Goal: Task Accomplishment & Management: Use online tool/utility

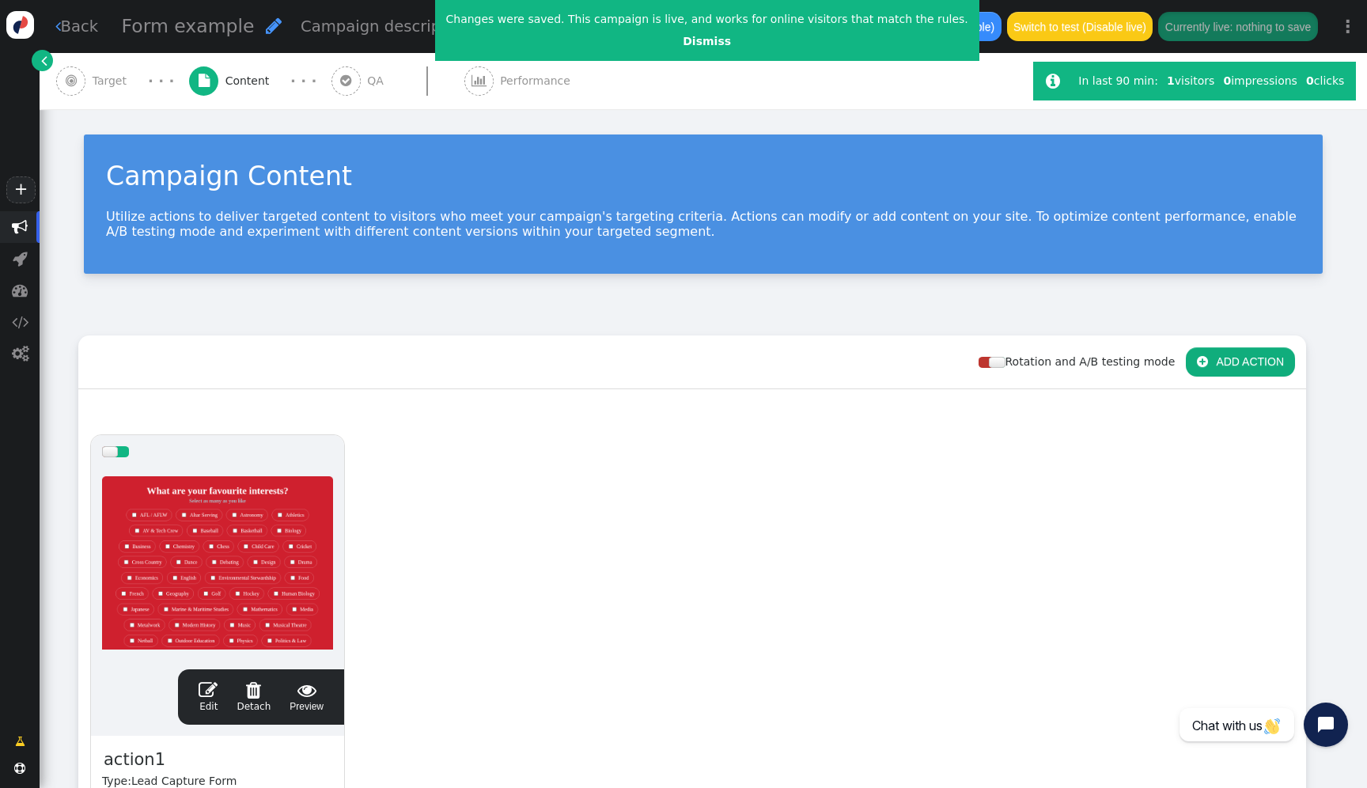
drag, startPoint x: 0, startPoint y: 0, endPoint x: 476, endPoint y: 228, distance: 528.1
click at [476, 228] on p "Utilize actions to deliver targeted content to visitors who meet your campaign'…" at bounding box center [703, 224] width 1195 height 30
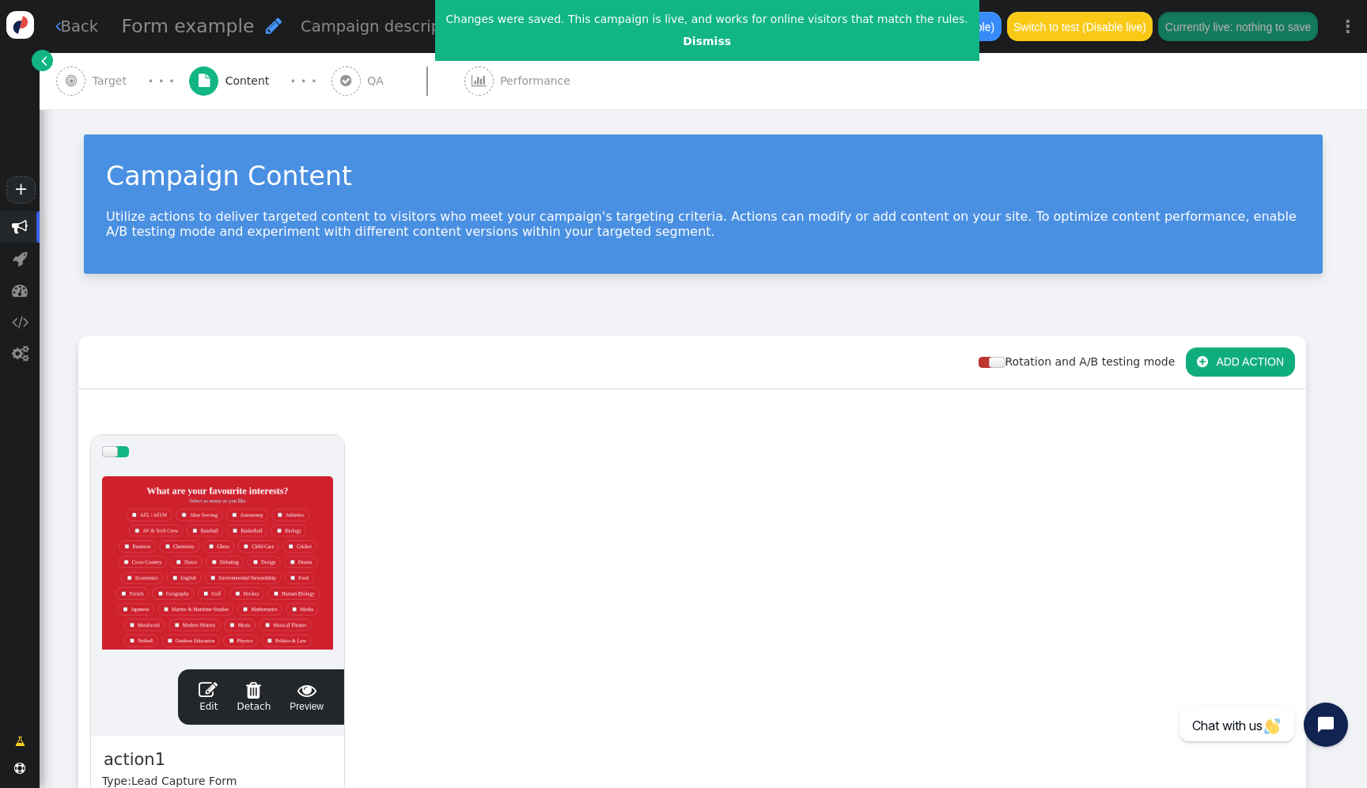
click at [20, 237] on span "" at bounding box center [20, 227] width 40 height 32
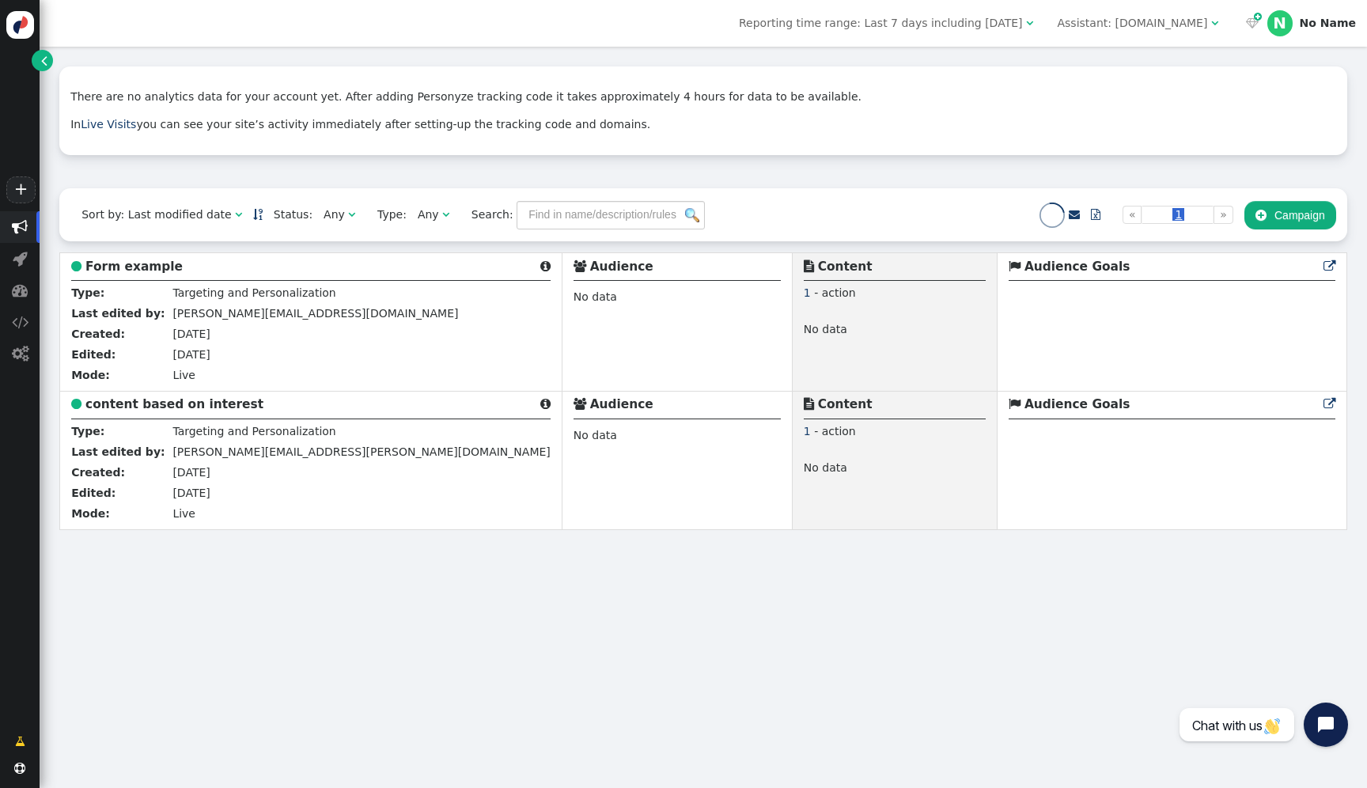
click at [51, 59] on link "" at bounding box center [42, 60] width 21 height 21
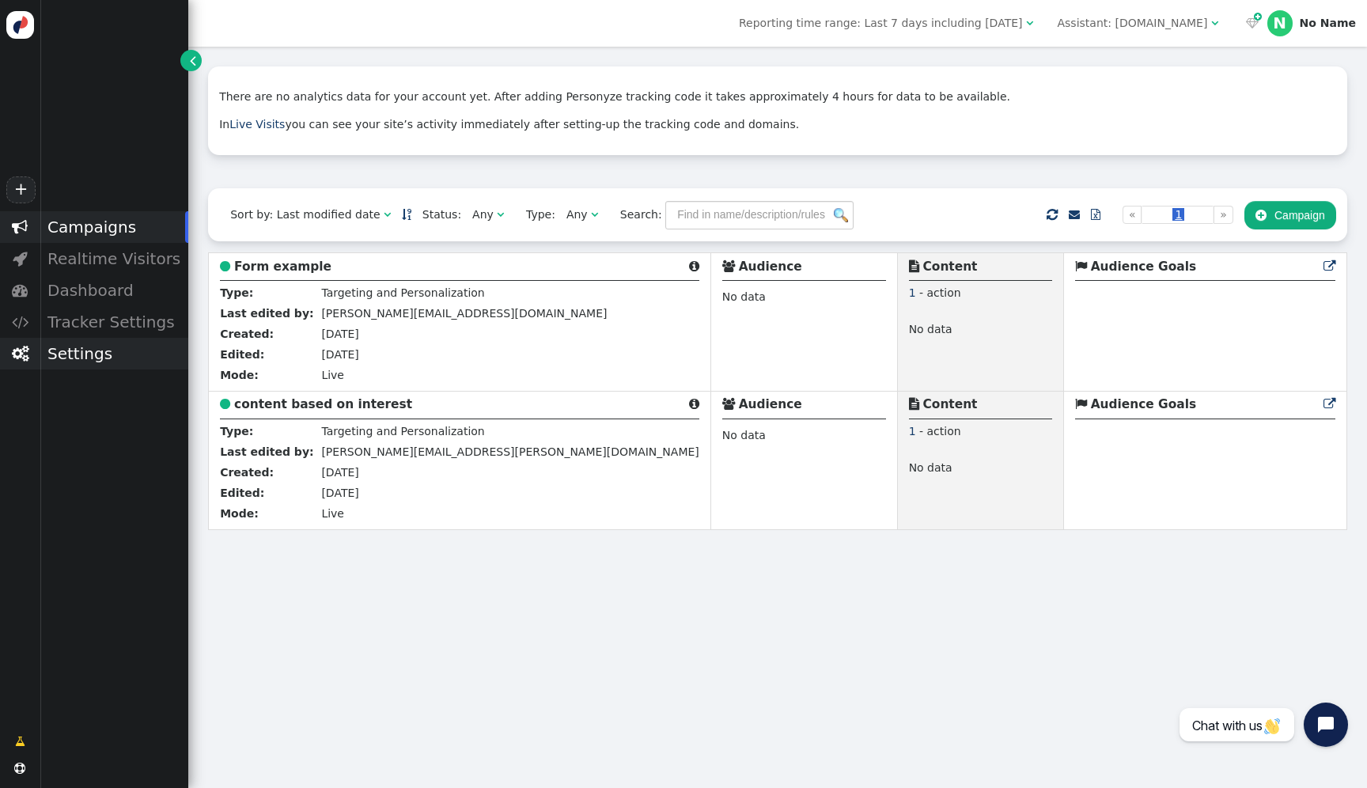
click at [97, 363] on div "Settings" at bounding box center [114, 354] width 149 height 32
click at [1122, 11] on span "Assistant: [DOMAIN_NAME] " at bounding box center [1137, 22] width 183 height 25
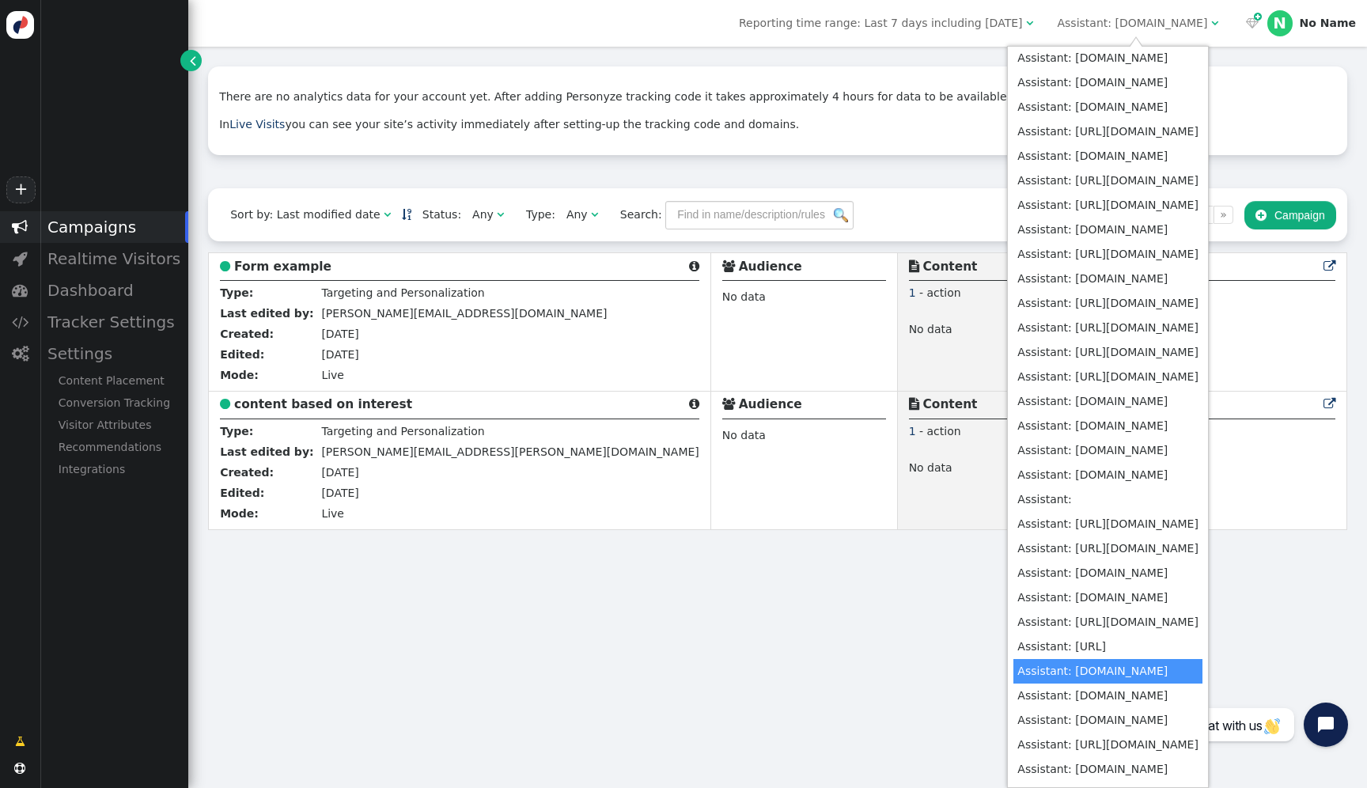
scroll to position [618, 0]
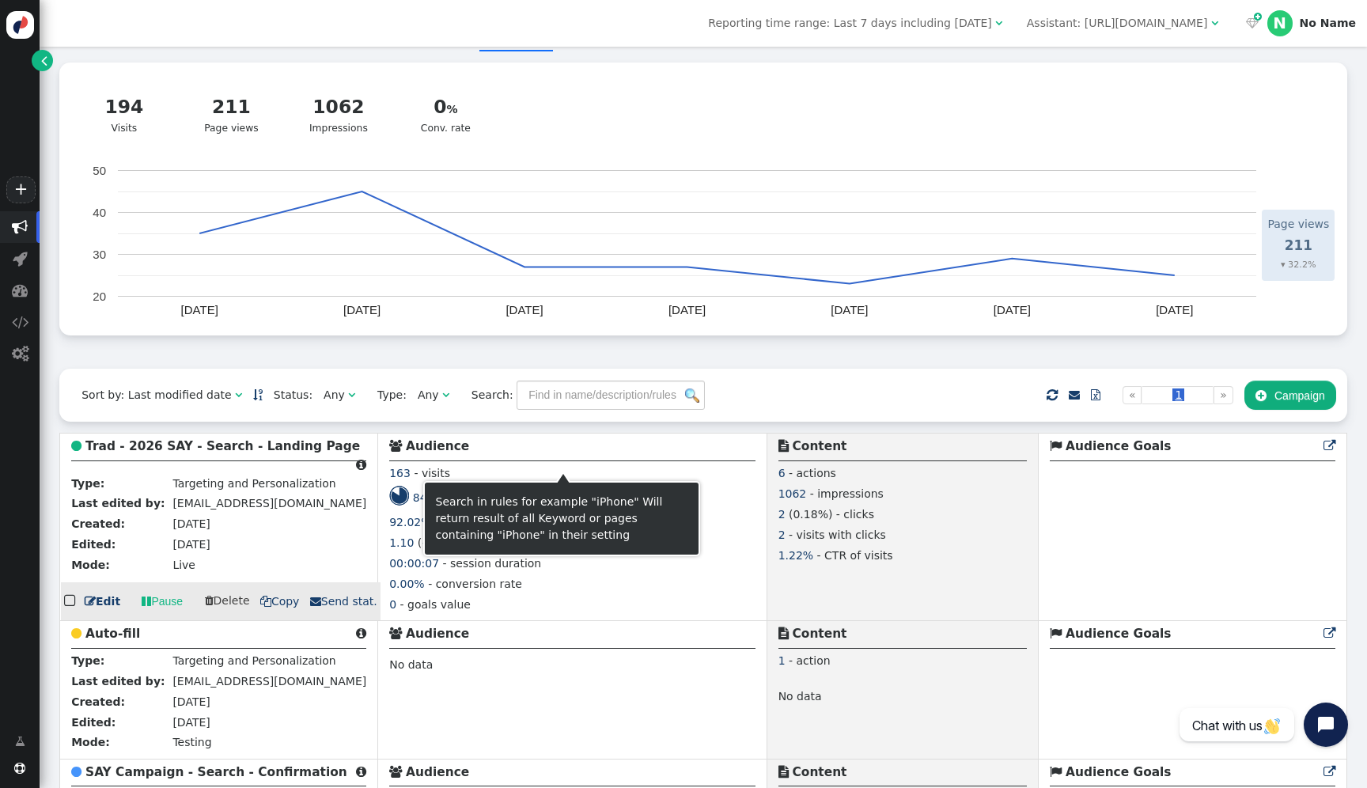
scroll to position [54, 0]
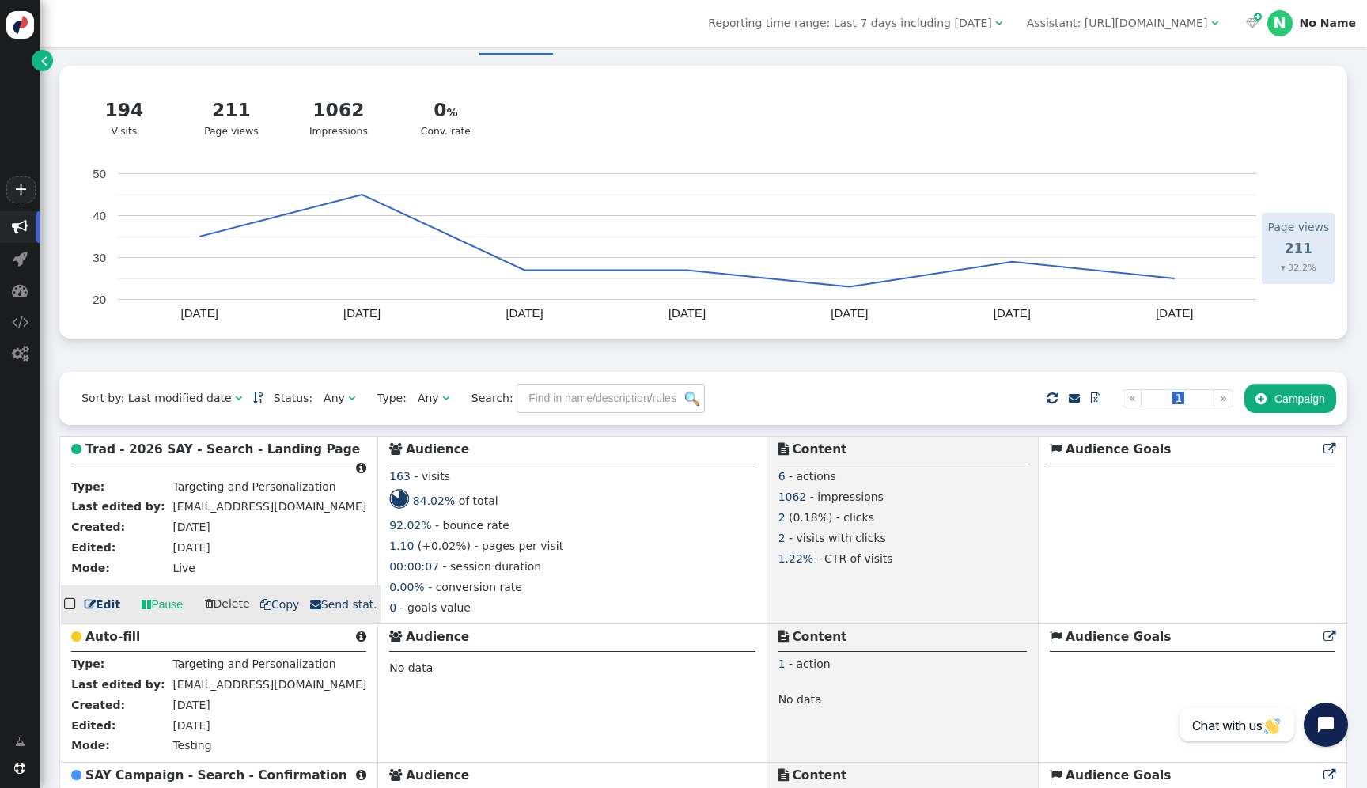
click at [227, 455] on b "Trad - 2026 SAY - Search - Landing Page" at bounding box center [222, 449] width 275 height 14
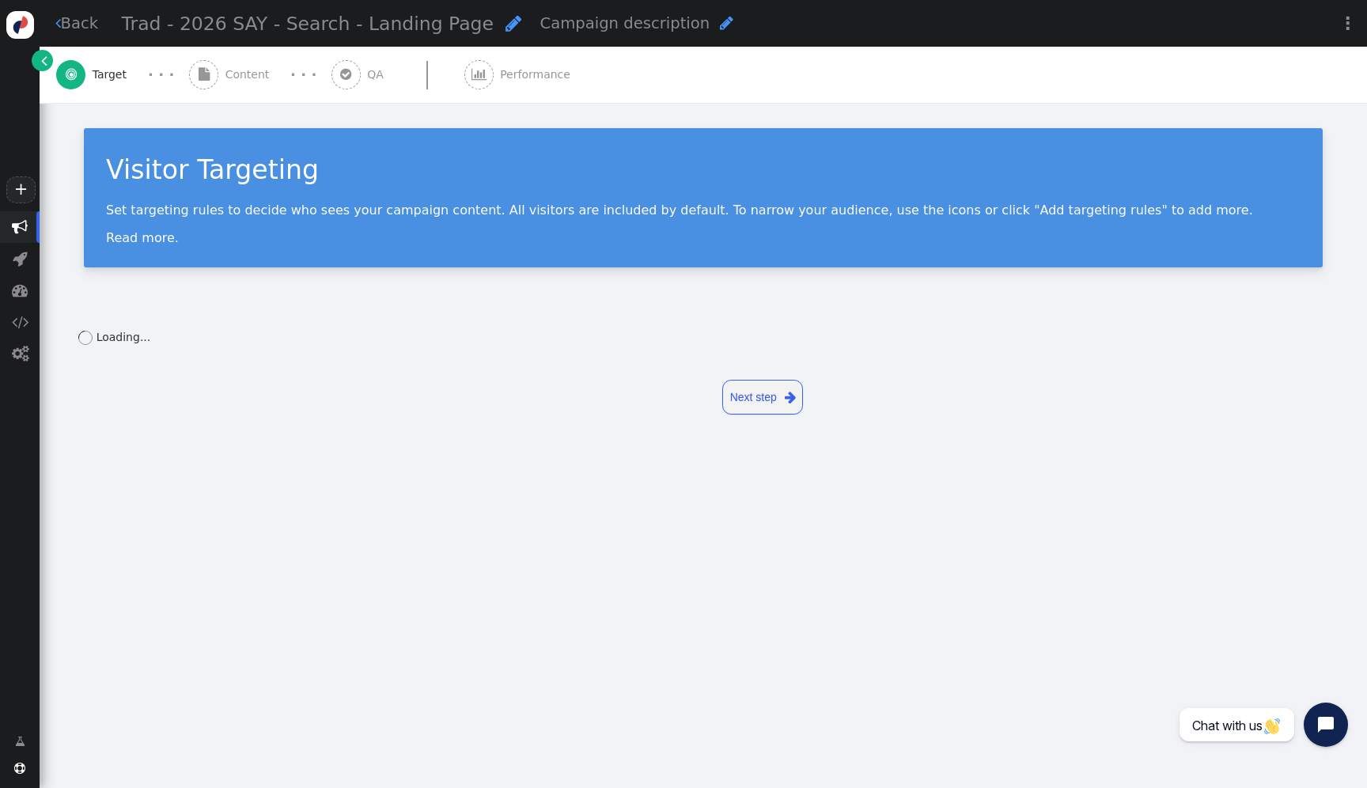
click at [209, 84] on span "" at bounding box center [203, 74] width 29 height 29
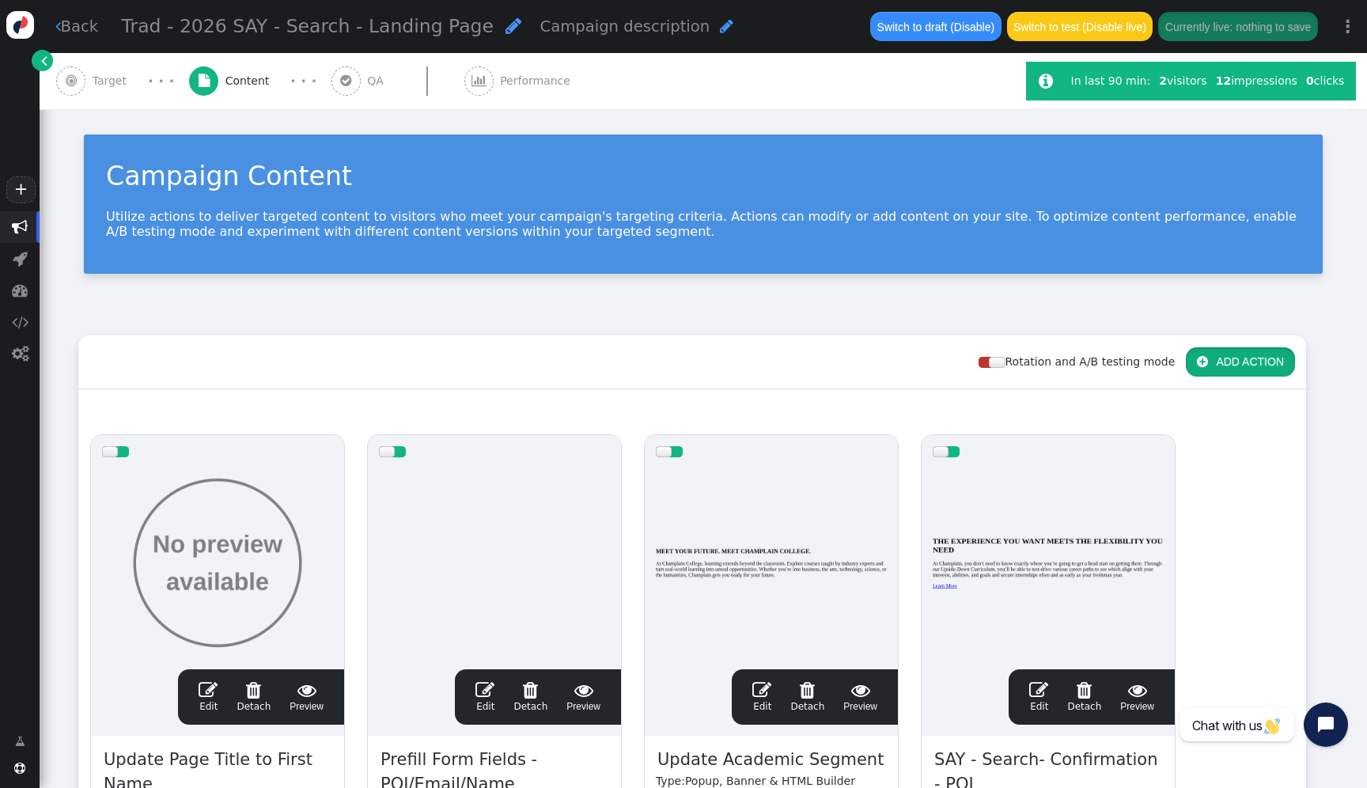
click at [1219, 348] on button " ADD ACTION" at bounding box center [1240, 361] width 109 height 28
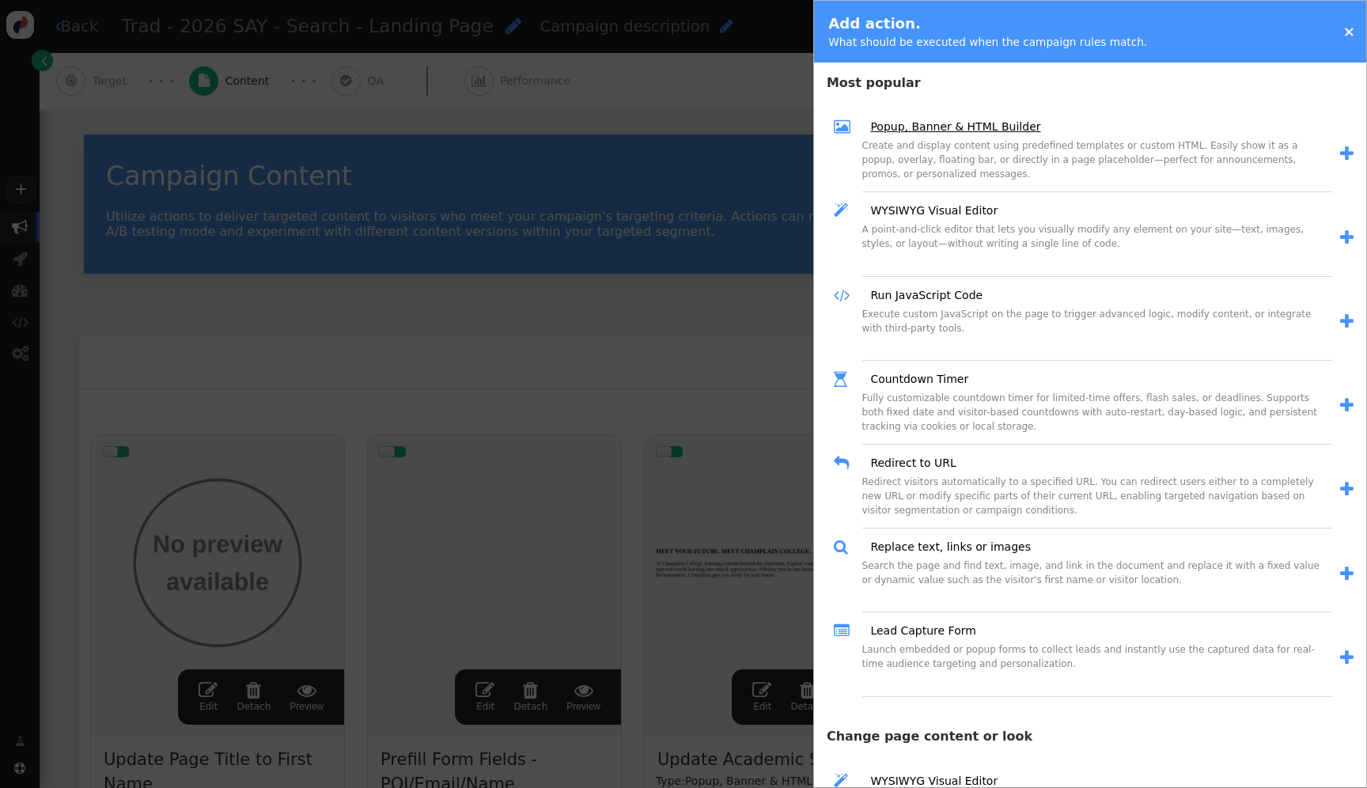
click at [922, 130] on link "Popup, Banner & HTML Builder" at bounding box center [949, 127] width 181 height 17
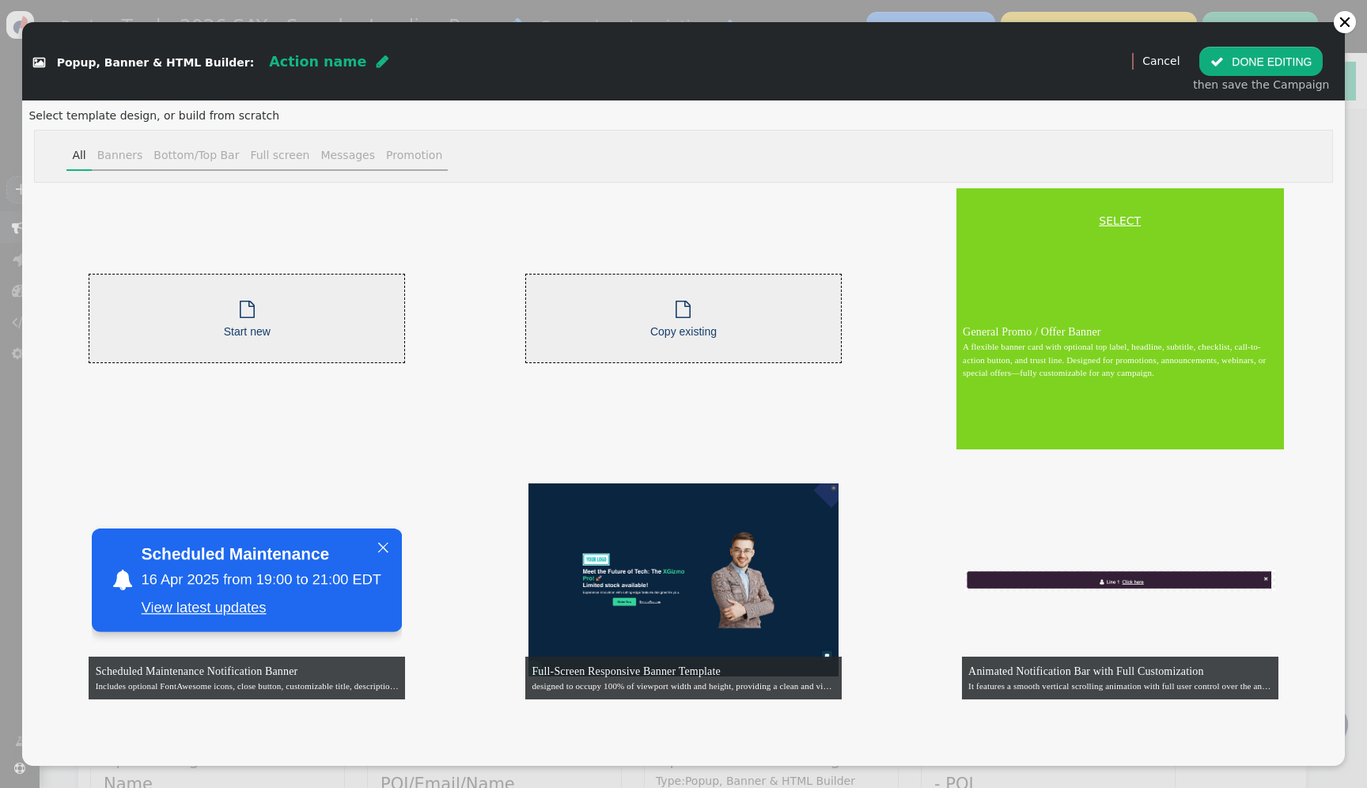
click at [1113, 218] on link "SELECT" at bounding box center [1120, 221] width 321 height 17
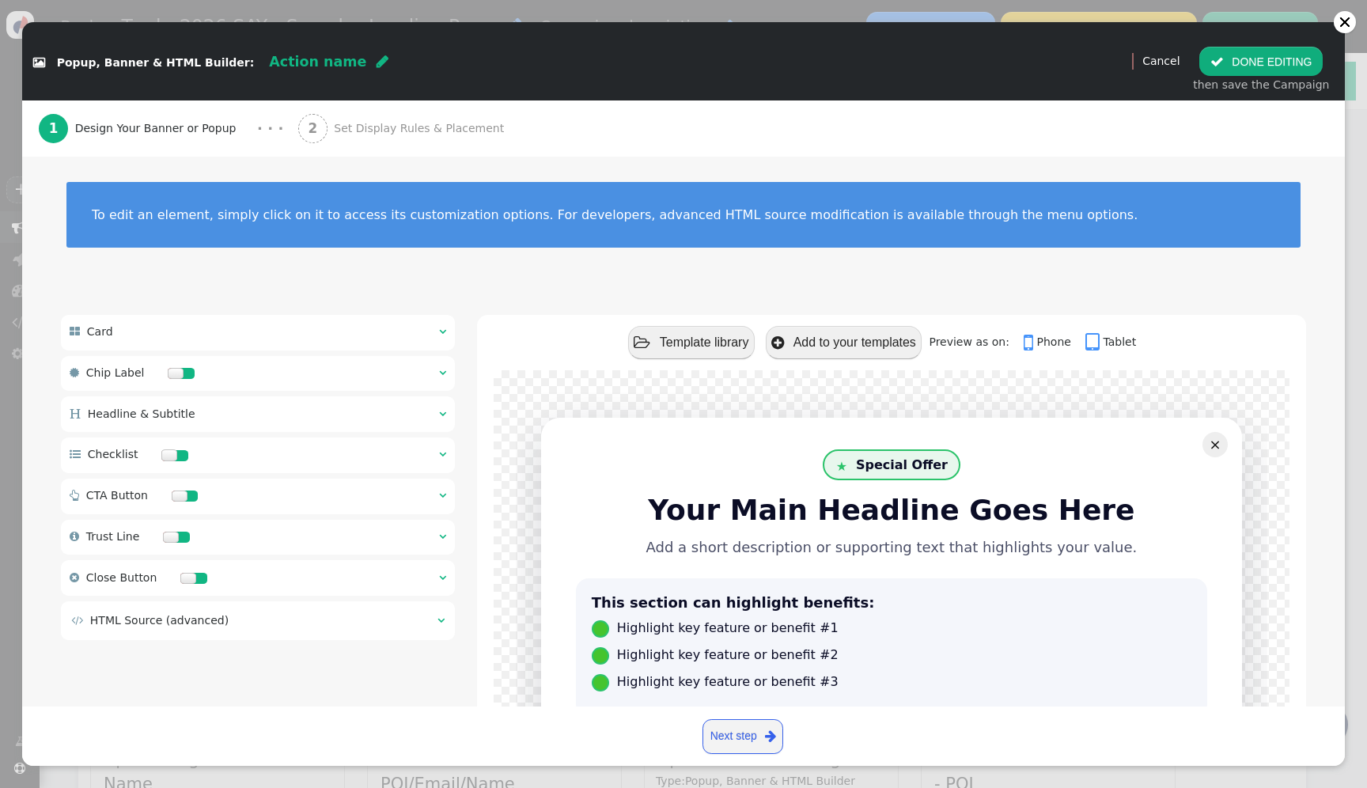
click at [791, 519] on font "Your Main Headline Goes Here" at bounding box center [891, 510] width 487 height 32
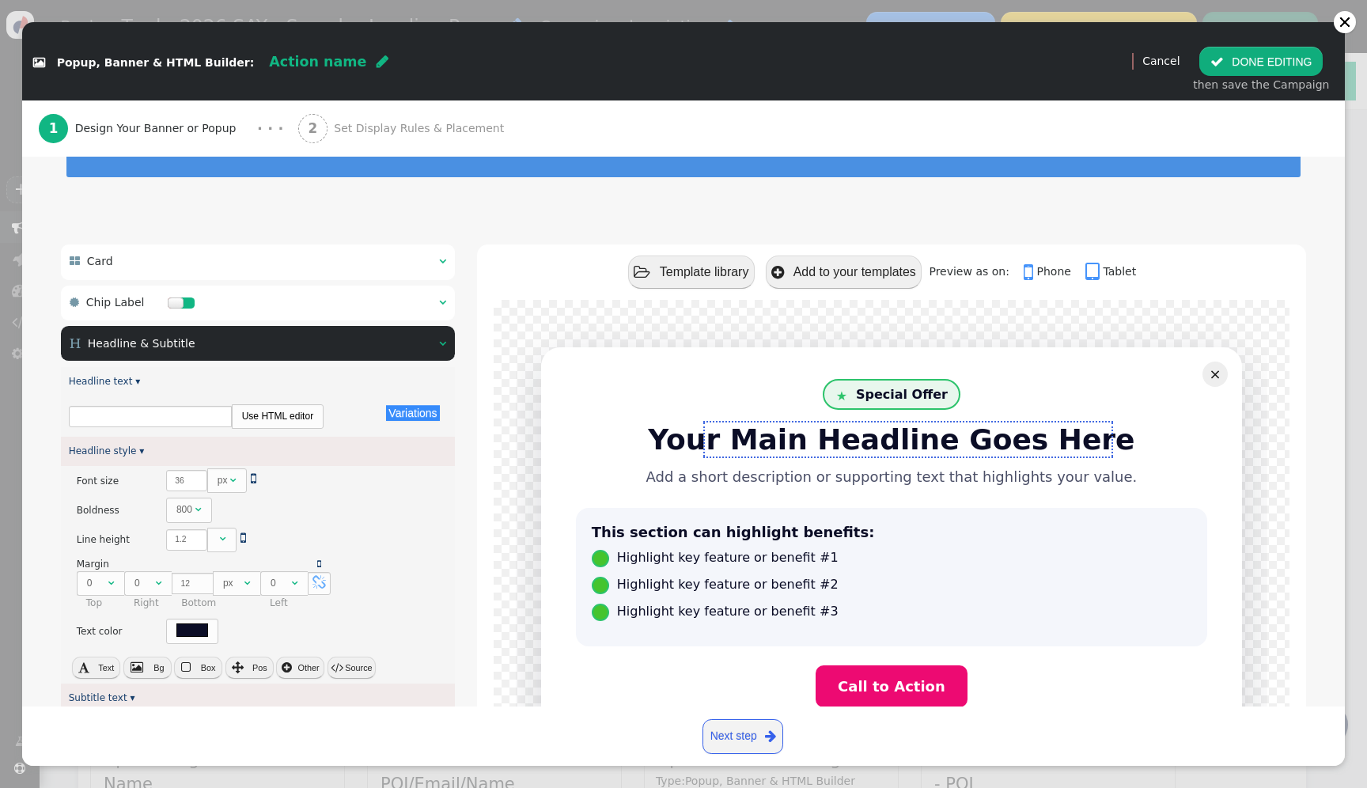
scroll to position [105, 0]
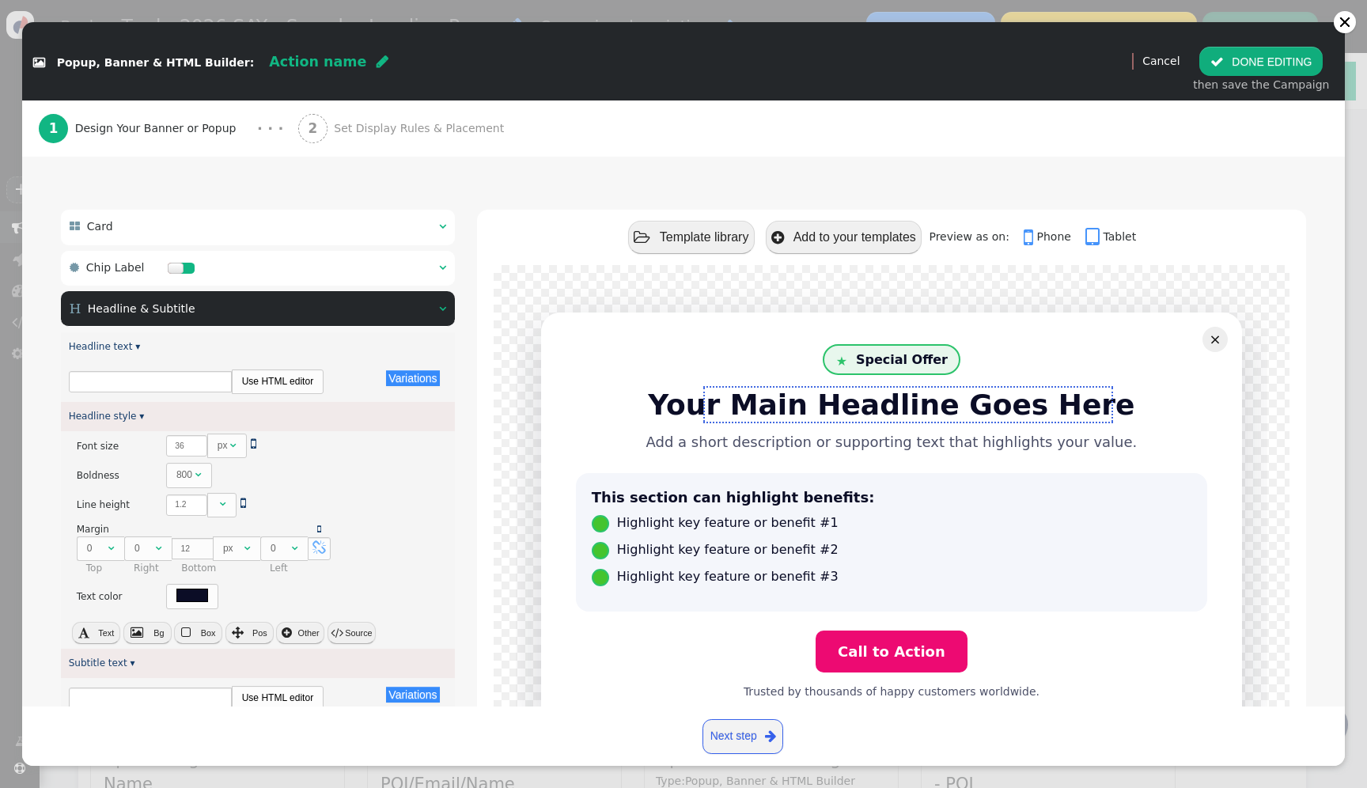
type input "Your Main Headline Goes Here"
type input "Add a short description or supporting text that highlights your value."
click at [282, 389] on link "Use HTML editor" at bounding box center [278, 381] width 91 height 22
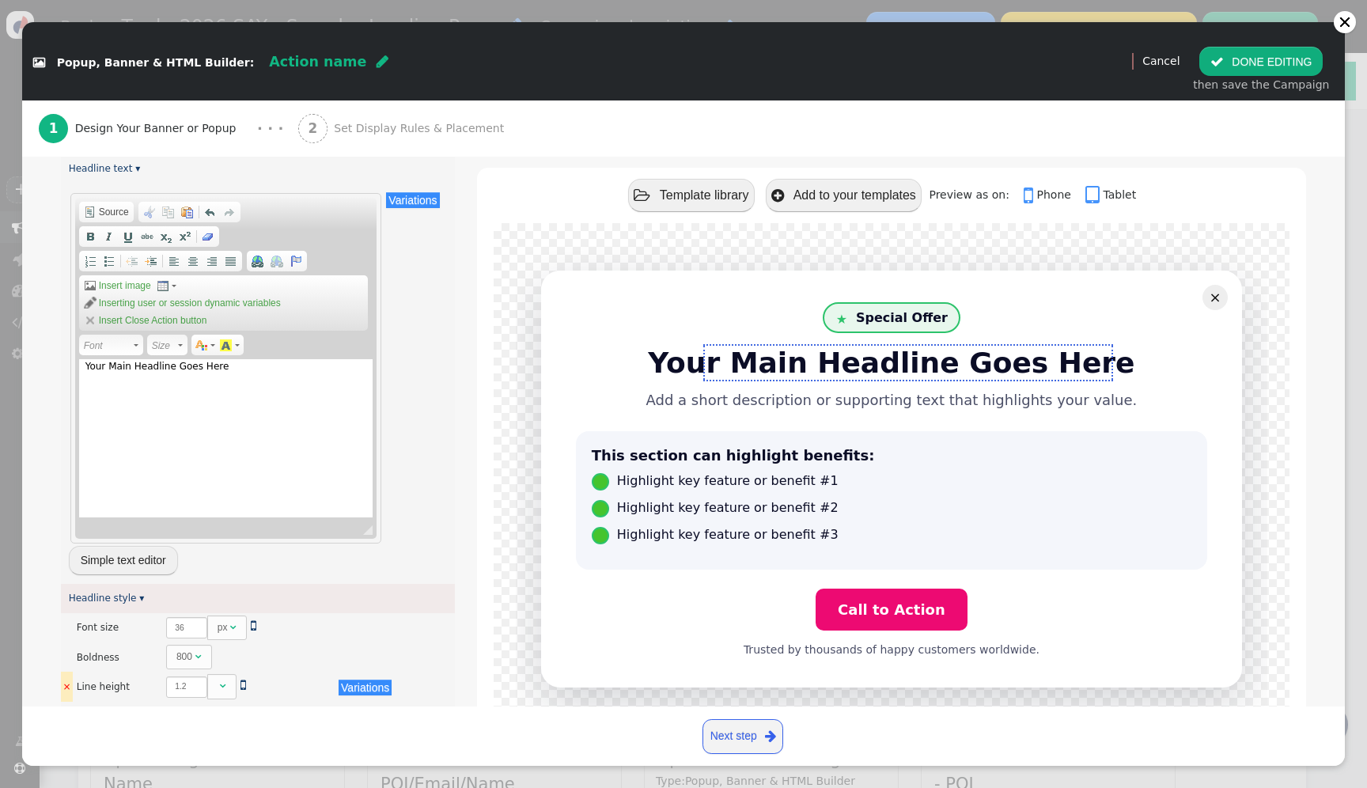
scroll to position [286, 0]
click at [253, 379] on div "Your Main Headline Goes Here" at bounding box center [226, 435] width 294 height 158
click at [240, 300] on span "Inserting user or session dynamic variables" at bounding box center [189, 300] width 184 height 13
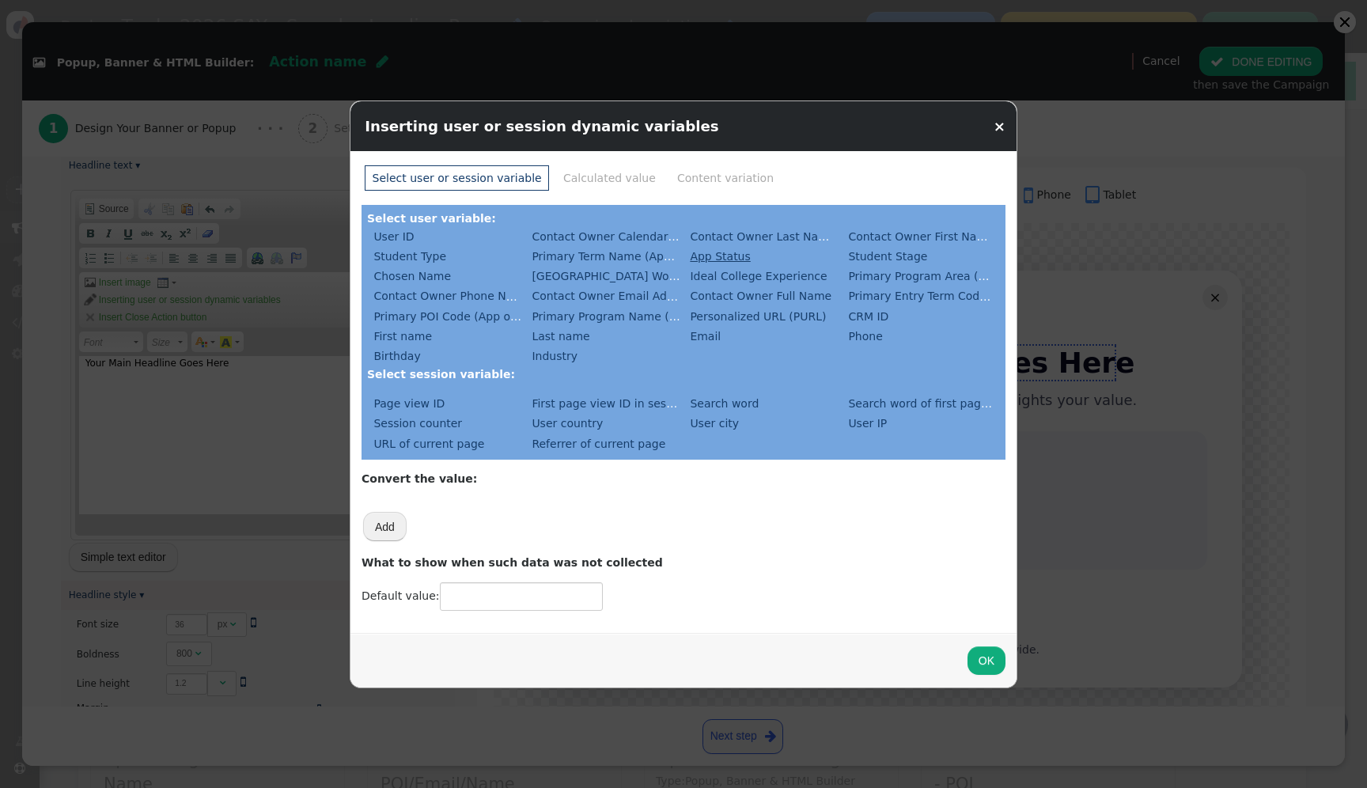
click at [739, 261] on link "App Status" at bounding box center [720, 256] width 67 height 19
click at [978, 658] on button "OK" at bounding box center [987, 660] width 38 height 28
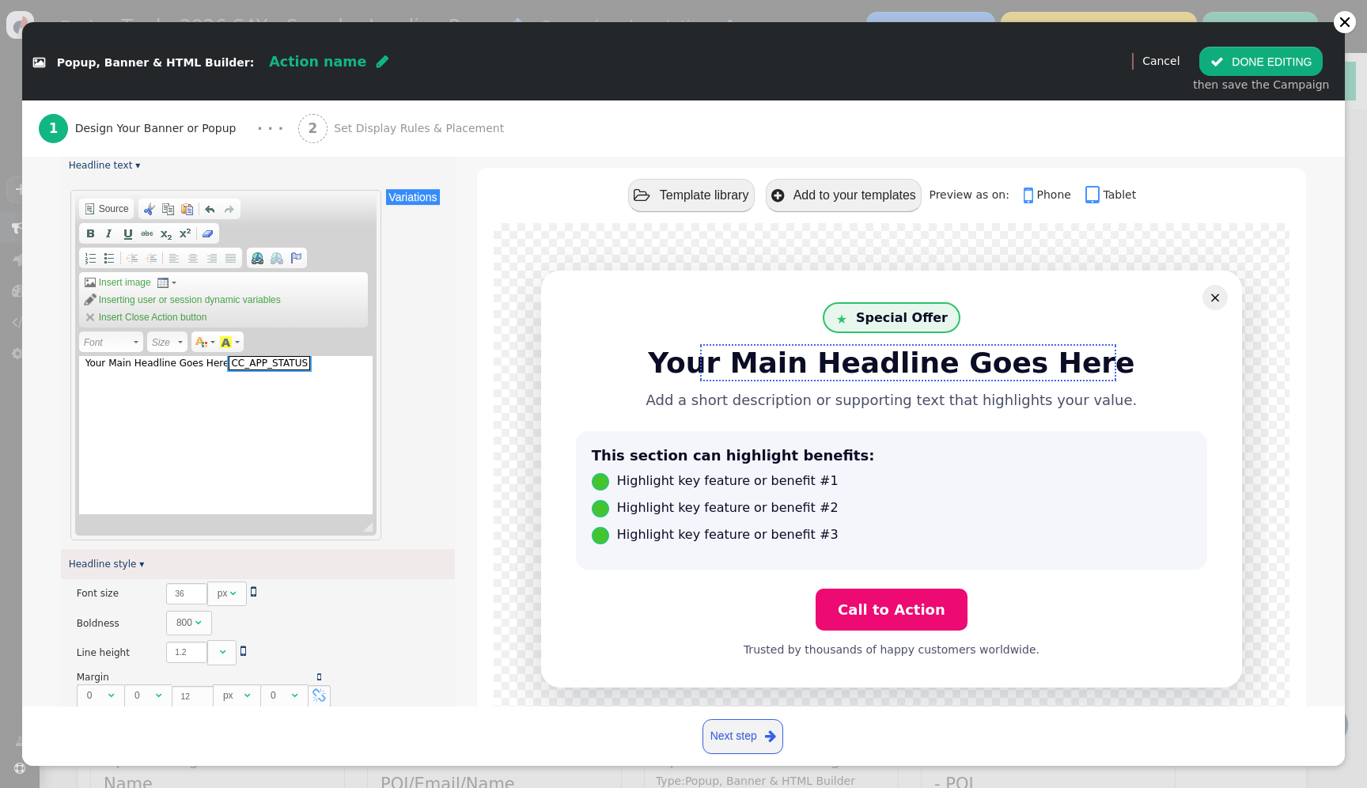
click at [218, 369] on div "Your Main Headline Goes Here cc_app_status ​​​​​​​ span widget" at bounding box center [226, 435] width 294 height 158
click at [1248, 45] on div " DONE EDITING then save the Campaign" at bounding box center [1262, 70] width 154 height 66
click at [1248, 64] on button " DONE EDITING" at bounding box center [1261, 61] width 123 height 28
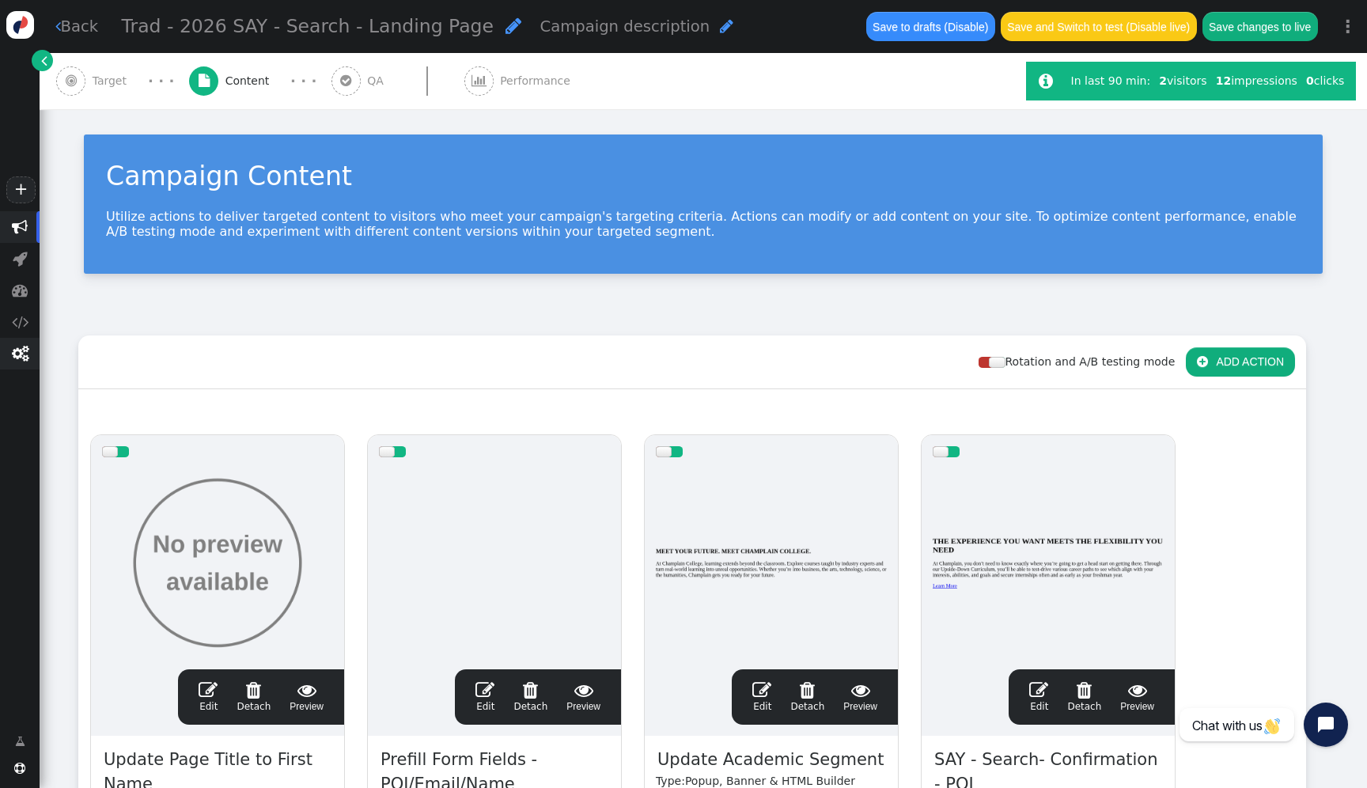
click at [16, 368] on span "" at bounding box center [20, 354] width 40 height 32
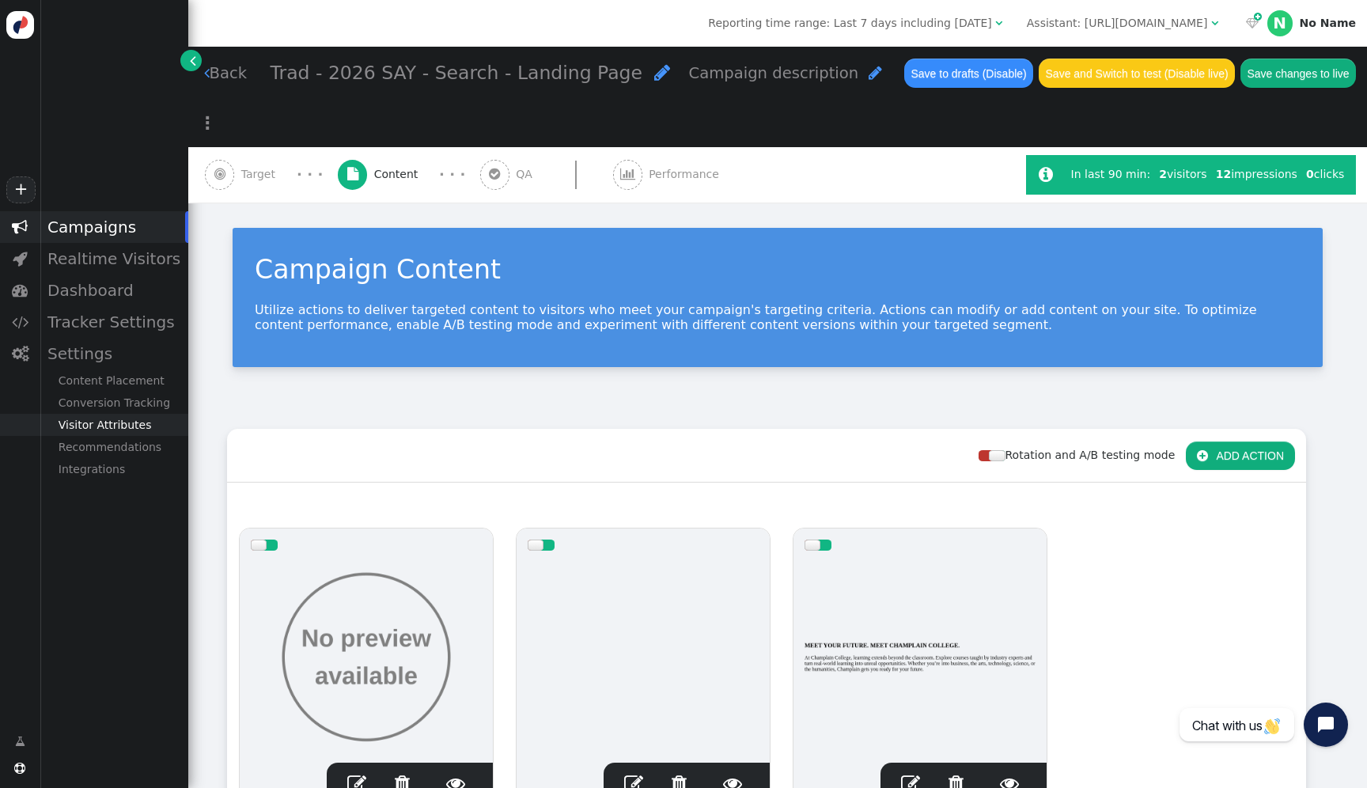
click at [147, 435] on div "Visitor Attributes" at bounding box center [114, 425] width 149 height 22
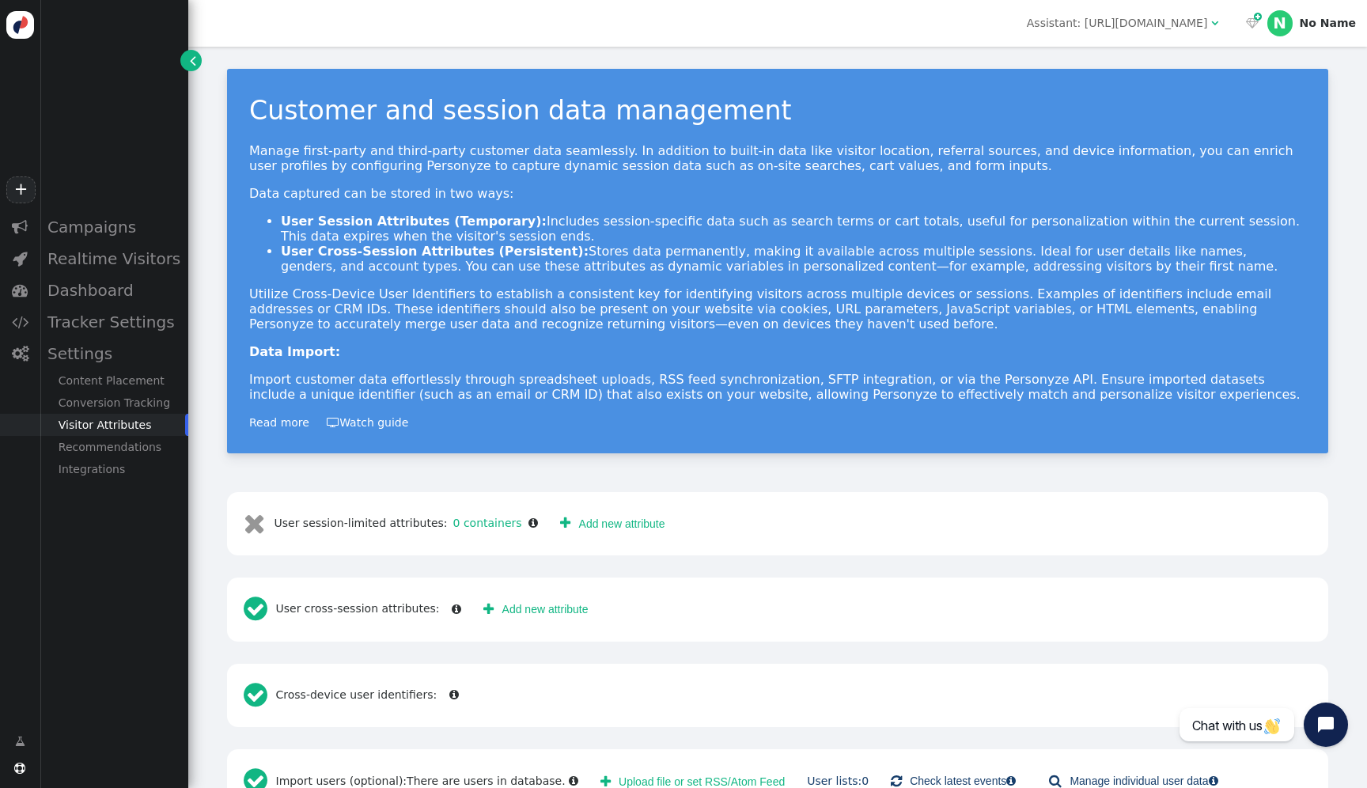
scroll to position [47, 0]
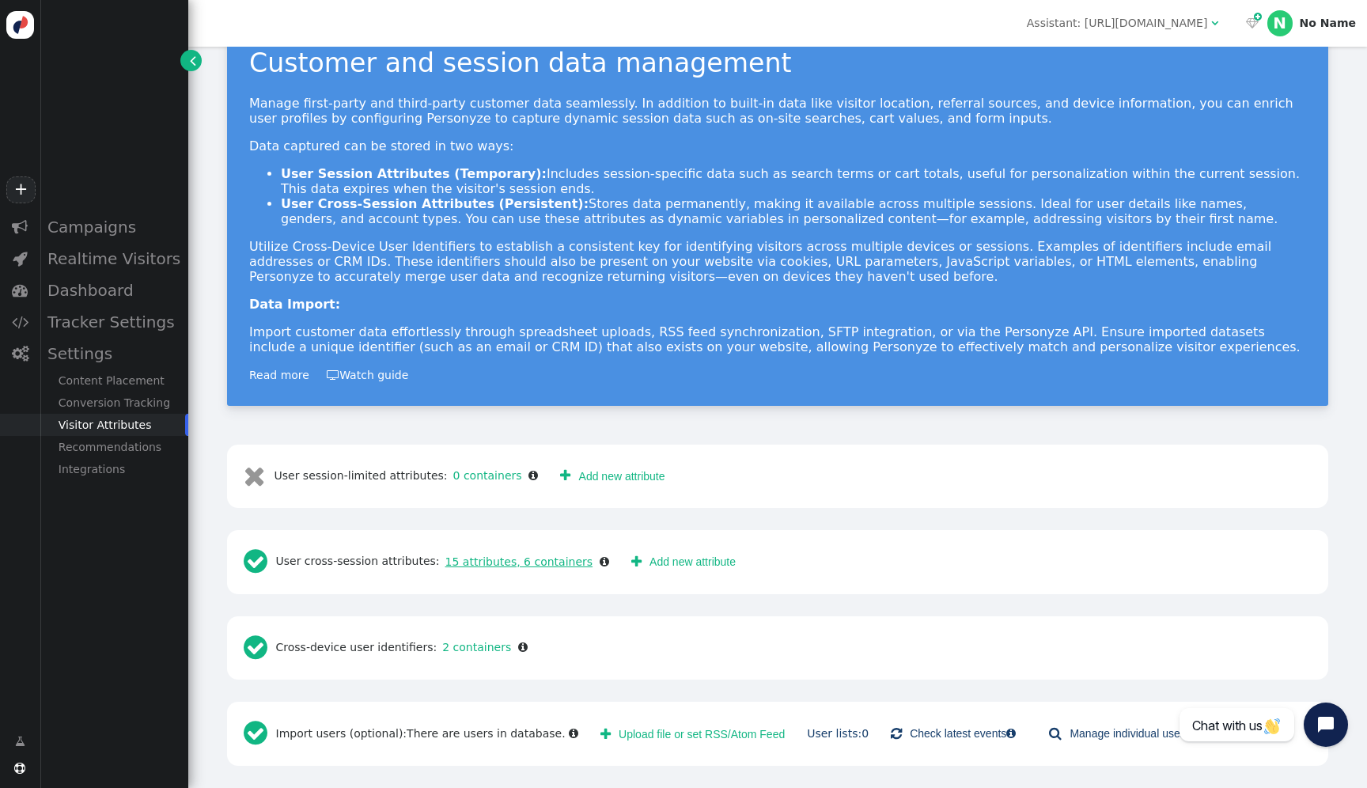
click at [499, 566] on link "15 attributes, 6 containers" at bounding box center [517, 561] width 154 height 13
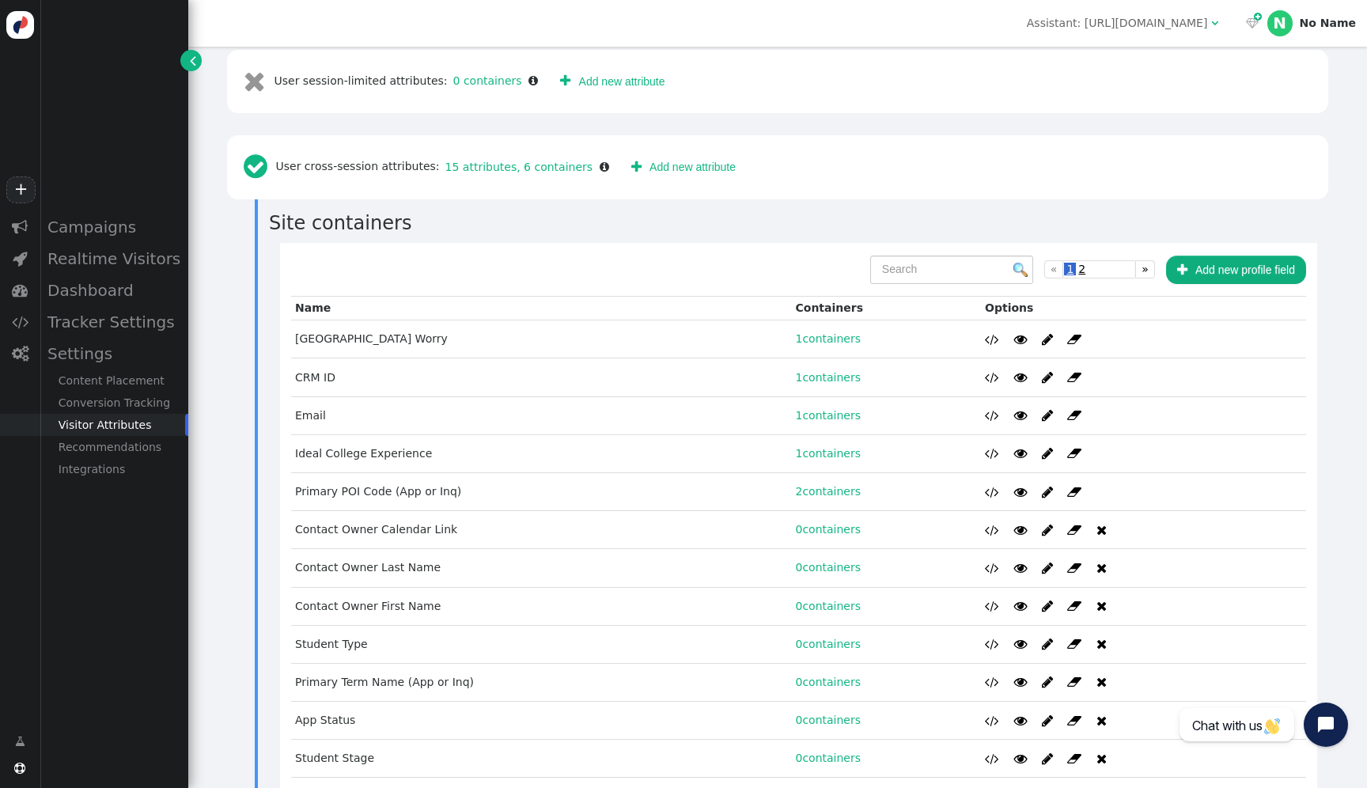
scroll to position [751, 0]
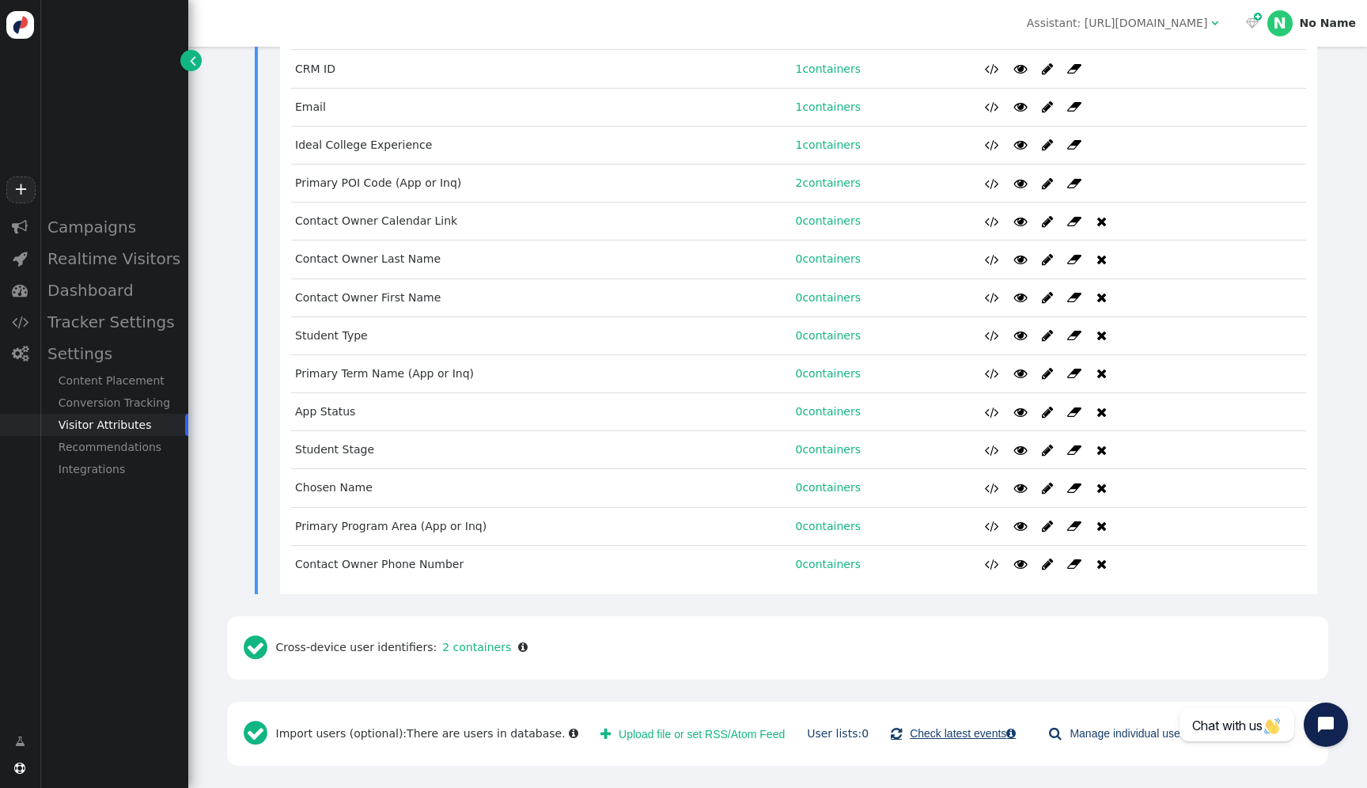
click at [972, 732] on link " Check latest events " at bounding box center [953, 733] width 147 height 28
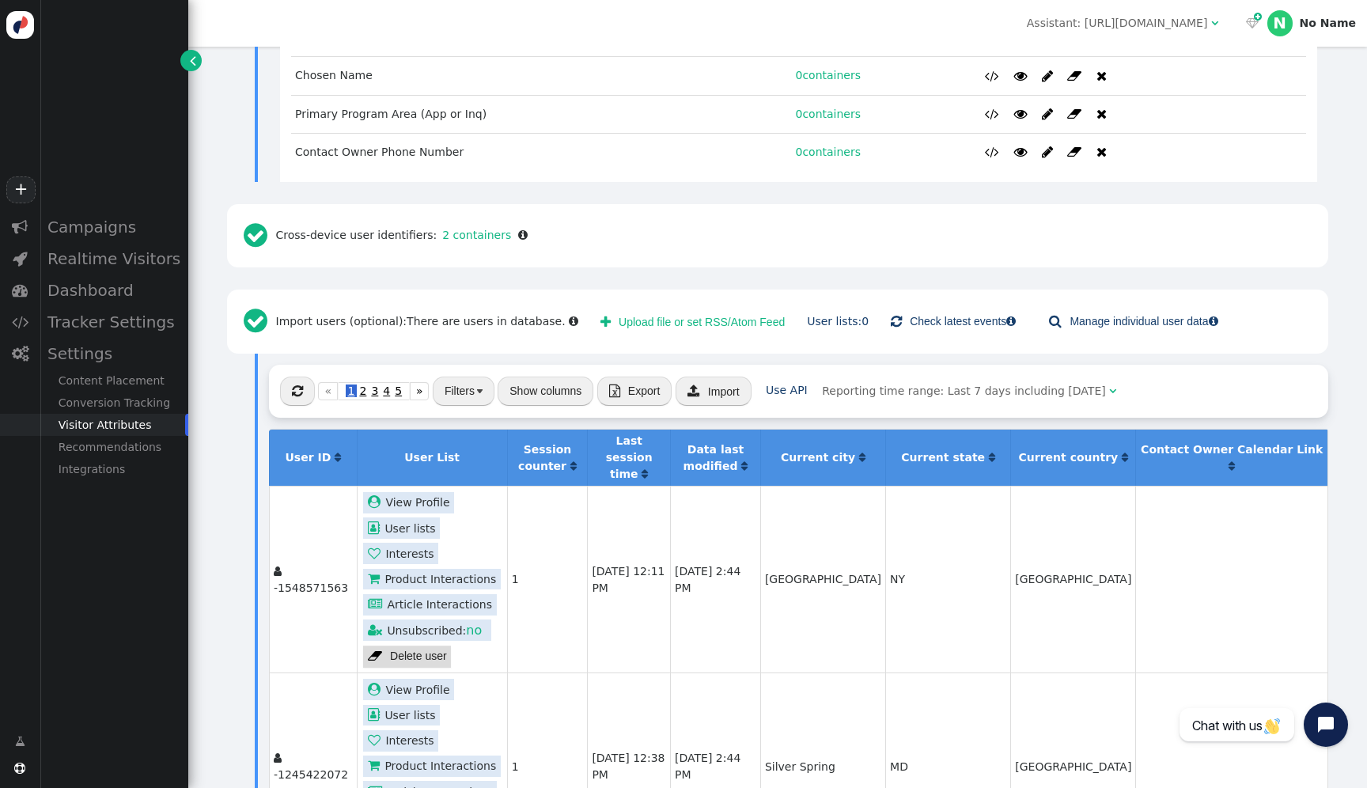
scroll to position [1162, 0]
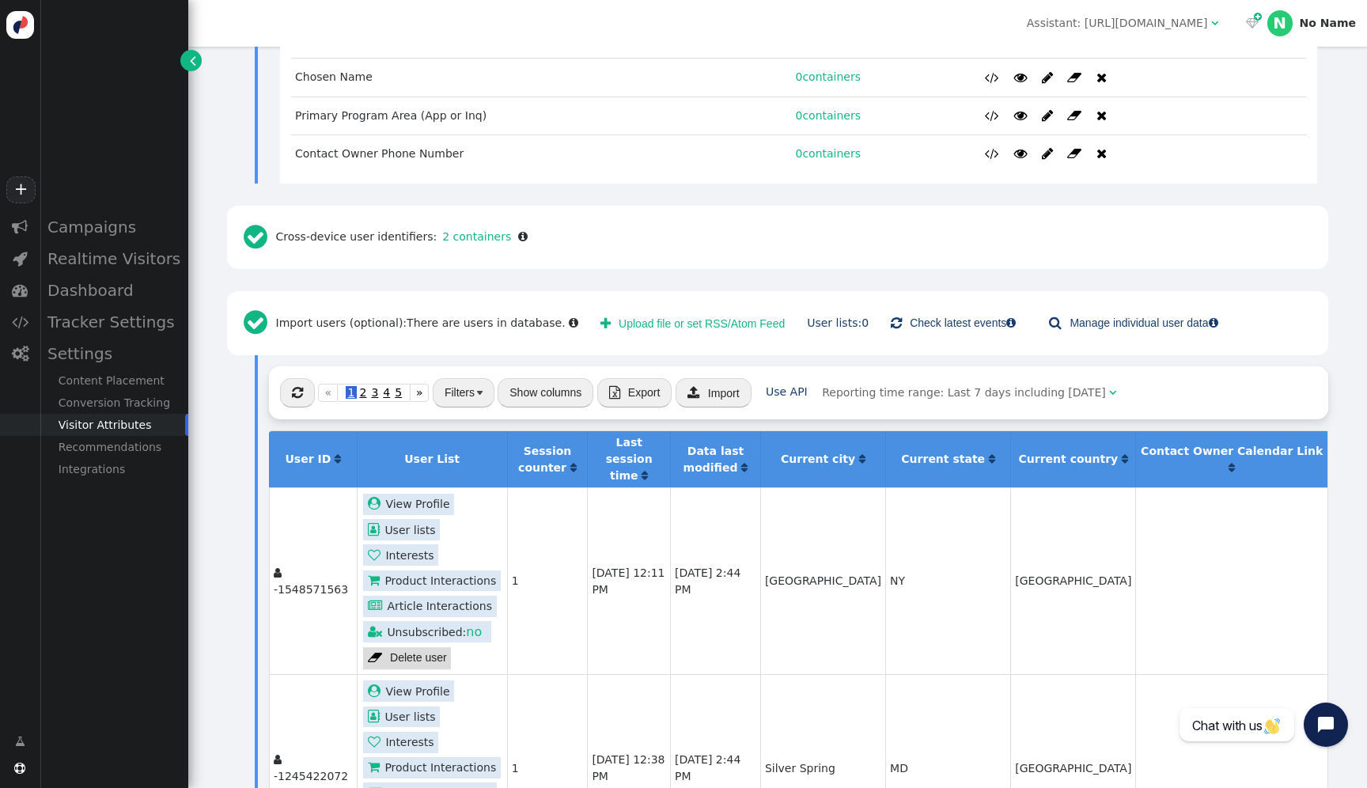
click at [526, 387] on button "Show columns" at bounding box center [546, 392] width 96 height 28
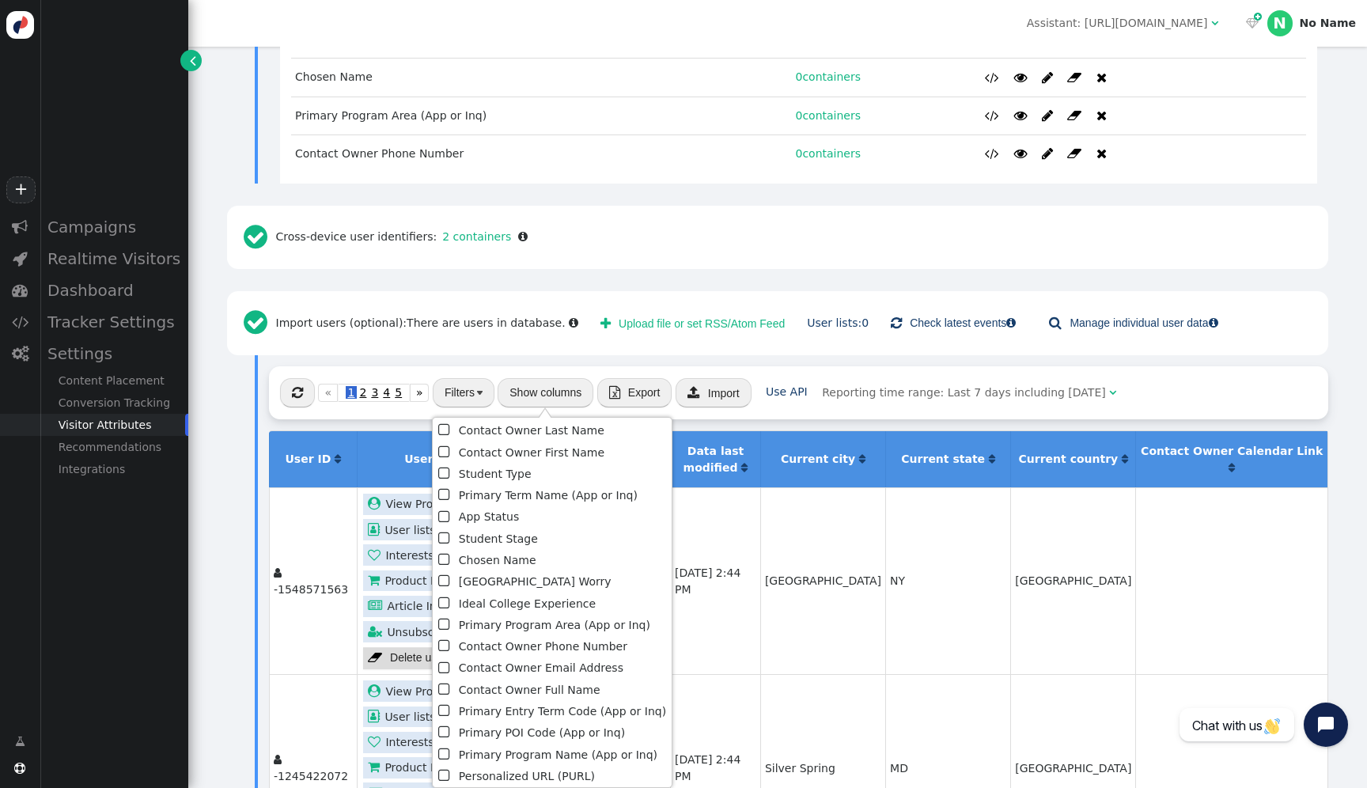
scroll to position [190, 0]
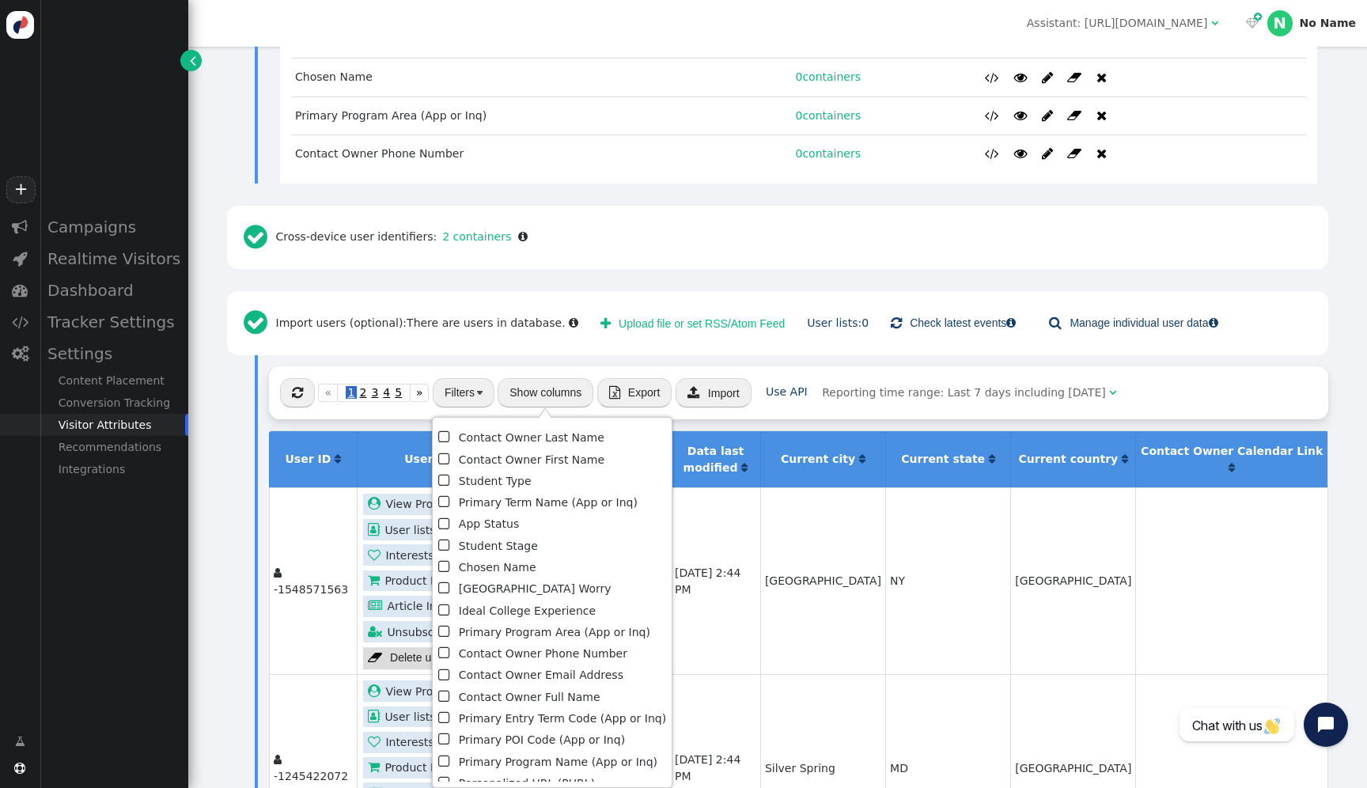
click at [514, 585] on li " Biggest College Worry" at bounding box center [552, 588] width 228 height 21
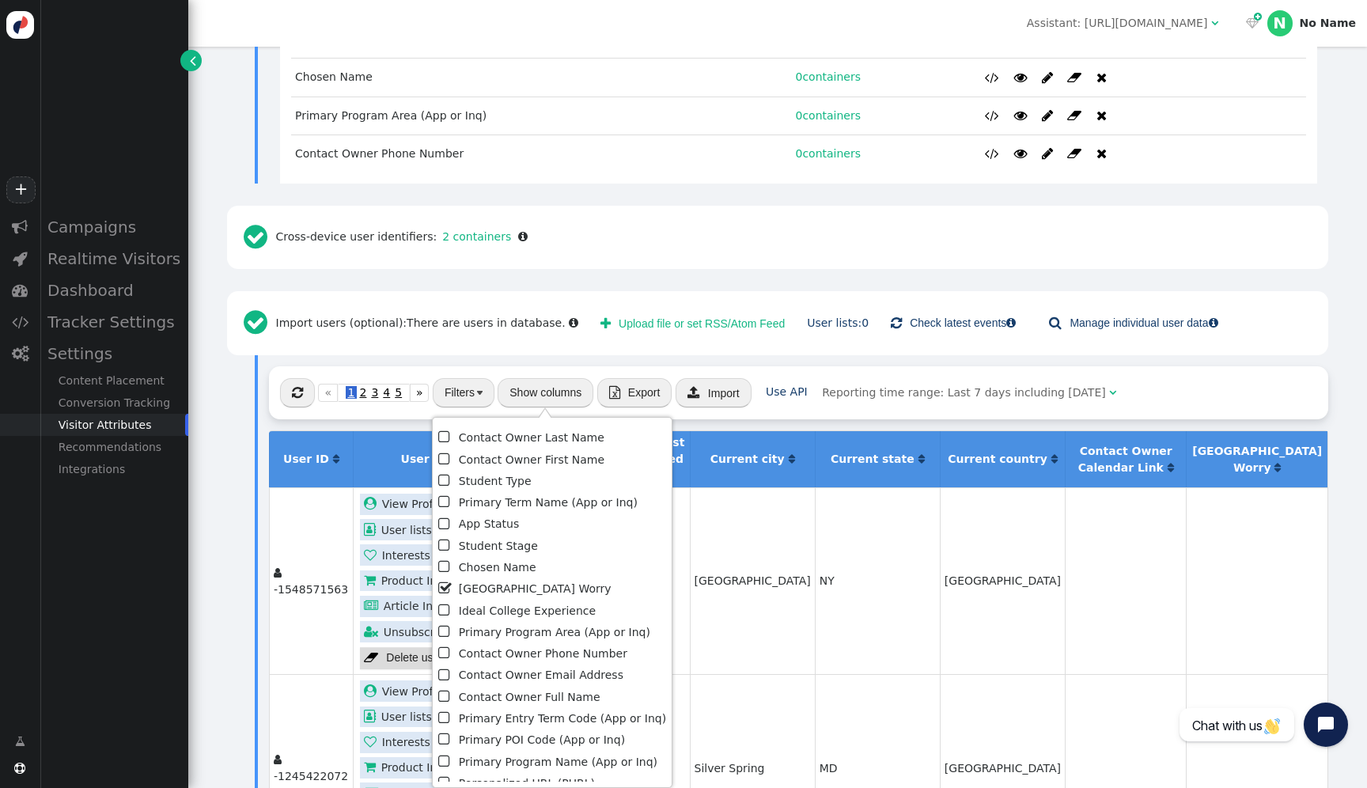
click at [511, 566] on li " Chosen Name" at bounding box center [552, 567] width 228 height 21
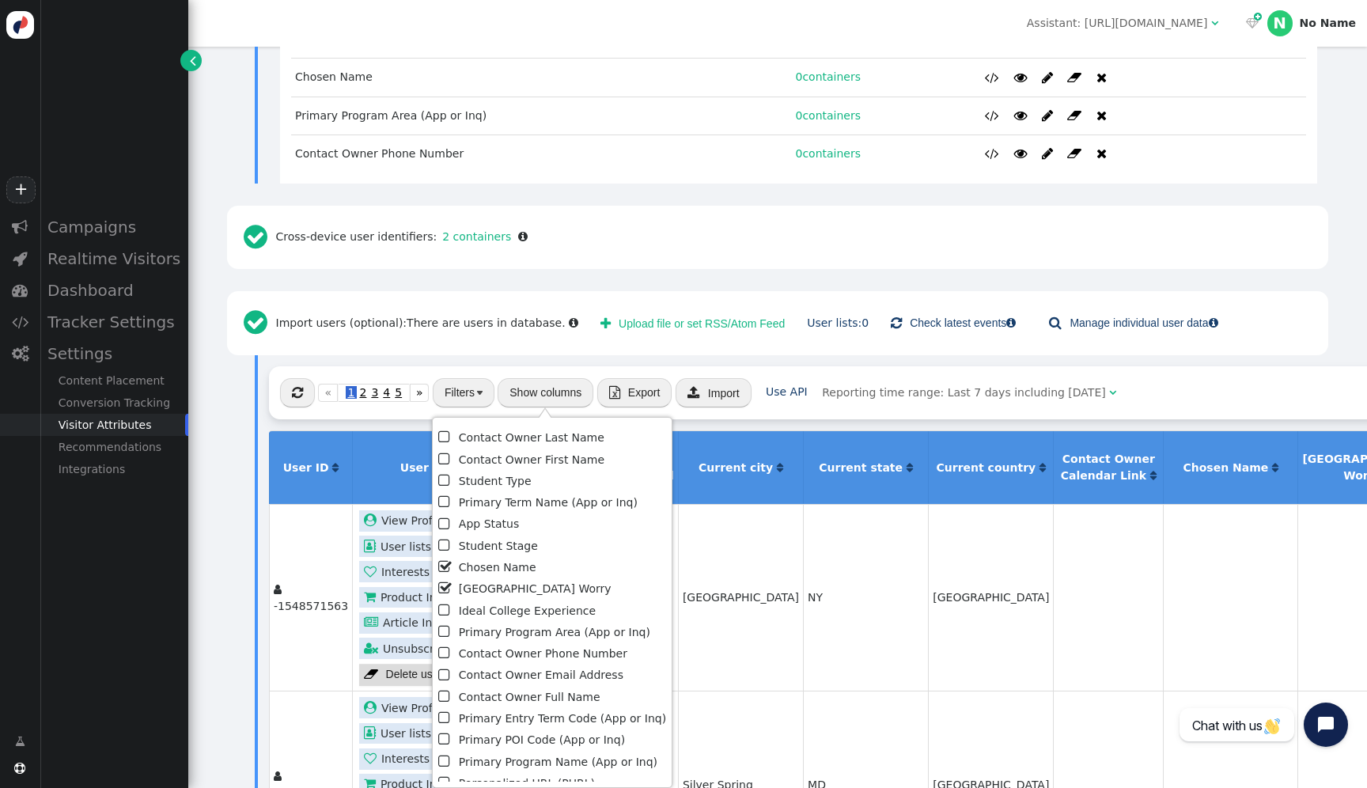
click at [513, 635] on li " Primary Program Area (App or Inq)" at bounding box center [552, 632] width 228 height 21
click at [513, 701] on li " Contact Owner Full Name" at bounding box center [552, 697] width 228 height 21
click at [514, 731] on li " Primary POI Code (App or Inq)" at bounding box center [552, 740] width 228 height 21
click at [514, 742] on li " Primary POI Code (App or Inq)" at bounding box center [552, 740] width 228 height 21
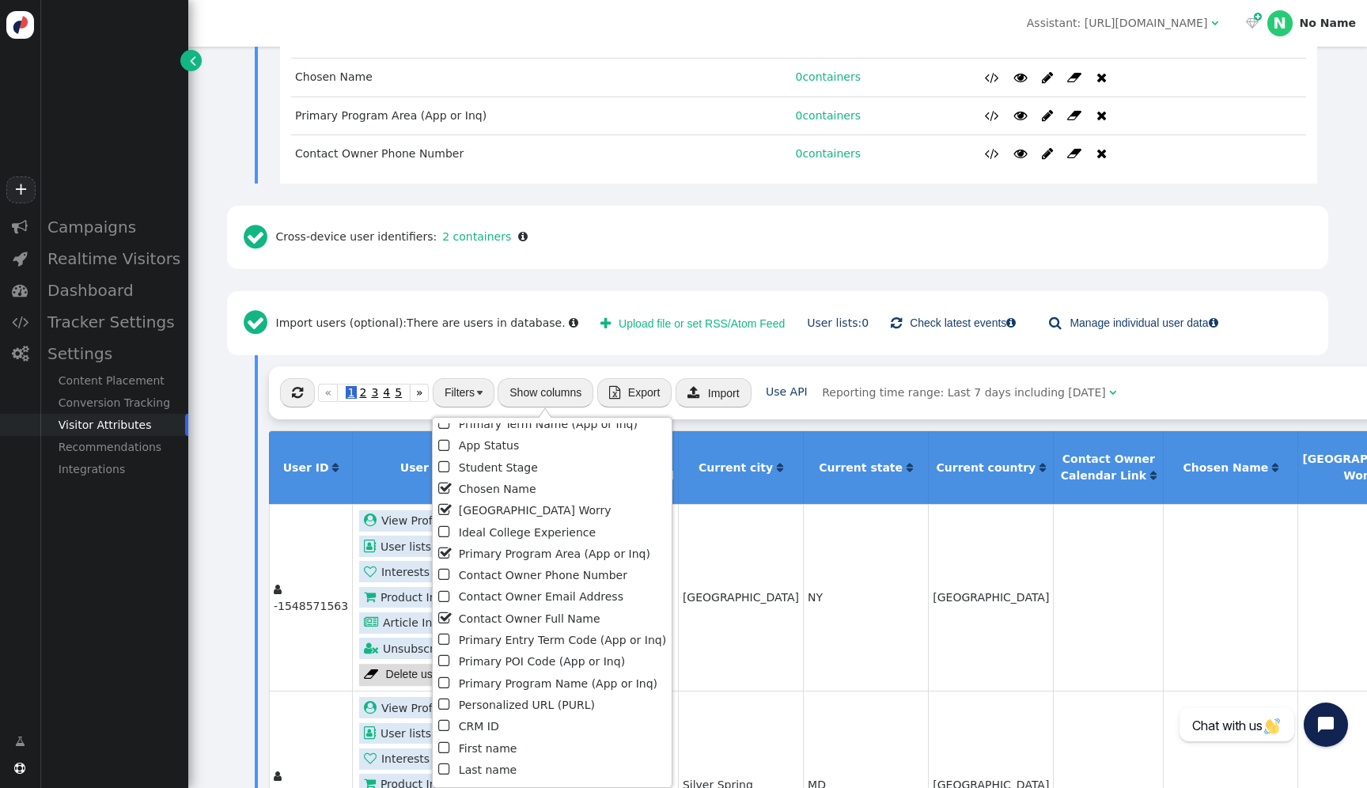
scroll to position [289, 0]
click at [514, 741] on li " Last name" at bounding box center [552, 749] width 228 height 21
click at [496, 710] on li " CRM ID" at bounding box center [552, 706] width 228 height 21
click at [491, 741] on li " Last name" at bounding box center [552, 749] width 228 height 21
click at [490, 732] on li " First name" at bounding box center [552, 728] width 228 height 21
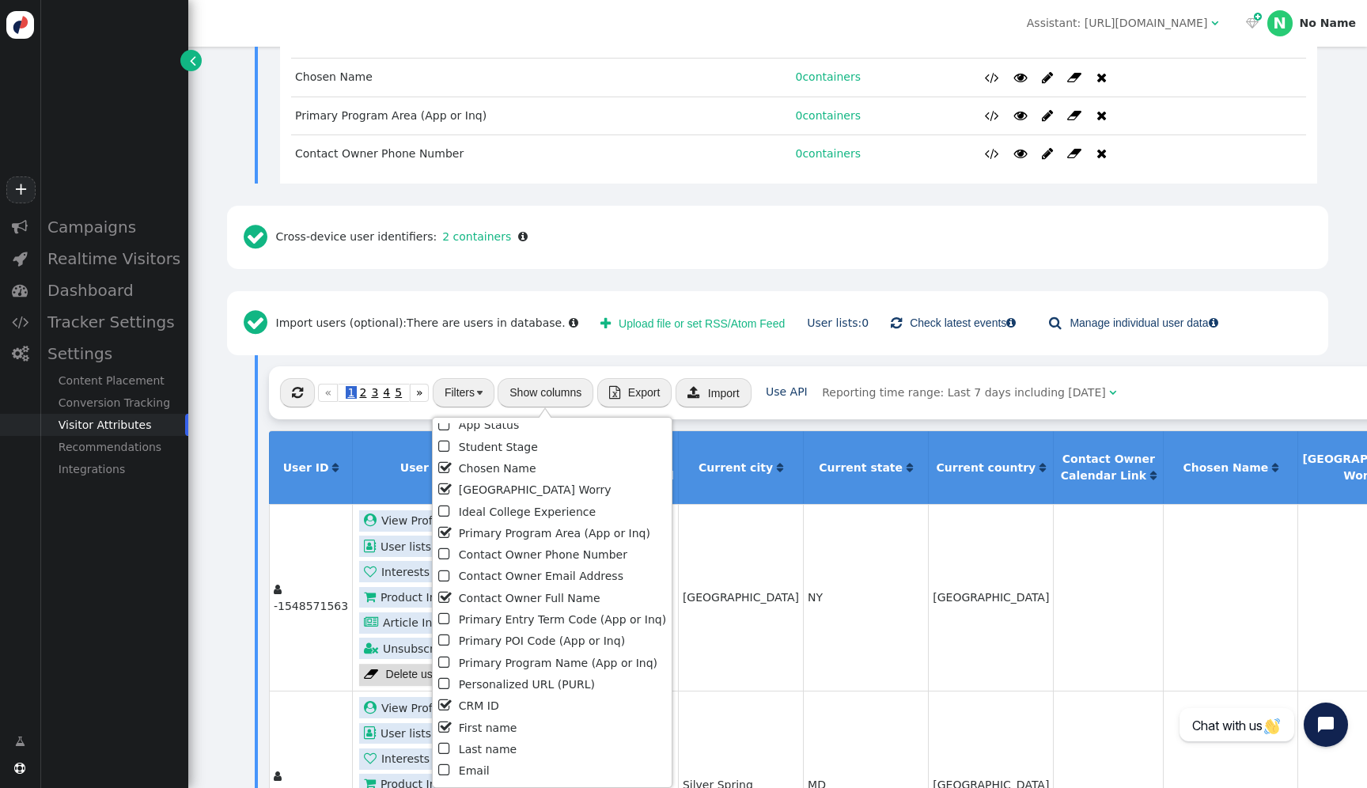
scroll to position [354, 0]
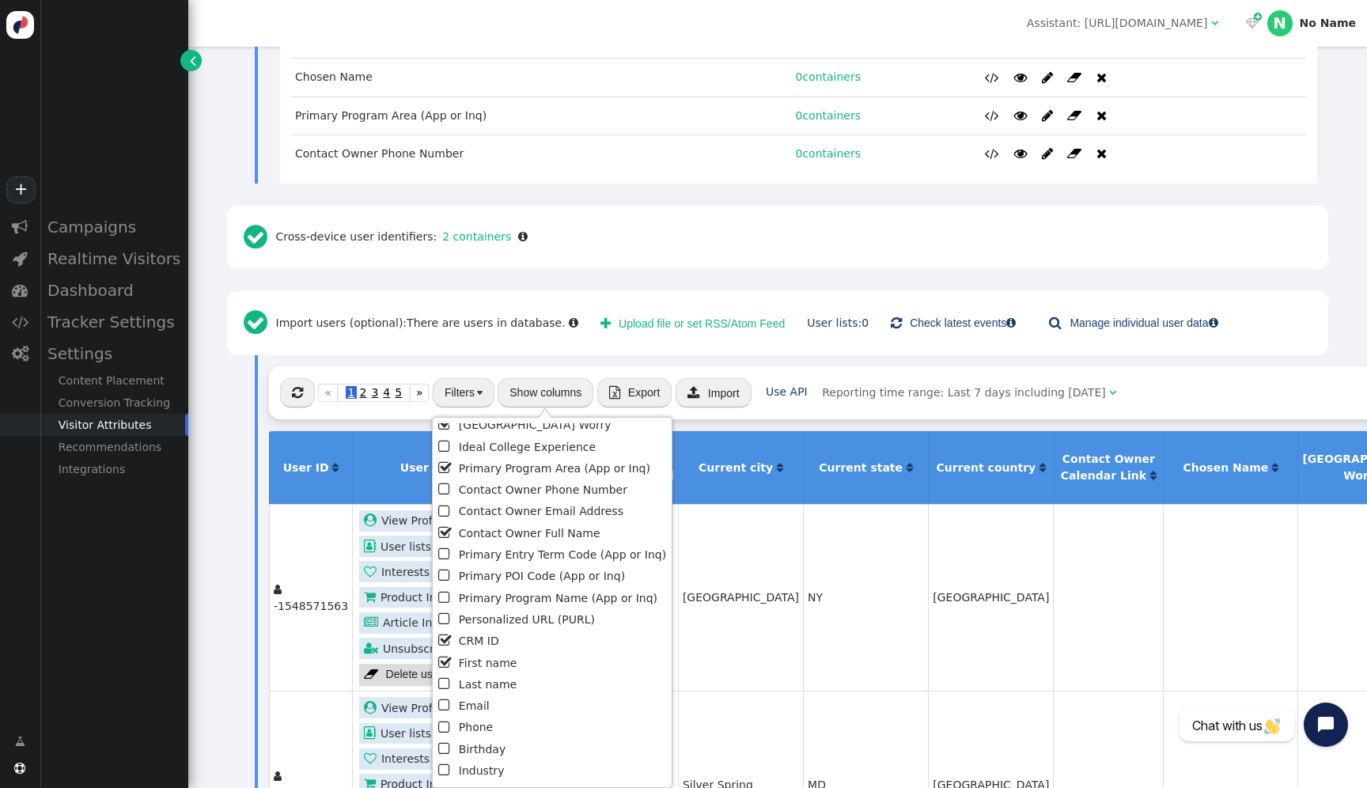
click at [481, 704] on li " Email" at bounding box center [552, 706] width 228 height 21
click at [481, 686] on li " Last name" at bounding box center [552, 684] width 228 height 21
click at [480, 726] on li " Phone" at bounding box center [552, 727] width 228 height 21
click at [480, 751] on li " Birthday" at bounding box center [552, 749] width 228 height 21
click at [529, 552] on li " Primary Entry Term Code (App or Inq)" at bounding box center [552, 554] width 228 height 21
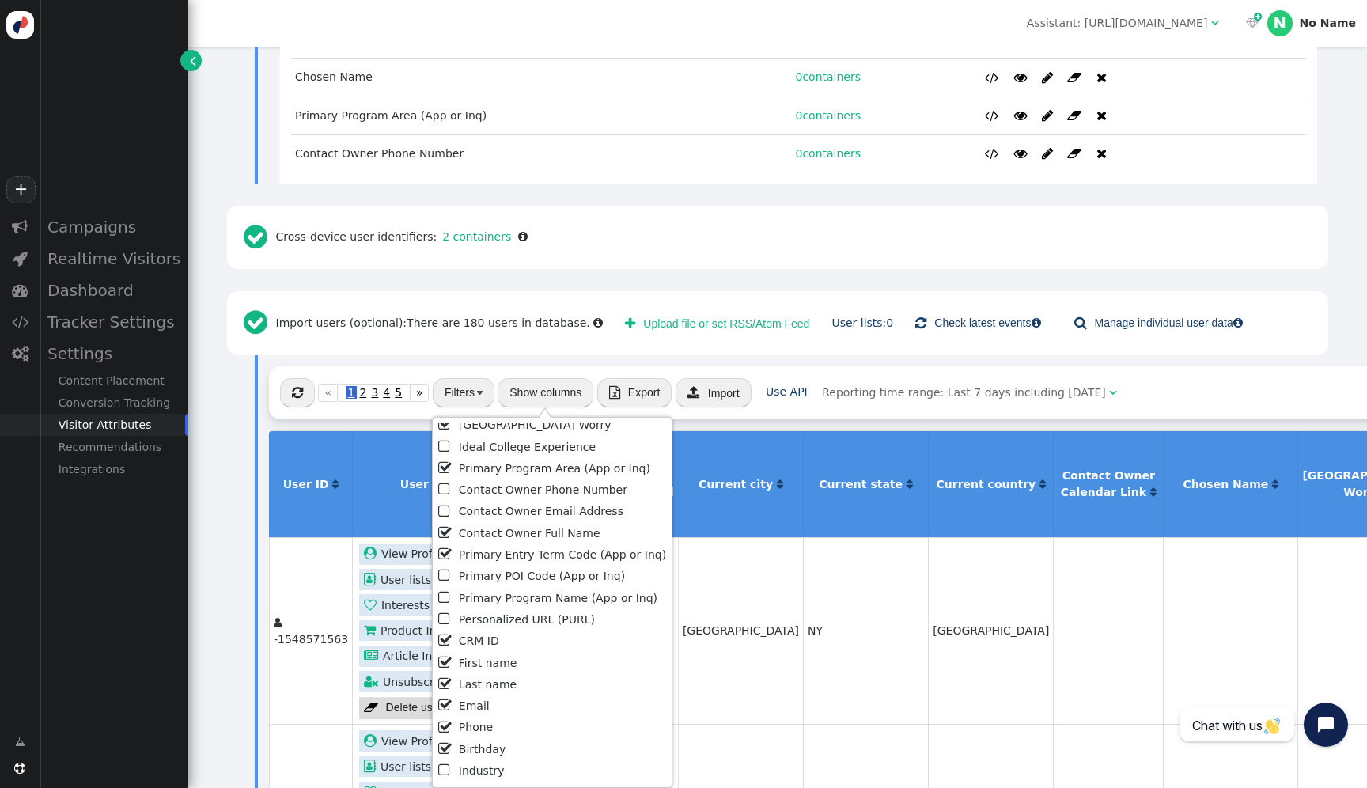
click at [529, 579] on li " Primary POI Code (App or Inq)" at bounding box center [552, 576] width 228 height 21
click at [527, 608] on li " Primary Program Name (App or Inq)" at bounding box center [552, 598] width 228 height 21
click at [1053, 561] on td at bounding box center [1108, 630] width 110 height 187
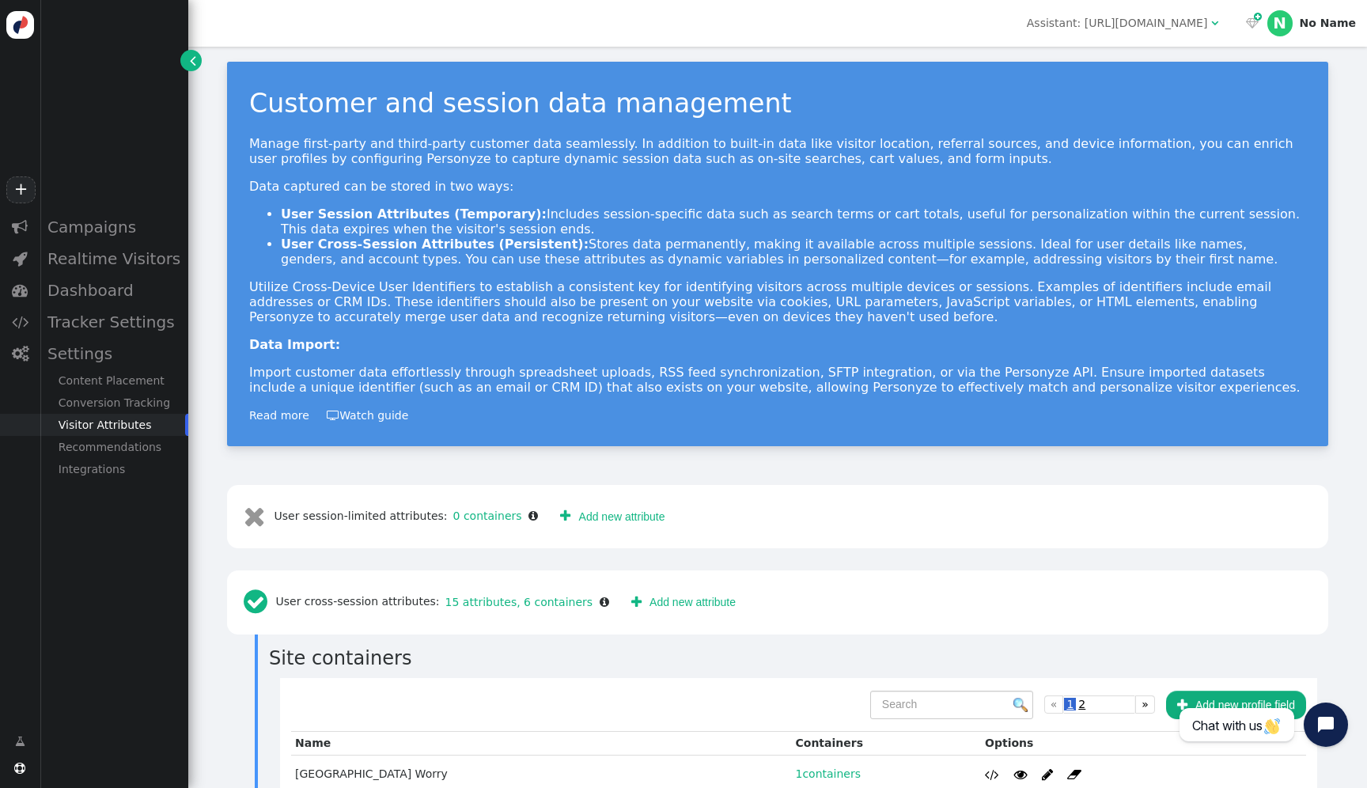
scroll to position [0, 0]
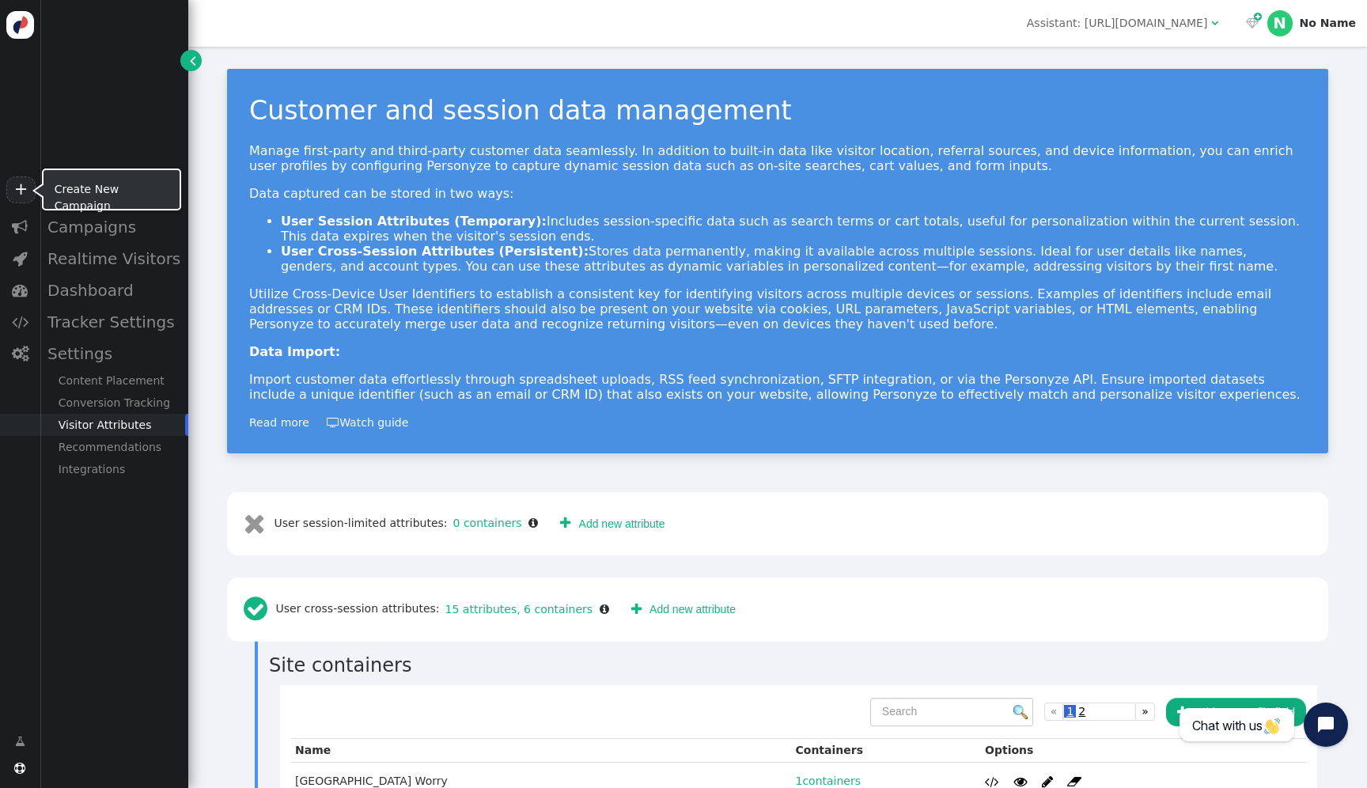
click at [25, 186] on link "+" at bounding box center [20, 189] width 28 height 27
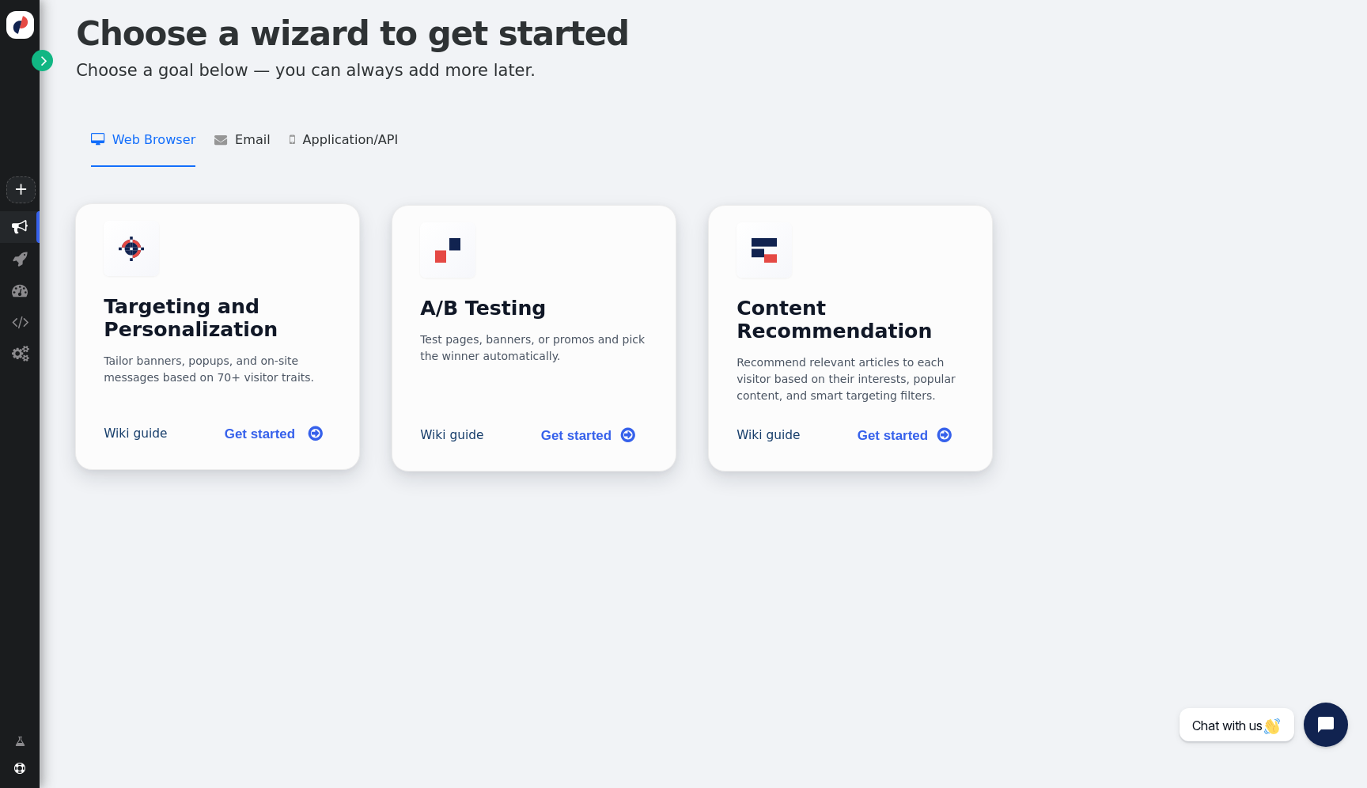
click at [251, 296] on h3 "Targeting and Personalization" at bounding box center [218, 319] width 228 height 46
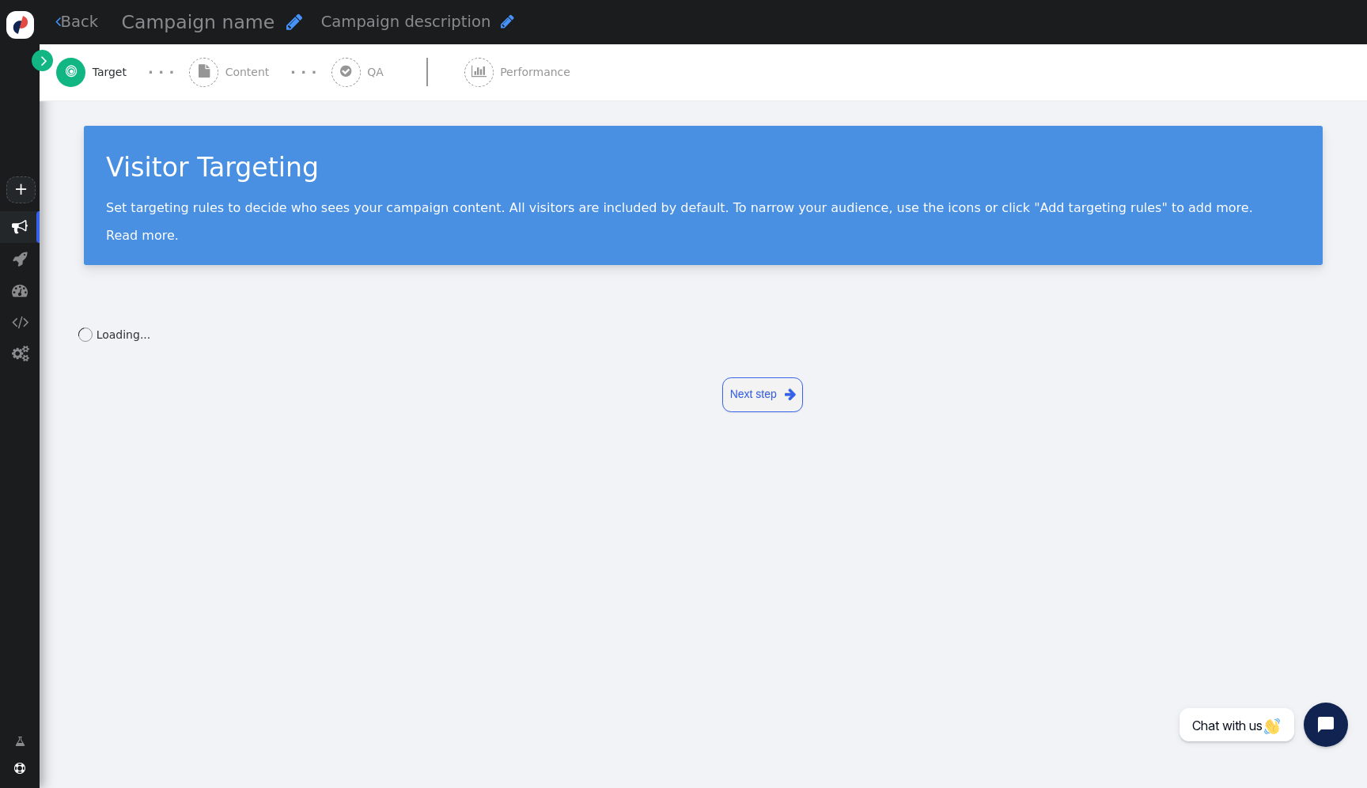
click at [253, 91] on div " Content" at bounding box center [232, 72] width 87 height 56
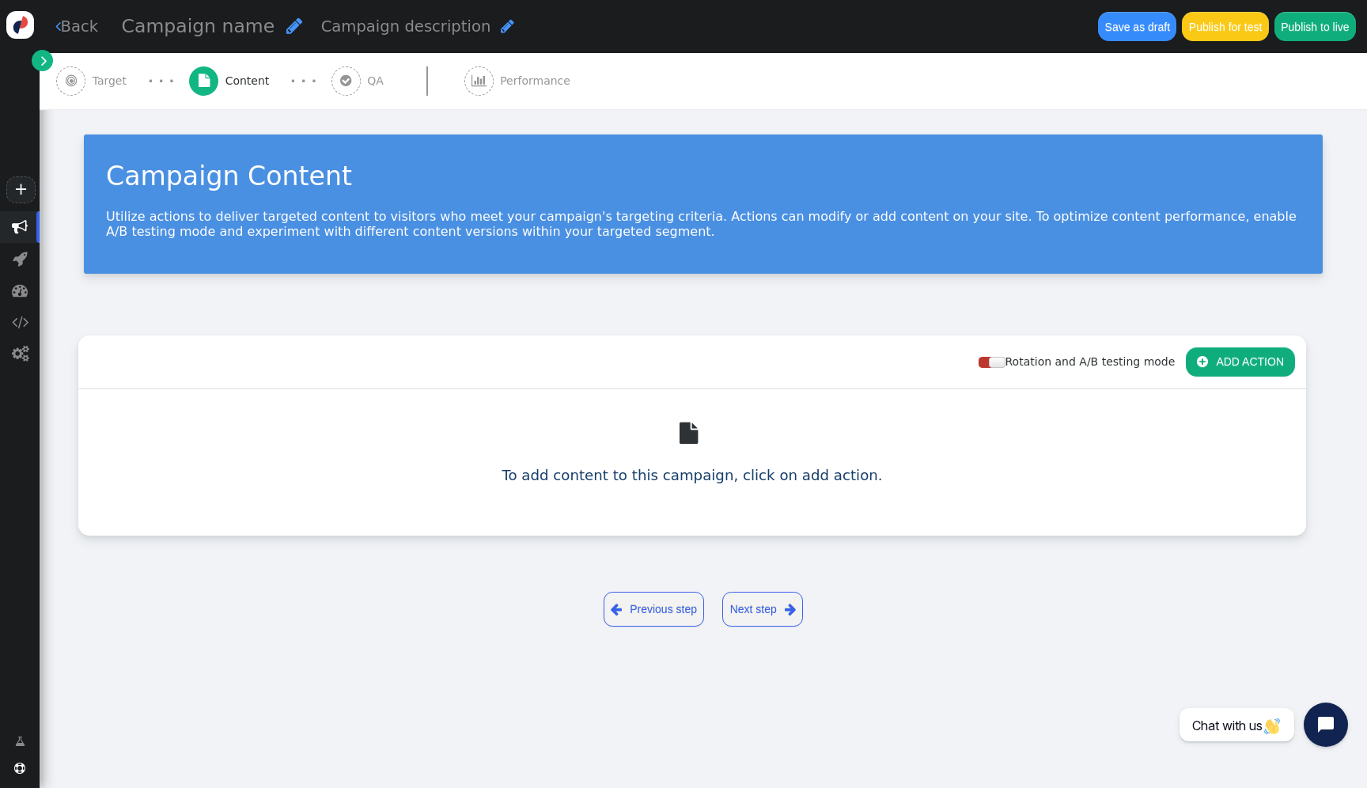
click at [1239, 378] on div "Rotation and A/B testing mode  ADD ACTION" at bounding box center [692, 363] width 1228 height 54
click at [1245, 361] on button " ADD ACTION" at bounding box center [1240, 361] width 109 height 28
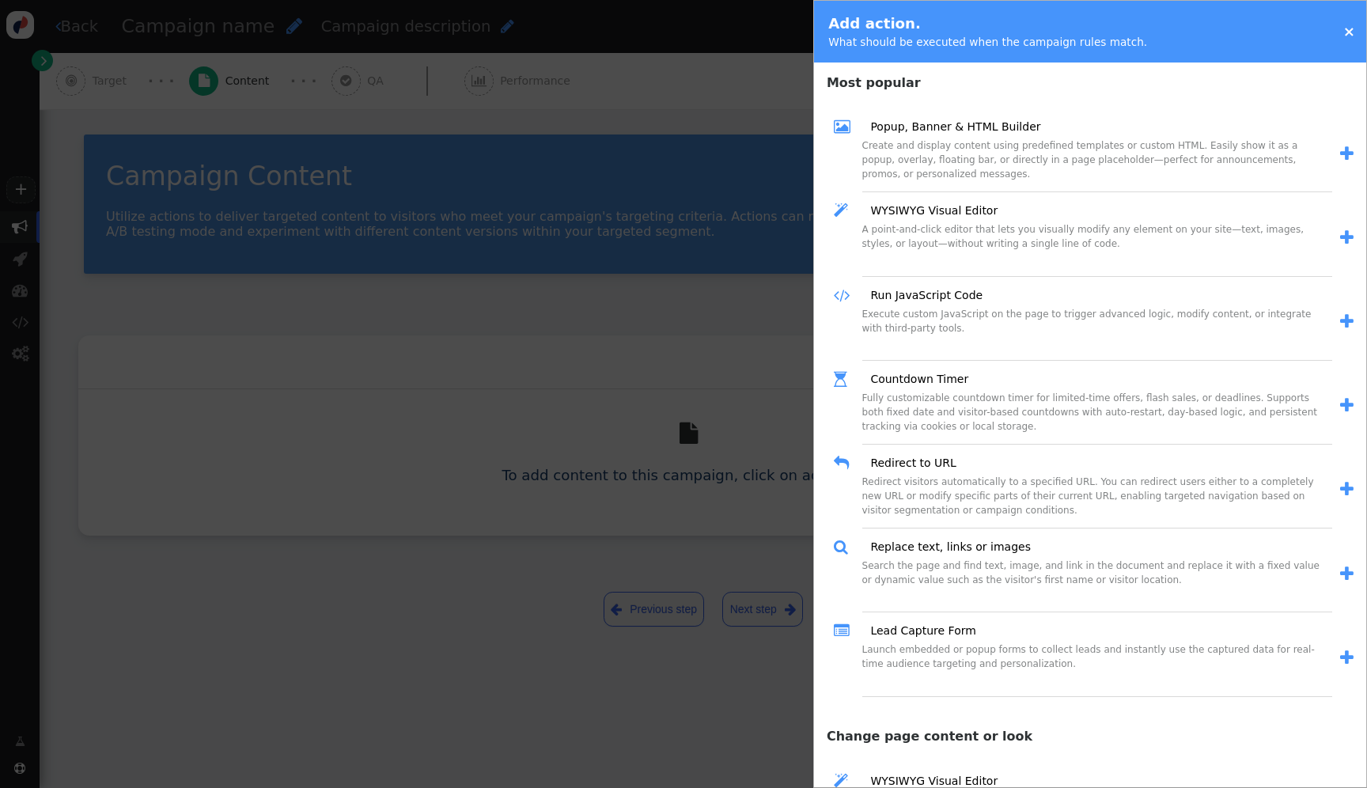
click at [904, 202] on div " WYSIWYG Visual Editor" at bounding box center [1083, 210] width 499 height 23
click at [901, 210] on link "WYSIWYG Visual Editor" at bounding box center [928, 211] width 138 height 17
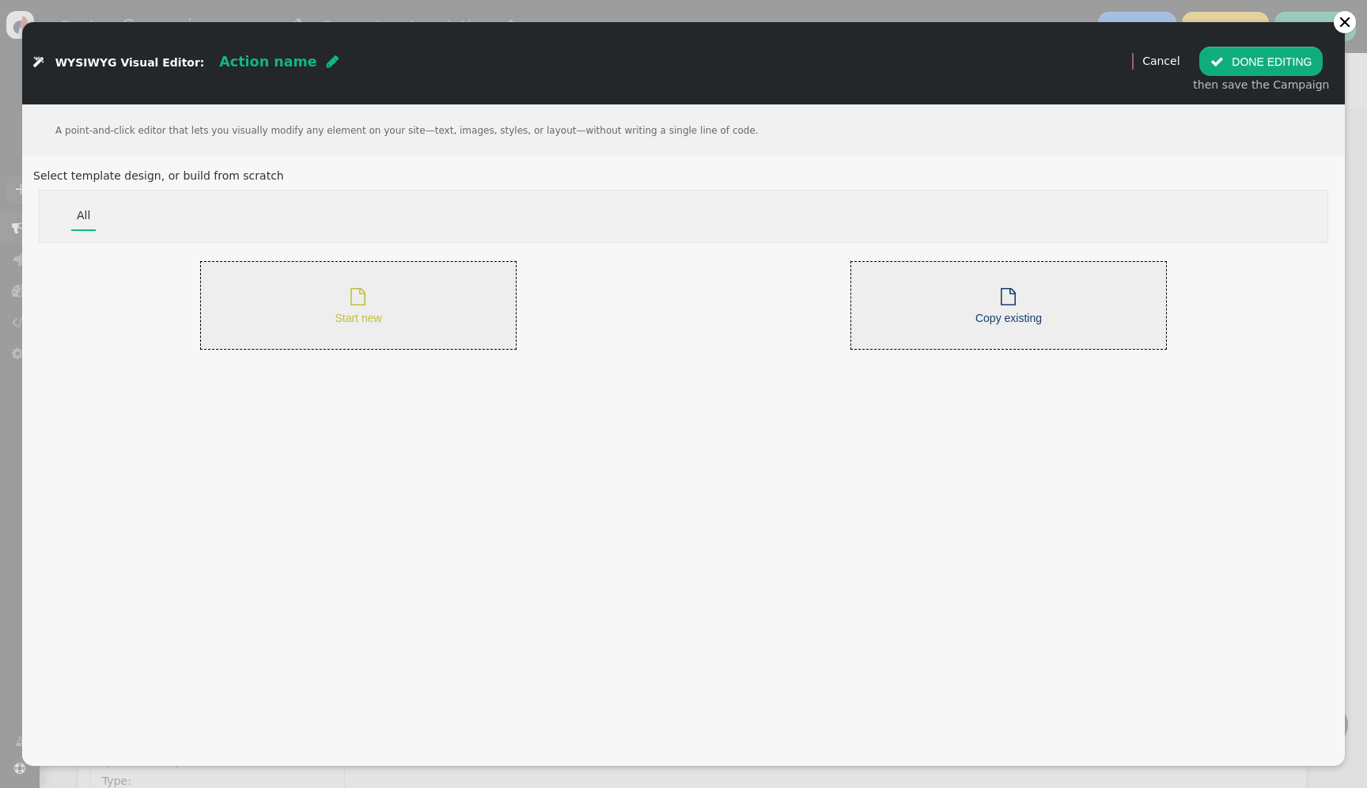
click at [380, 308] on div " Start new" at bounding box center [358, 306] width 47 height 44
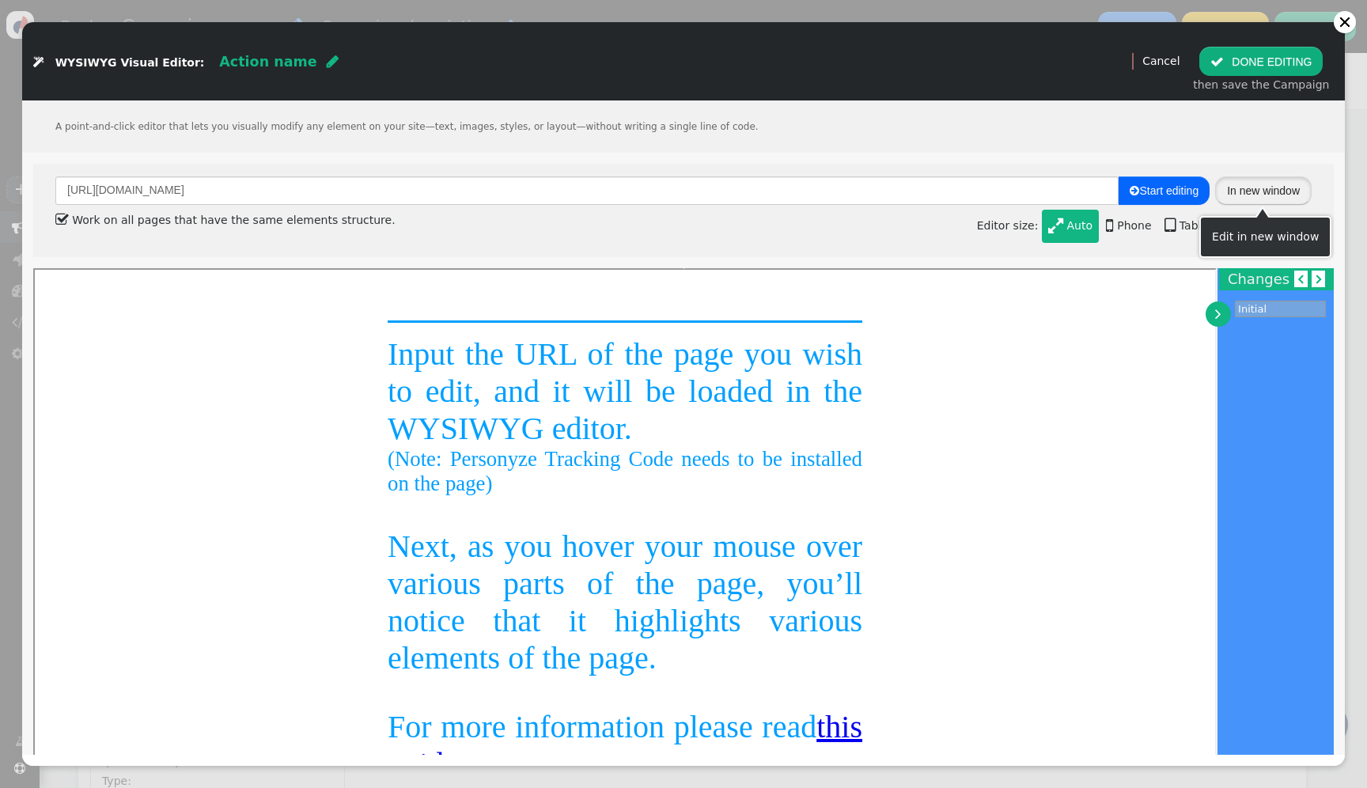
click at [1249, 191] on button "In new window" at bounding box center [1263, 190] width 97 height 28
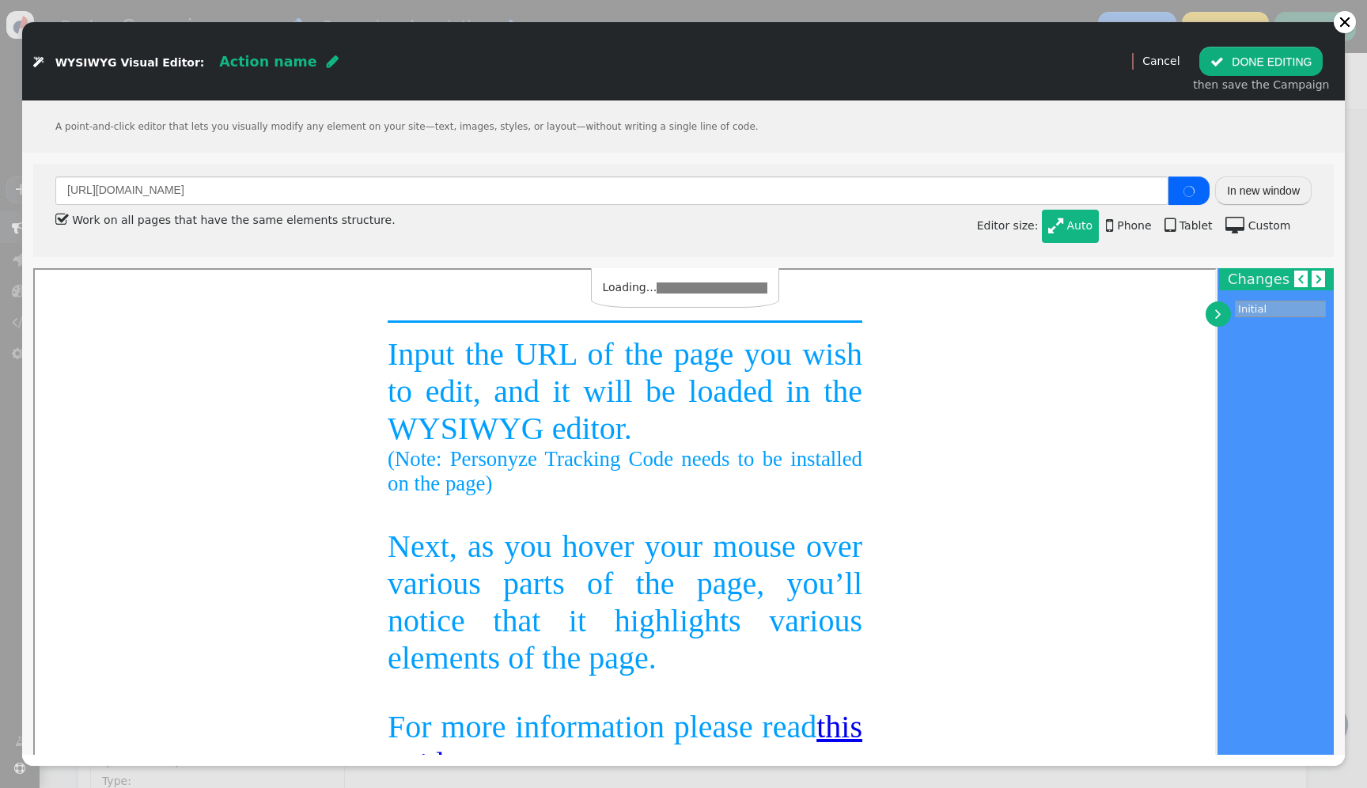
click at [1295, 63] on button " DONE EDITING" at bounding box center [1261, 61] width 123 height 28
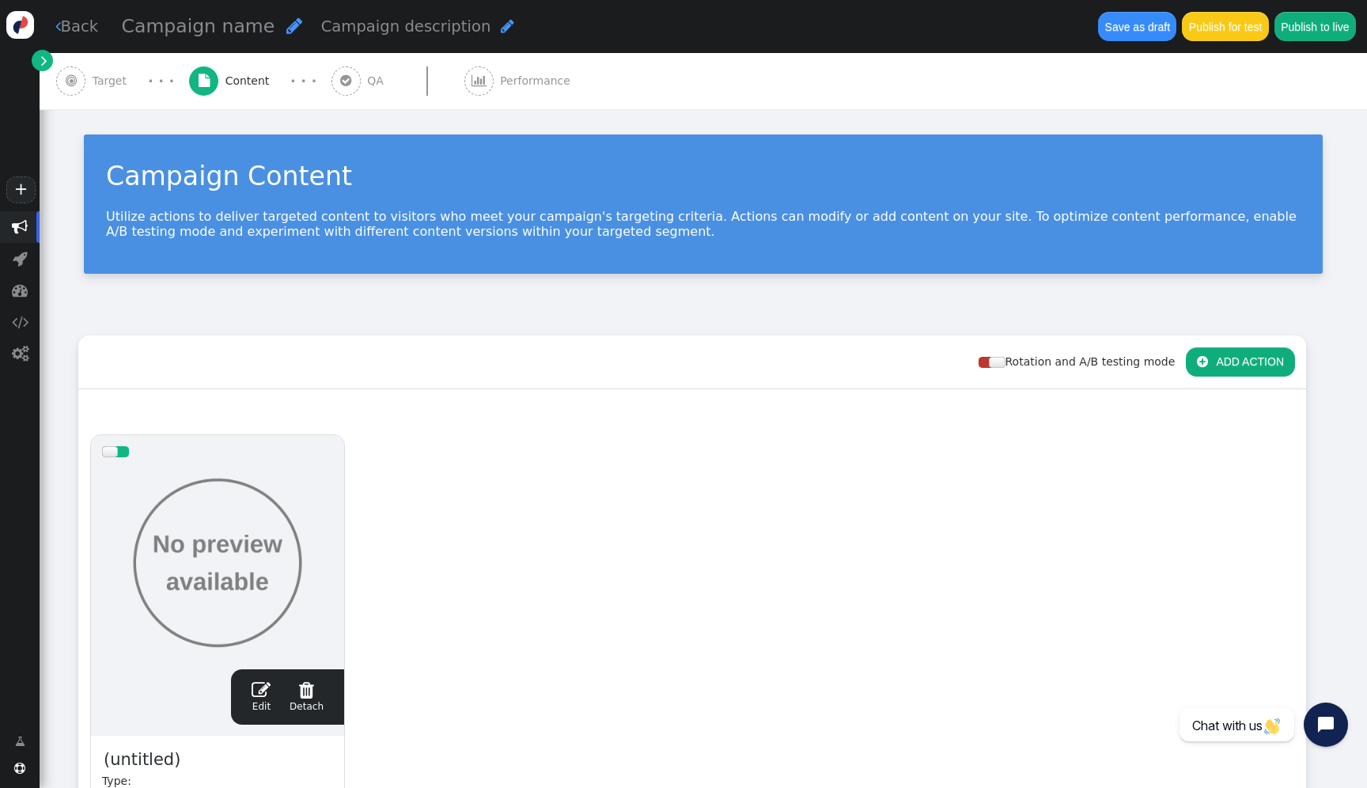
click at [42, 59] on span "" at bounding box center [44, 60] width 6 height 17
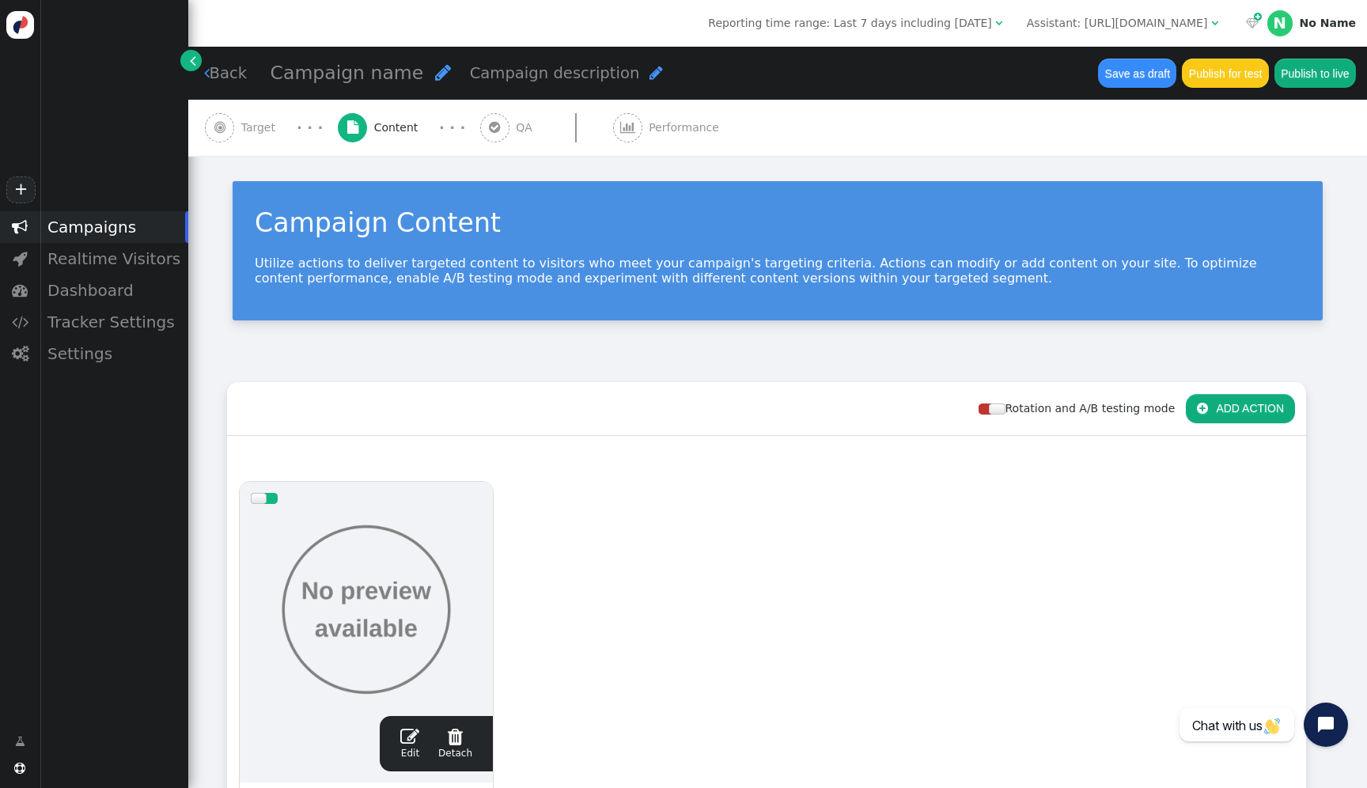
click at [1087, 17] on div "Assistant: https://www.champlain.edu" at bounding box center [1117, 23] width 181 height 17
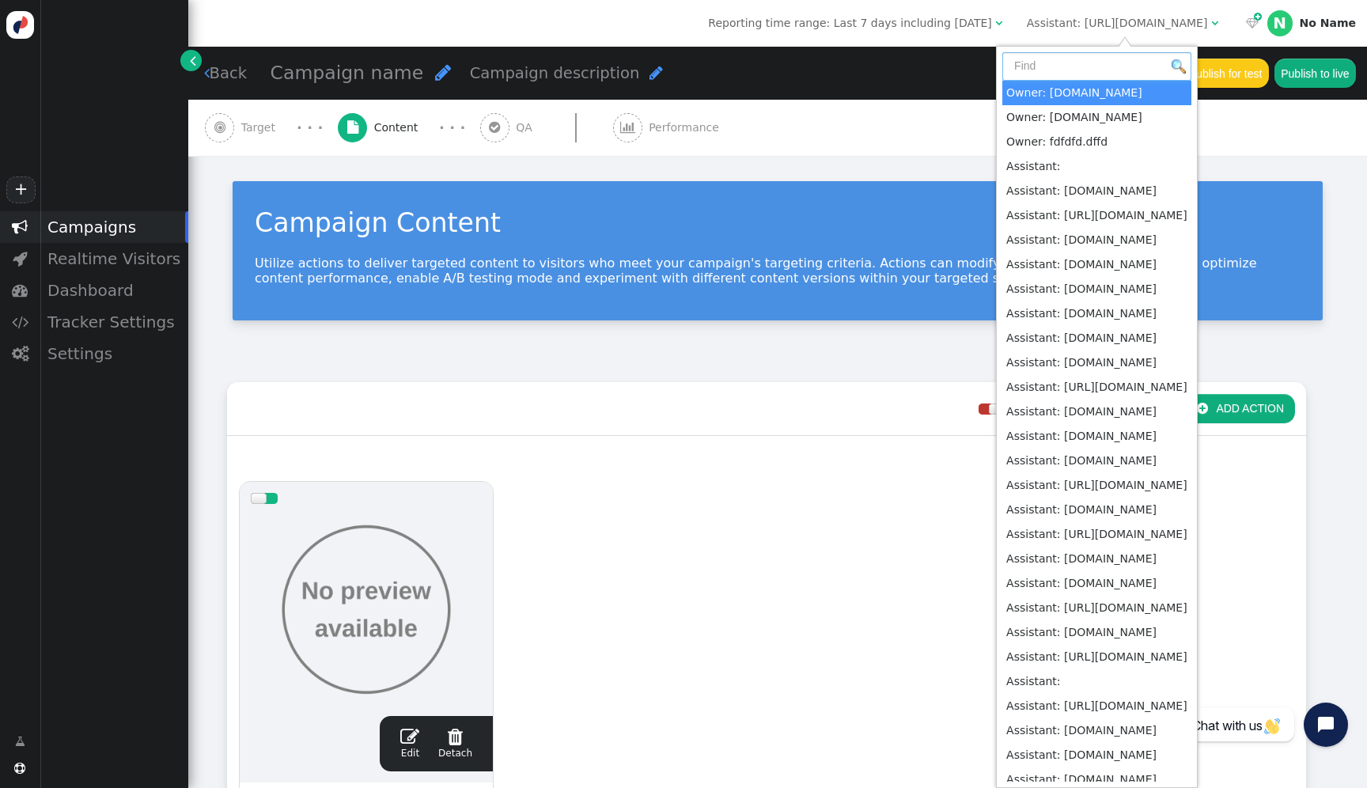
click at [1063, 74] on input "text" at bounding box center [1097, 66] width 189 height 28
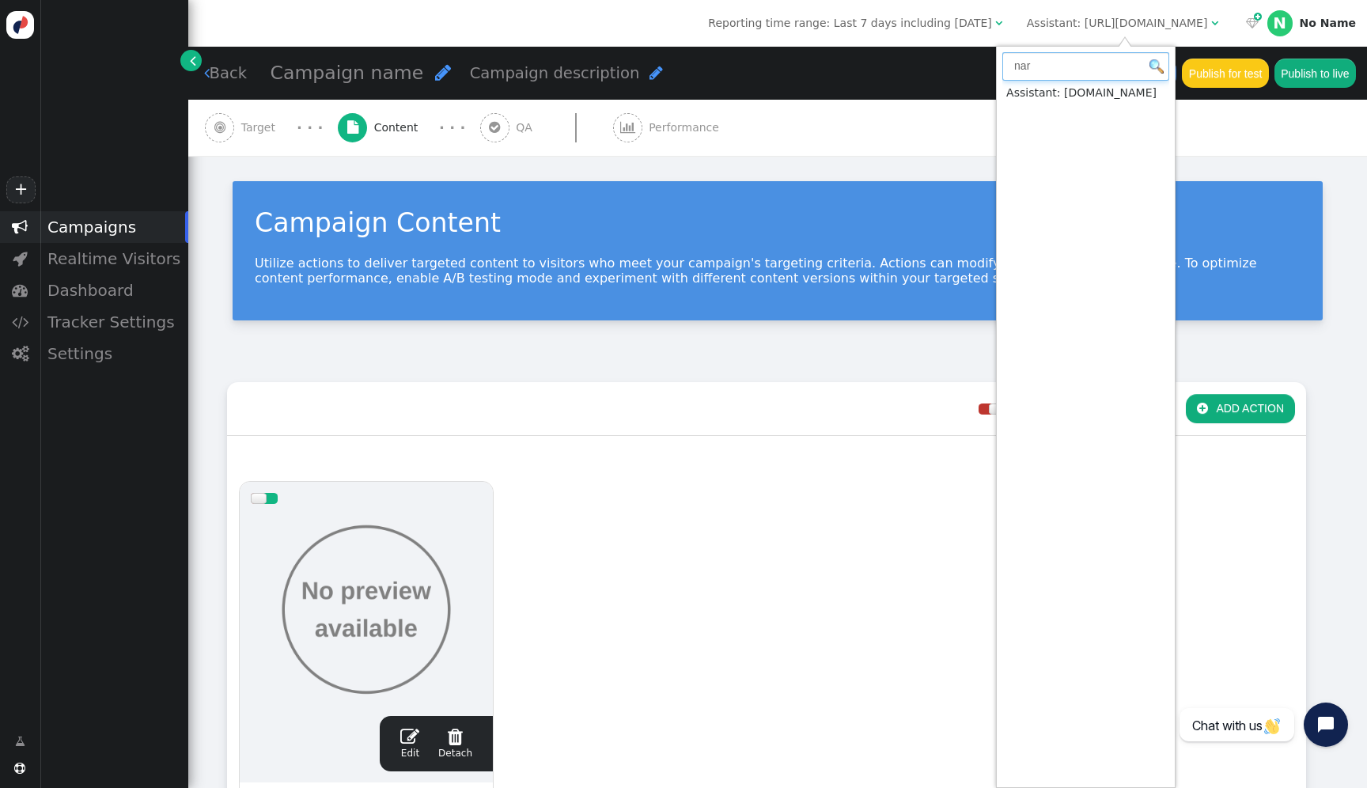
type input "nar"
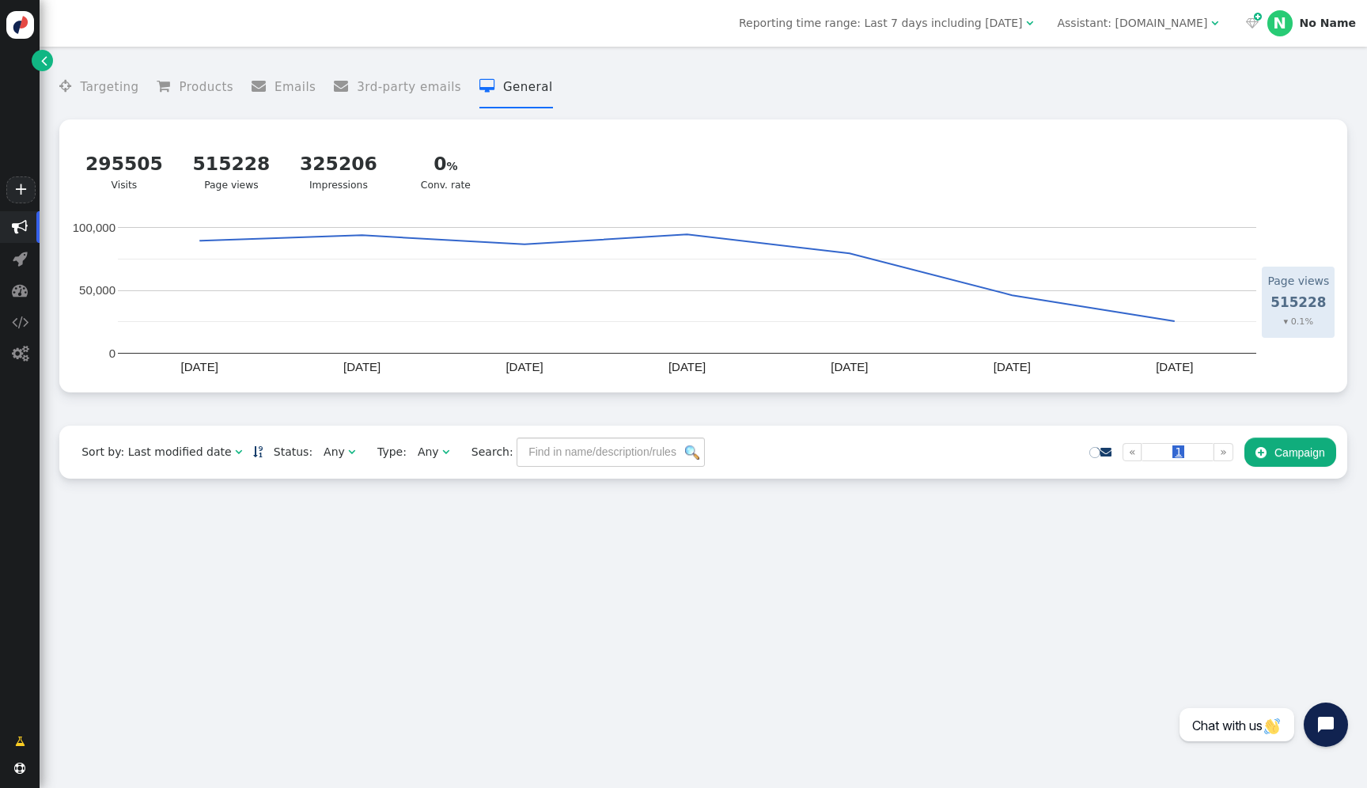
click at [1287, 459] on button " Campaign" at bounding box center [1291, 452] width 92 height 28
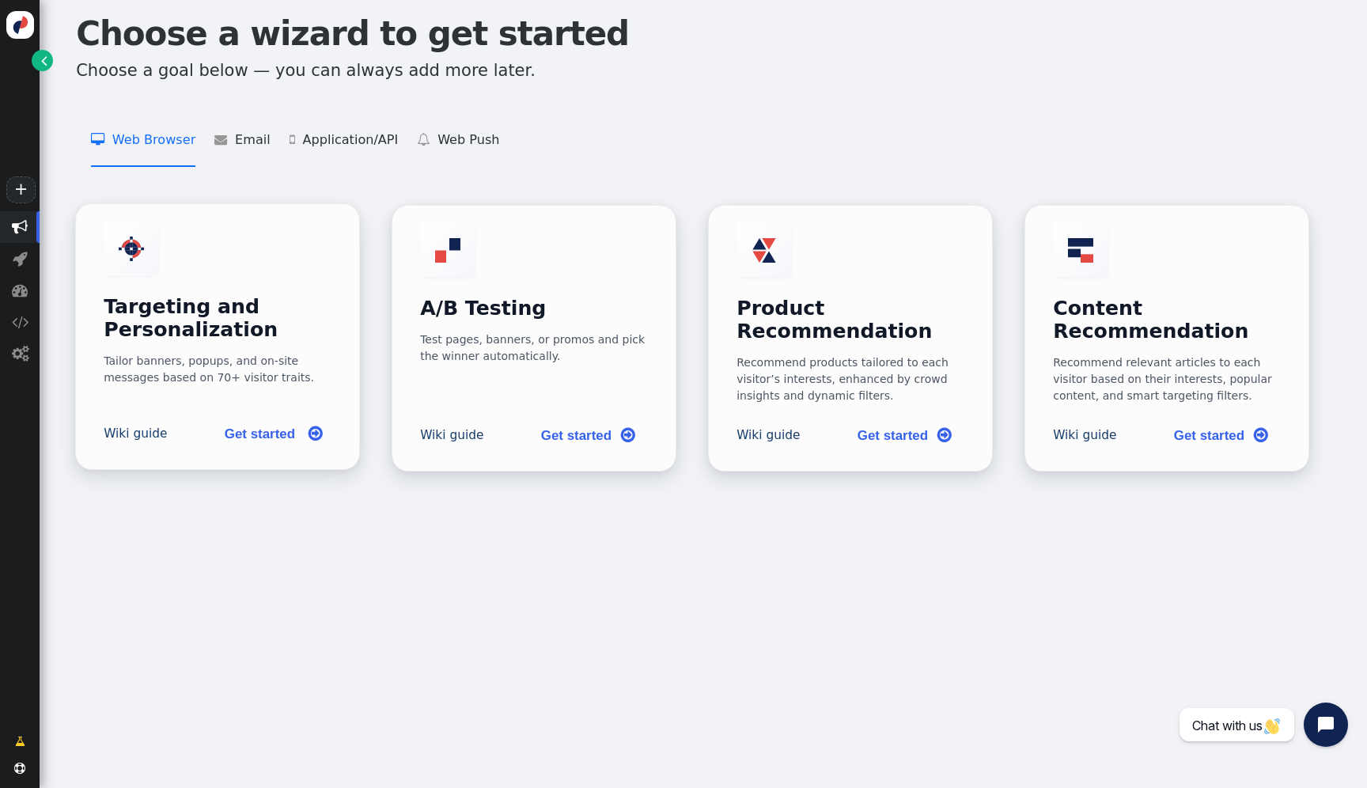
click at [298, 325] on h3 "Targeting and Personalization" at bounding box center [218, 319] width 228 height 46
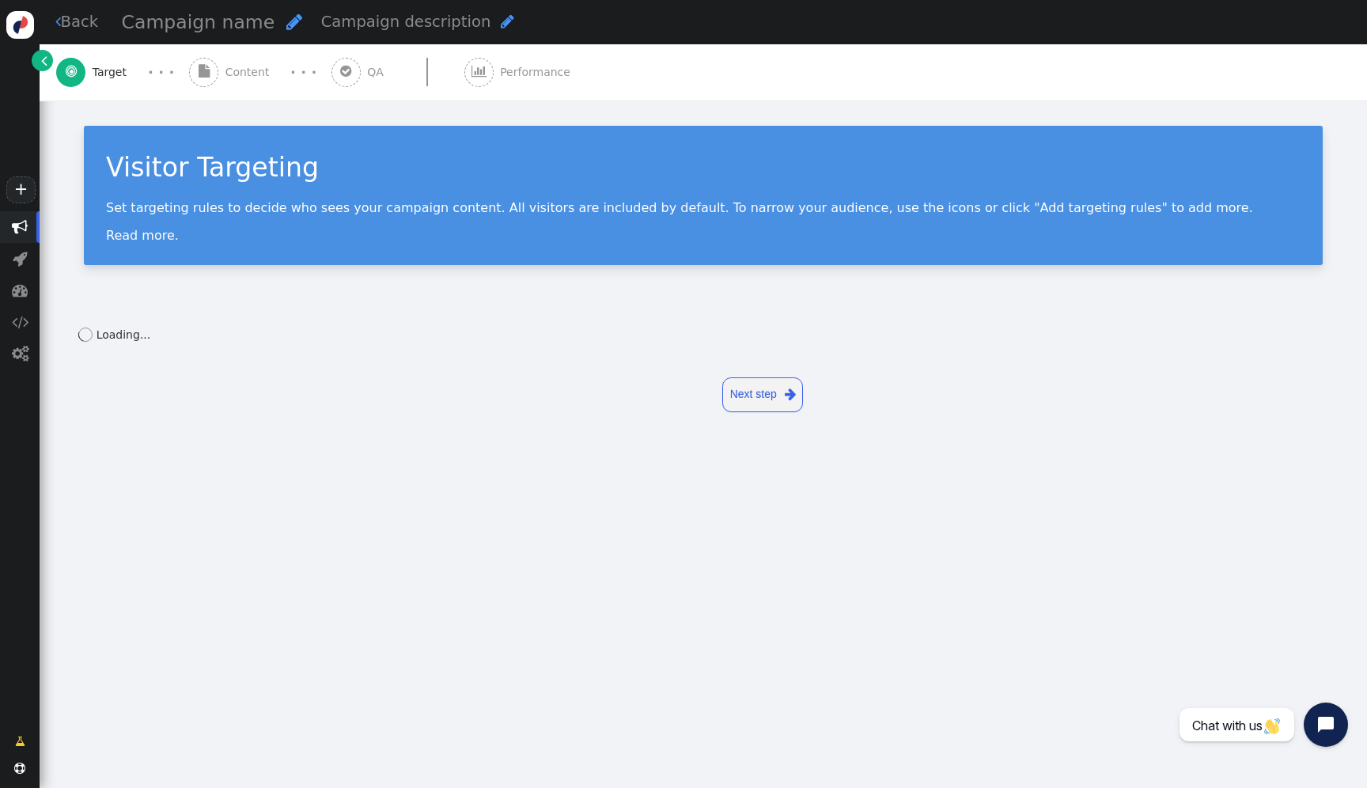
click at [240, 91] on div " Content" at bounding box center [232, 72] width 87 height 56
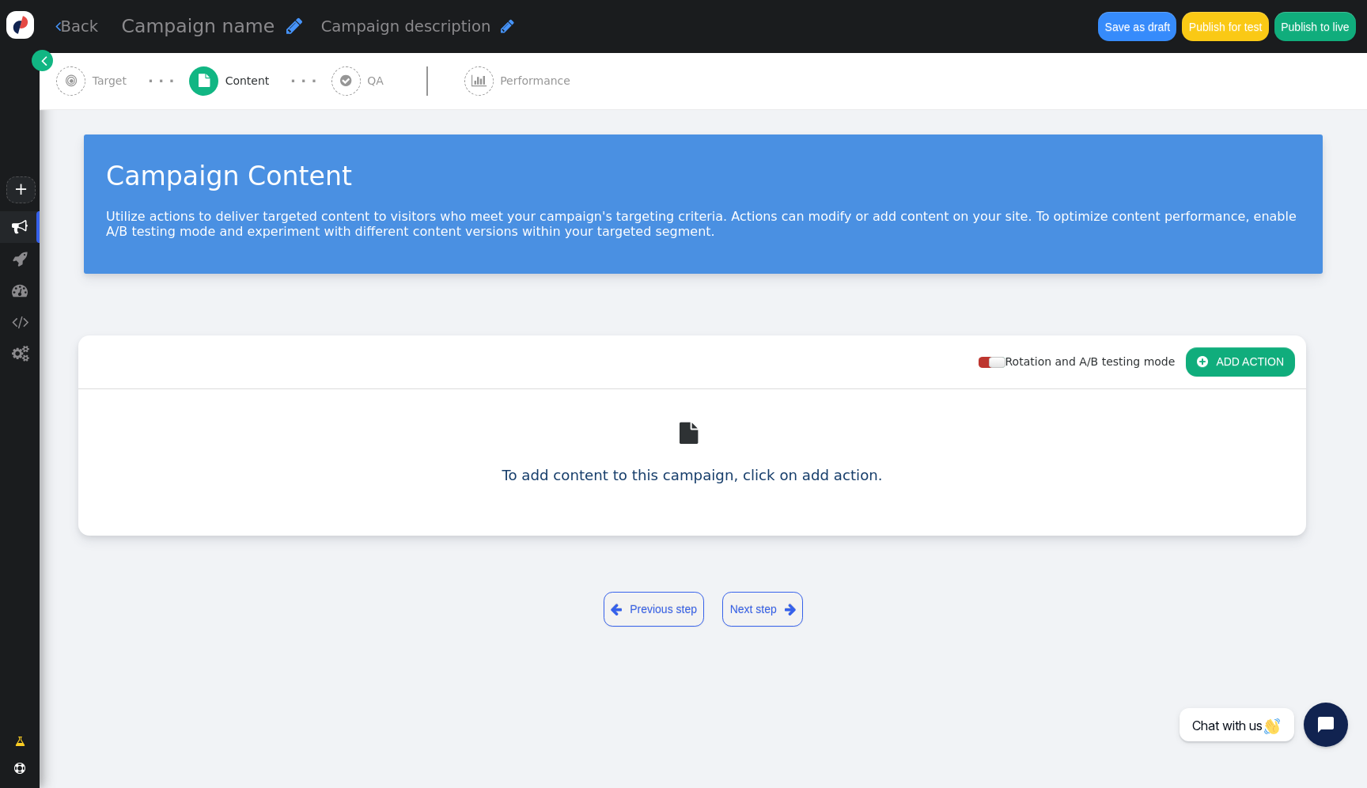
click at [1238, 371] on button " ADD ACTION" at bounding box center [1240, 361] width 109 height 28
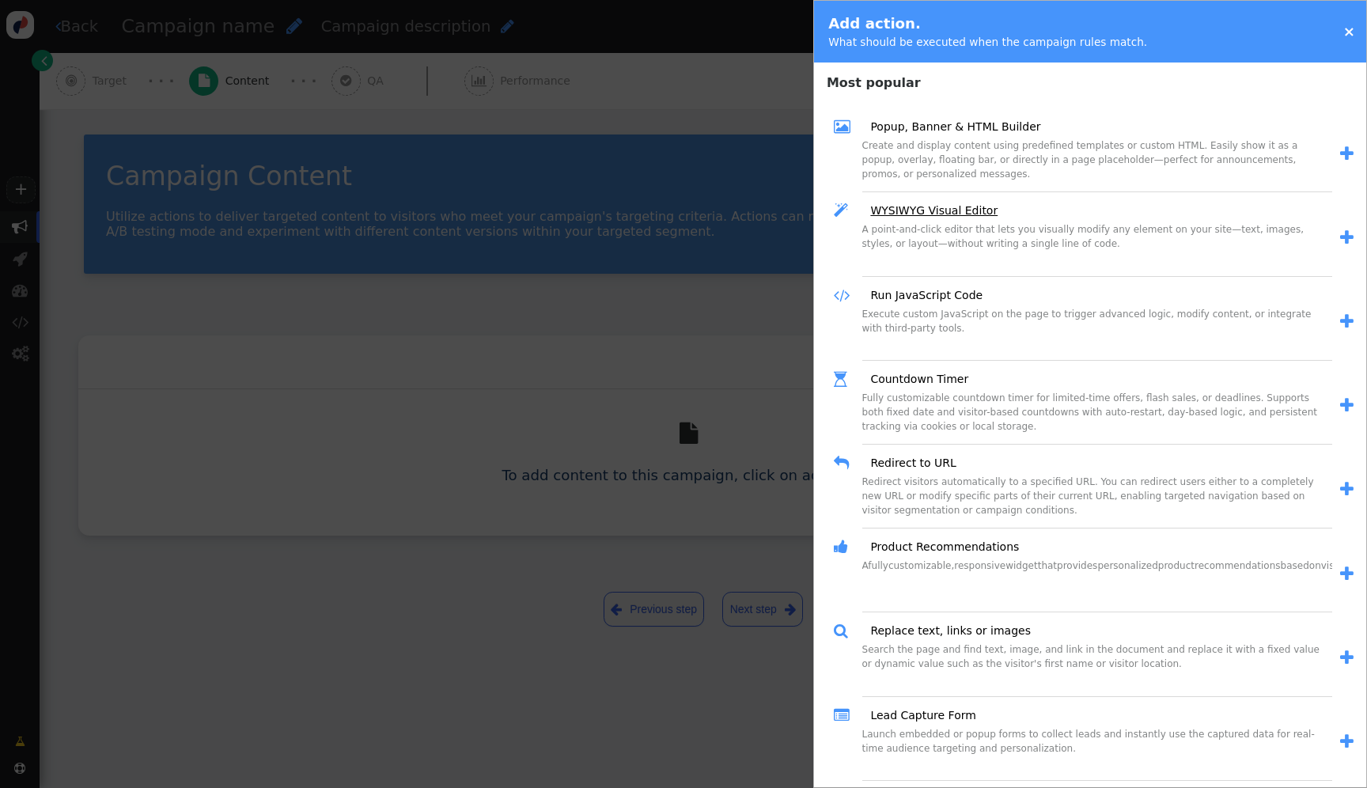
click at [944, 212] on link "WYSIWYG Visual Editor" at bounding box center [928, 211] width 138 height 17
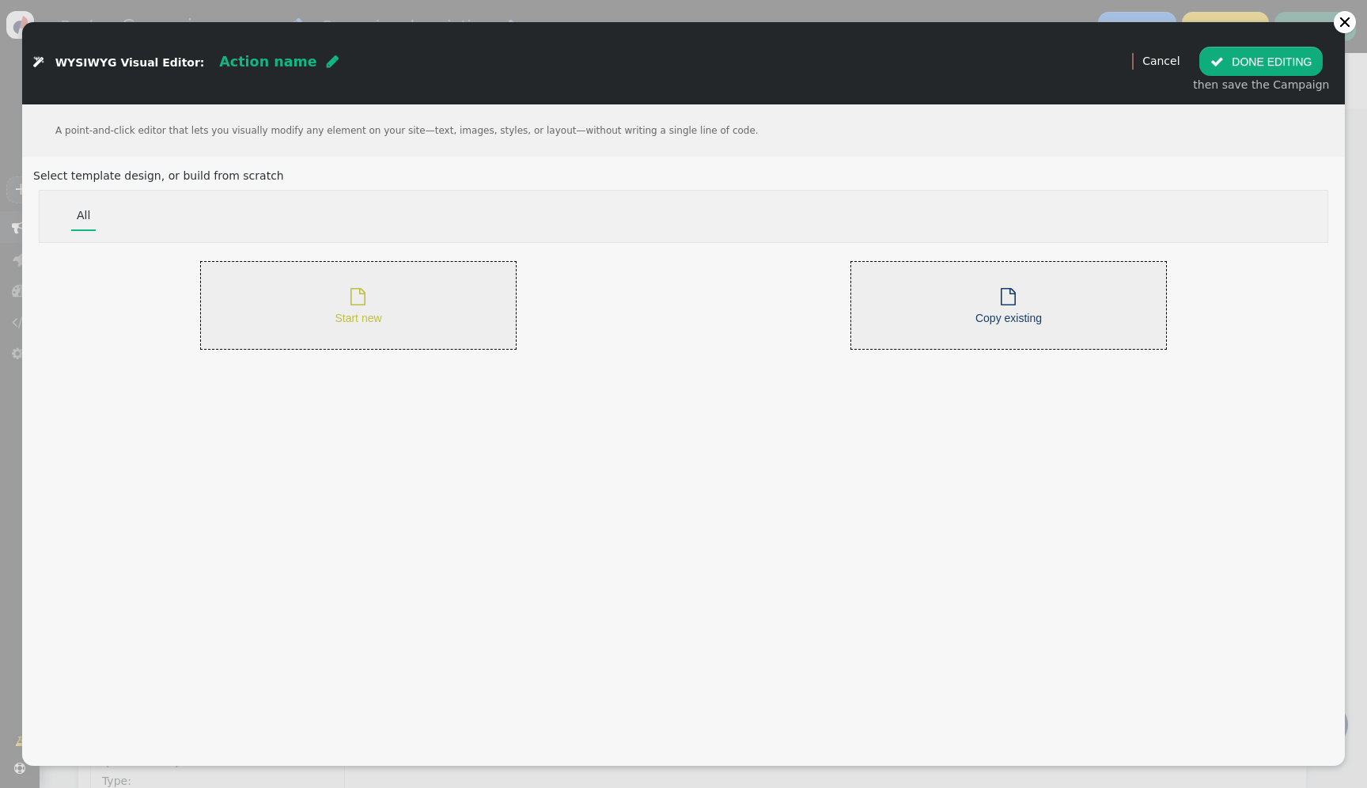
click at [466, 308] on div " Start new" at bounding box center [358, 305] width 317 height 89
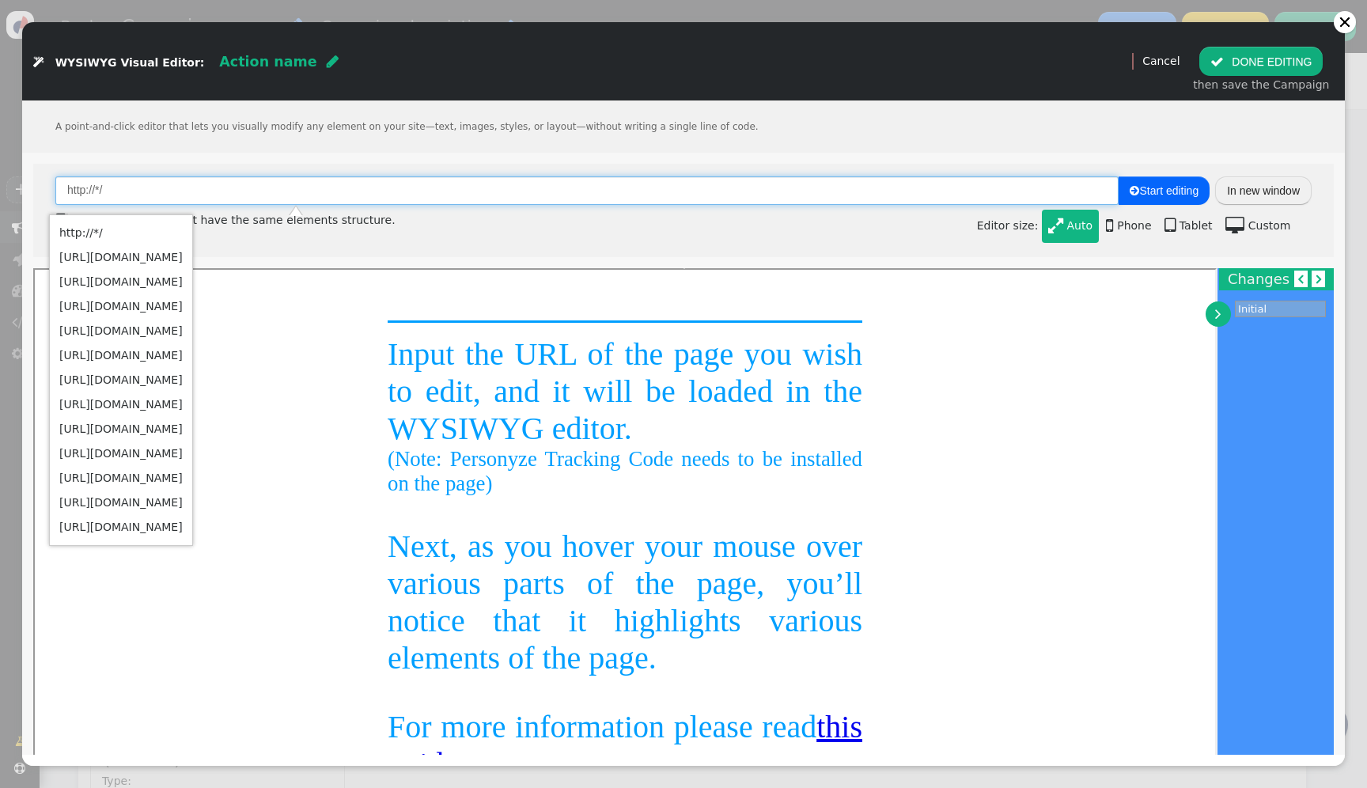
click at [114, 188] on input "http://*/" at bounding box center [586, 190] width 1063 height 28
click at [146, 379] on td "http://nar.realtor/" at bounding box center [120, 380] width 131 height 25
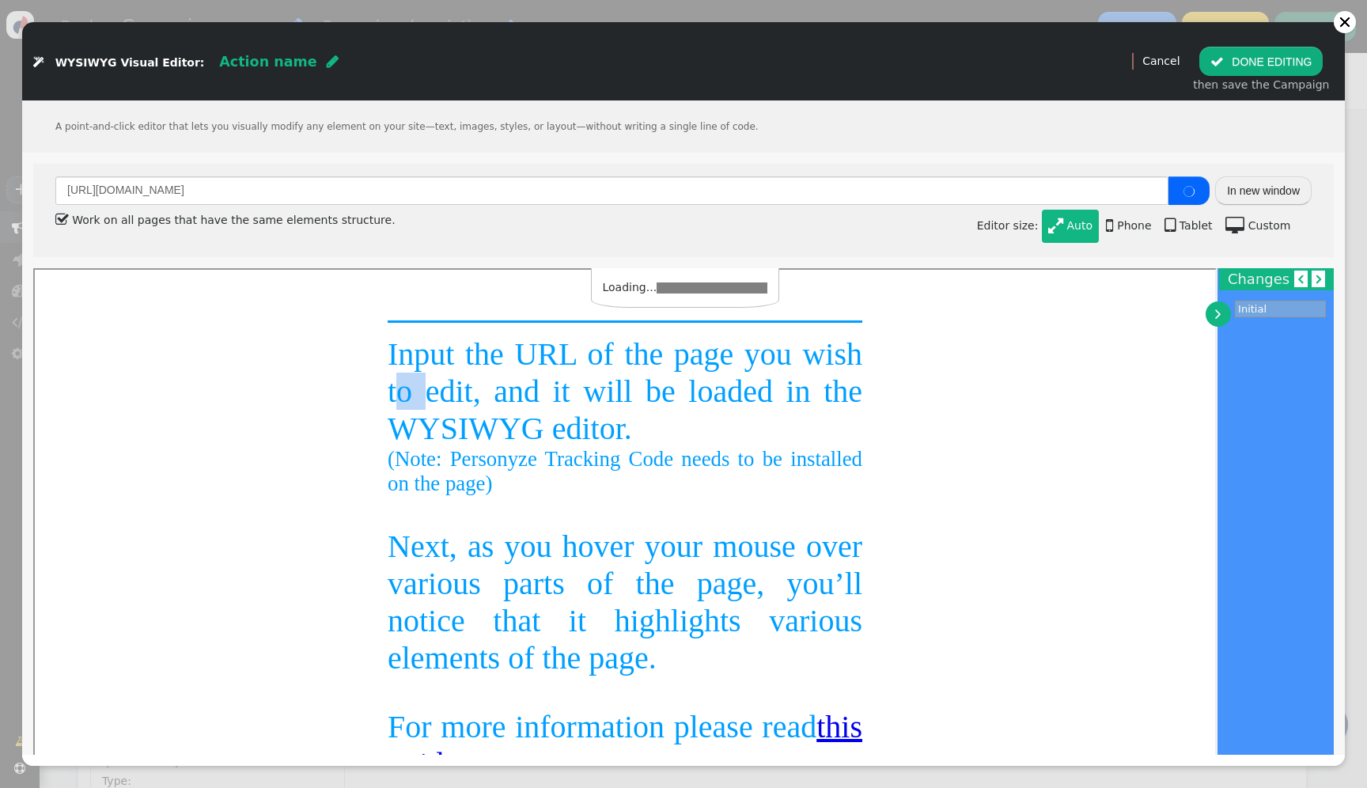
click at [145, 377] on body "Input the URL of the page you wish to edit, and it will be loaded in the WYSIWY…" at bounding box center [624, 675] width 1168 height 714
click at [488, 248] on div "http://nar.realtor/ In new window  Work on all pages that have the same elemen…" at bounding box center [683, 210] width 1301 height 93
type input "https://www.nar.realtor/"
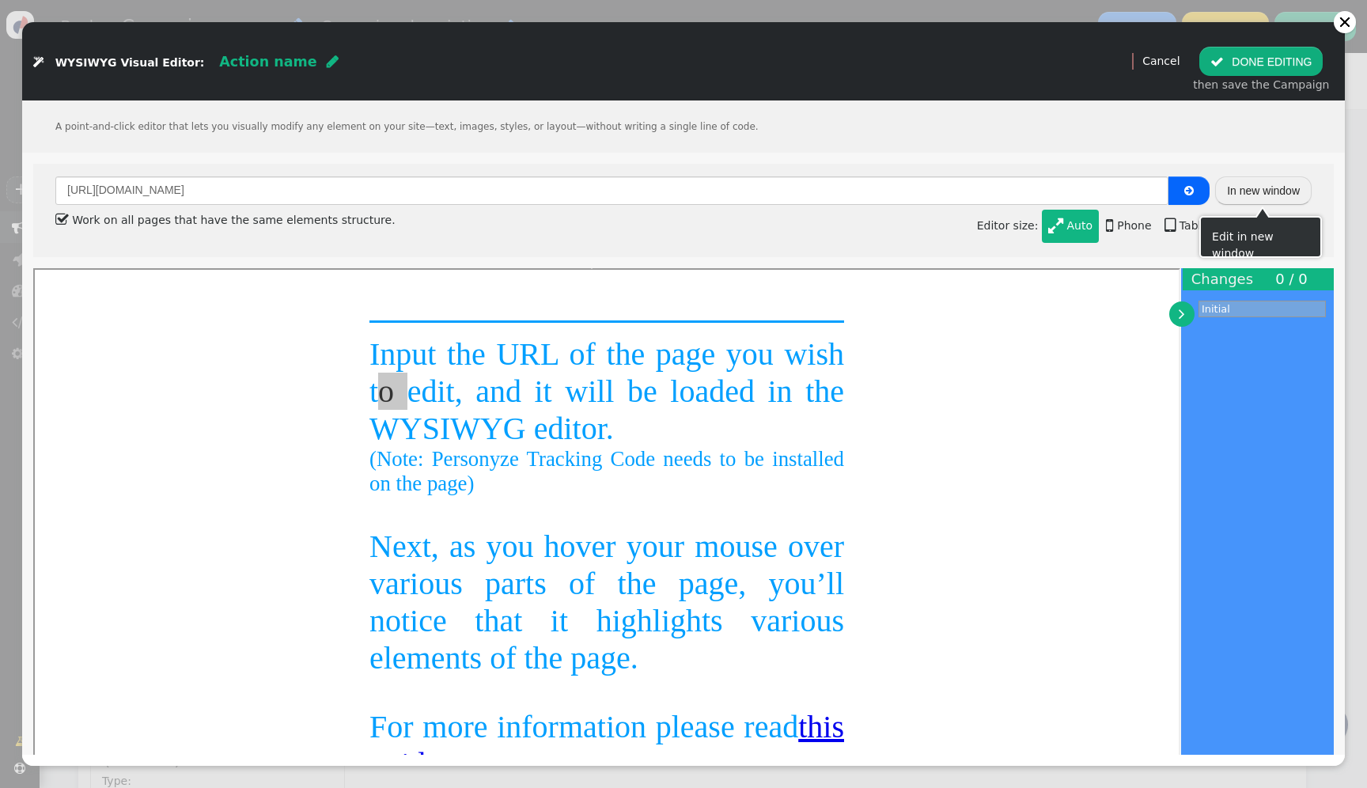
click at [1250, 195] on button "In new window" at bounding box center [1263, 190] width 97 height 28
click at [1262, 67] on button " DONE EDITING" at bounding box center [1261, 61] width 123 height 28
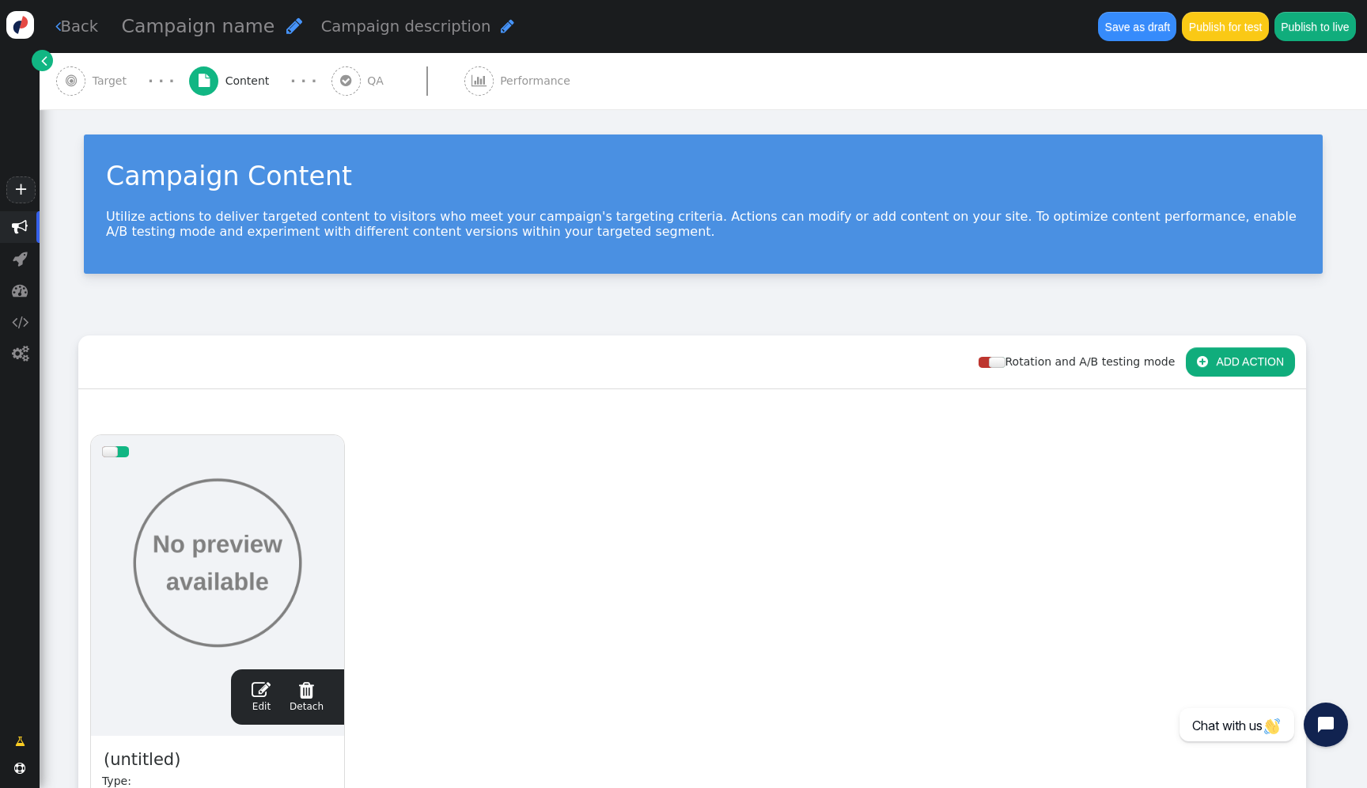
click at [46, 63] on span "" at bounding box center [44, 60] width 6 height 17
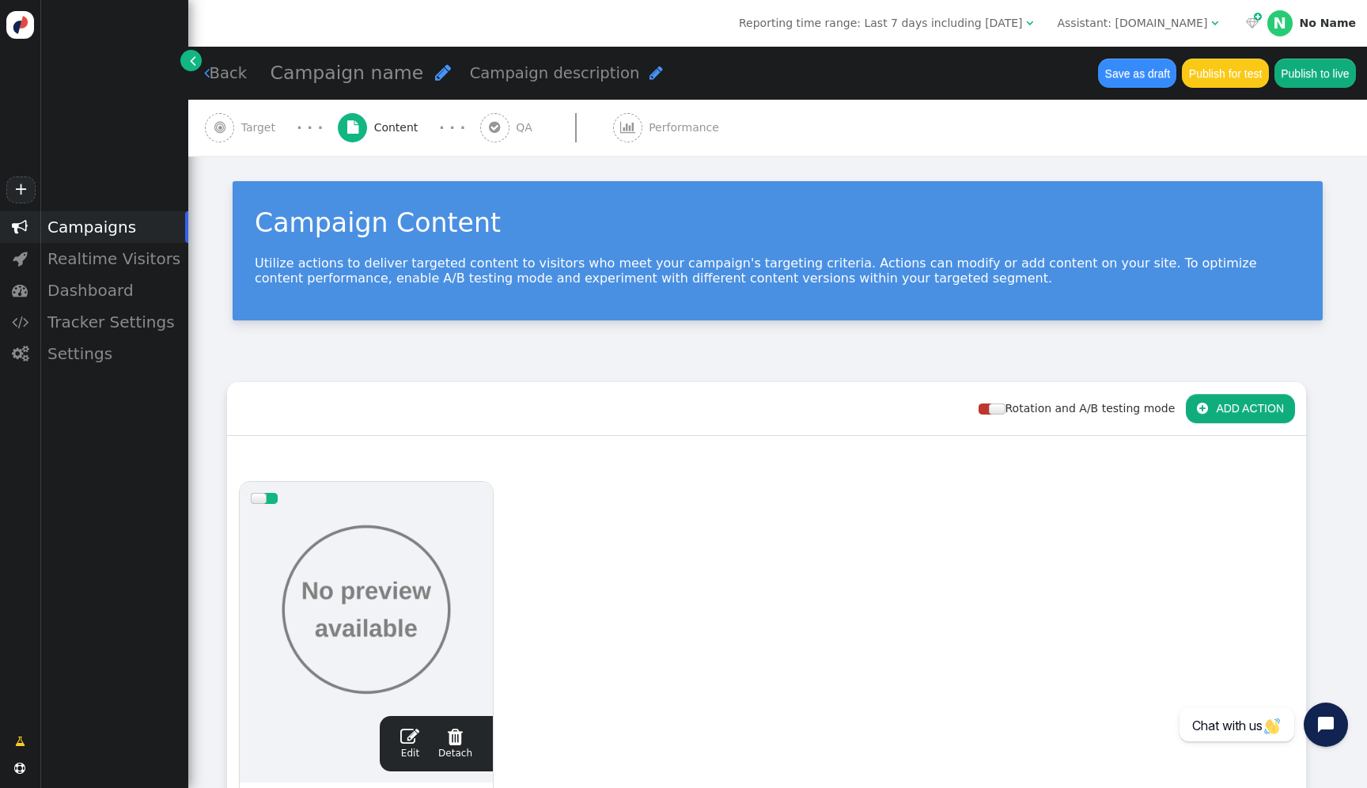
click at [1187, 33] on span "Assistant: nar.realtor " at bounding box center [1137, 22] width 183 height 25
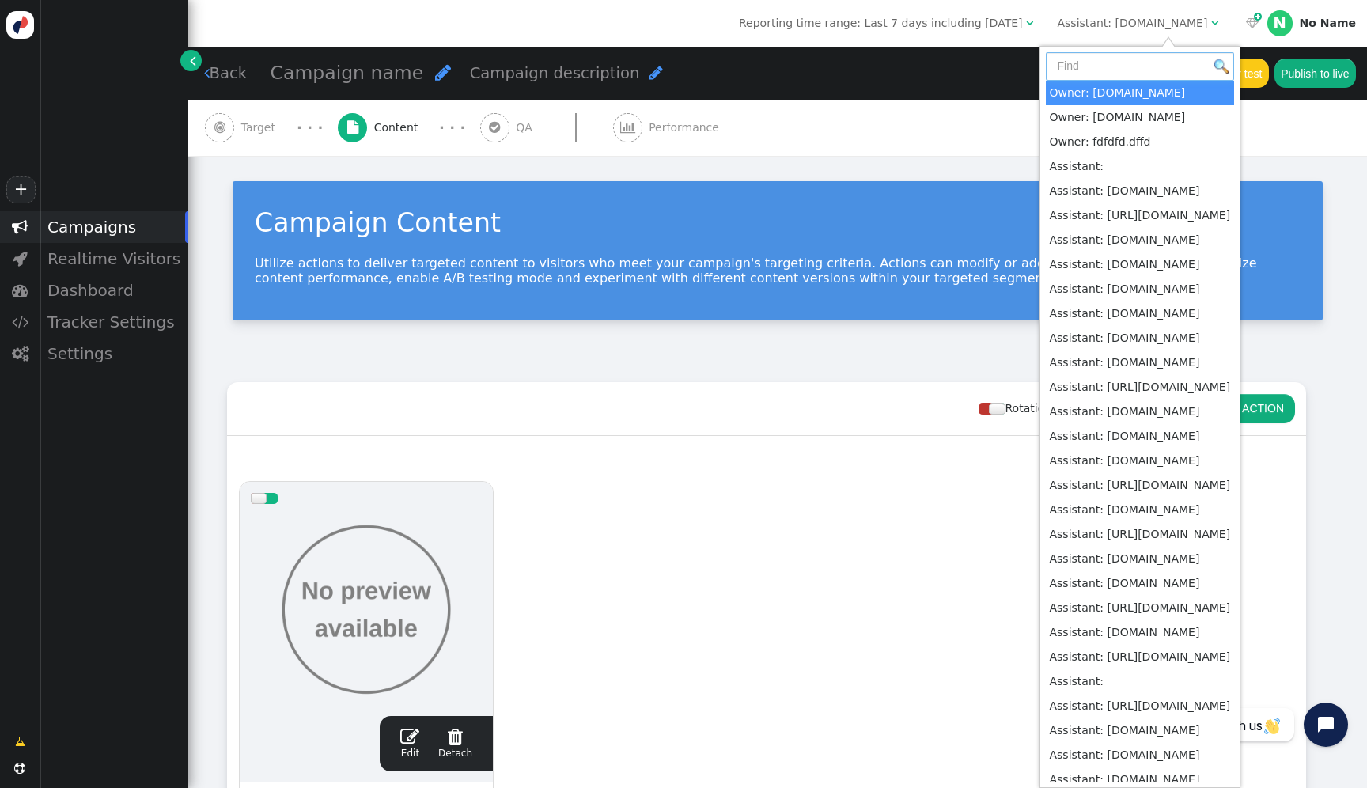
click at [1160, 70] on input "text" at bounding box center [1140, 66] width 189 height 28
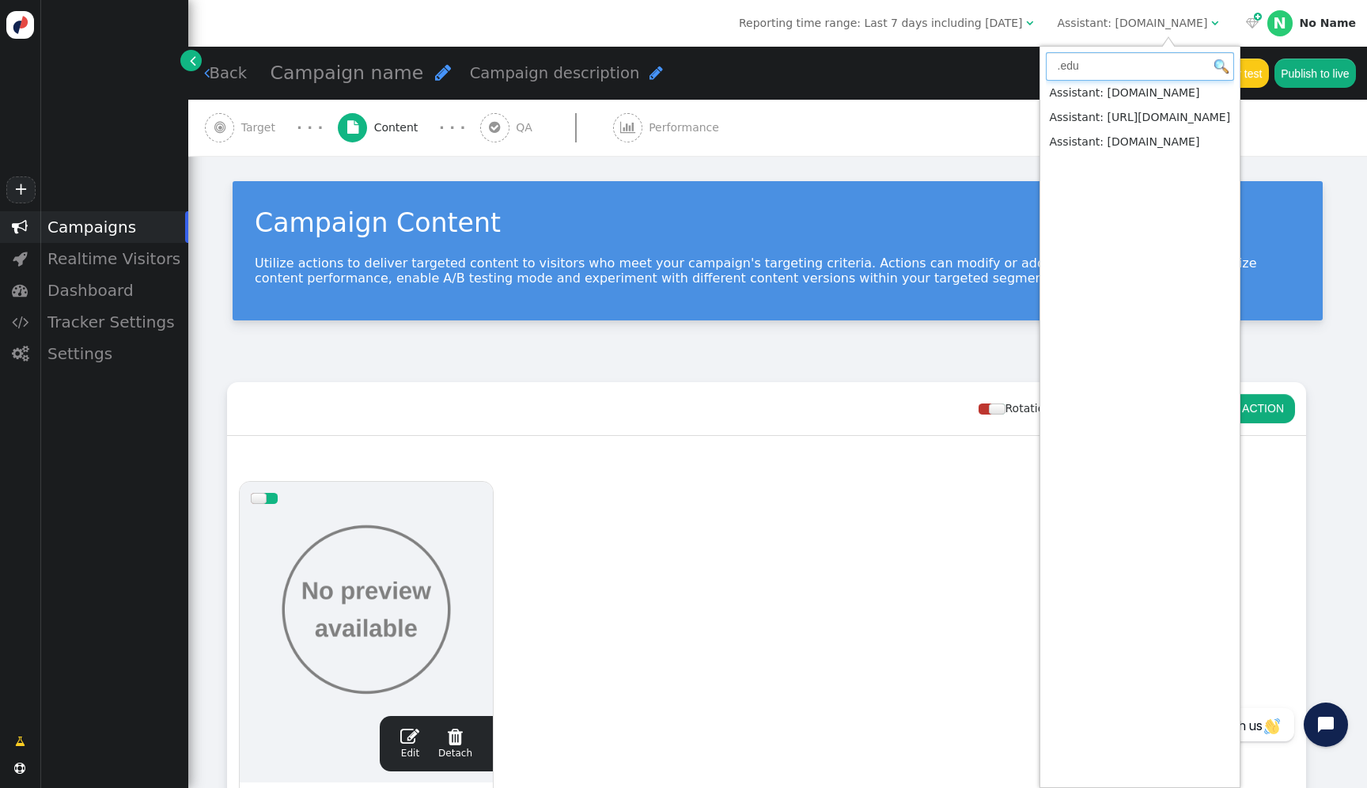
type input ".edu"
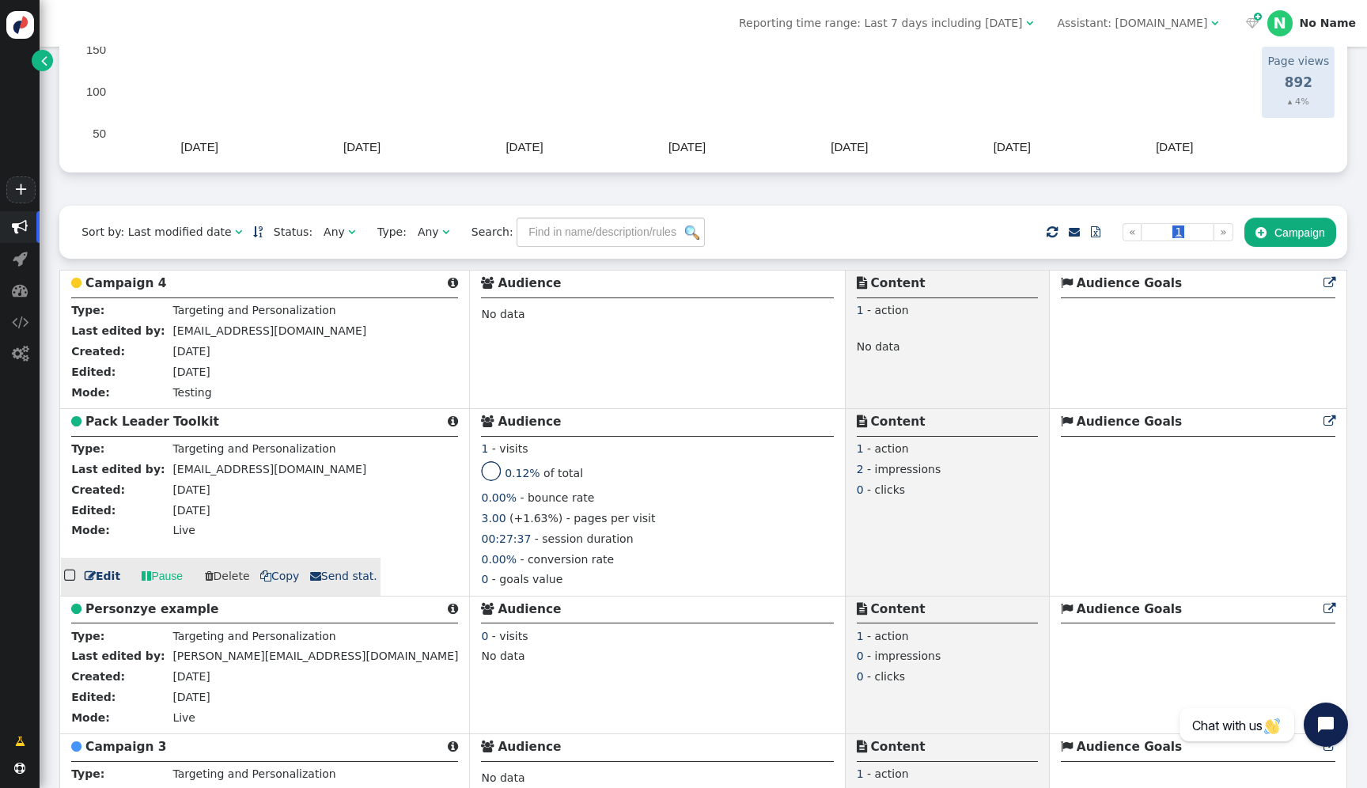
scroll to position [227, 0]
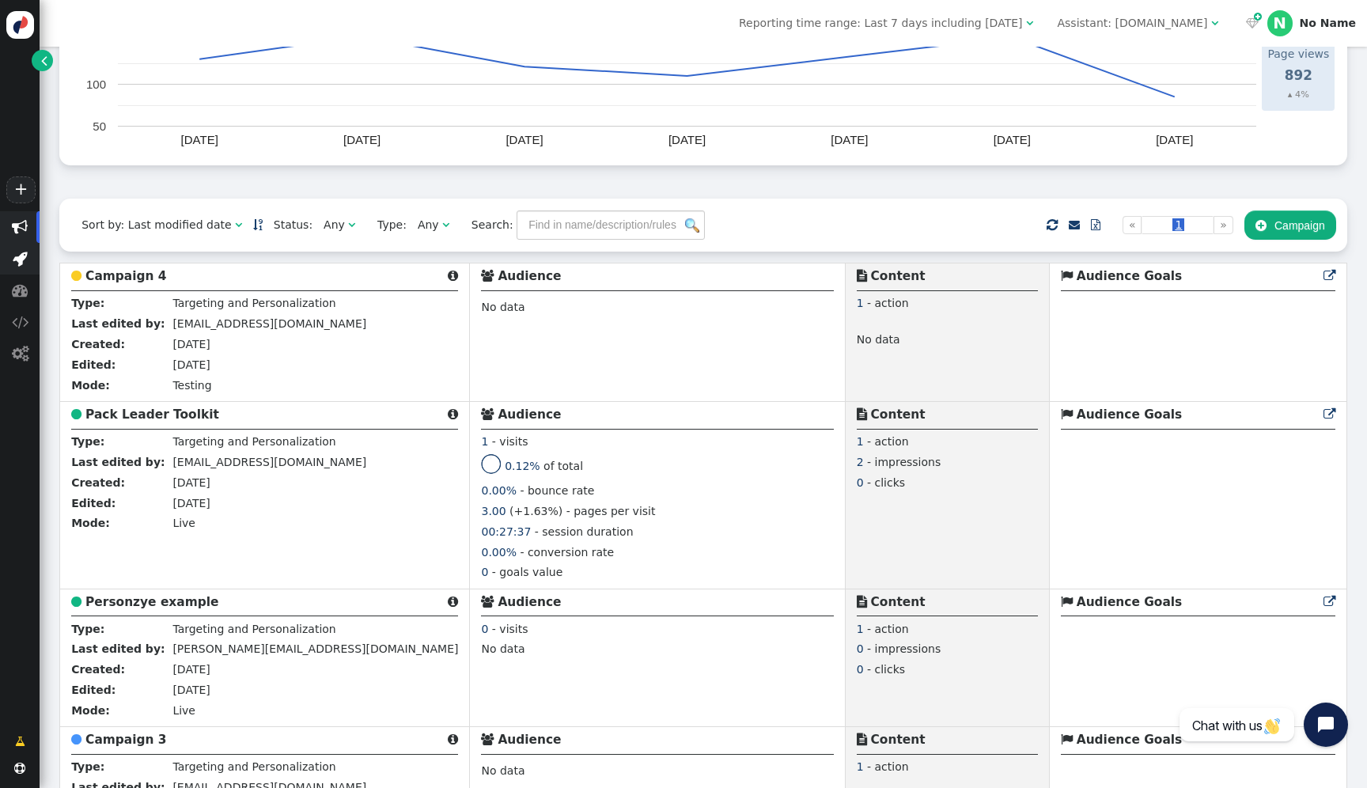
click at [16, 260] on span "" at bounding box center [20, 259] width 15 height 16
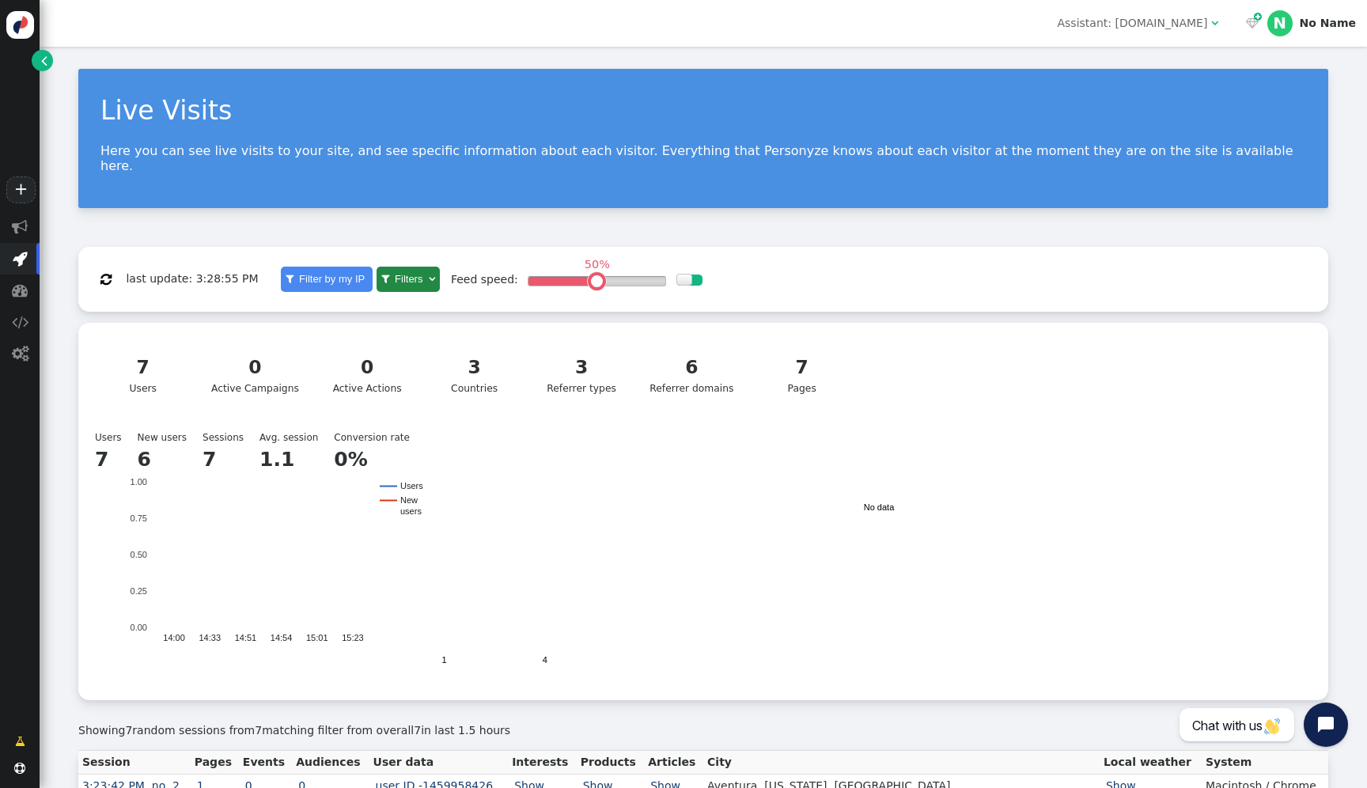
scroll to position [164, 0]
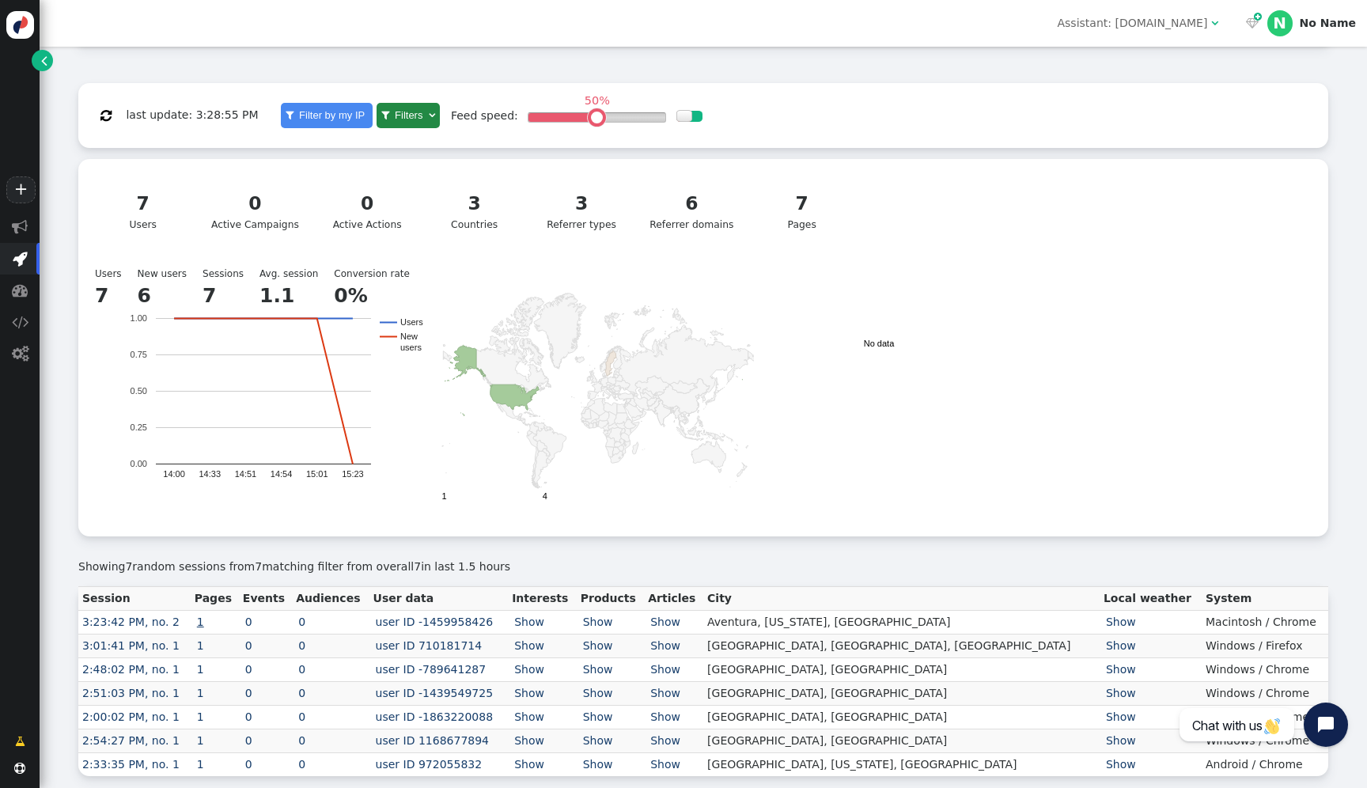
click at [207, 616] on link "1" at bounding box center [201, 622] width 12 height 13
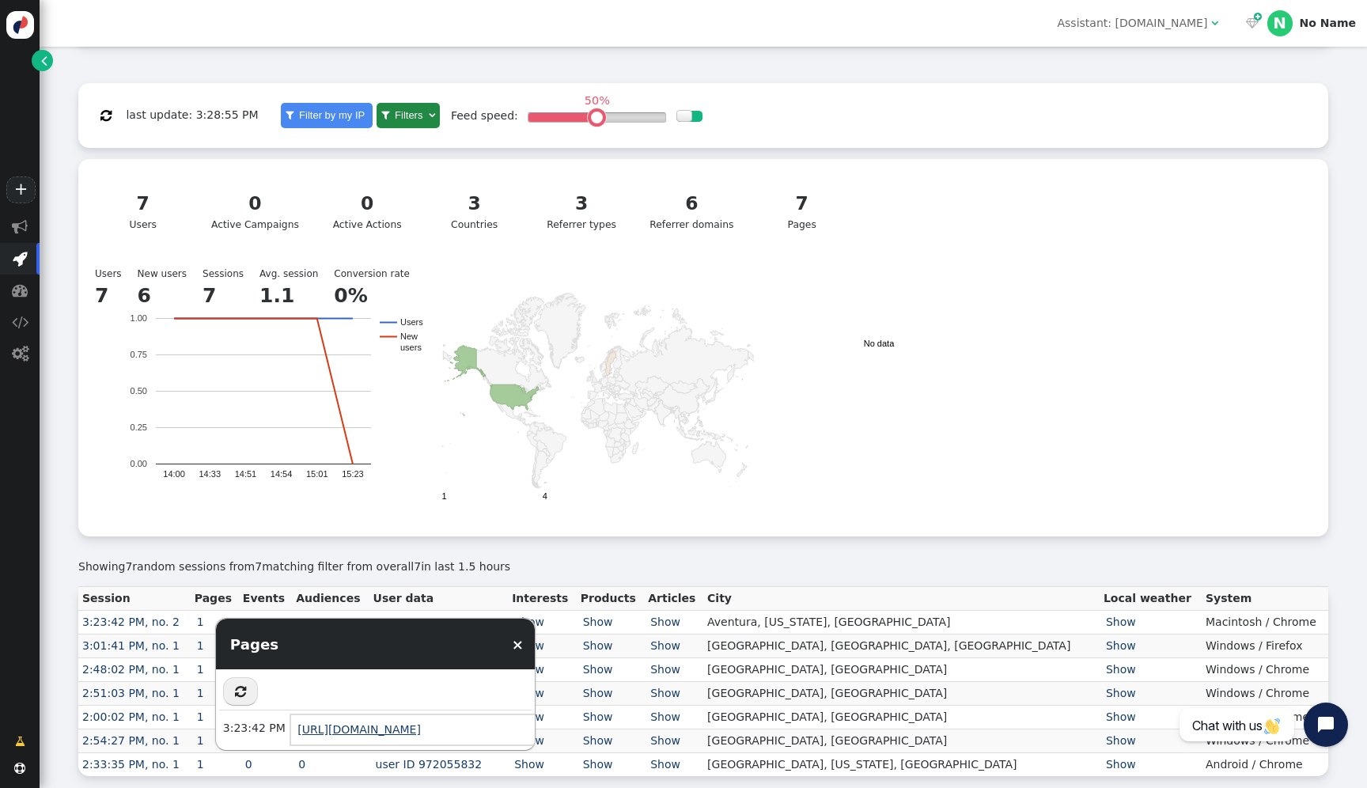
click at [350, 732] on link "https://dayofgiving.ncsu.edu/campaigns/student-media-enhancement-fund?fbclid=Iw…" at bounding box center [359, 729] width 123 height 13
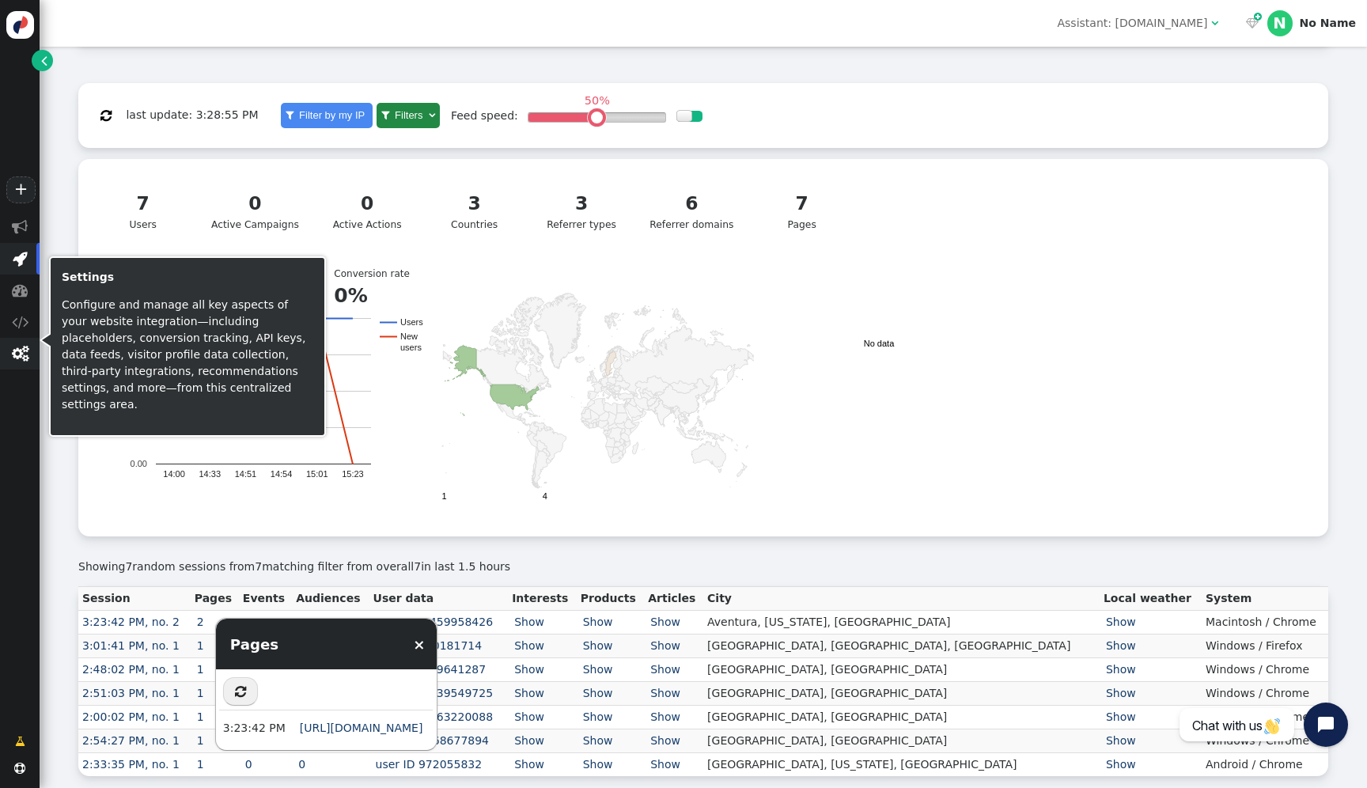
click at [30, 351] on span "" at bounding box center [20, 354] width 40 height 32
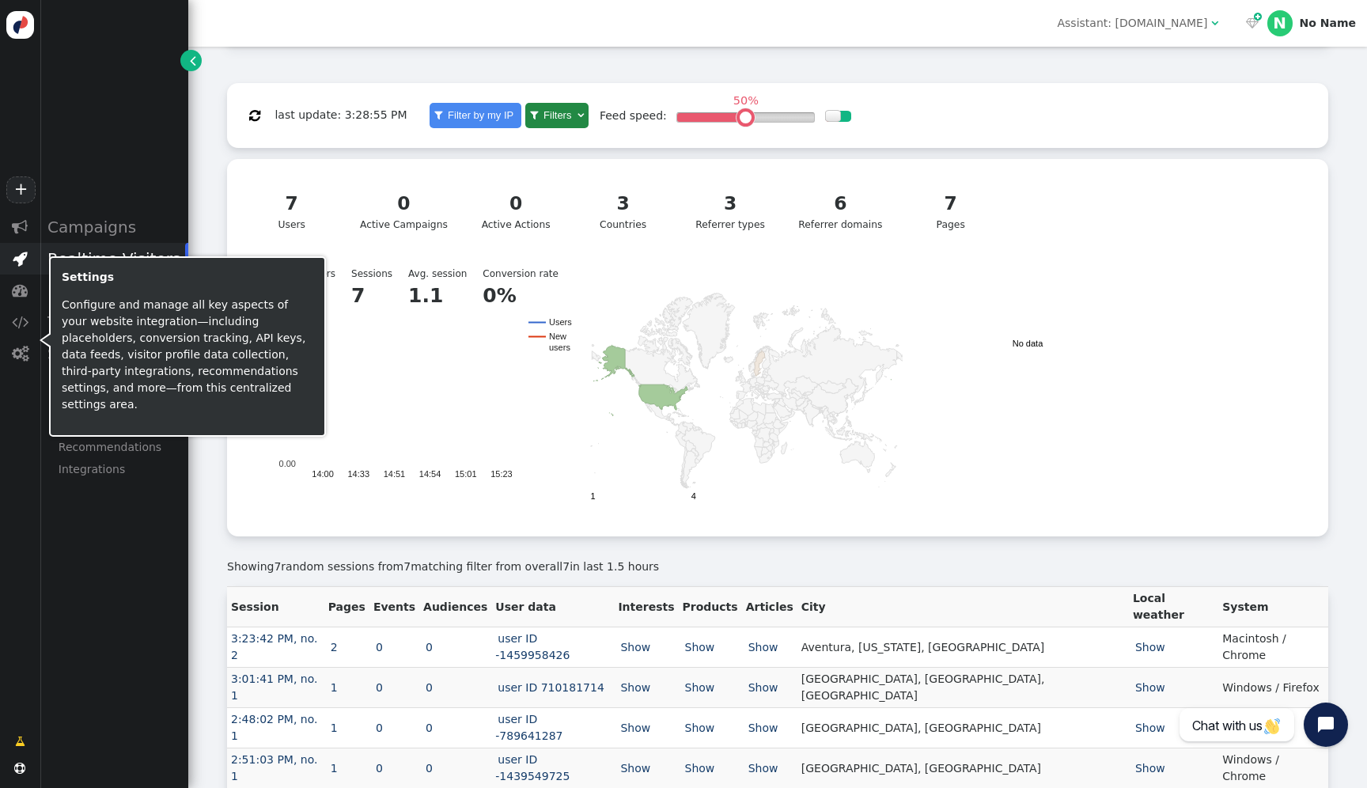
scroll to position [179, 0]
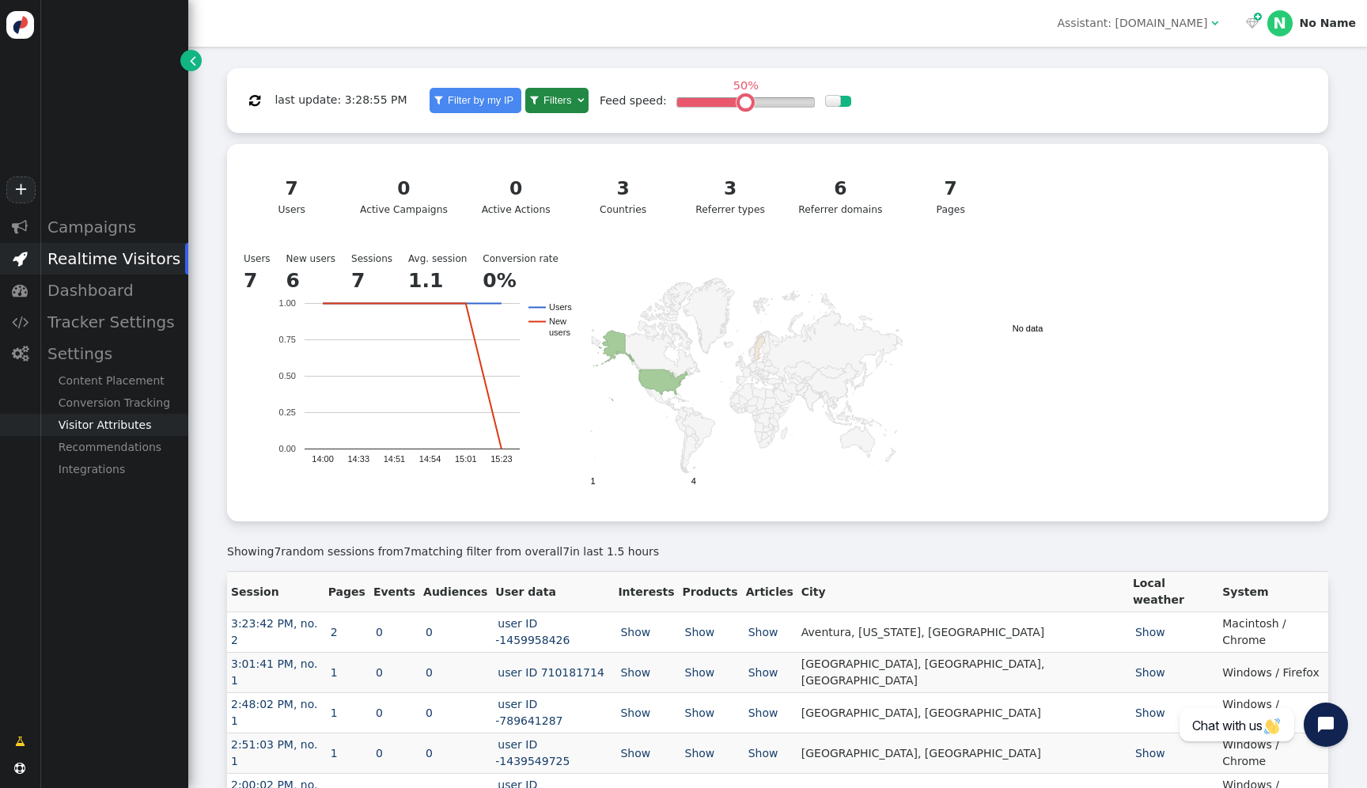
click at [120, 423] on div "Visitor Attributes" at bounding box center [114, 425] width 149 height 22
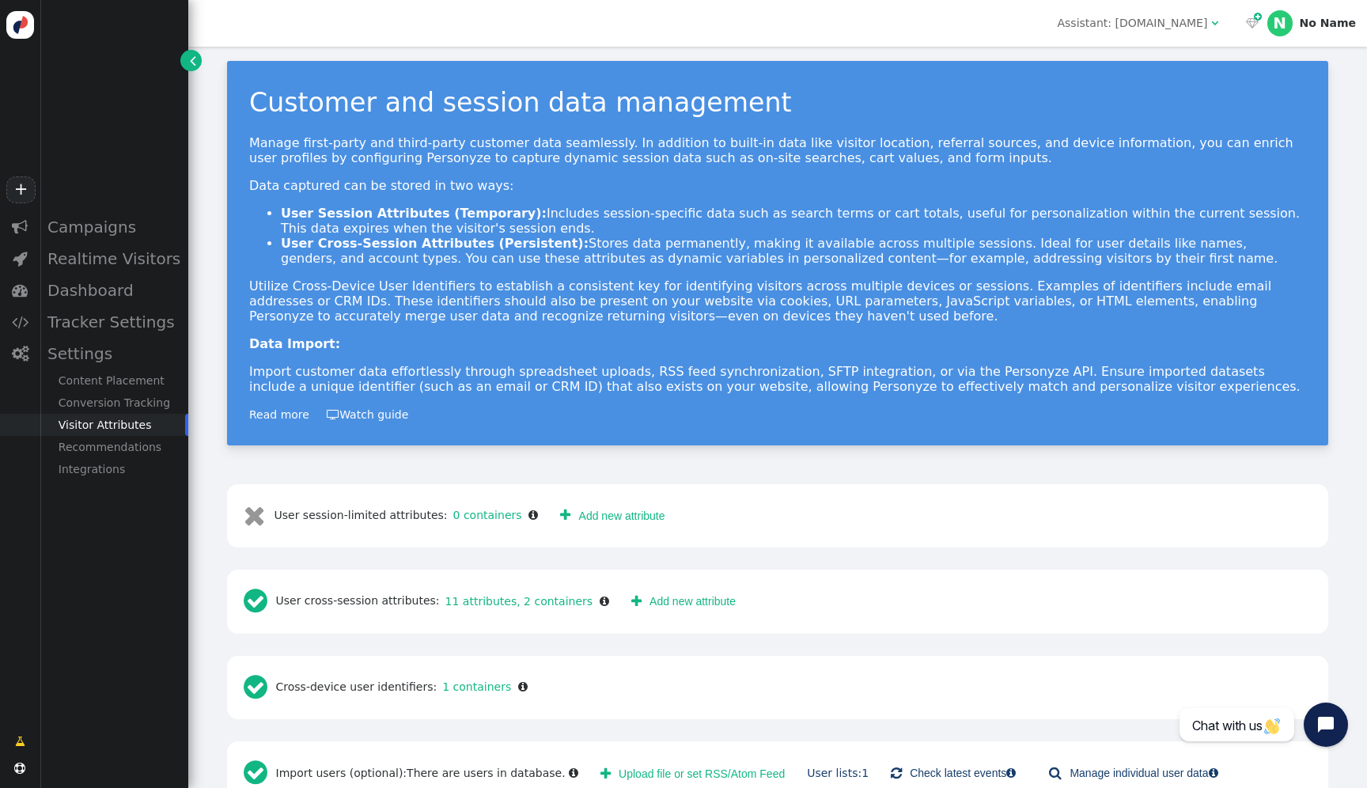
scroll to position [47, 0]
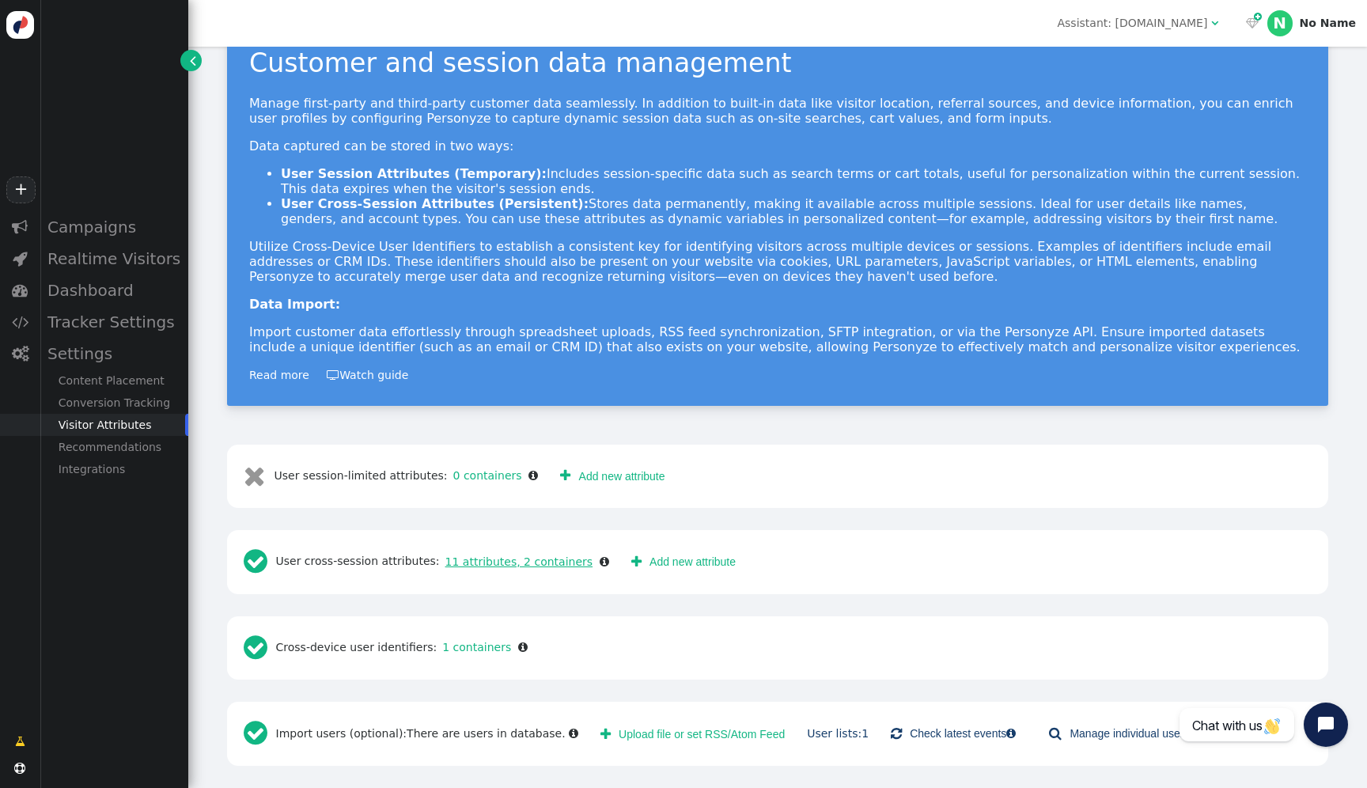
click at [510, 561] on link "11 attributes, 2 containers" at bounding box center [517, 561] width 154 height 13
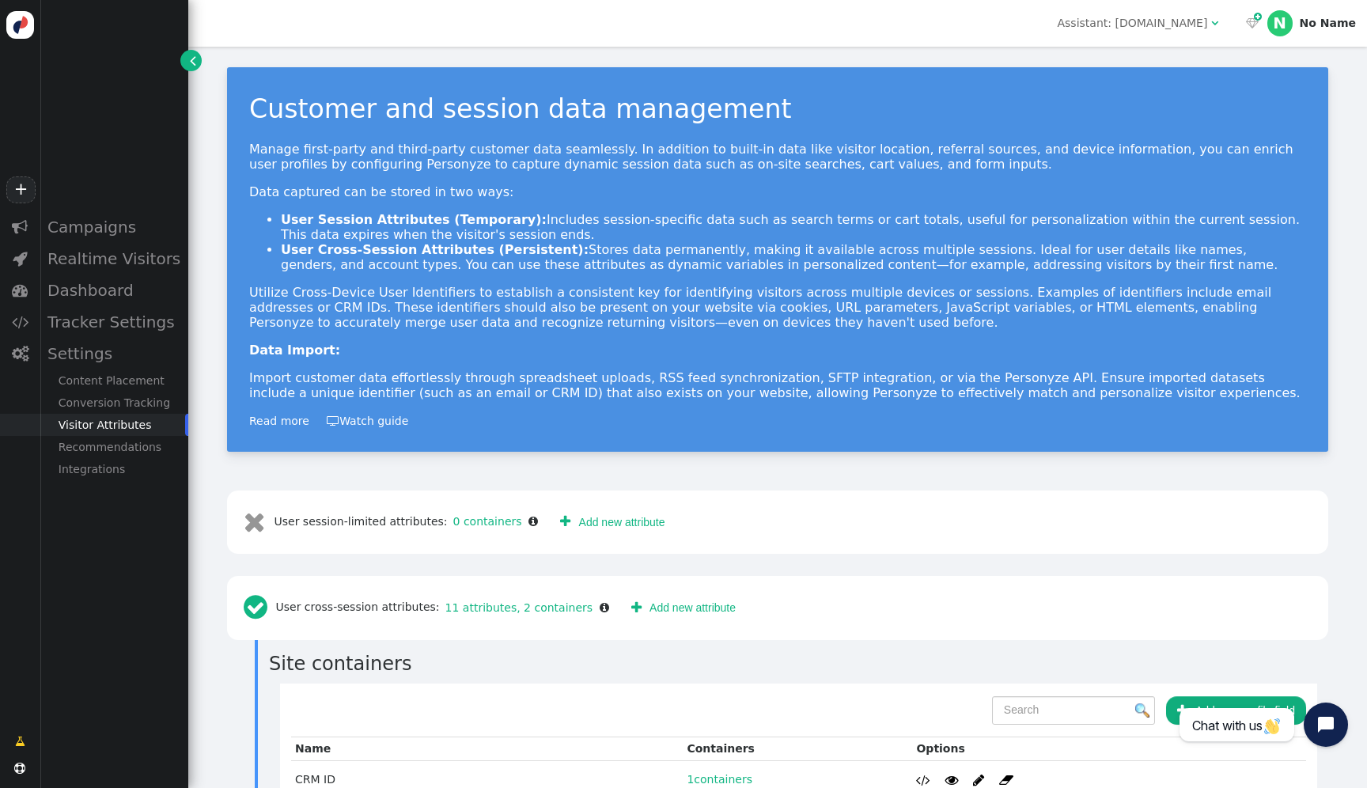
scroll to position [0, 0]
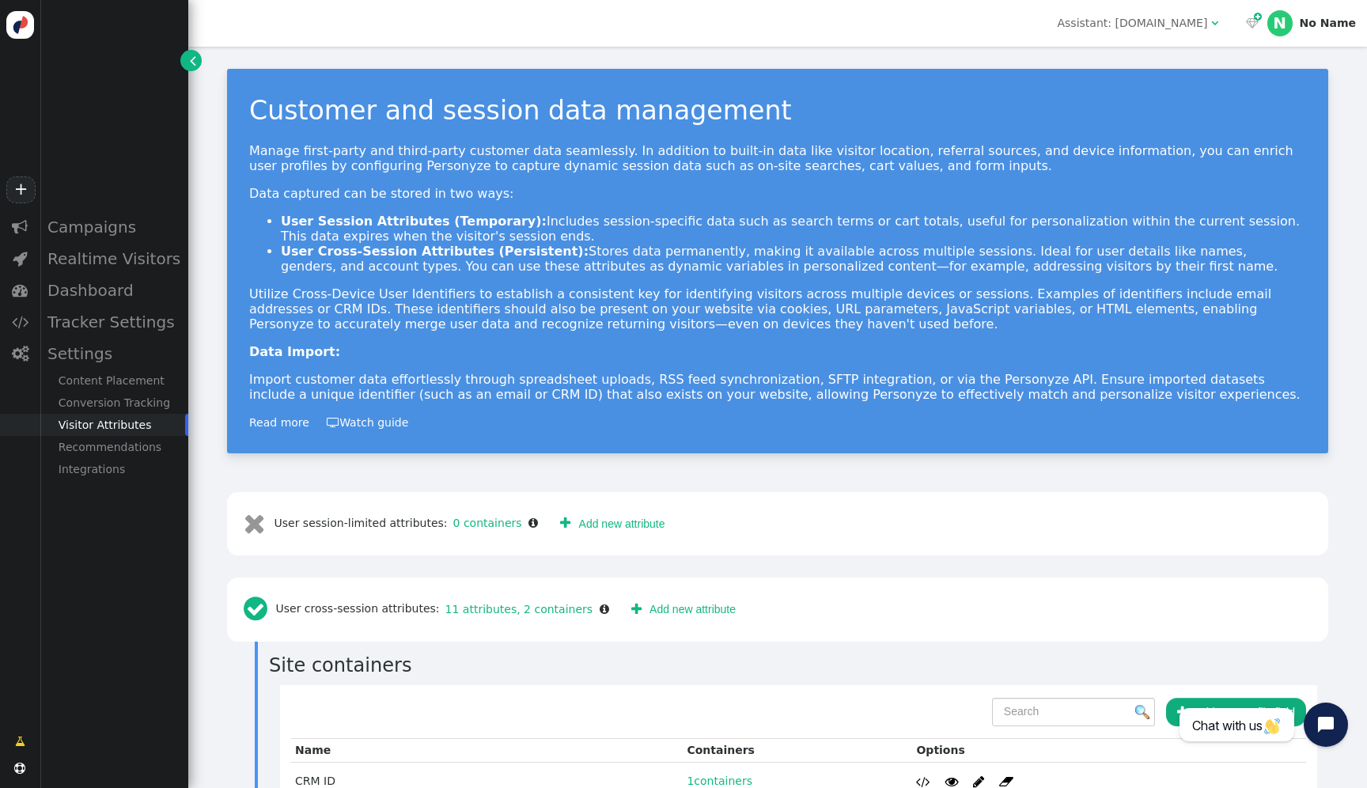
click at [1167, 27] on div "Assistant: ncsu.edu" at bounding box center [1132, 23] width 150 height 17
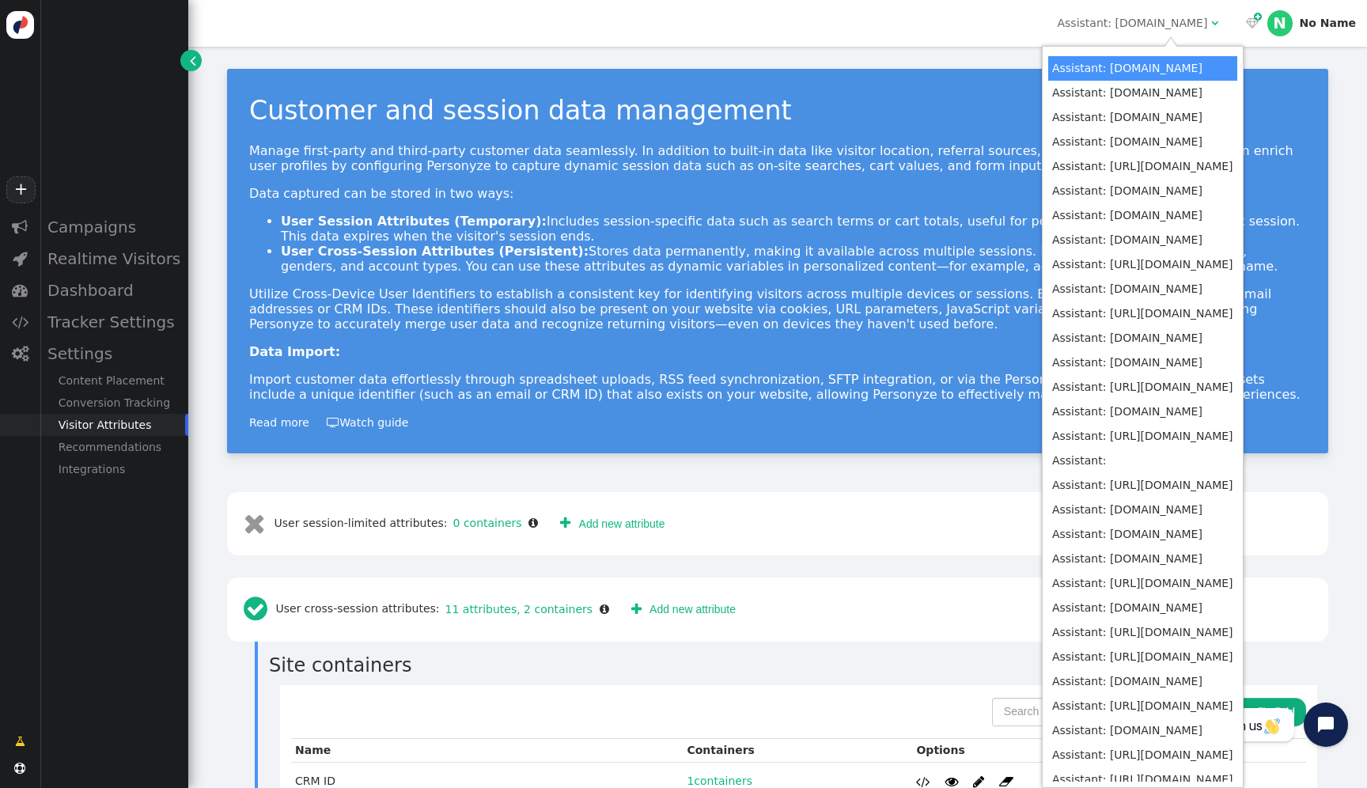
scroll to position [673, 0]
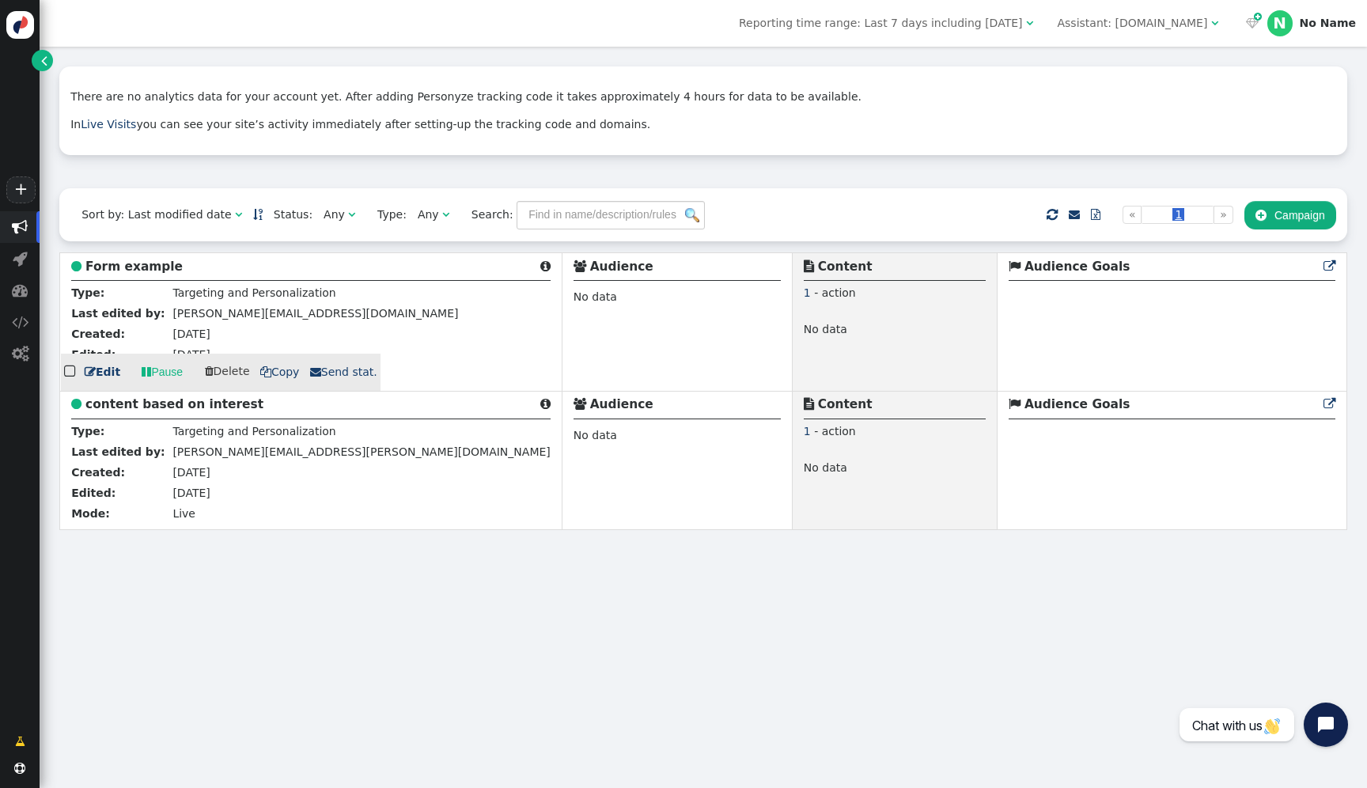
click at [131, 260] on b "Form example" at bounding box center [133, 267] width 97 height 14
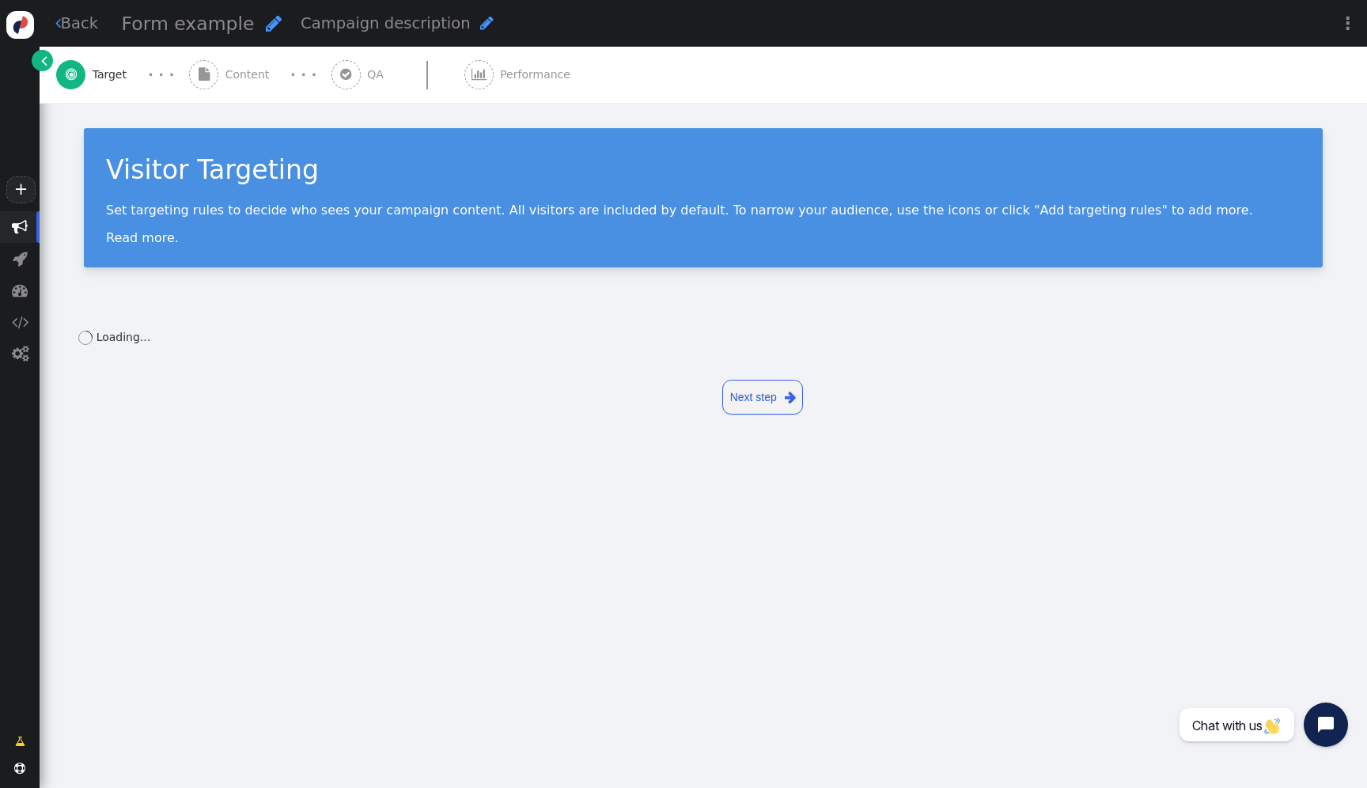
click at [229, 97] on div " Content" at bounding box center [232, 75] width 87 height 56
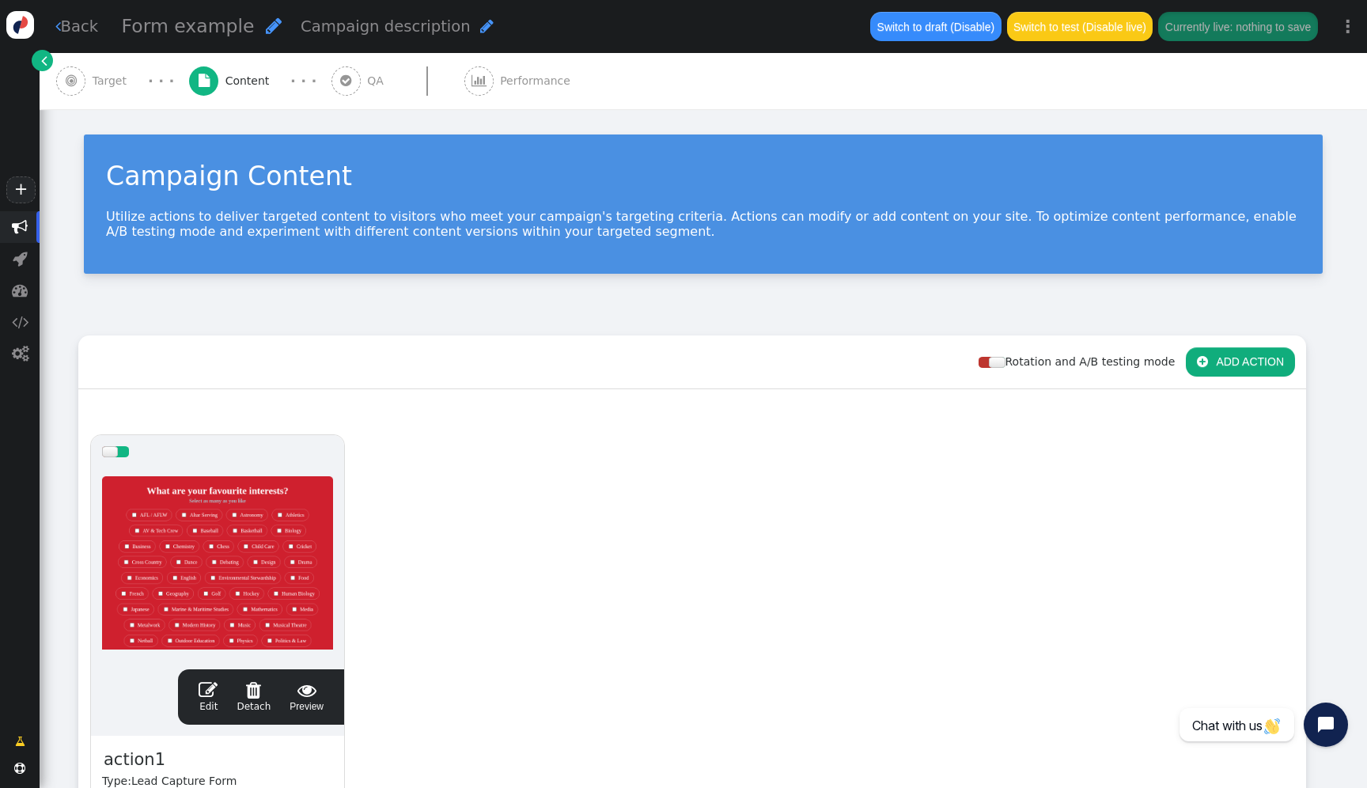
click at [325, 491] on div at bounding box center [217, 563] width 231 height 190
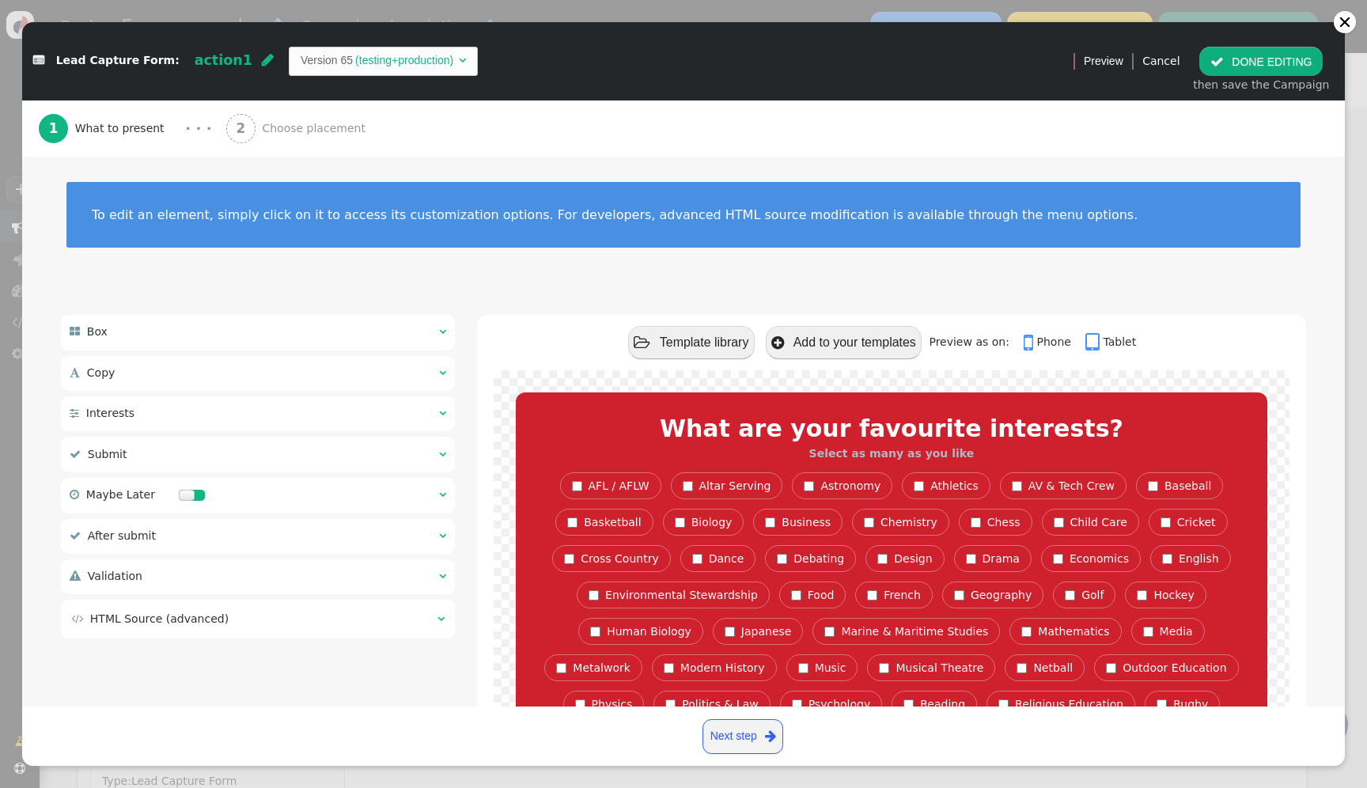
click at [326, 624] on td " HTML Source (advanced)" at bounding box center [248, 619] width 355 height 17
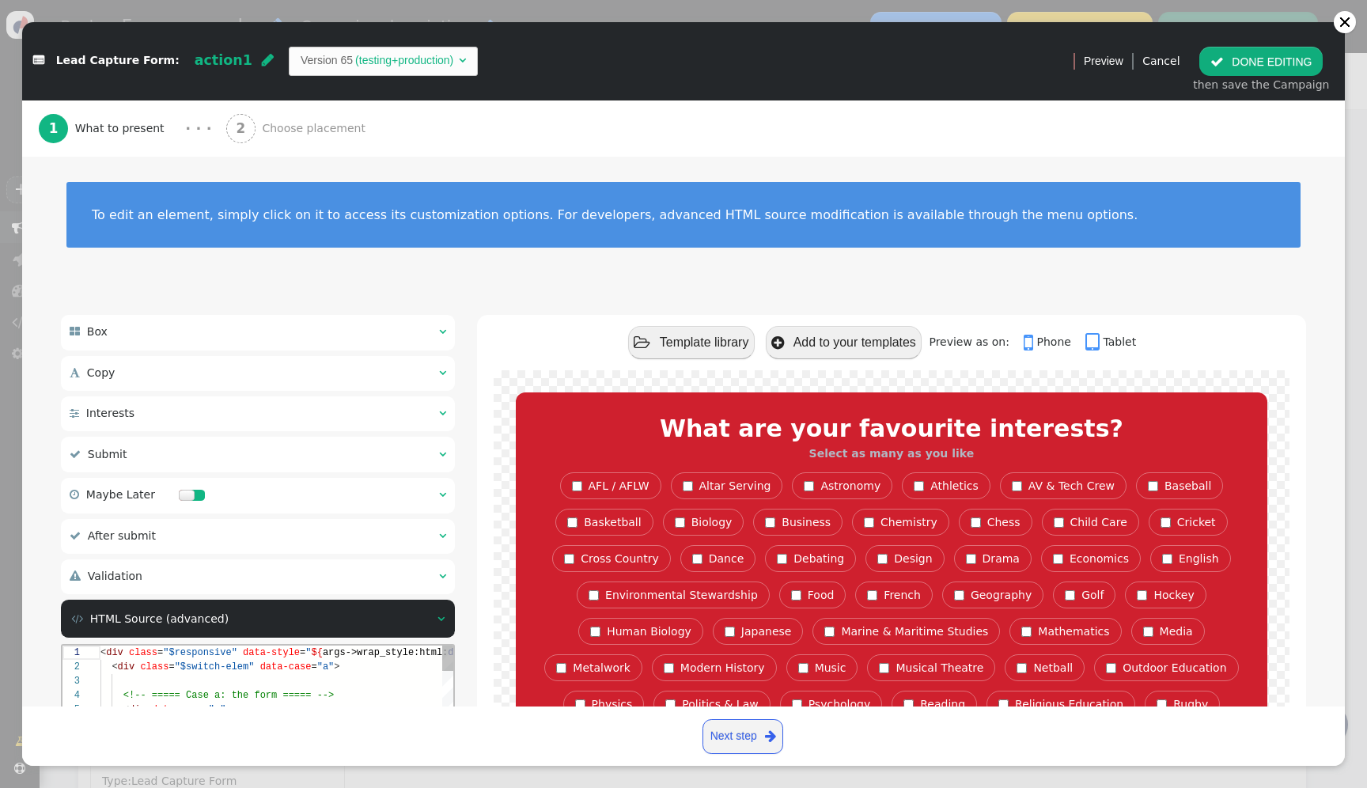
scroll to position [308, 0]
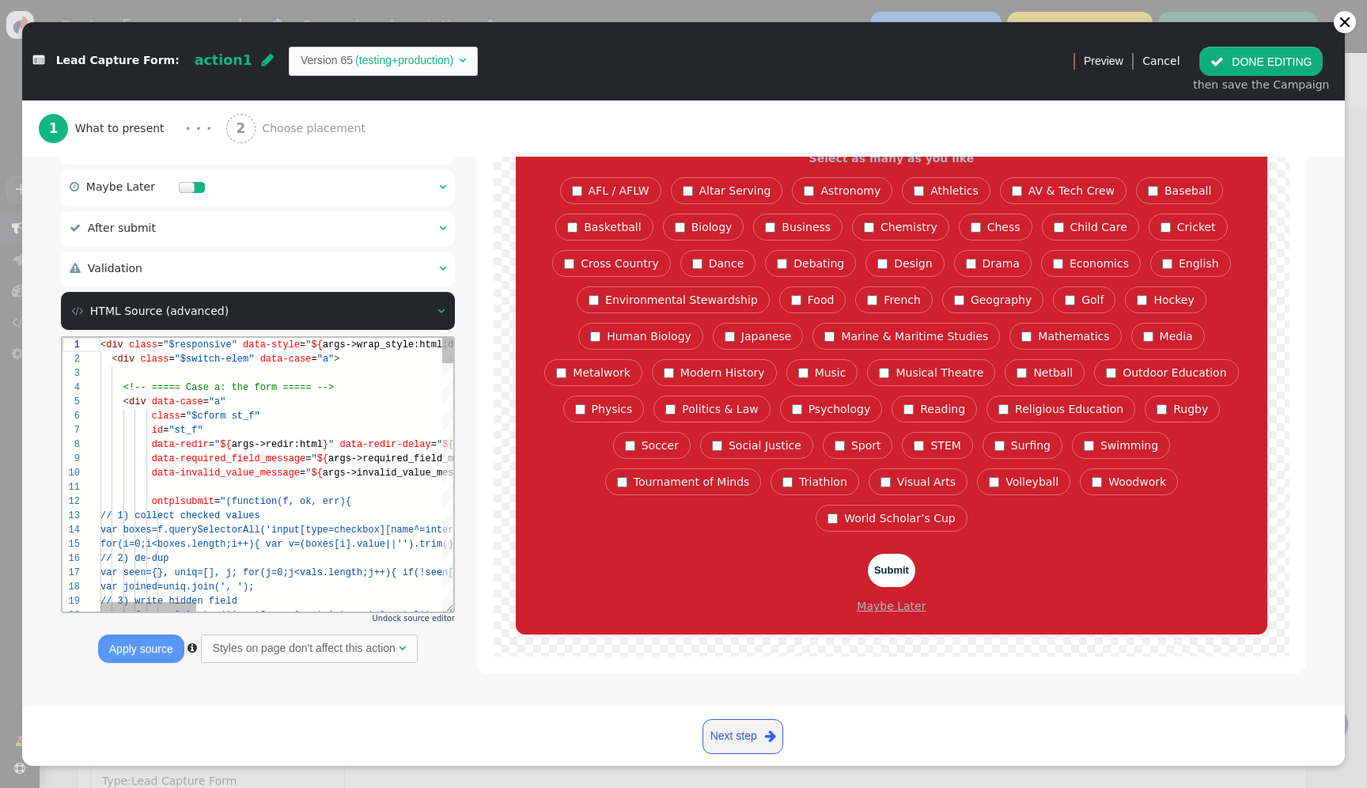
click at [335, 593] on div "// 3) write hidden field" at bounding box center [726, 600] width 1252 height 14
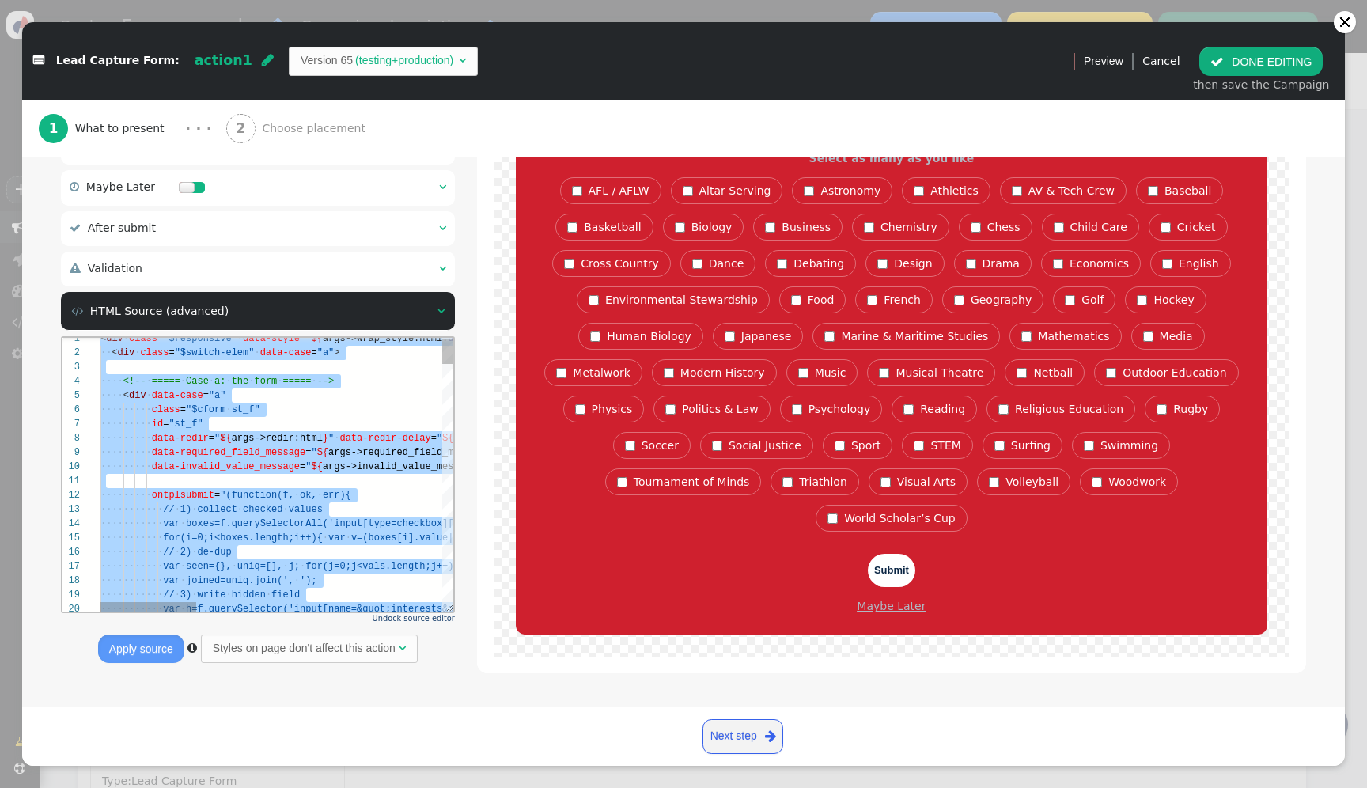
paste textarea "${menu args->thanks_copy name='Thank-you Copy'} ${menu args->thanks_copy_style …"
type textarea "${menu args->thanks_copy name='Thank-you Copy'} ${menu args->thanks_copy_style …"
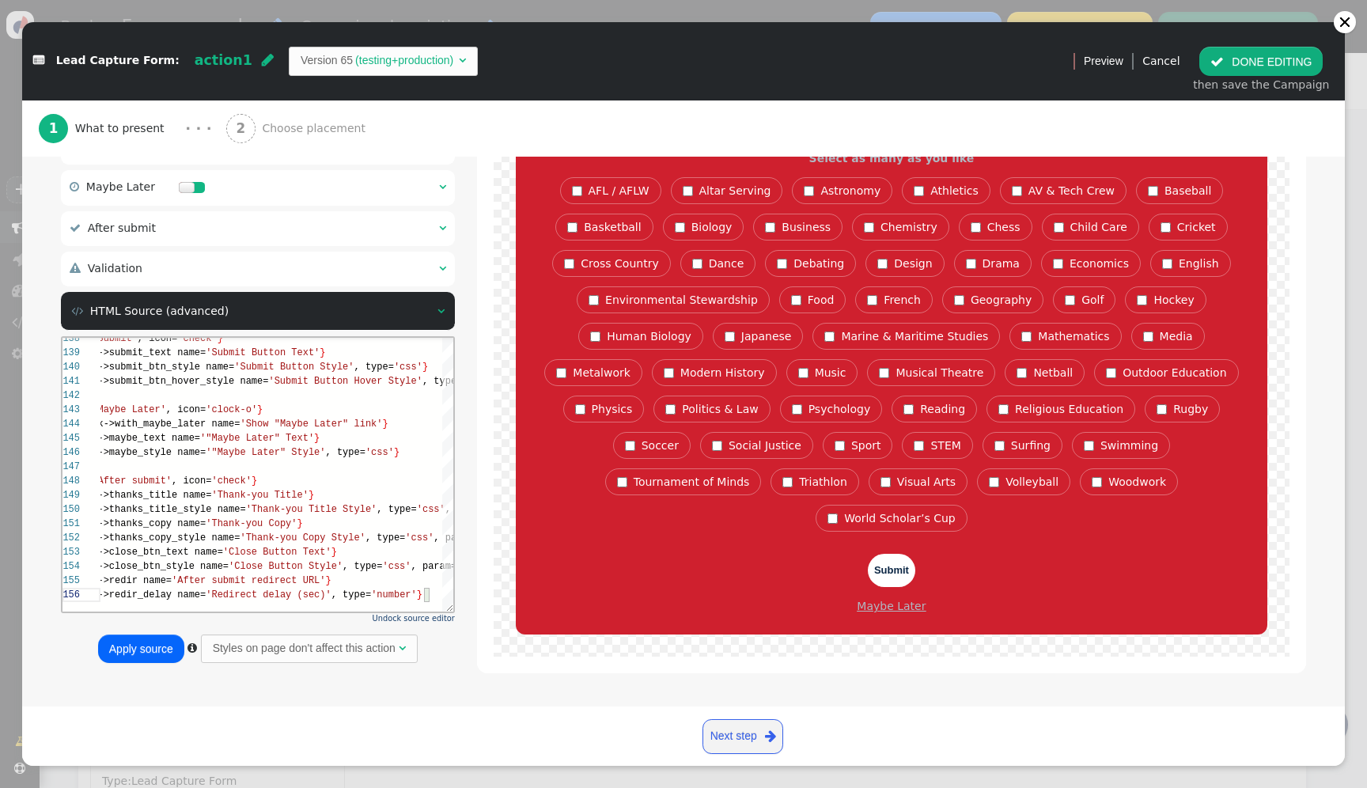
click at [109, 653] on button "Apply source" at bounding box center [141, 649] width 86 height 28
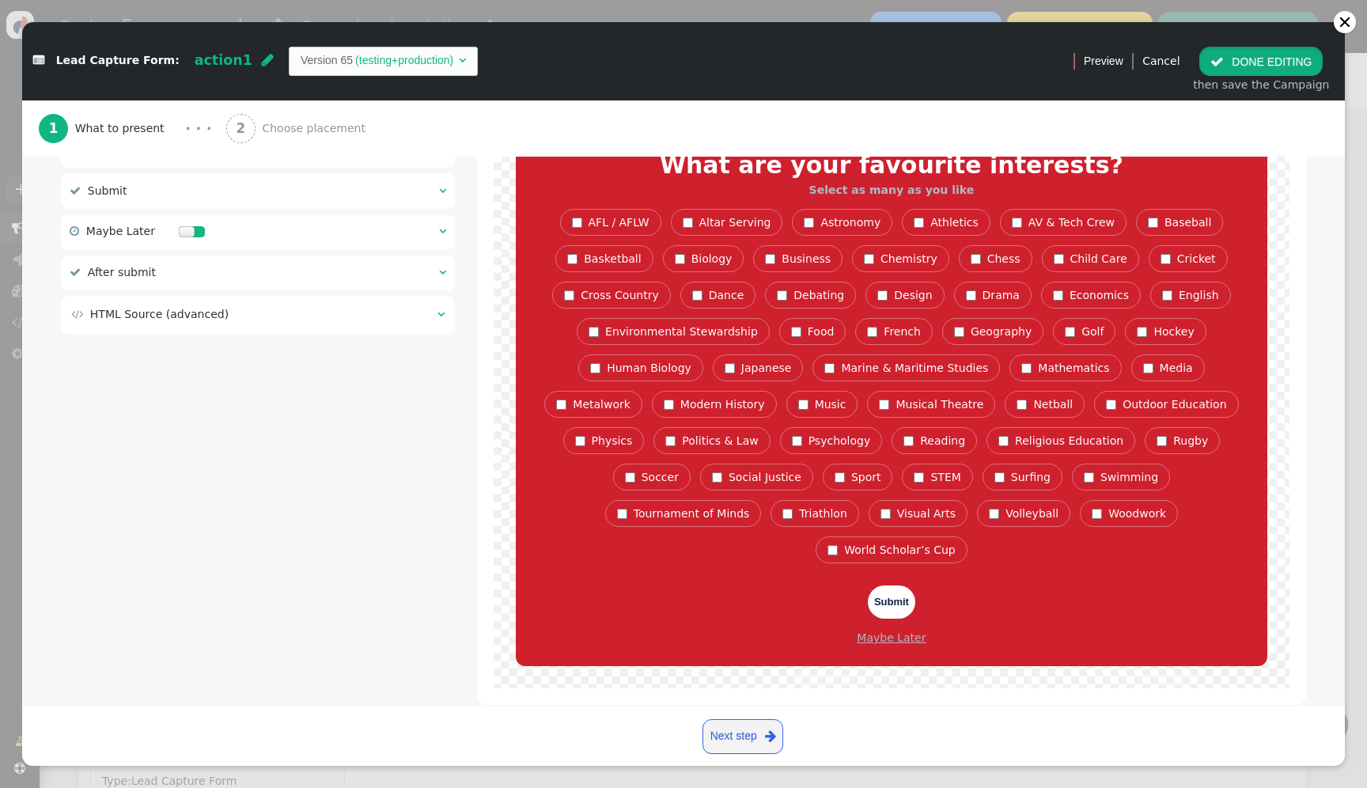
click at [1264, 53] on button " DONE EDITING" at bounding box center [1261, 61] width 123 height 28
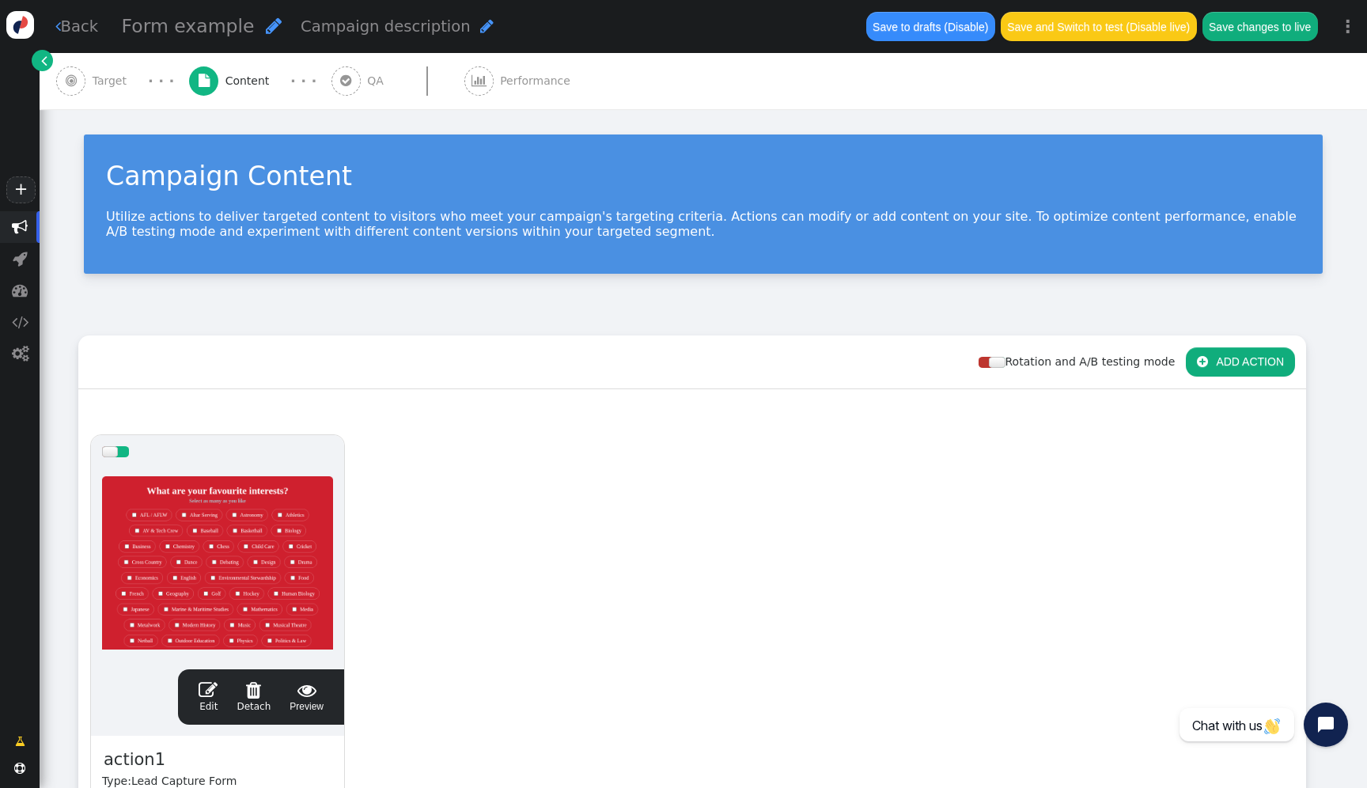
scroll to position [0, 0]
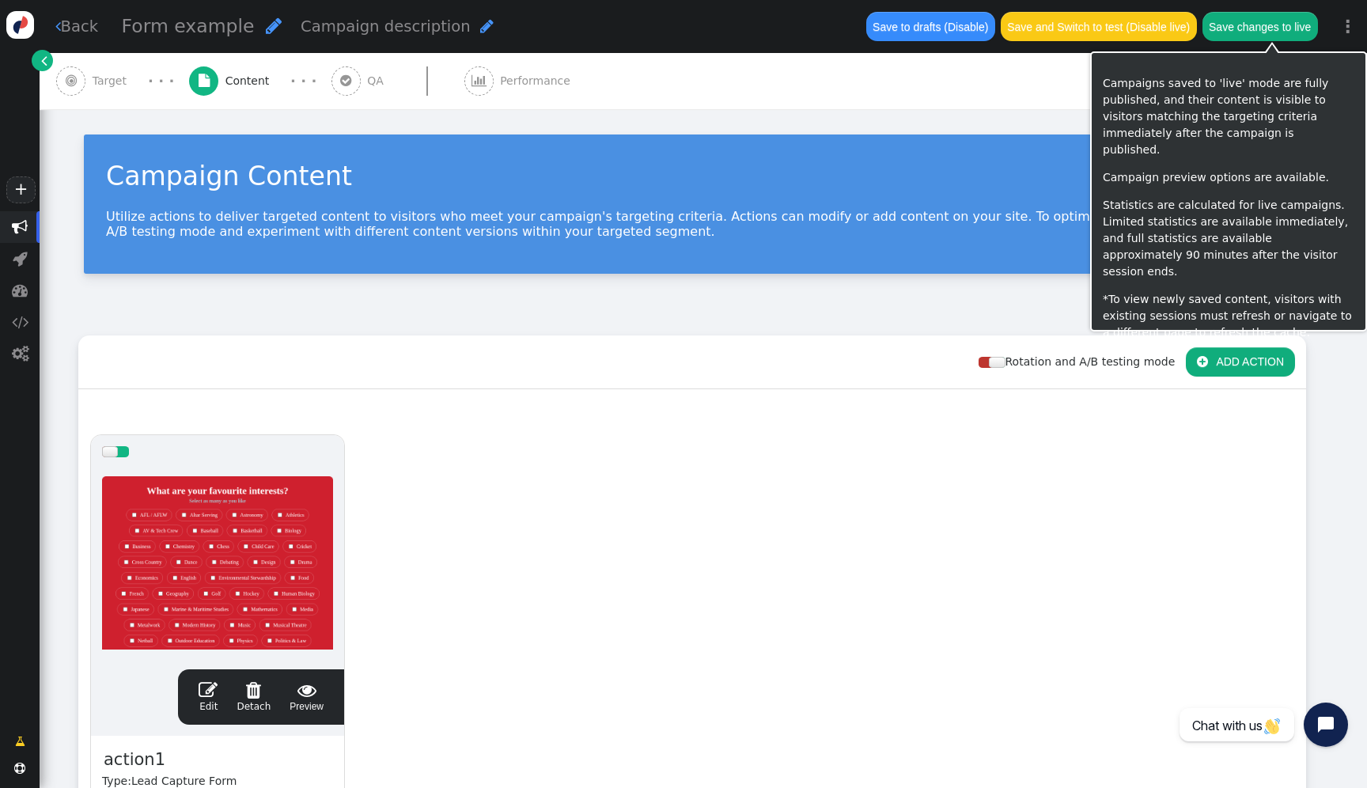
click at [1283, 23] on button "Save changes to live" at bounding box center [1261, 26] width 116 height 28
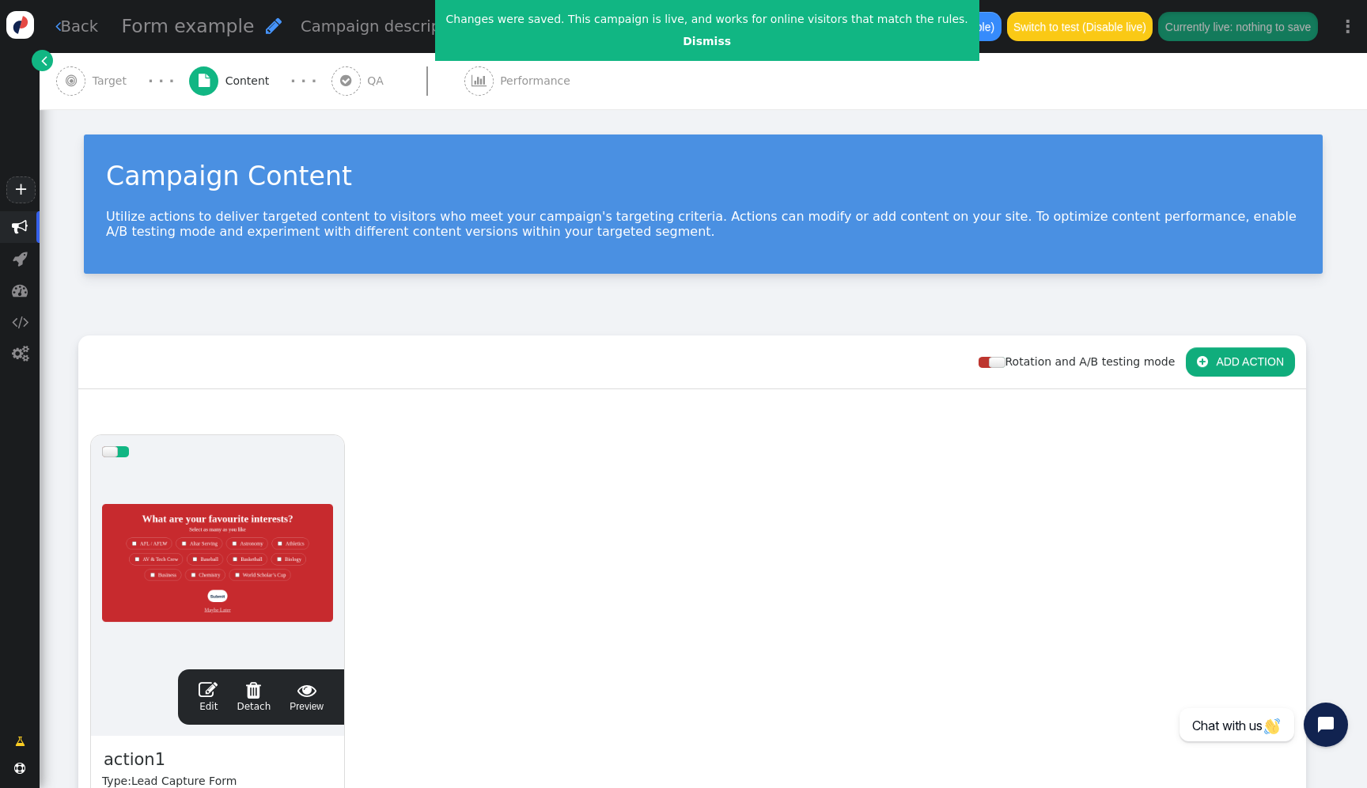
click at [250, 538] on div at bounding box center [217, 563] width 231 height 190
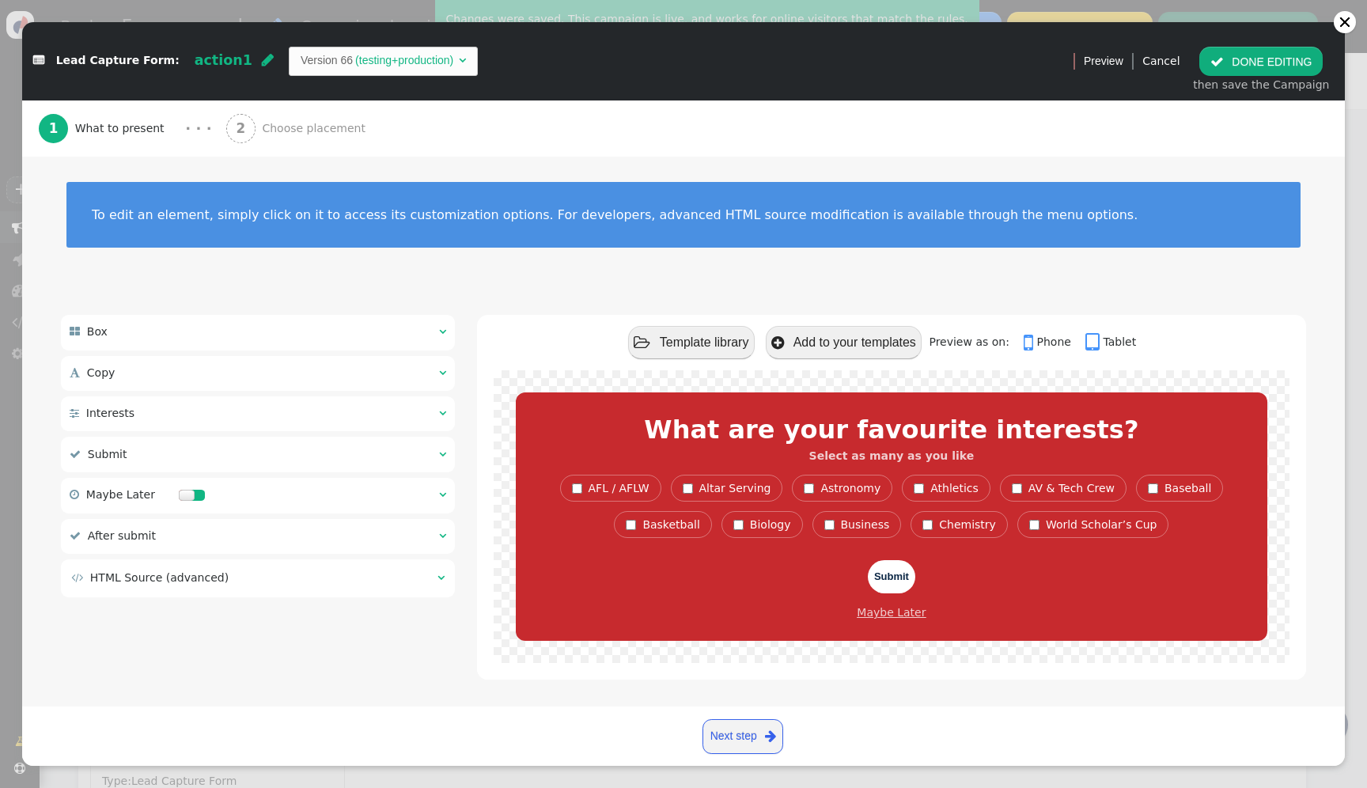
scroll to position [8, 0]
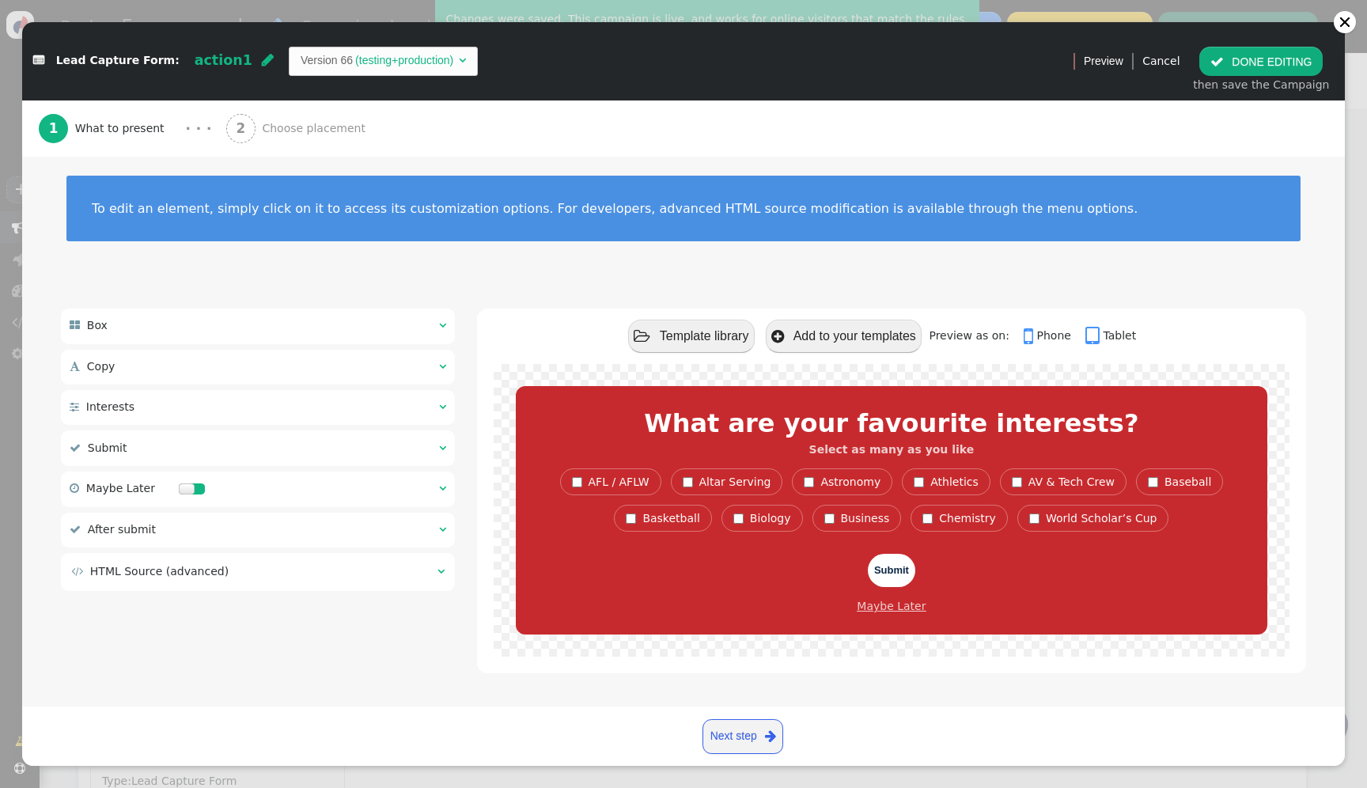
click at [342, 586] on div " HTML Source (advanced) " at bounding box center [258, 572] width 394 height 38
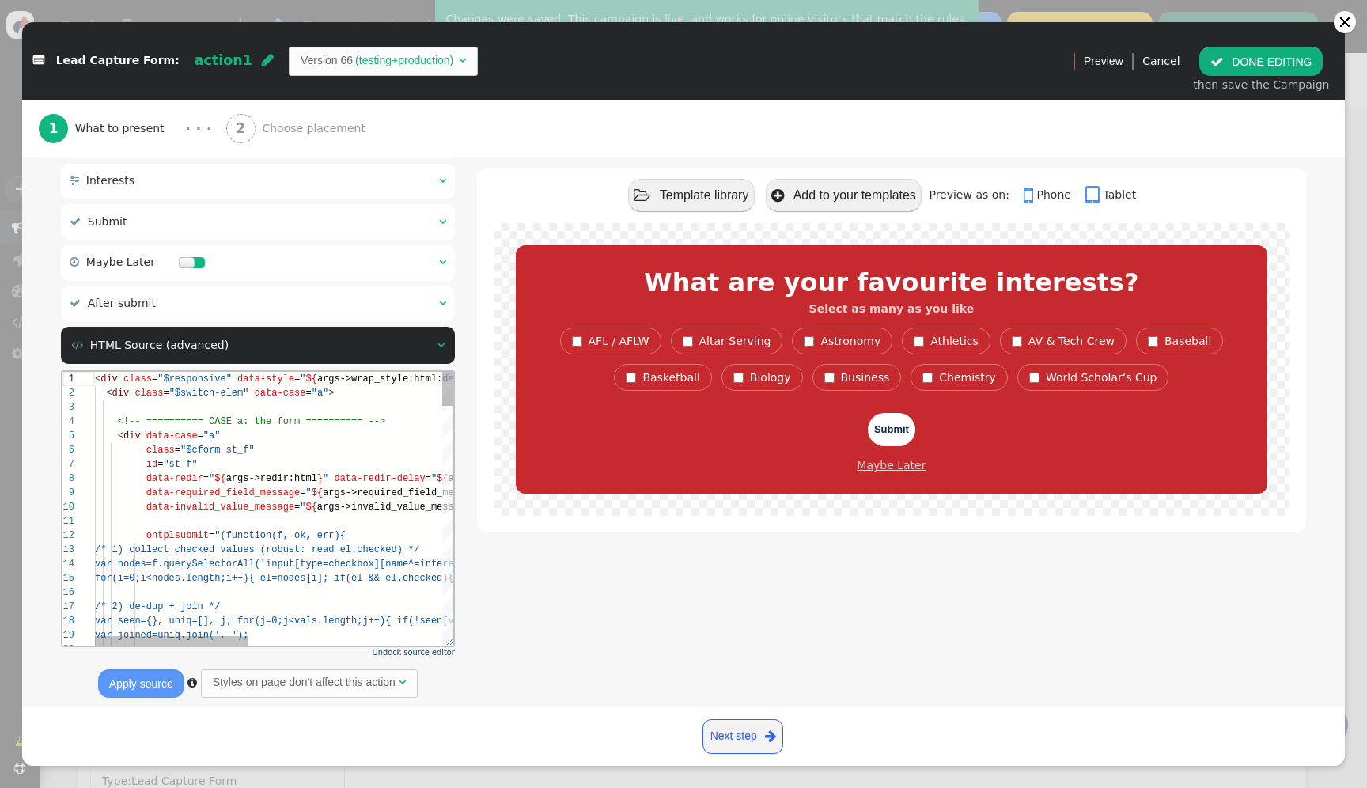
scroll to position [0, 0]
click at [366, 518] on div at bounding box center [502, 521] width 815 height 14
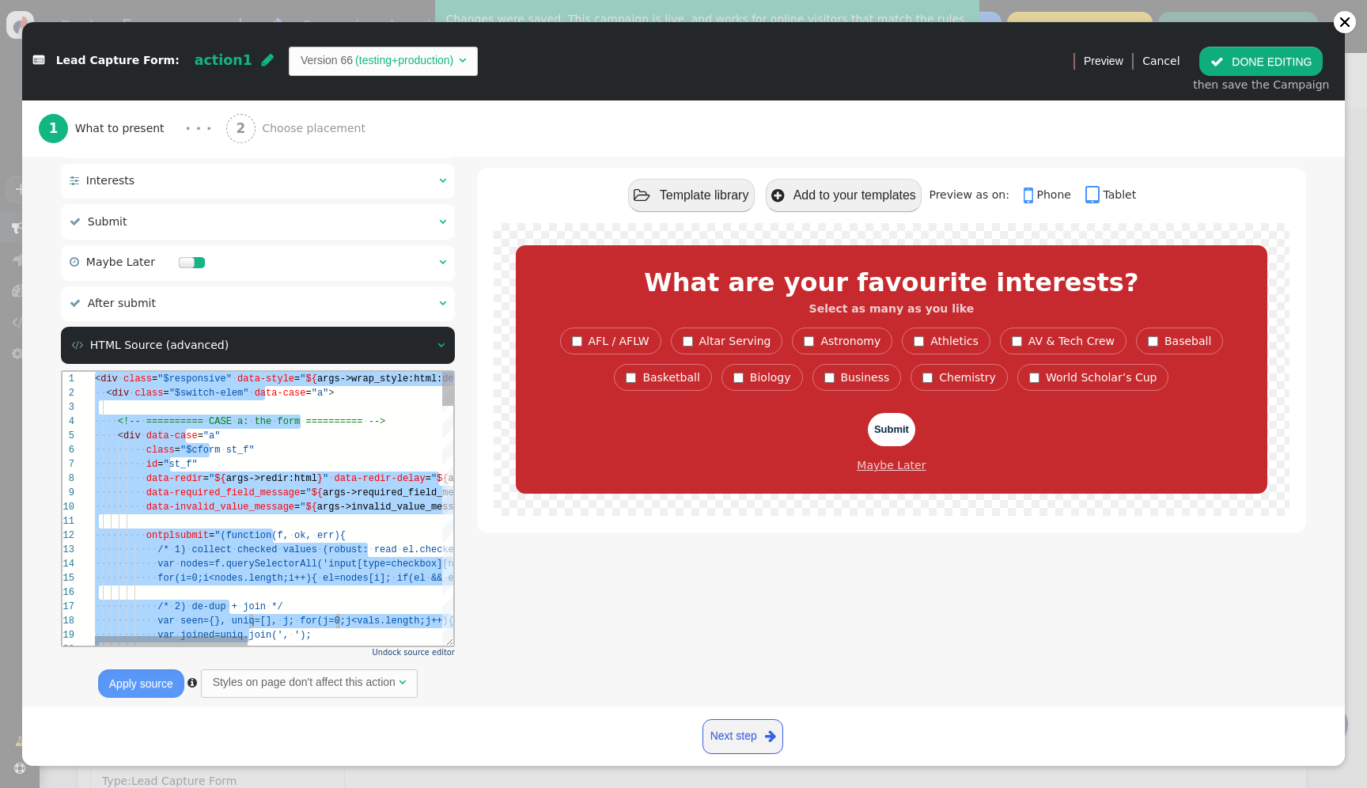
paste textarea "${menu args->thanks_copy name='Thank-you Copy'} ${menu args->thanks_copy_style …"
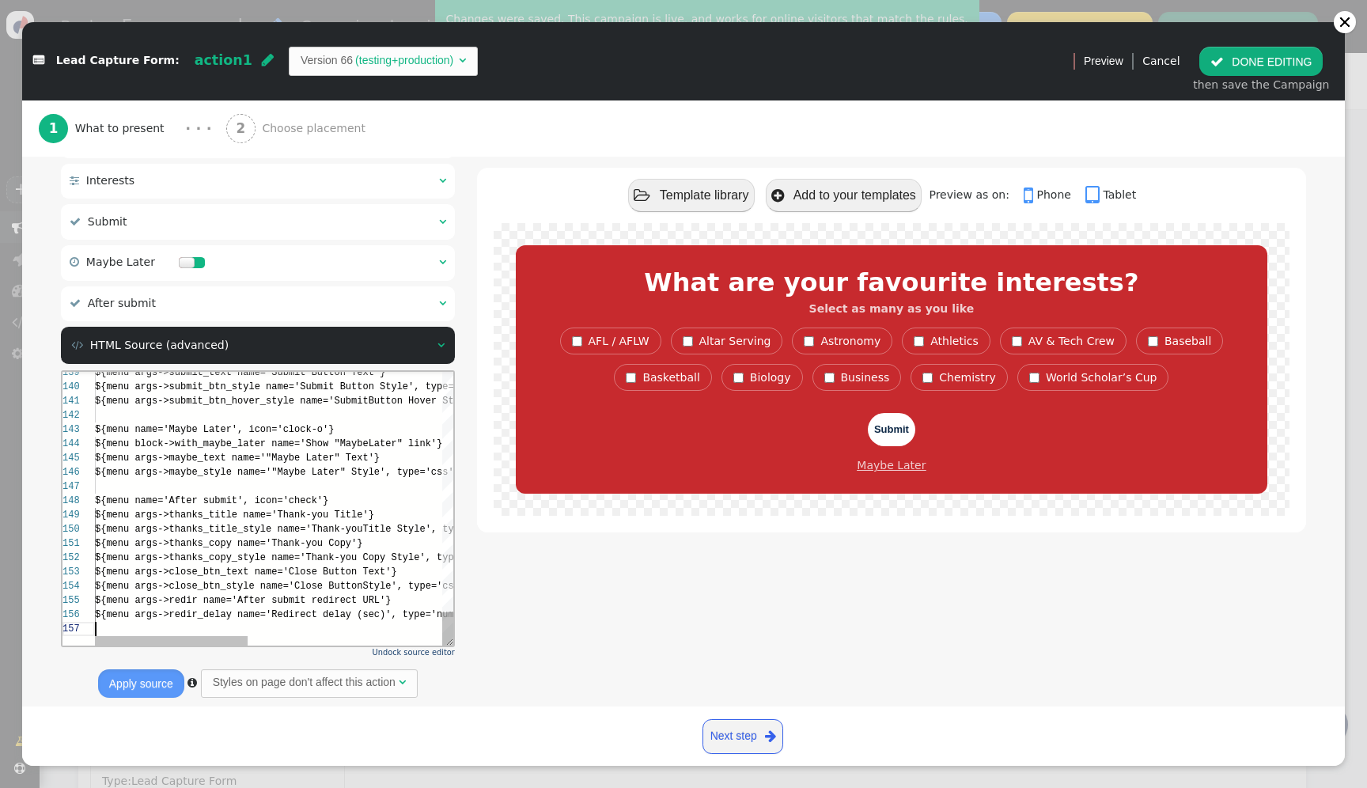
scroll to position [85, 0]
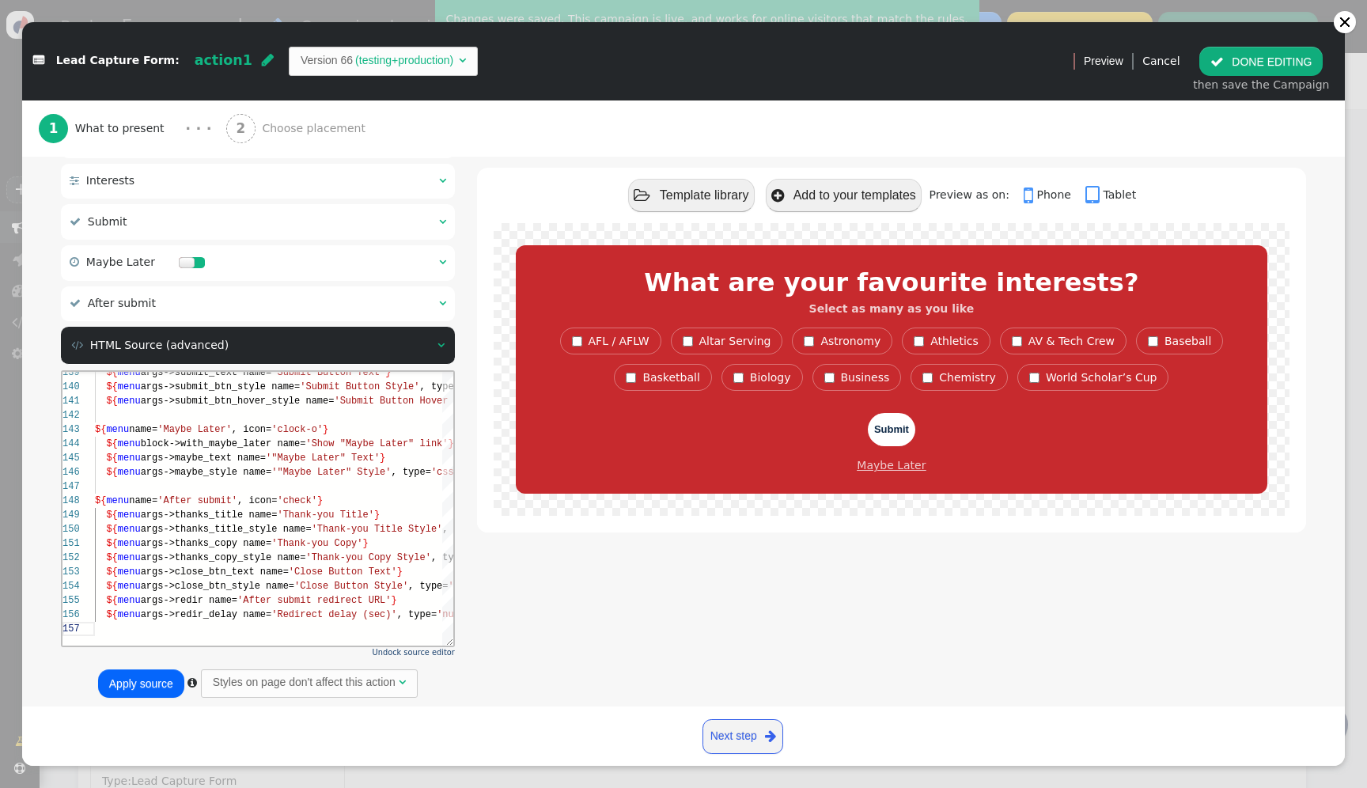
click at [135, 693] on button "Apply source" at bounding box center [141, 683] width 86 height 28
type textarea "${menu args->redir_delay name='Redirect delay (sec)', type='number'}"
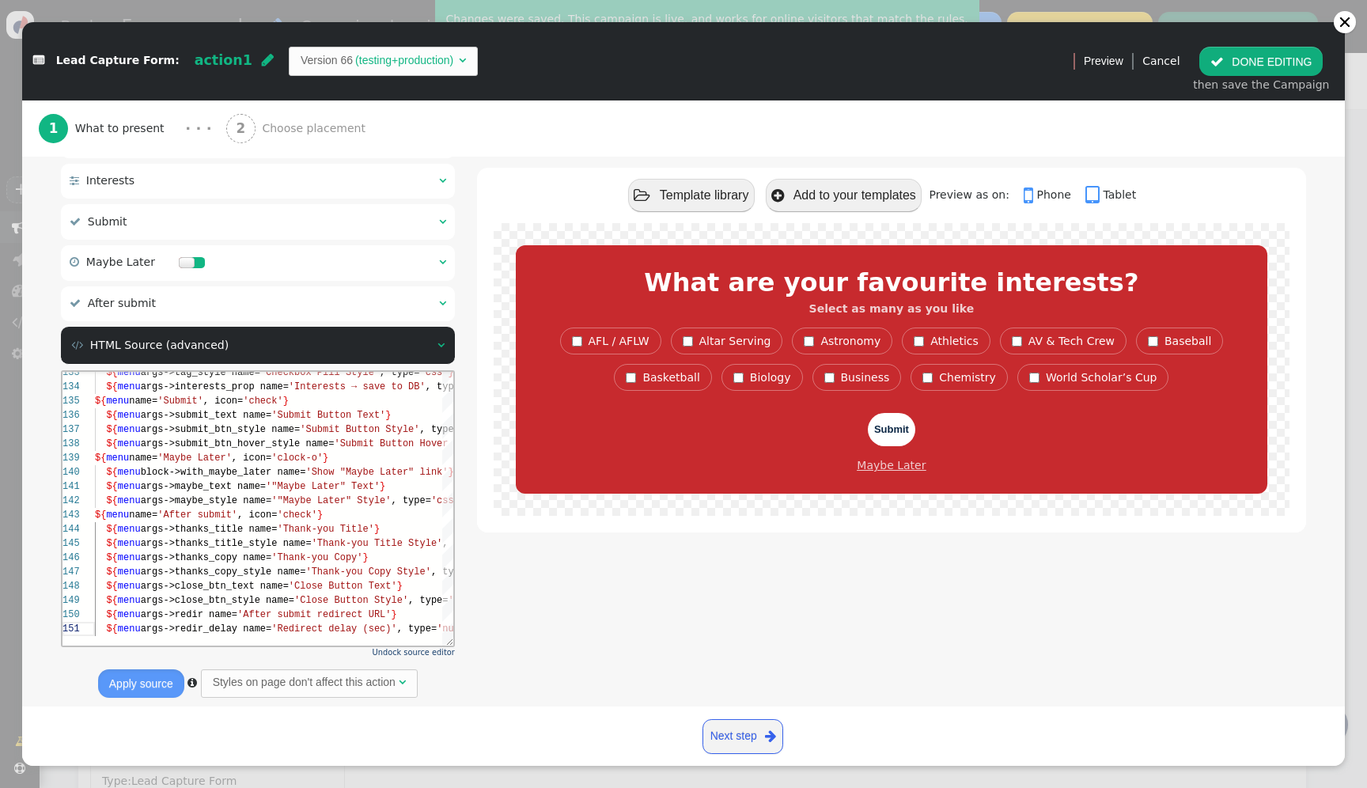
click at [1280, 66] on button " DONE EDITING" at bounding box center [1261, 61] width 123 height 28
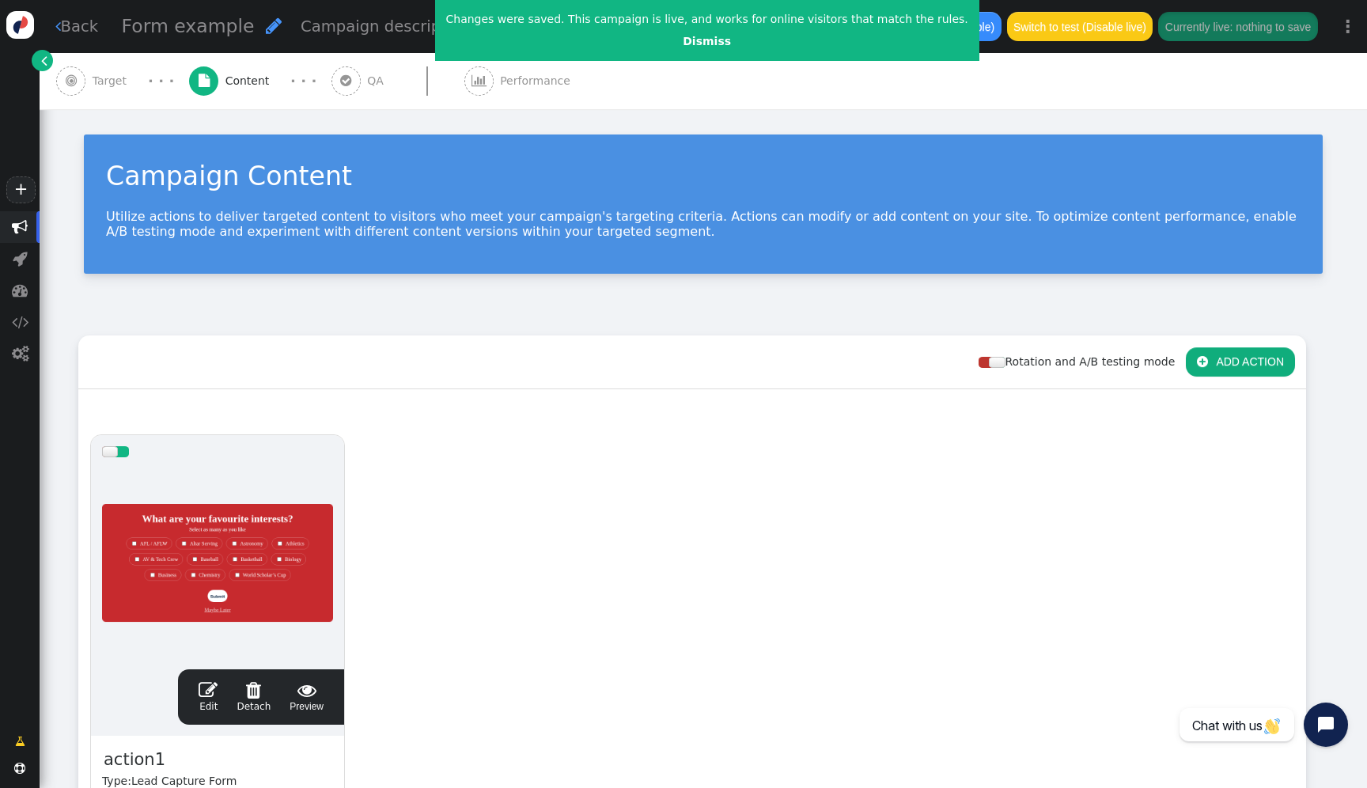
scroll to position [114, 0]
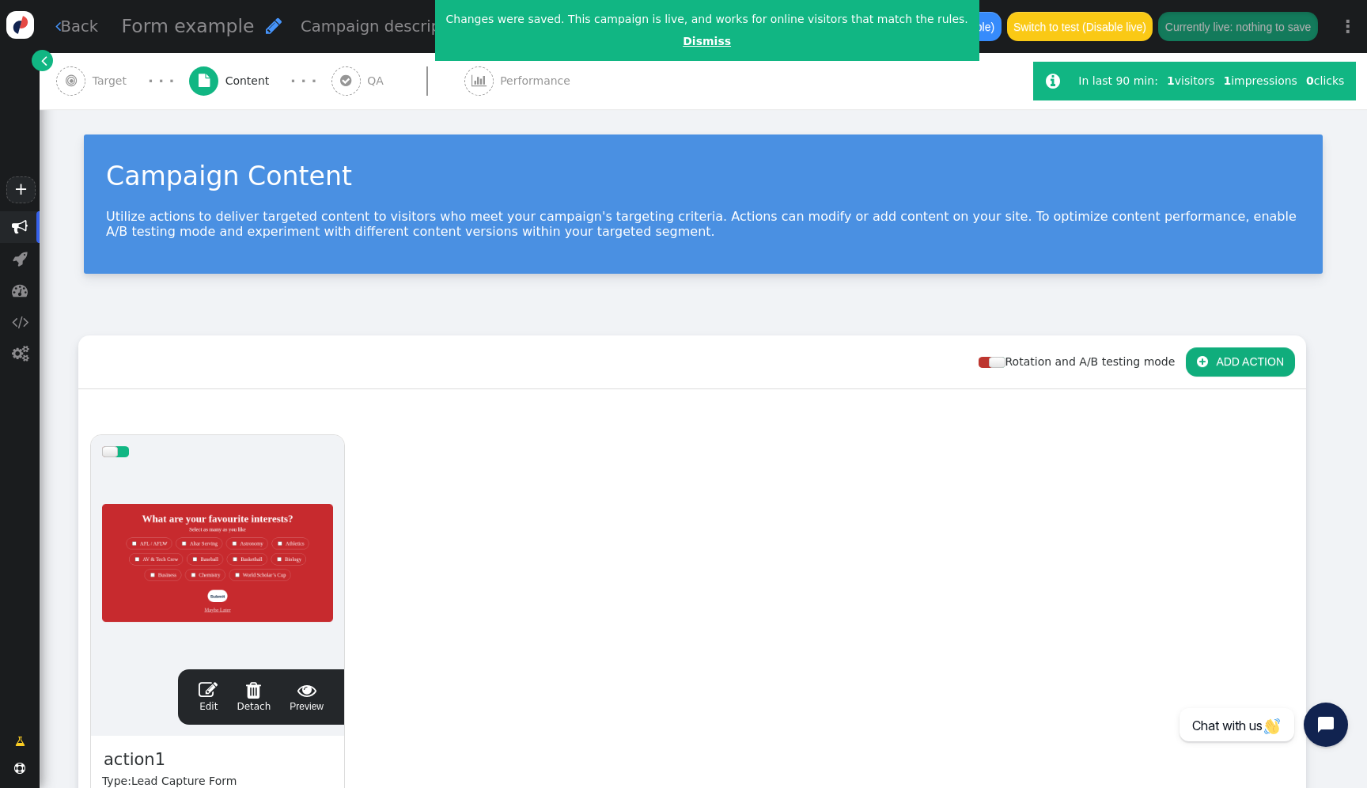
click at [688, 41] on link "Dismiss" at bounding box center [707, 41] width 48 height 13
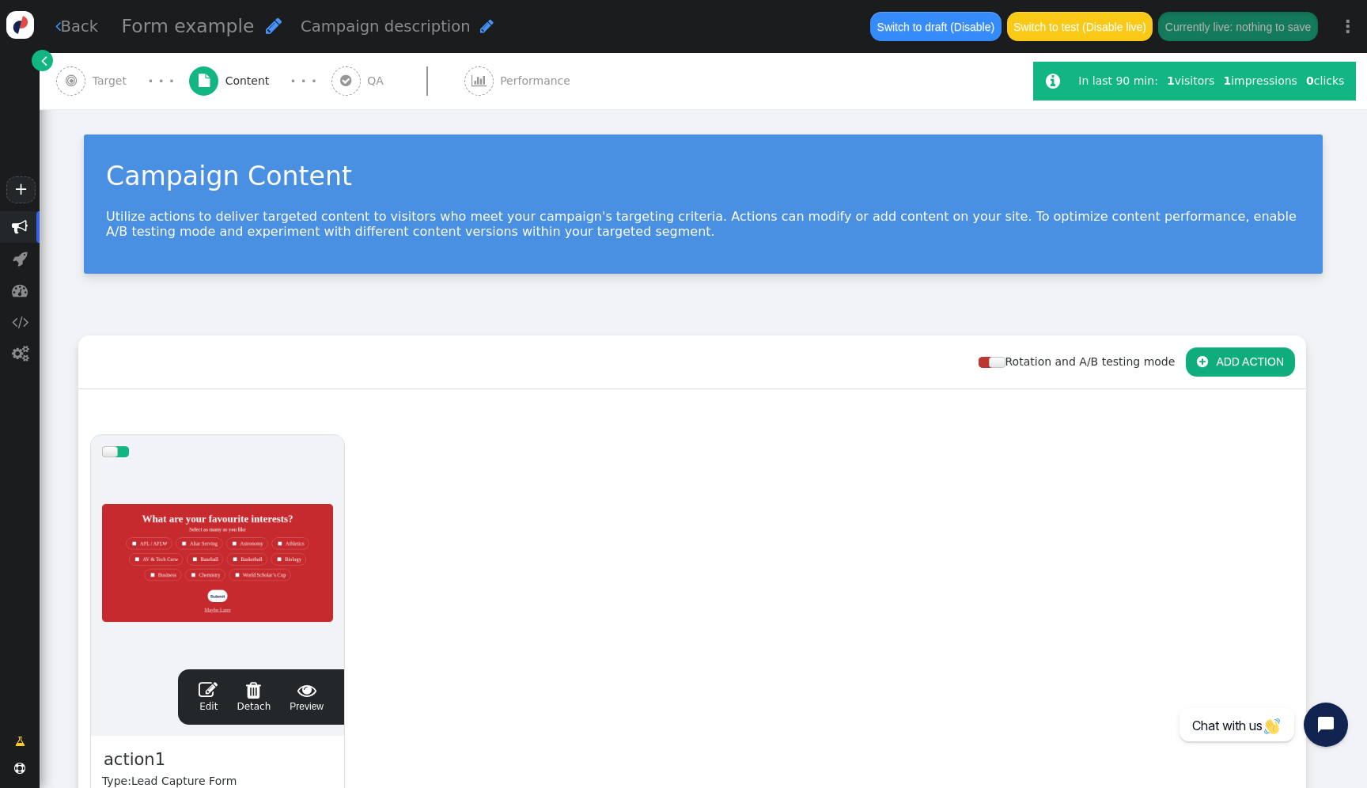
click at [1244, 32] on button "Currently live: nothing to save" at bounding box center [1237, 26] width 159 height 28
click at [271, 567] on div at bounding box center [217, 563] width 231 height 190
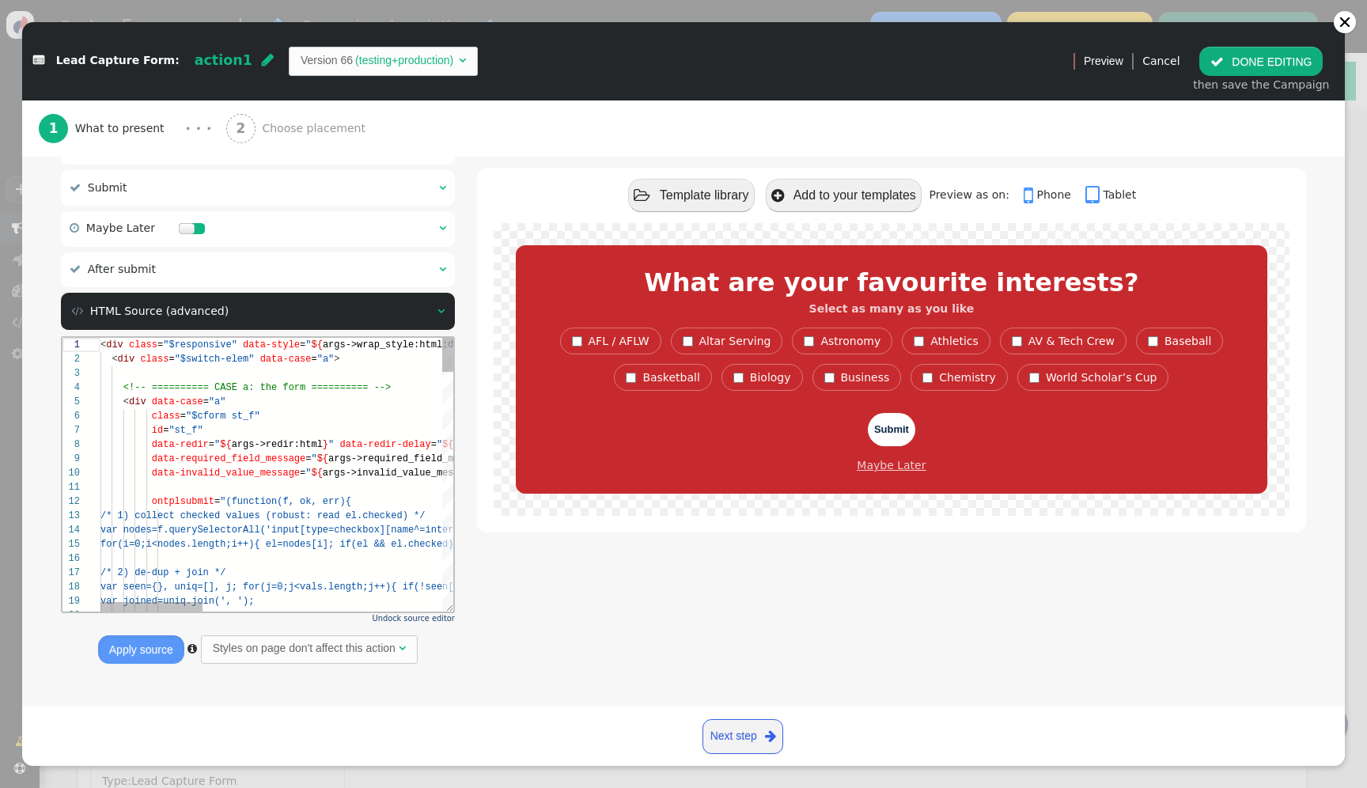
click at [407, 430] on div "id = "st_f"" at bounding box center [689, 430] width 1178 height 14
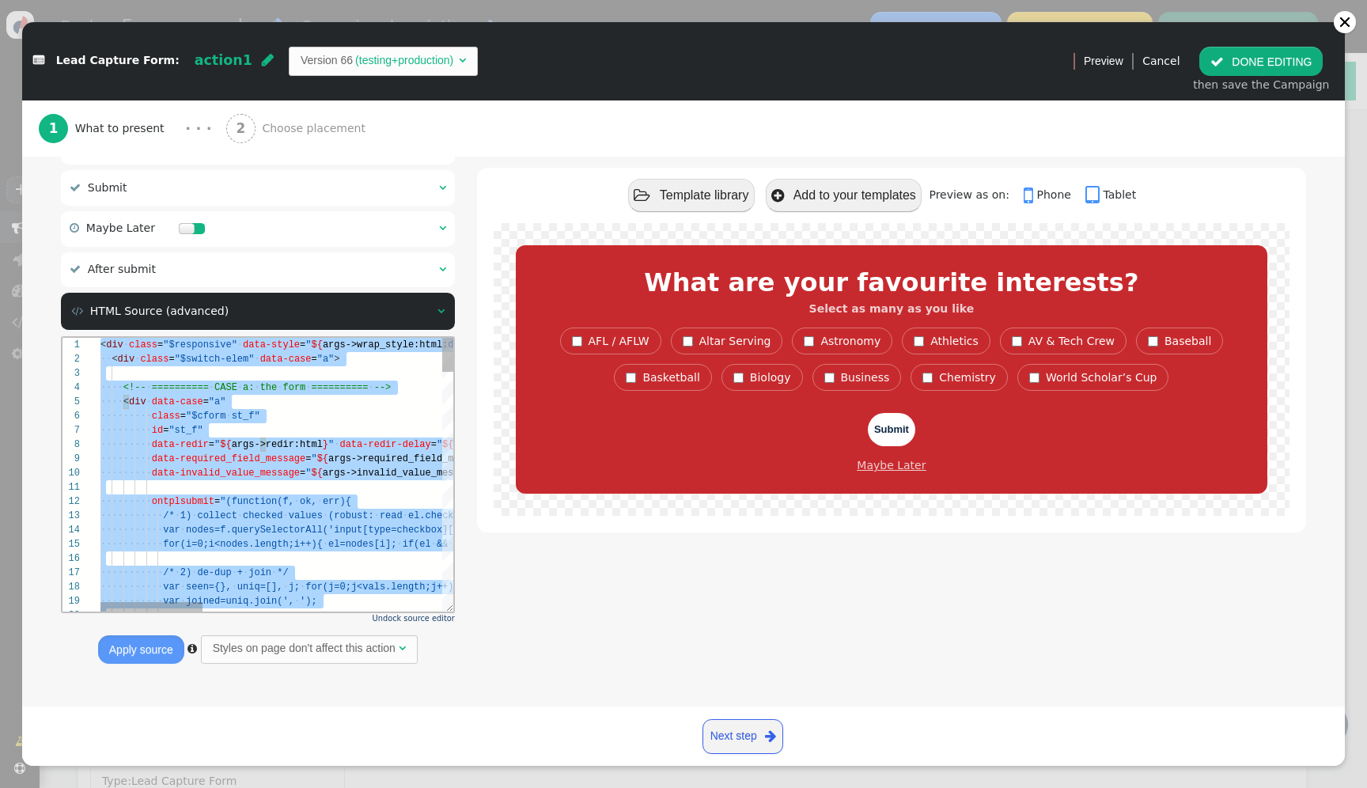
paste textarea "${menu args->thanks_copy_style name='Thank-you Copy Style', type='css', param='…"
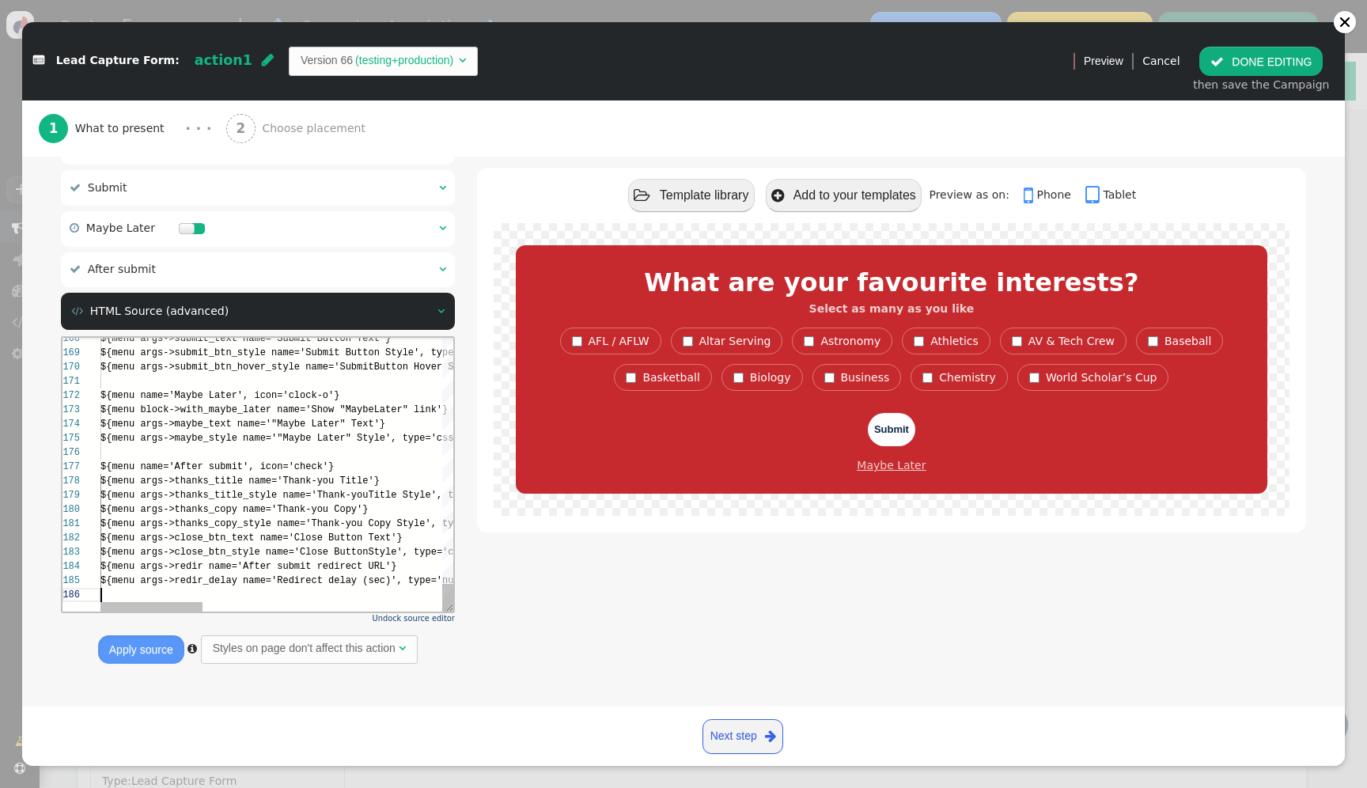
scroll to position [71, 0]
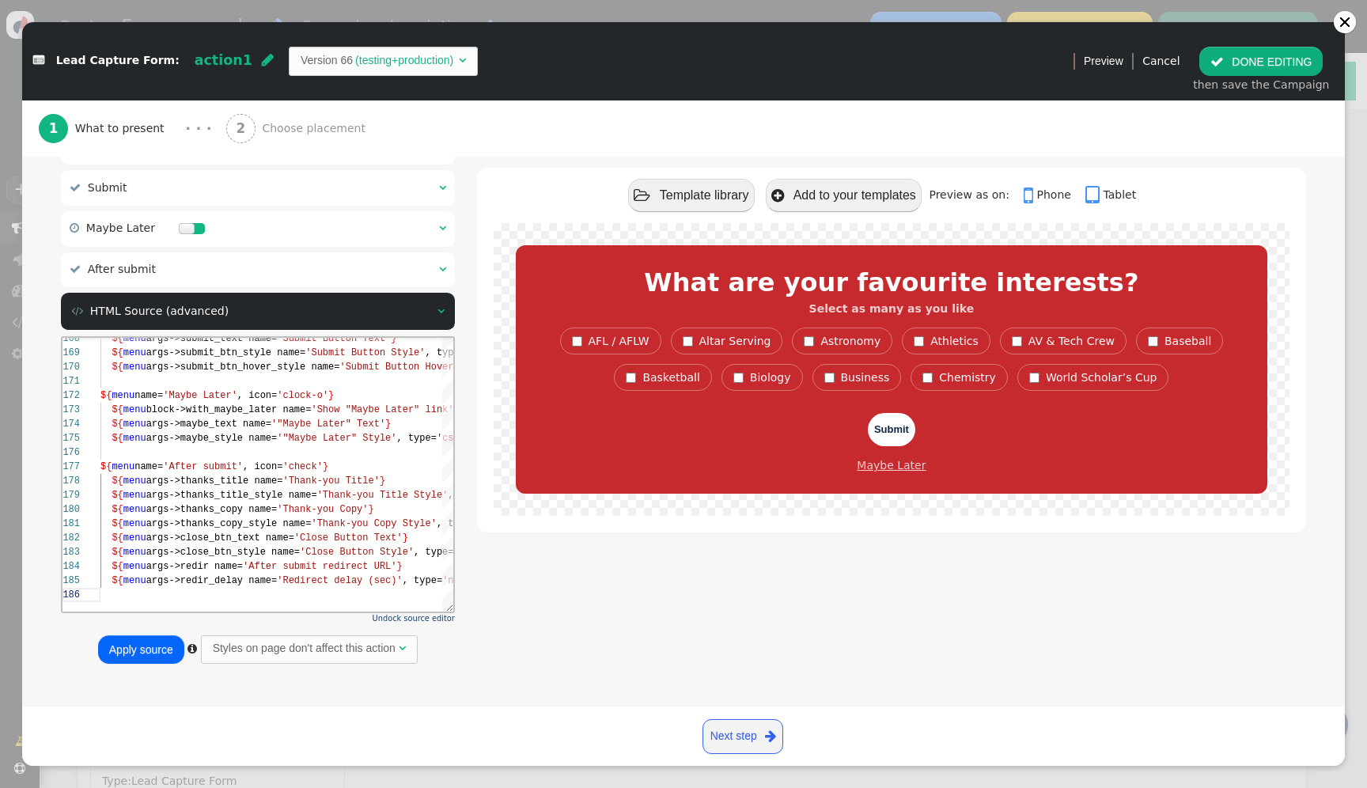
click at [150, 644] on button "Apply source" at bounding box center [141, 649] width 86 height 28
type textarea "e_style name='Thank-you Title Style', type='css', param='with_responsive=1'} ${…"
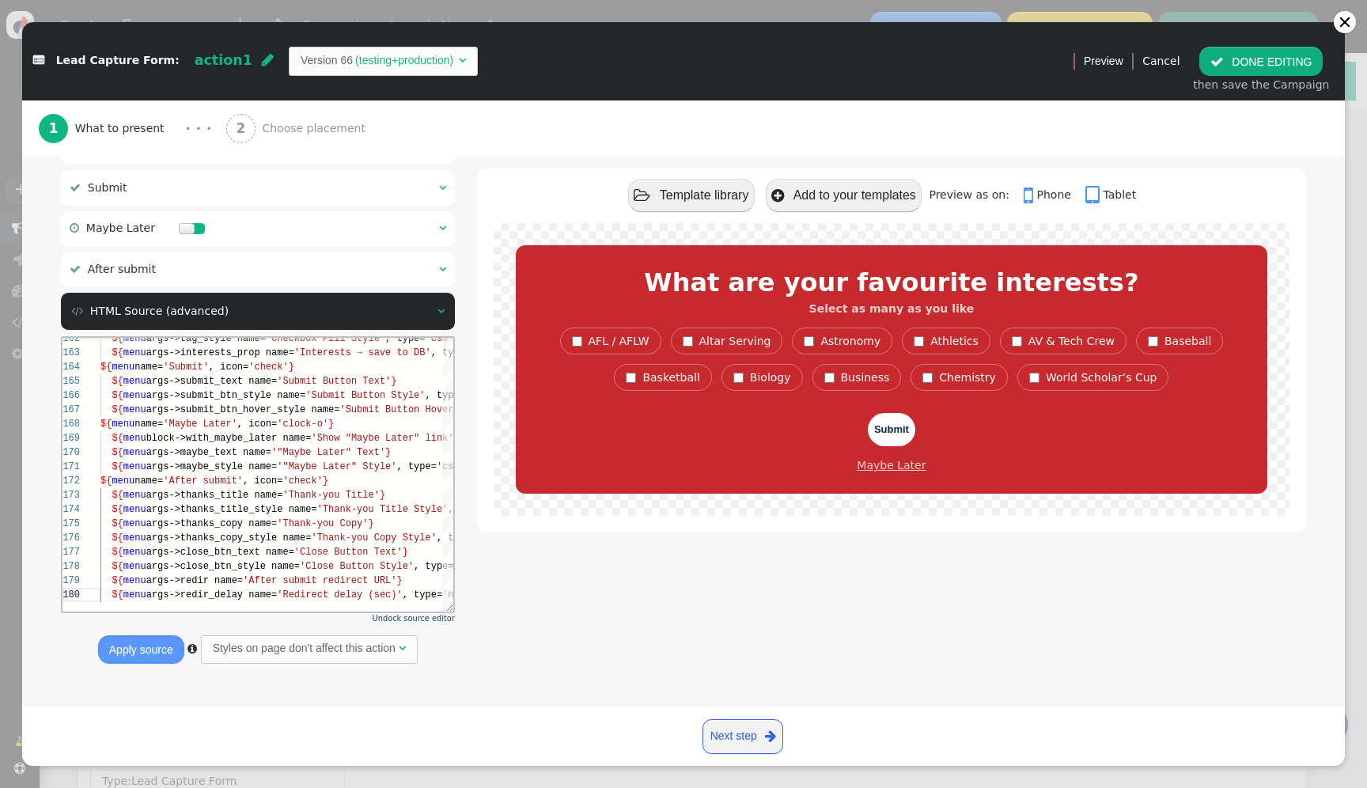
click at [1254, 55] on button " DONE EDITING" at bounding box center [1261, 61] width 123 height 28
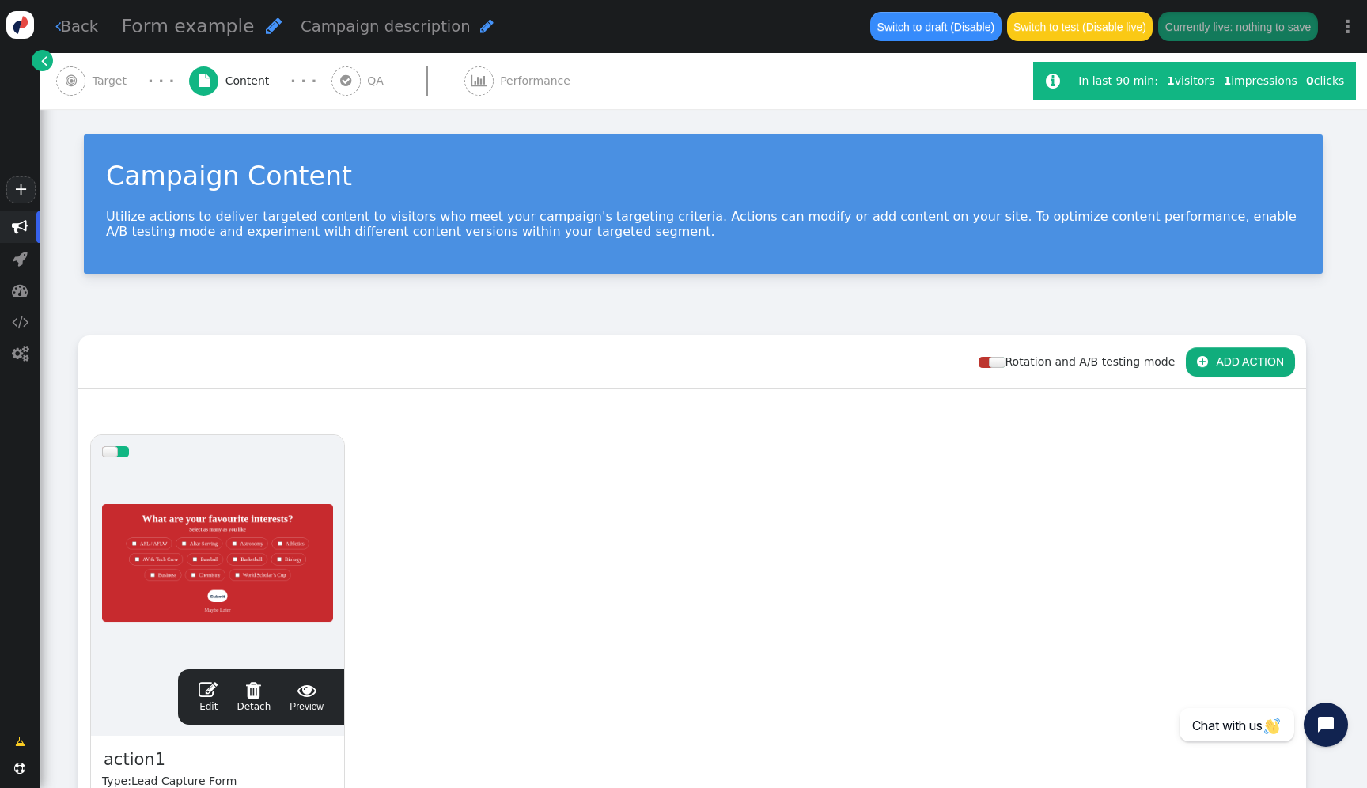
scroll to position [114, 0]
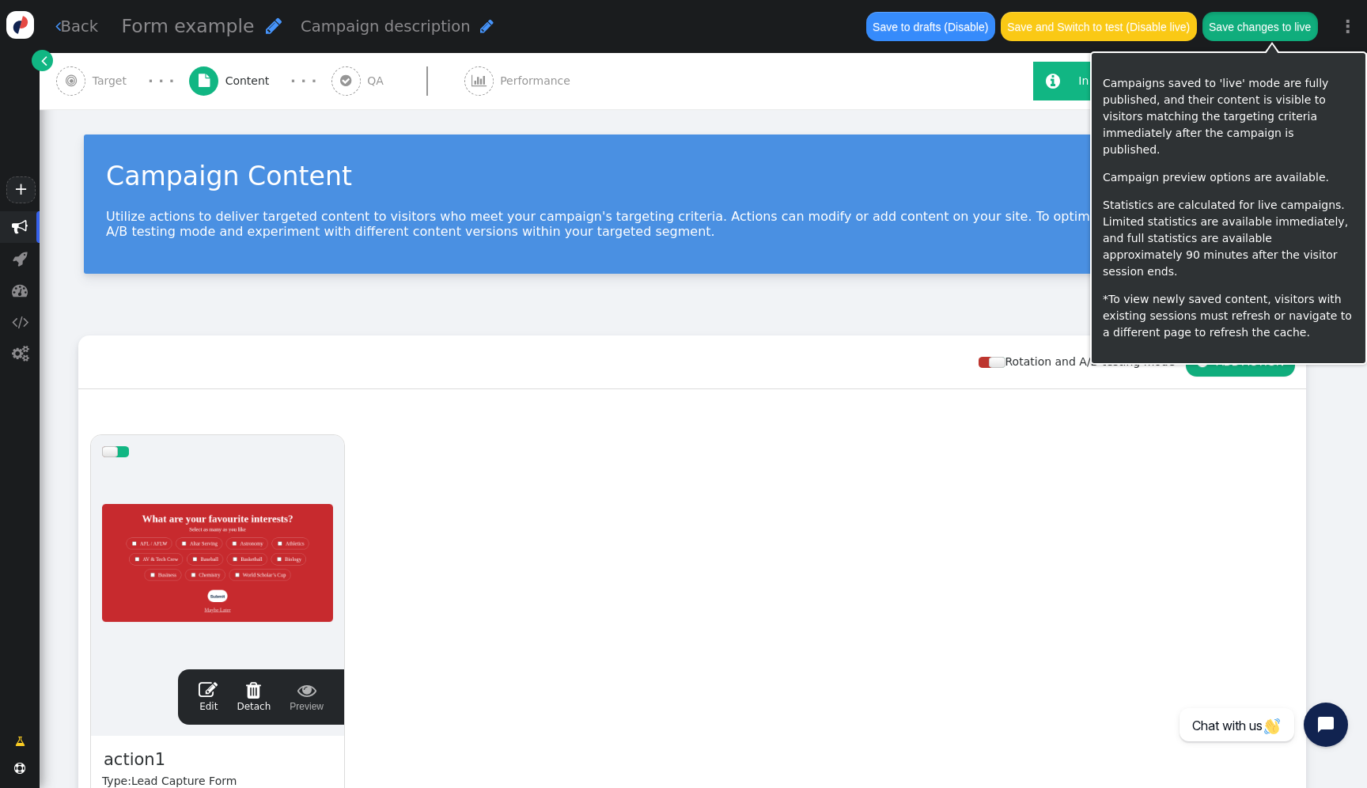
click at [1266, 31] on button "Save changes to live" at bounding box center [1261, 26] width 116 height 28
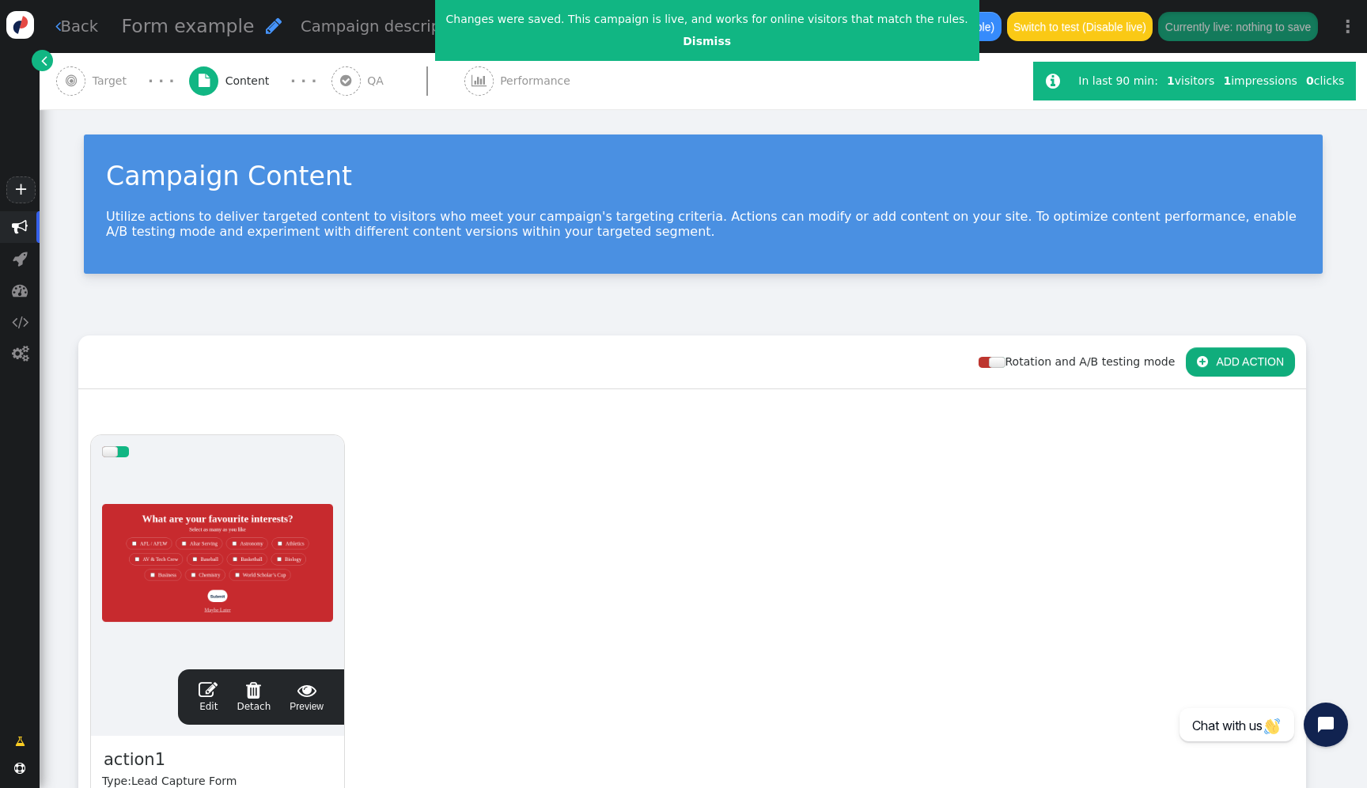
click at [258, 595] on div at bounding box center [217, 563] width 231 height 190
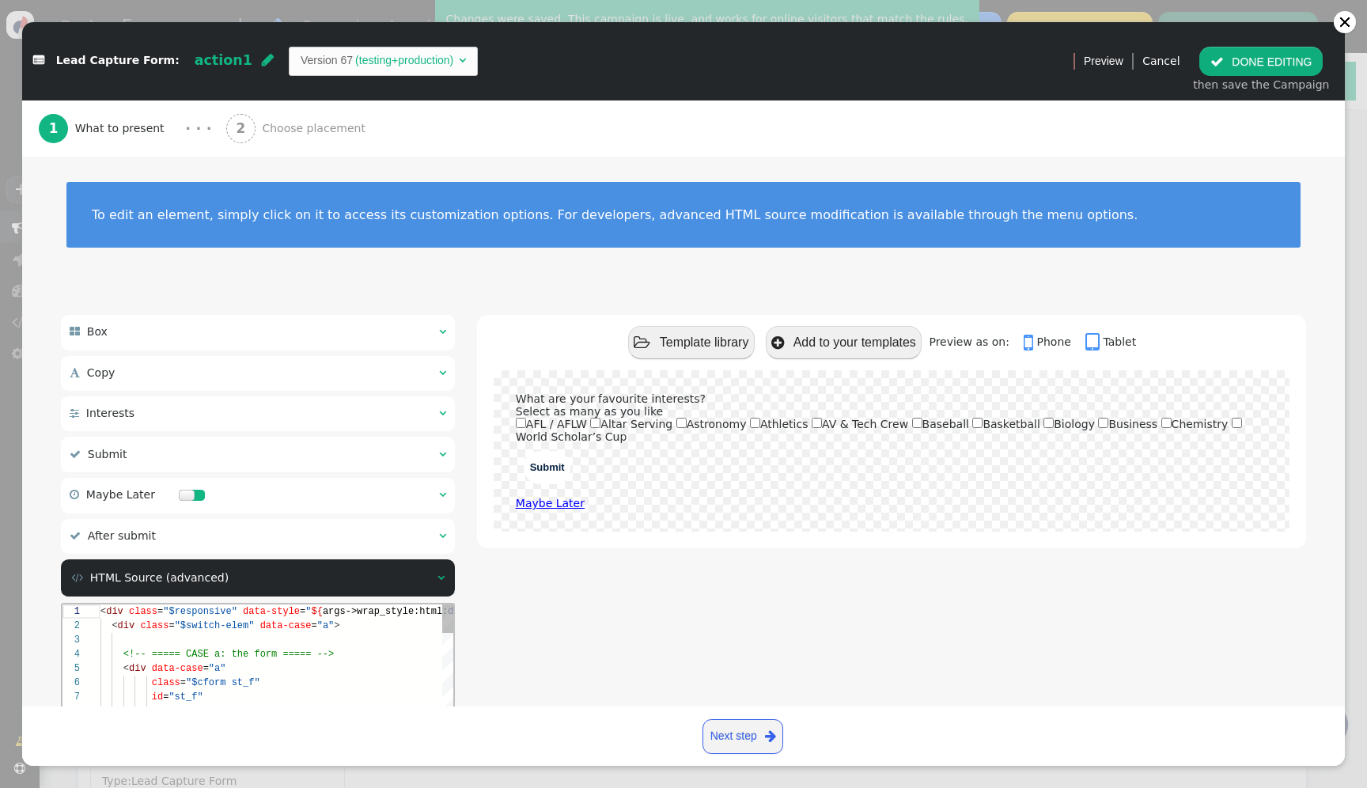
click at [291, 645] on div at bounding box center [717, 640] width 1235 height 14
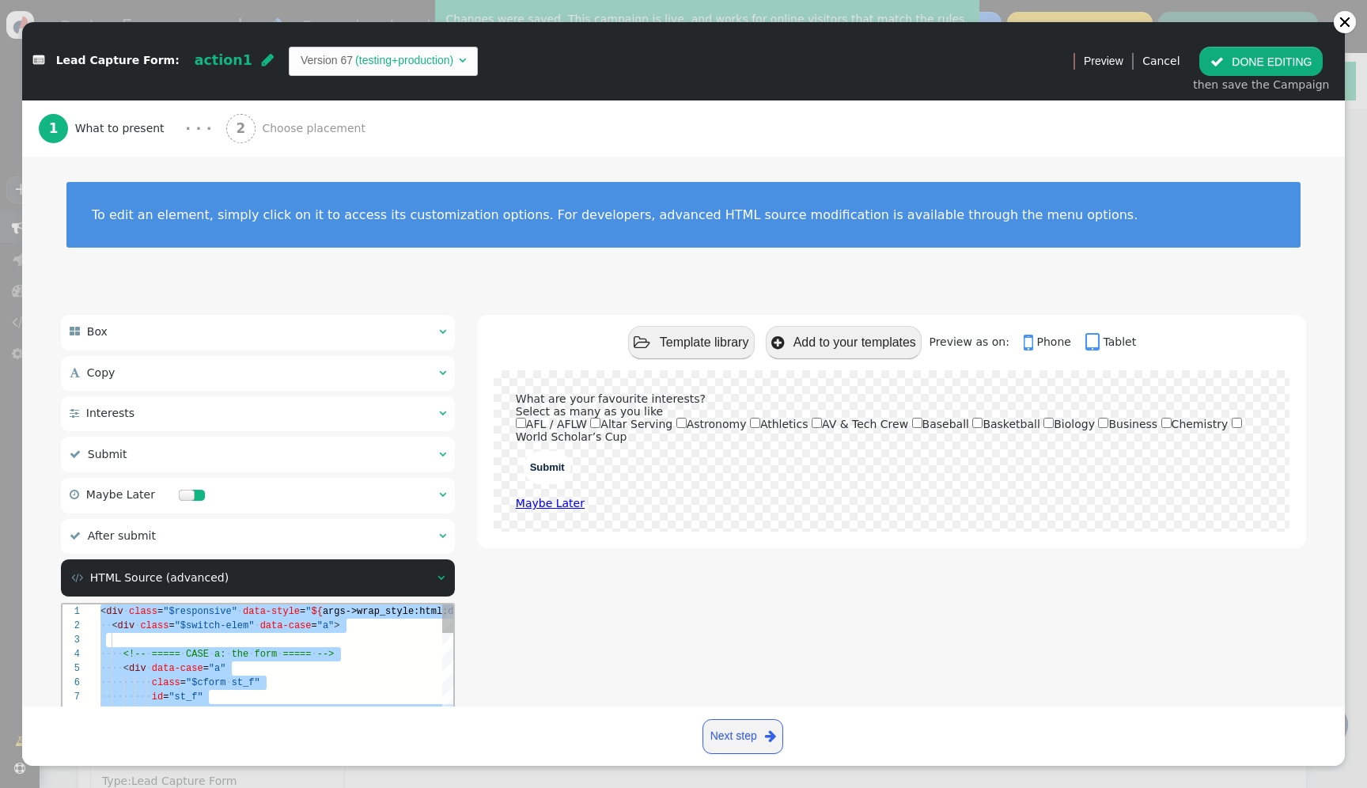
paste textarea "${menu args->thanks_copy_style name='Thank-you Copy Style', type='css', param='…"
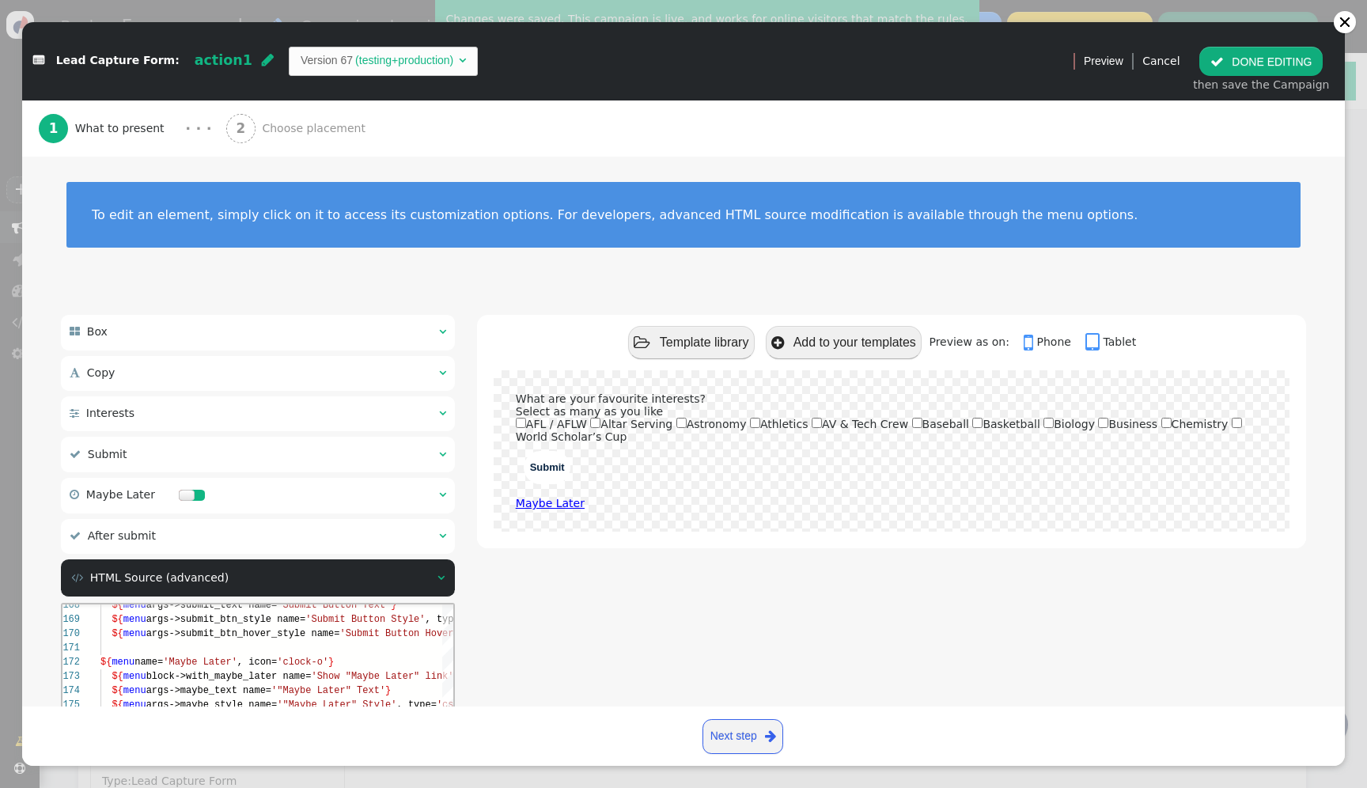
scroll to position [267, 0]
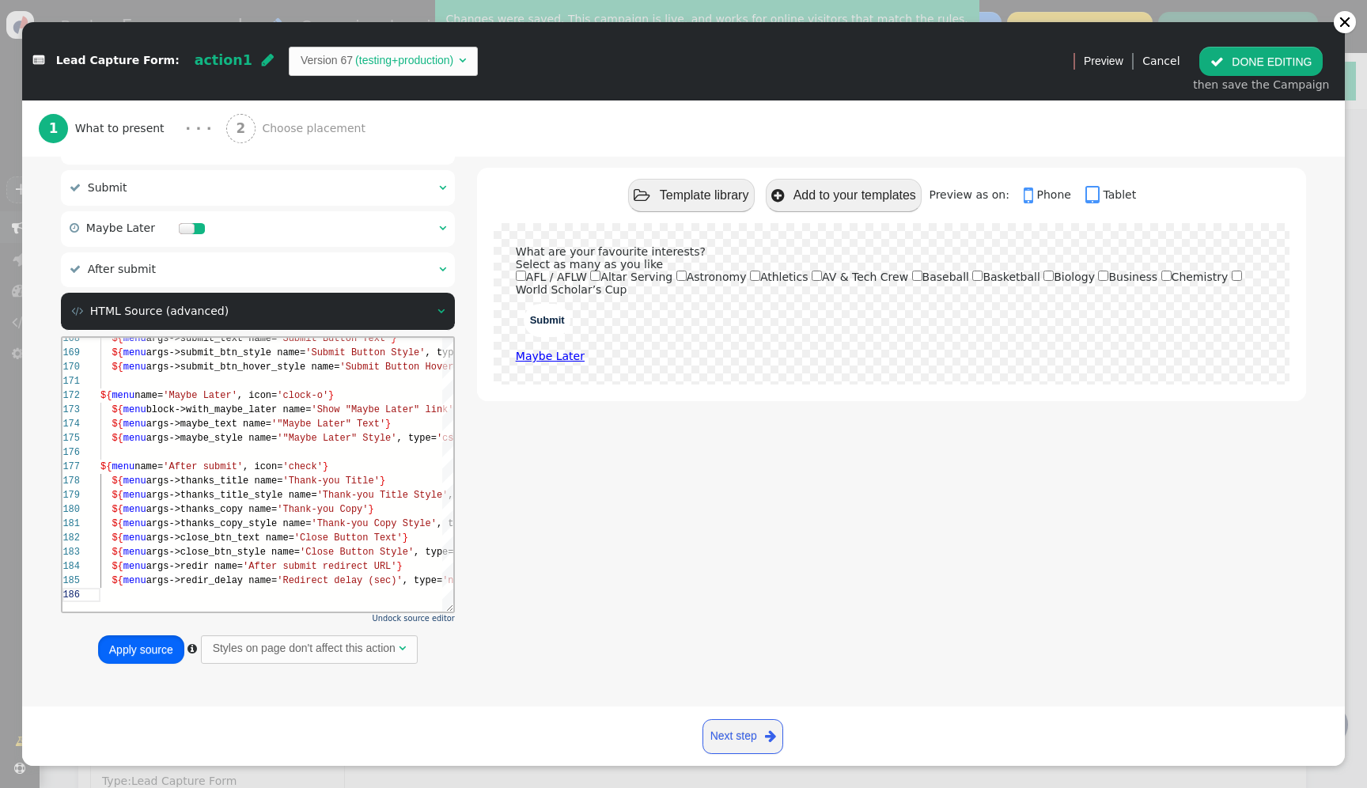
click at [149, 654] on button "Apply source" at bounding box center [141, 649] width 86 height 28
type textarea "e_style name='Thank-you Title Style', type='css', param='with_responsive=1'} ${…"
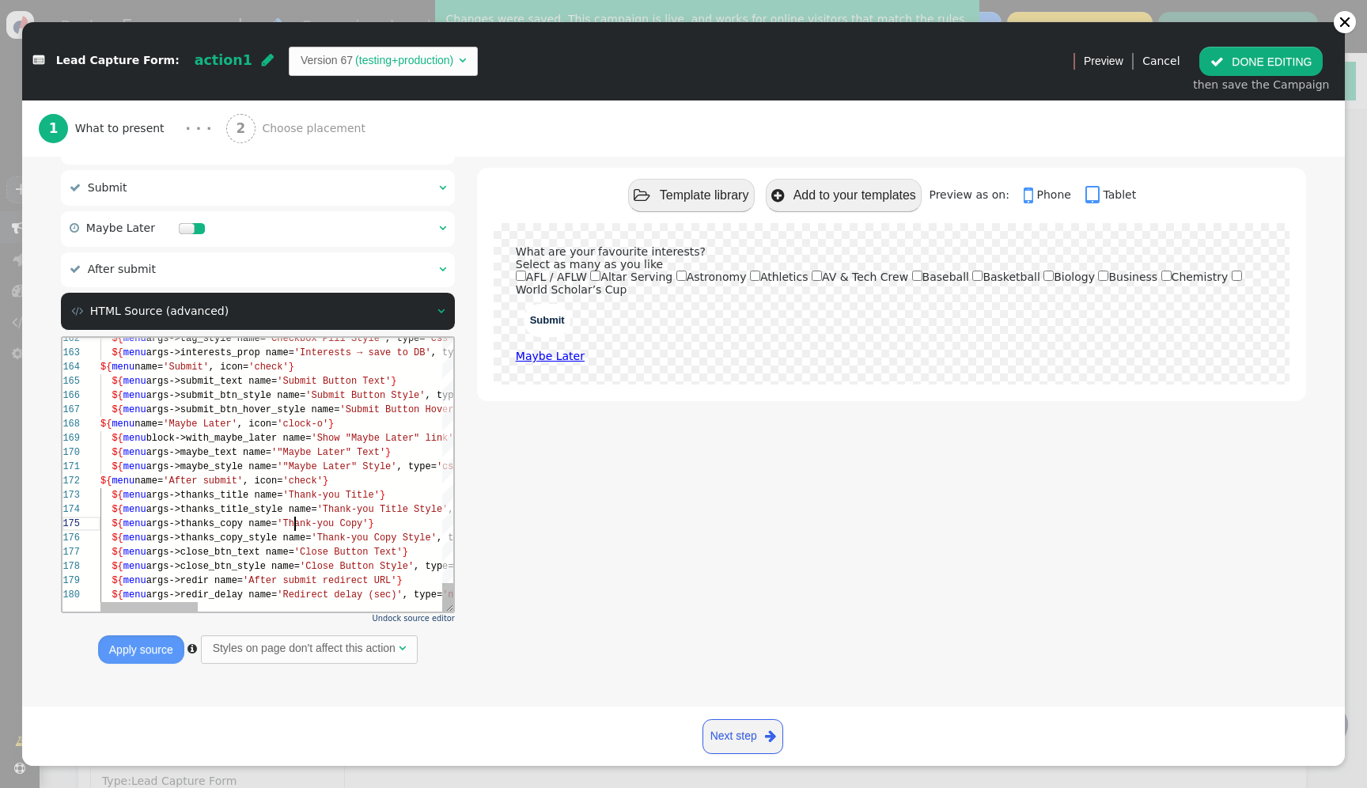
scroll to position [57, 195]
click at [296, 517] on div "${ menu args->thanks_copy name= 'Thank-you Copy' }" at bounding box center [717, 524] width 1235 height 14
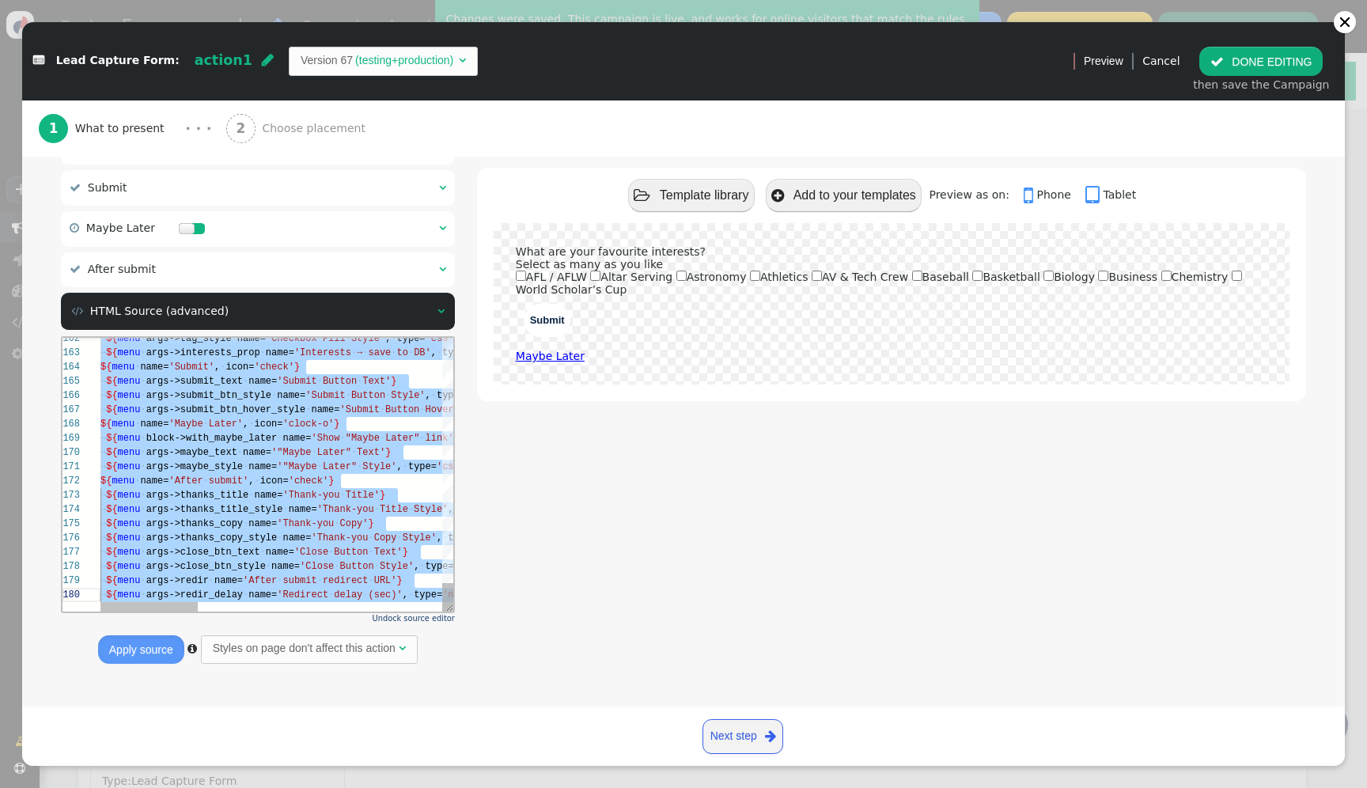
scroll to position [128, 0]
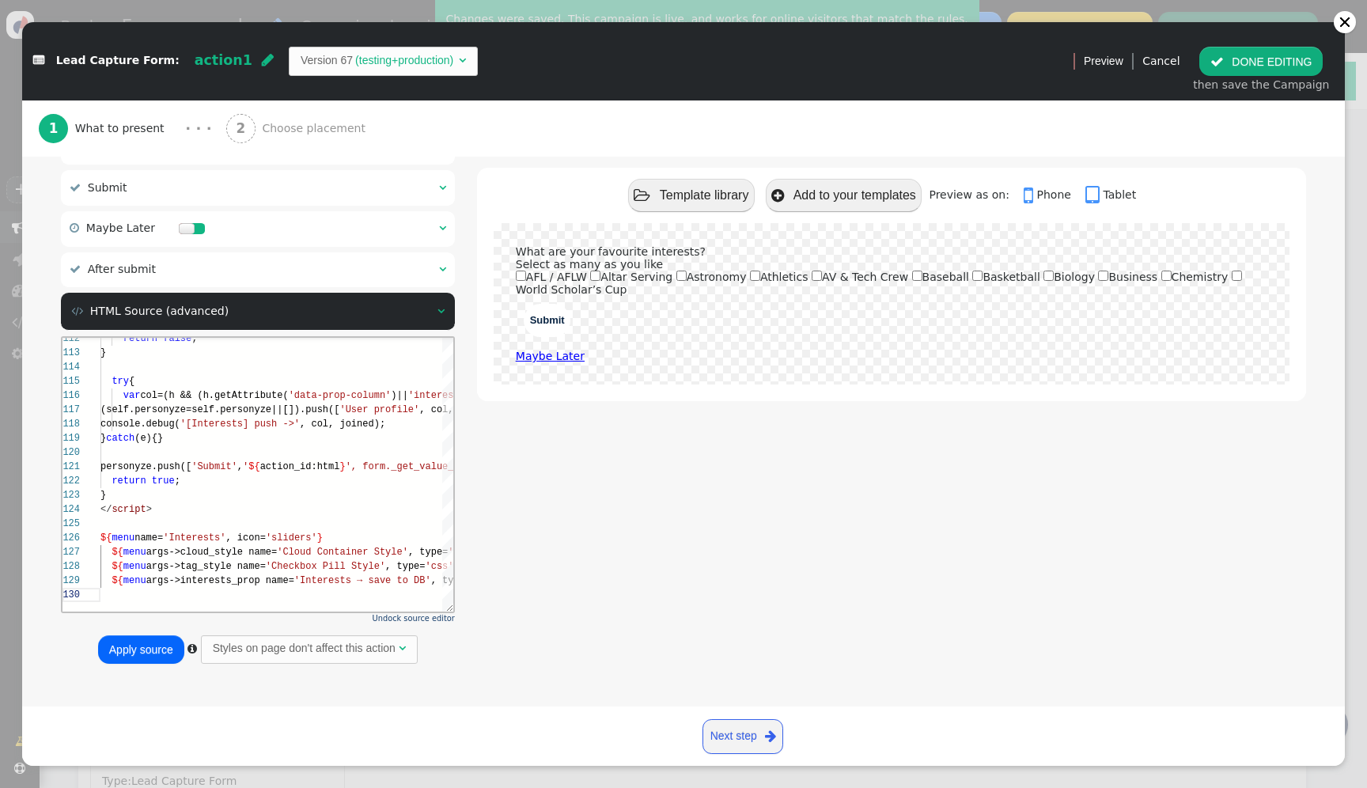
click at [132, 651] on button "Apply source" at bounding box center [141, 649] width 86 height 28
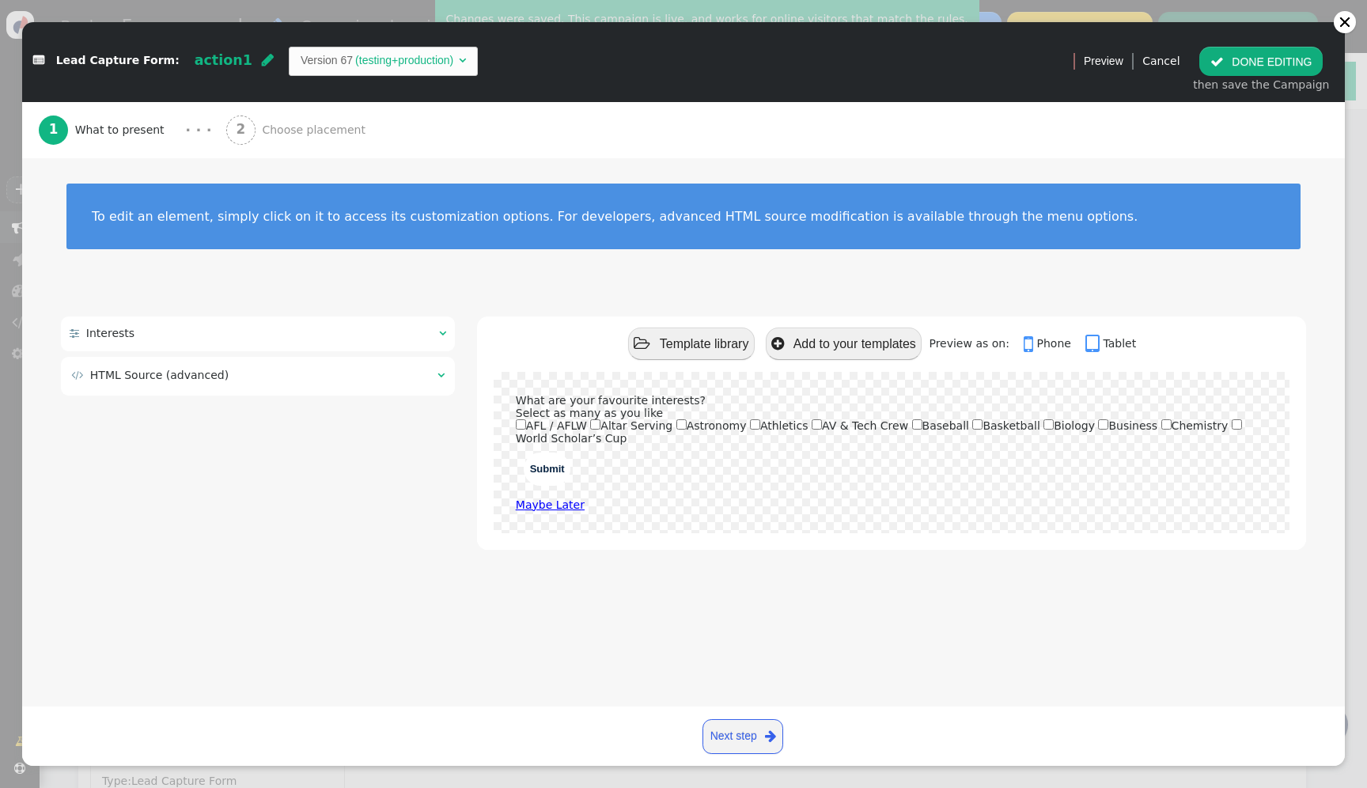
scroll to position [0, 0]
click at [279, 368] on td " HTML Source (advanced)" at bounding box center [248, 375] width 355 height 17
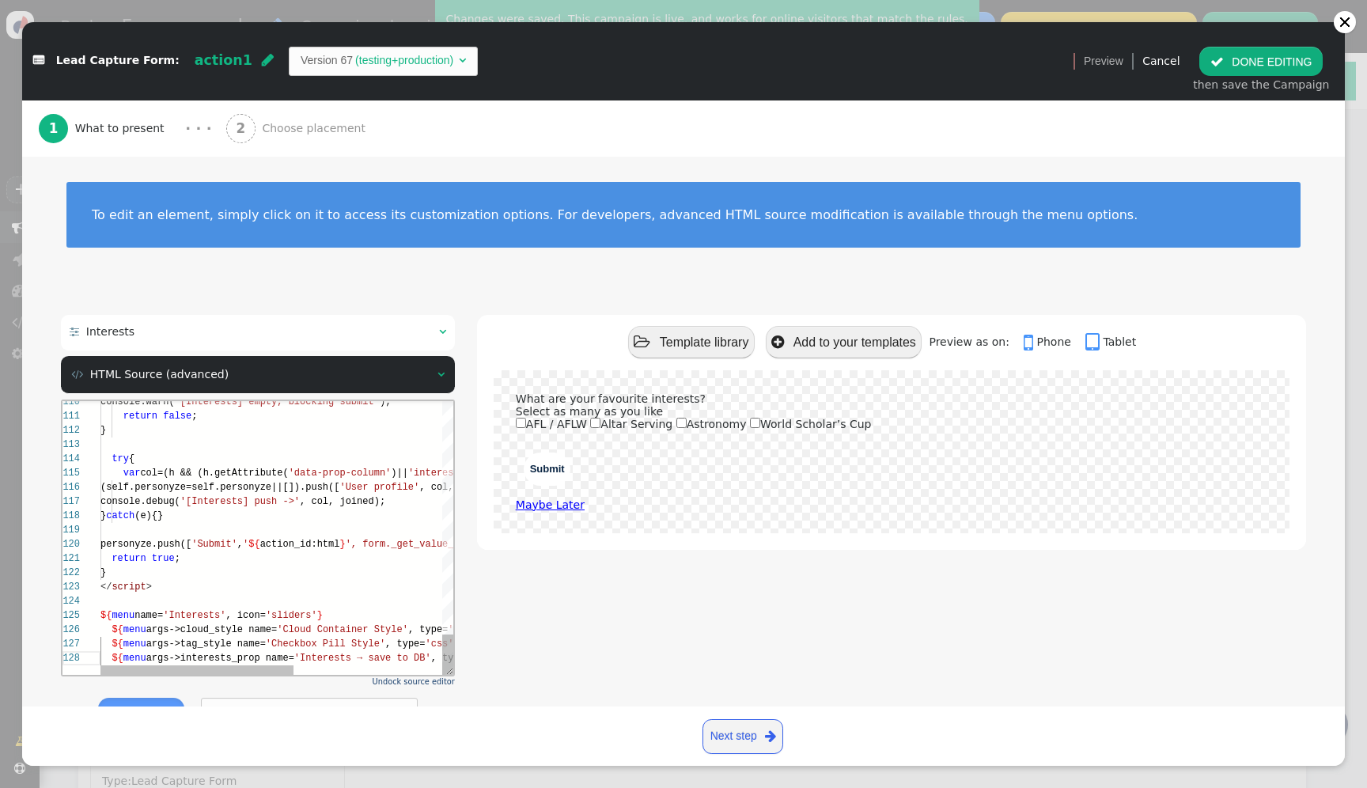
scroll to position [43, 0]
click at [285, 442] on div at bounding box center [411, 444] width 623 height 14
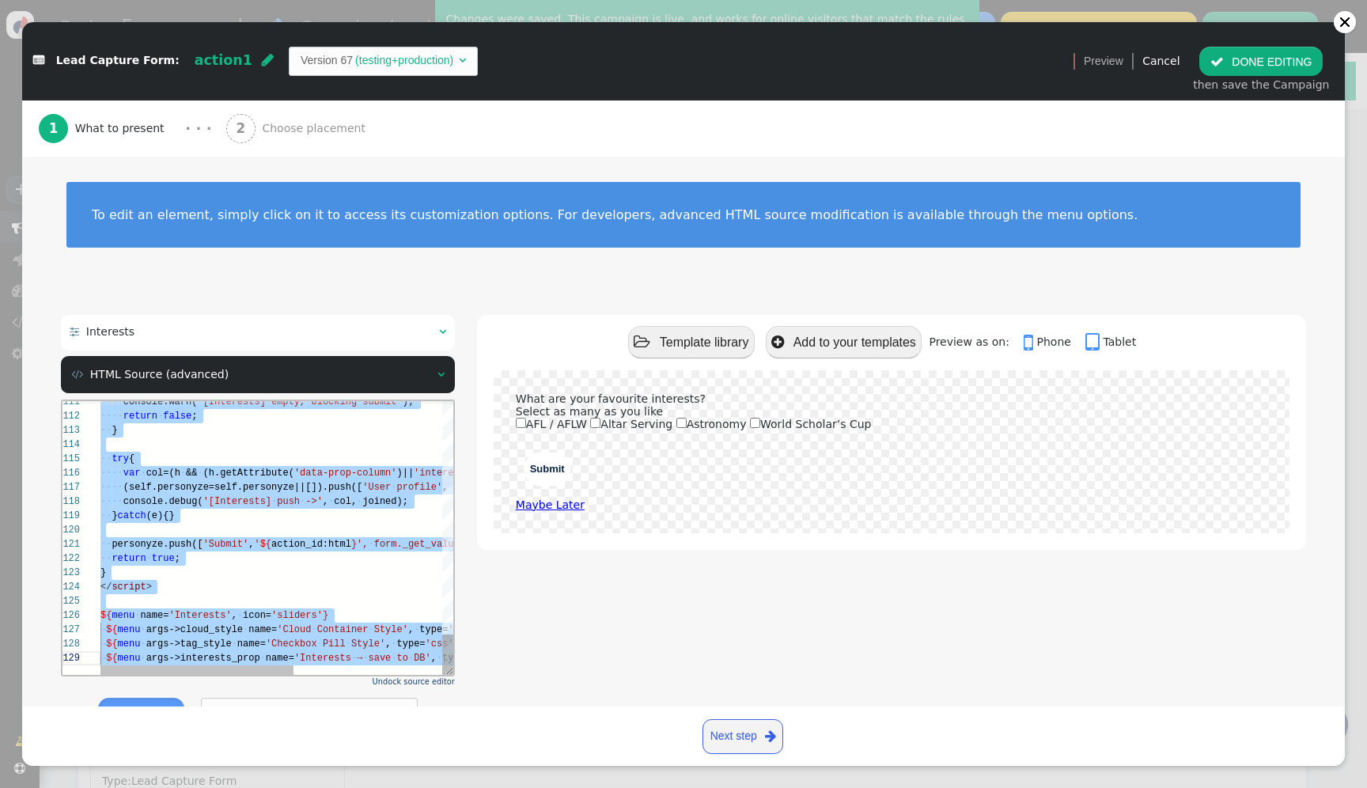
paste textarea "${menu args->close_btn_style name='Close Button Style', type='css', param='with…"
type textarea "${menu args->close_btn_style name='Close Button Style', type='css', param='with…"
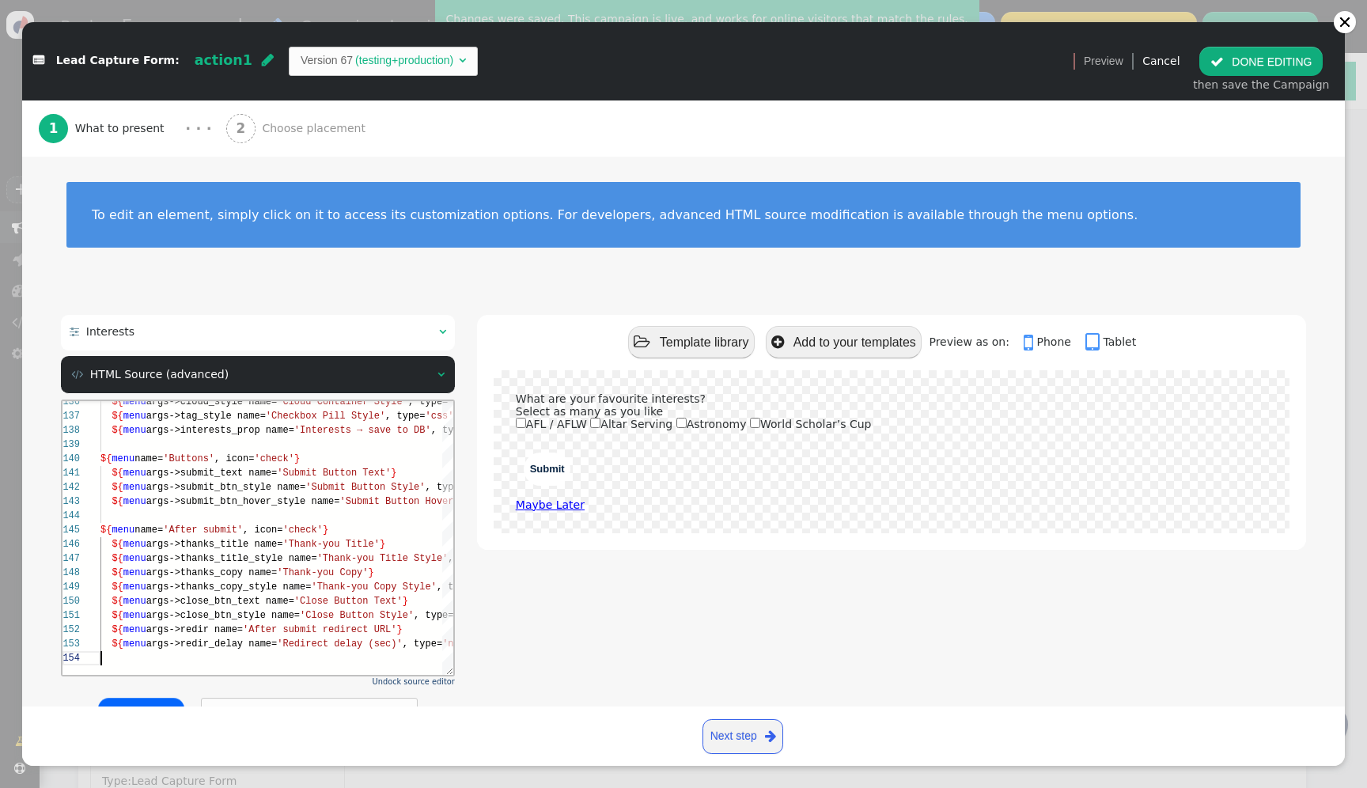
scroll to position [63, 0]
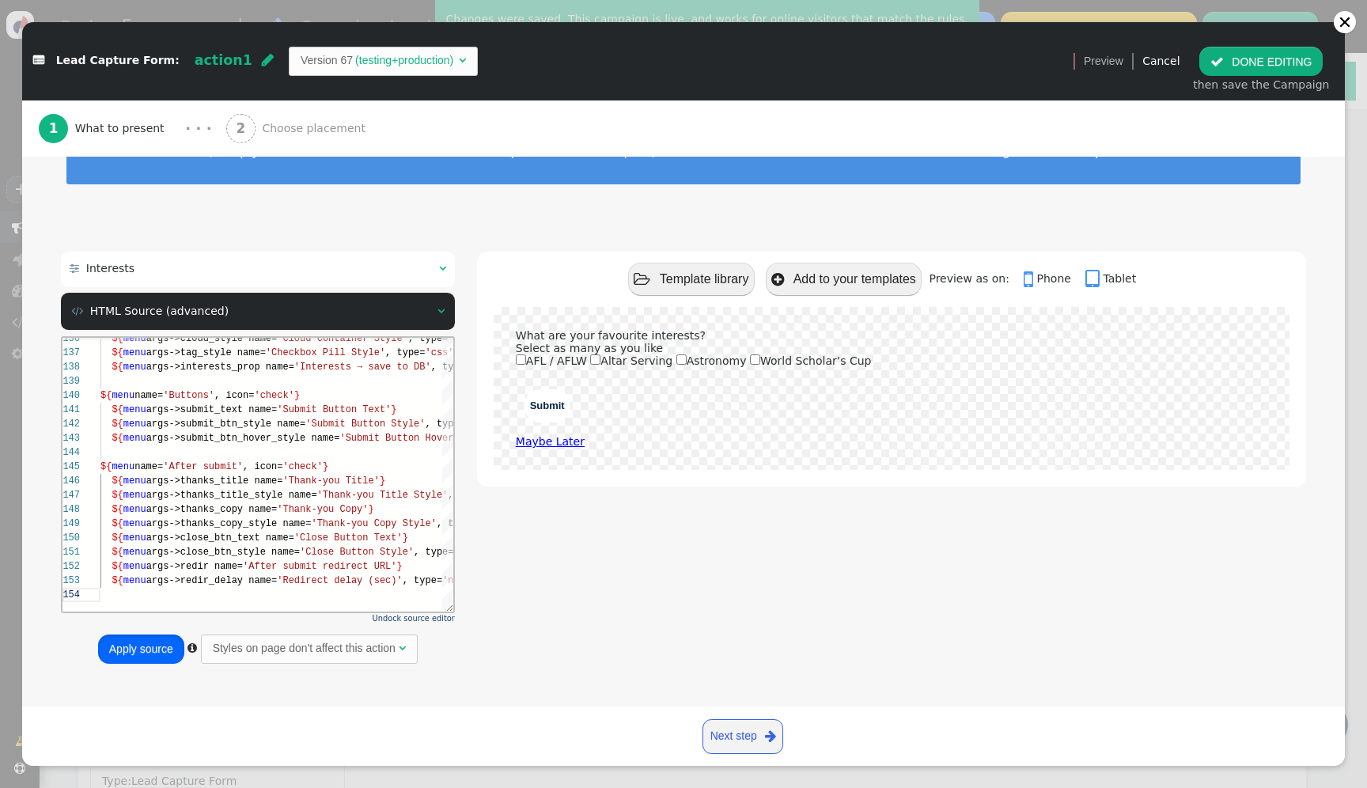
click at [138, 650] on button "Apply source" at bounding box center [141, 649] width 86 height 28
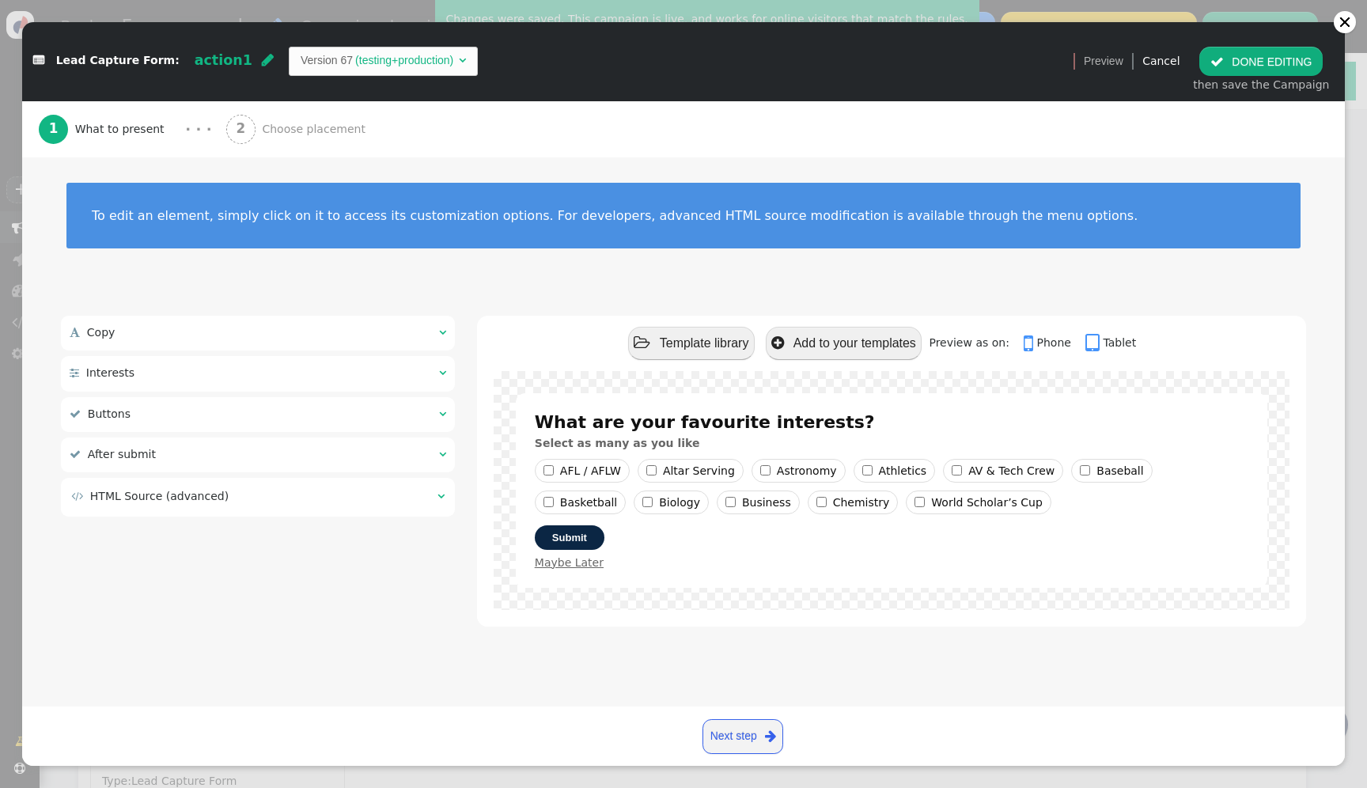
click at [1257, 58] on button " DONE EDITING" at bounding box center [1261, 61] width 123 height 28
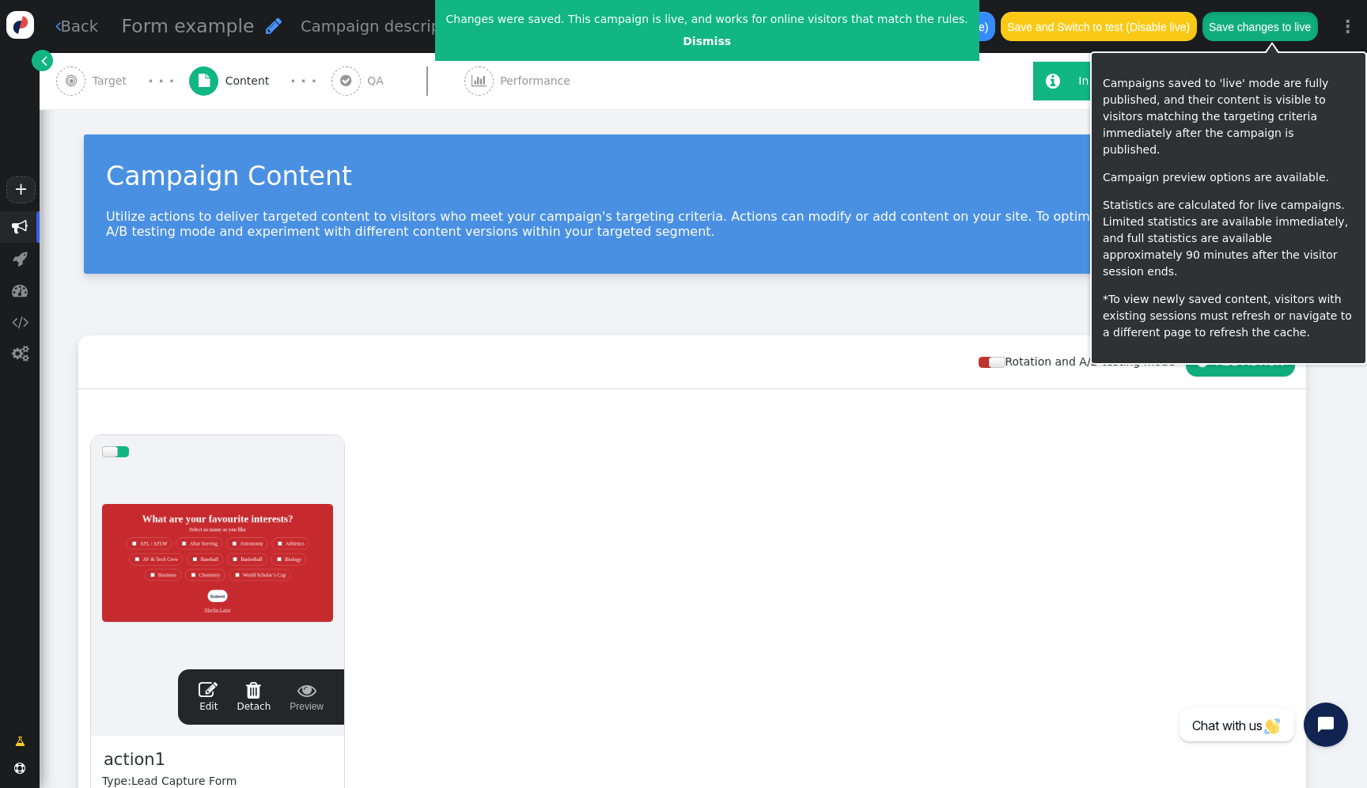
click at [1266, 21] on button "Save changes to live" at bounding box center [1261, 26] width 116 height 28
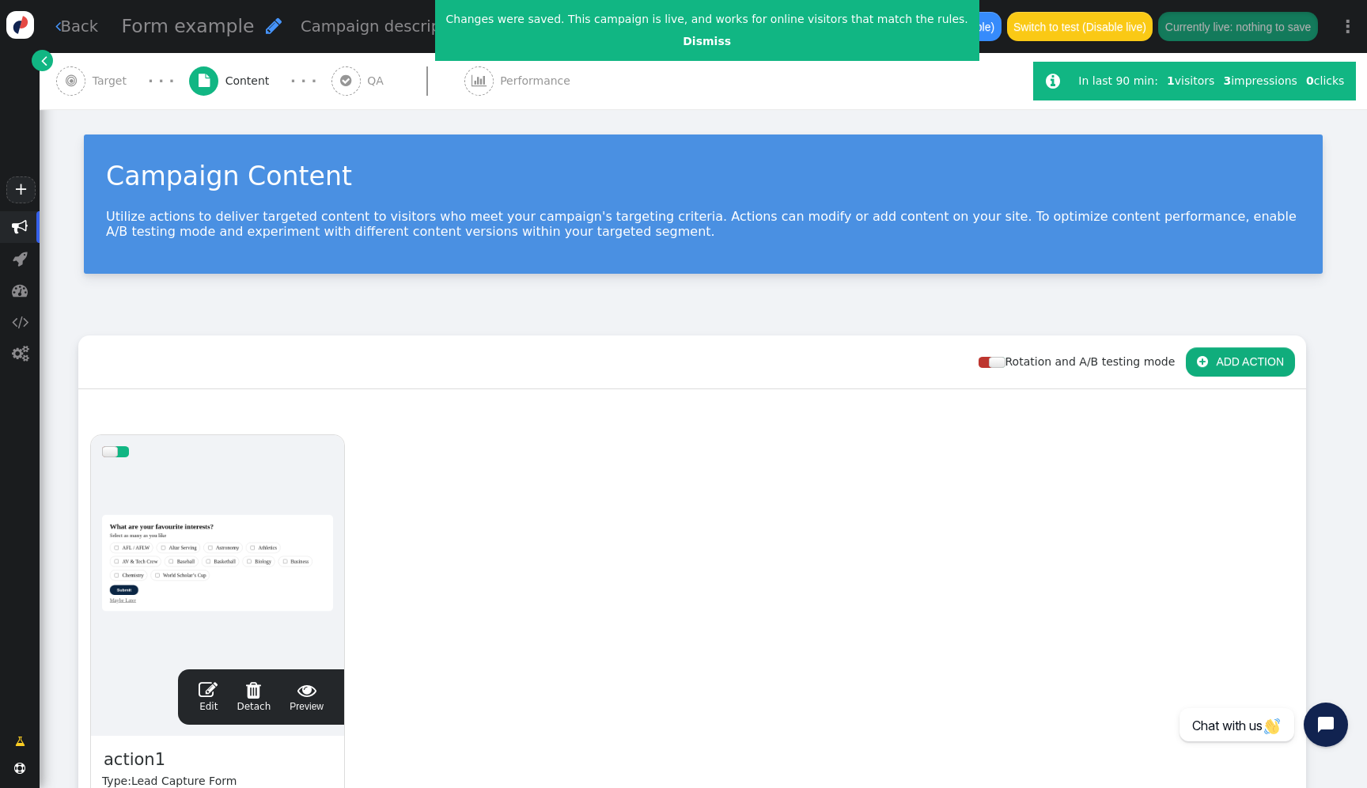
click at [301, 534] on div at bounding box center [217, 563] width 231 height 190
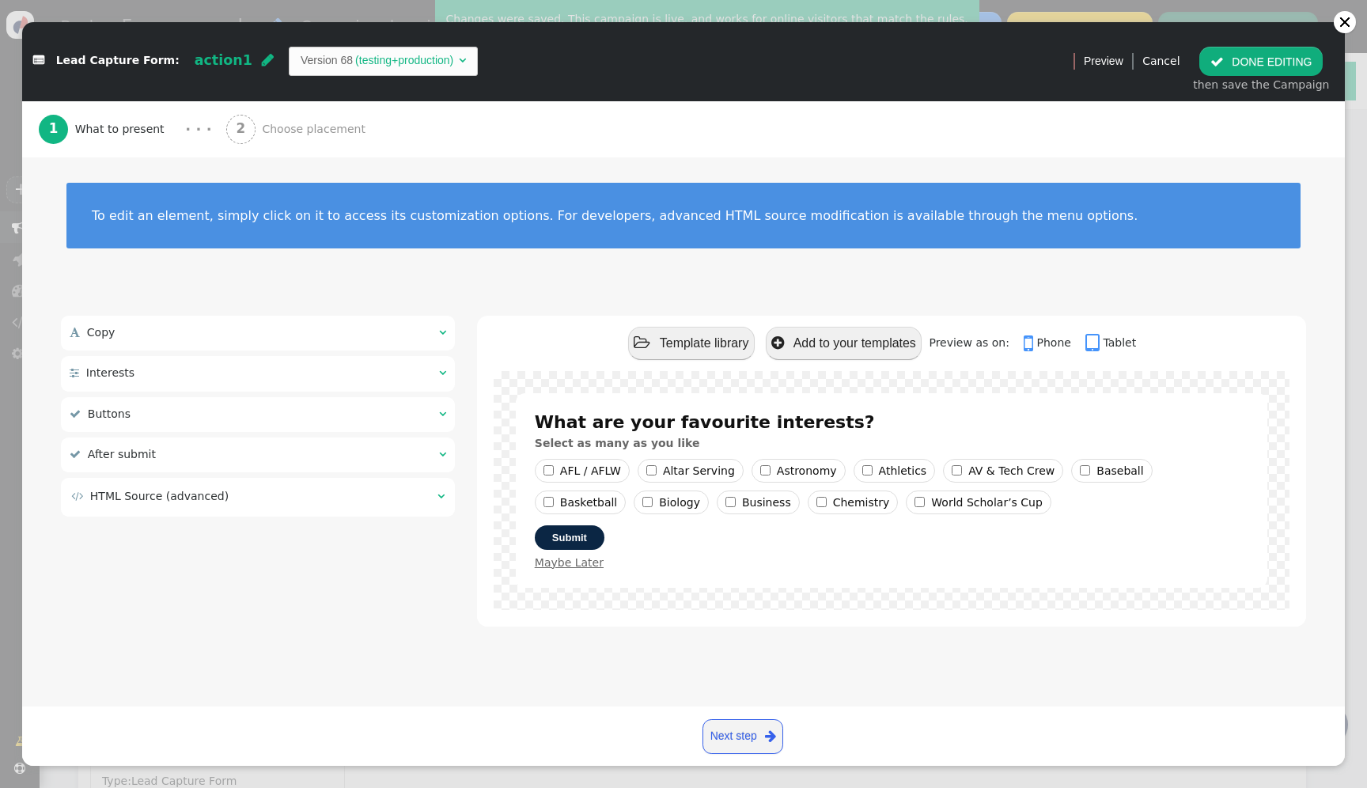
click at [357, 494] on td " HTML Source (advanced)" at bounding box center [248, 496] width 355 height 17
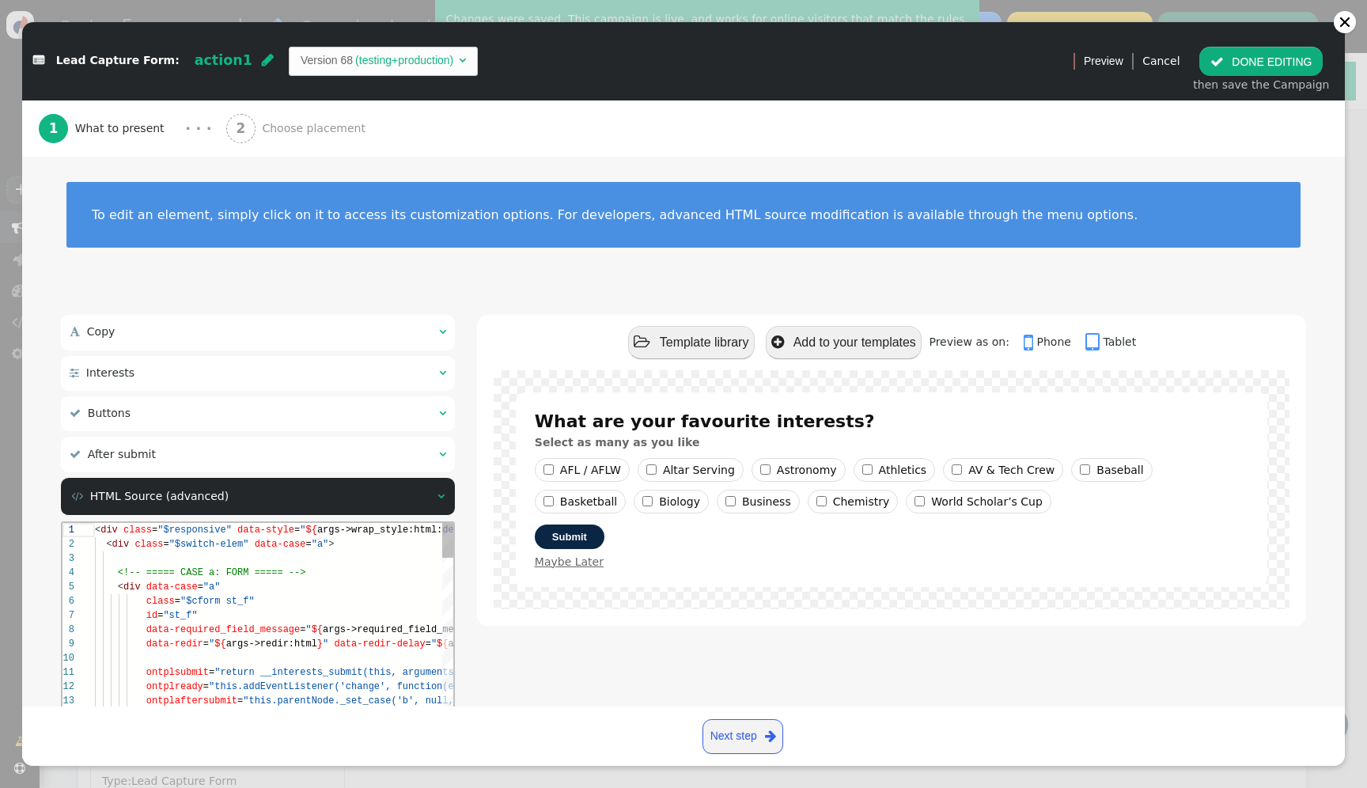
scroll to position [43, 146]
click at [353, 573] on div "<!-- ===== CASE a: FORM ===== -->" at bounding box center [522, 573] width 855 height 14
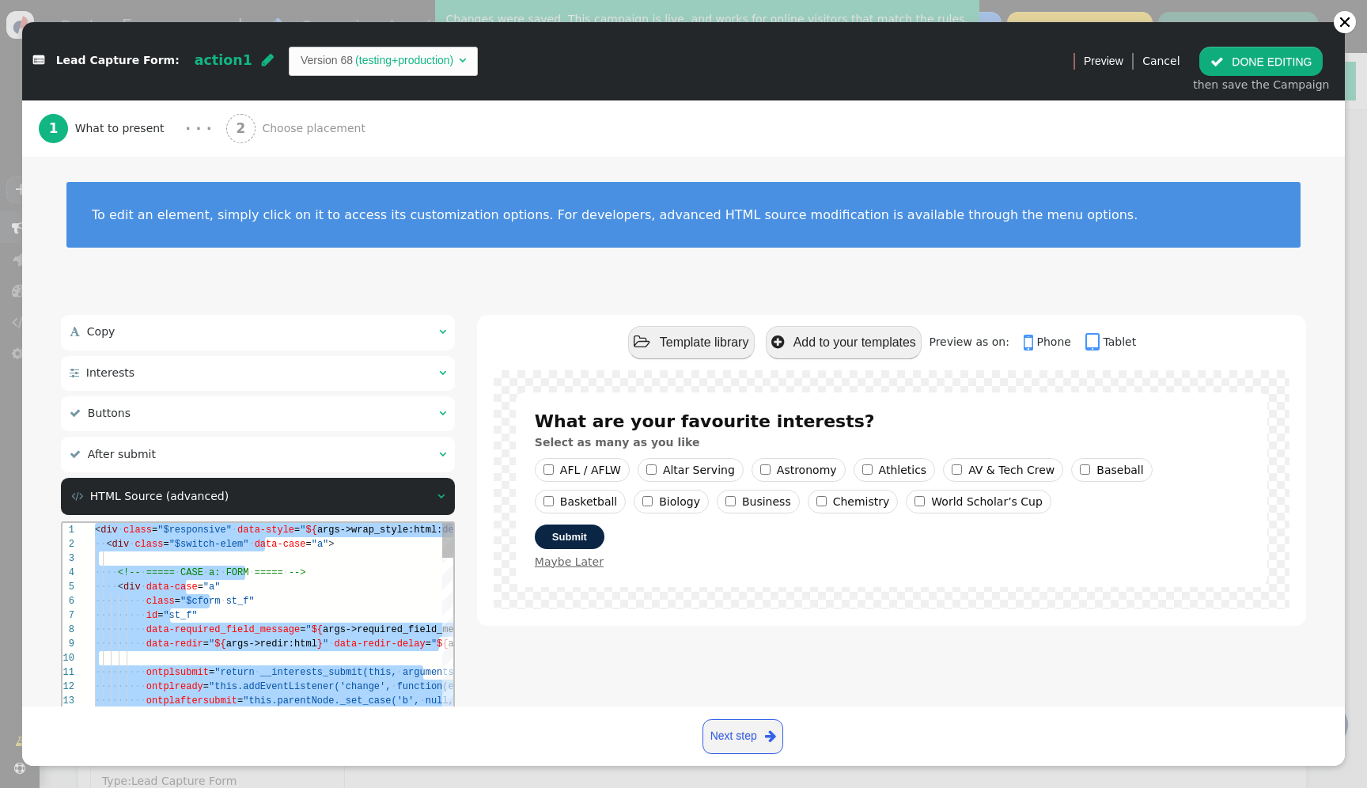
paste textarea "name='Thank-you Title Style', type='css', param='with_responsive=1'} ${menu arg…"
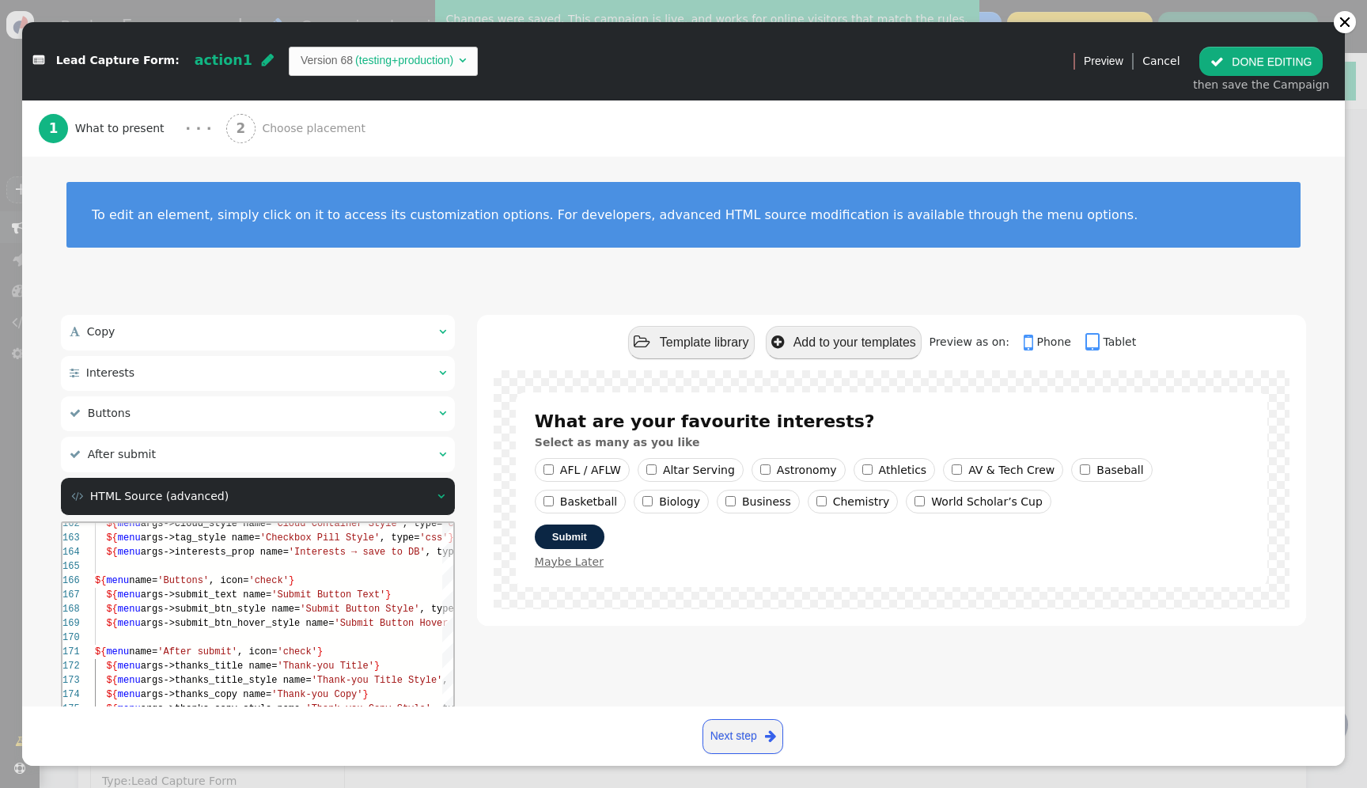
scroll to position [185, 0]
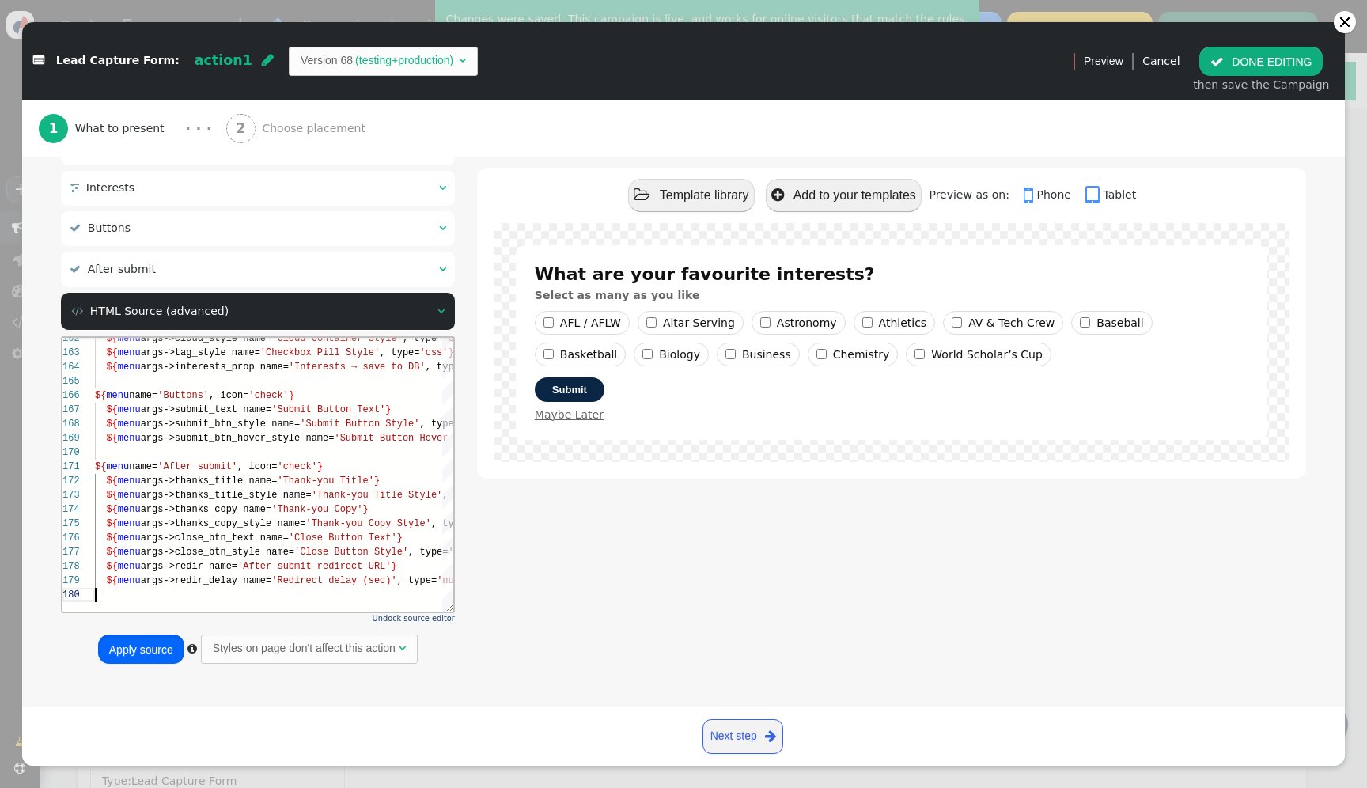
click at [155, 652] on button "Apply source" at bounding box center [141, 649] width 86 height 28
type textarea "${menu args->thanks_copy_style name='Thank-you Copy Style', type='css', param='…"
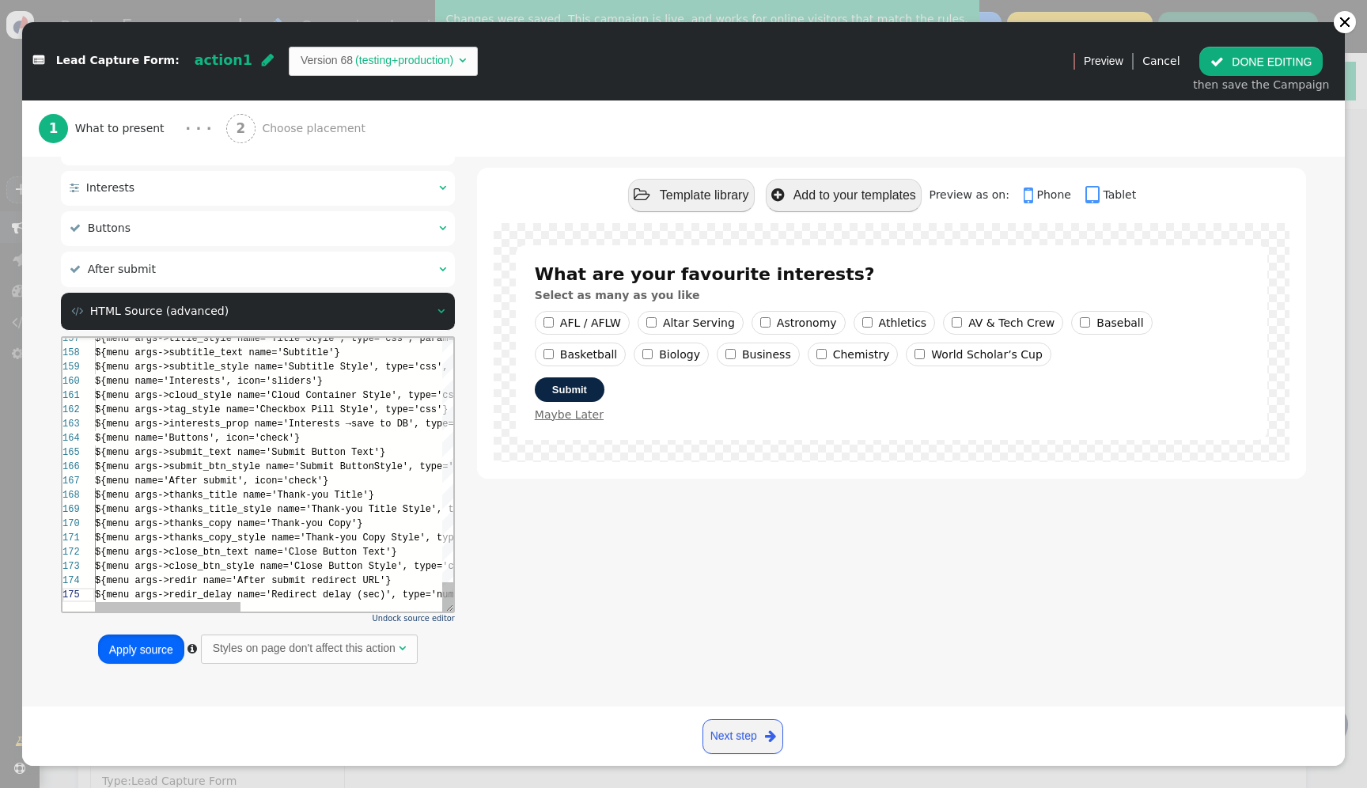
scroll to position [57, 277]
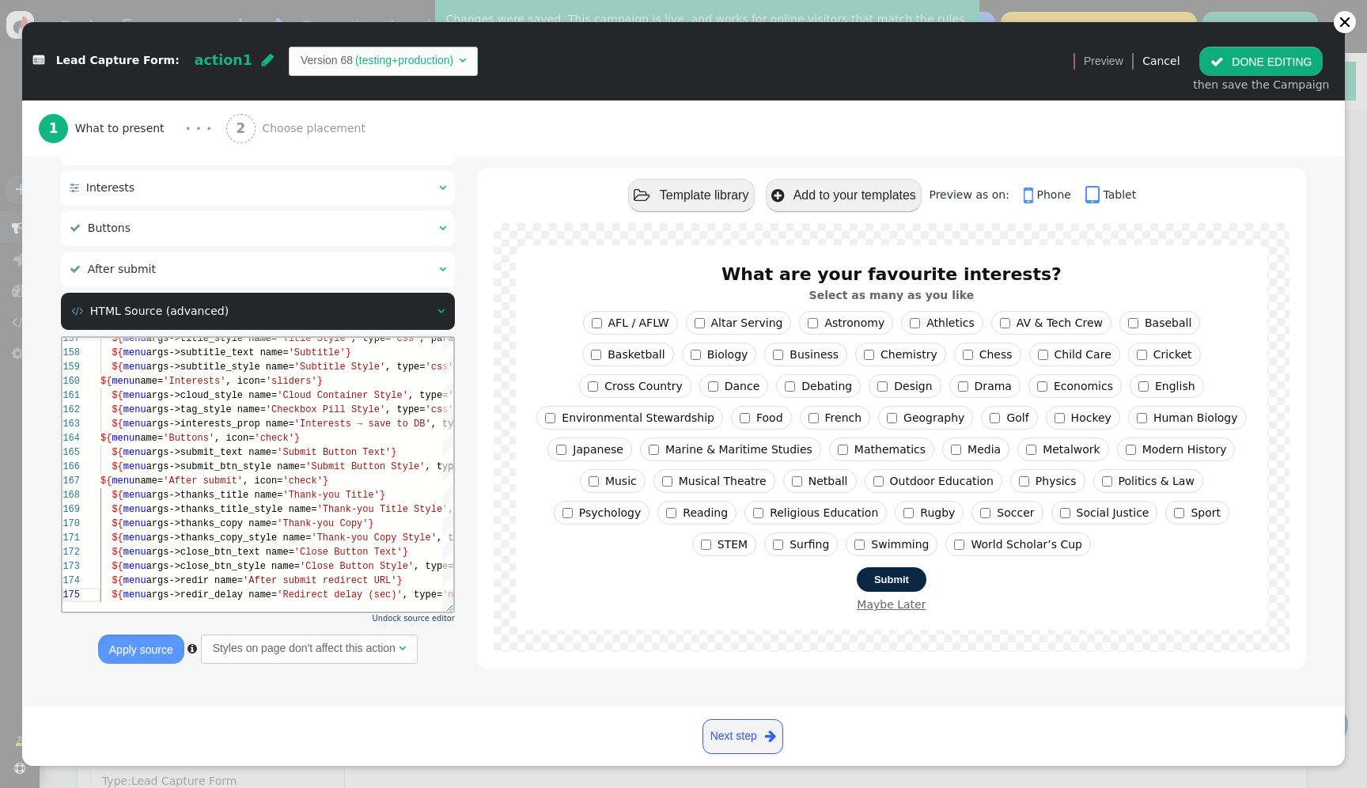
click at [1295, 66] on button " DONE EDITING" at bounding box center [1261, 61] width 123 height 28
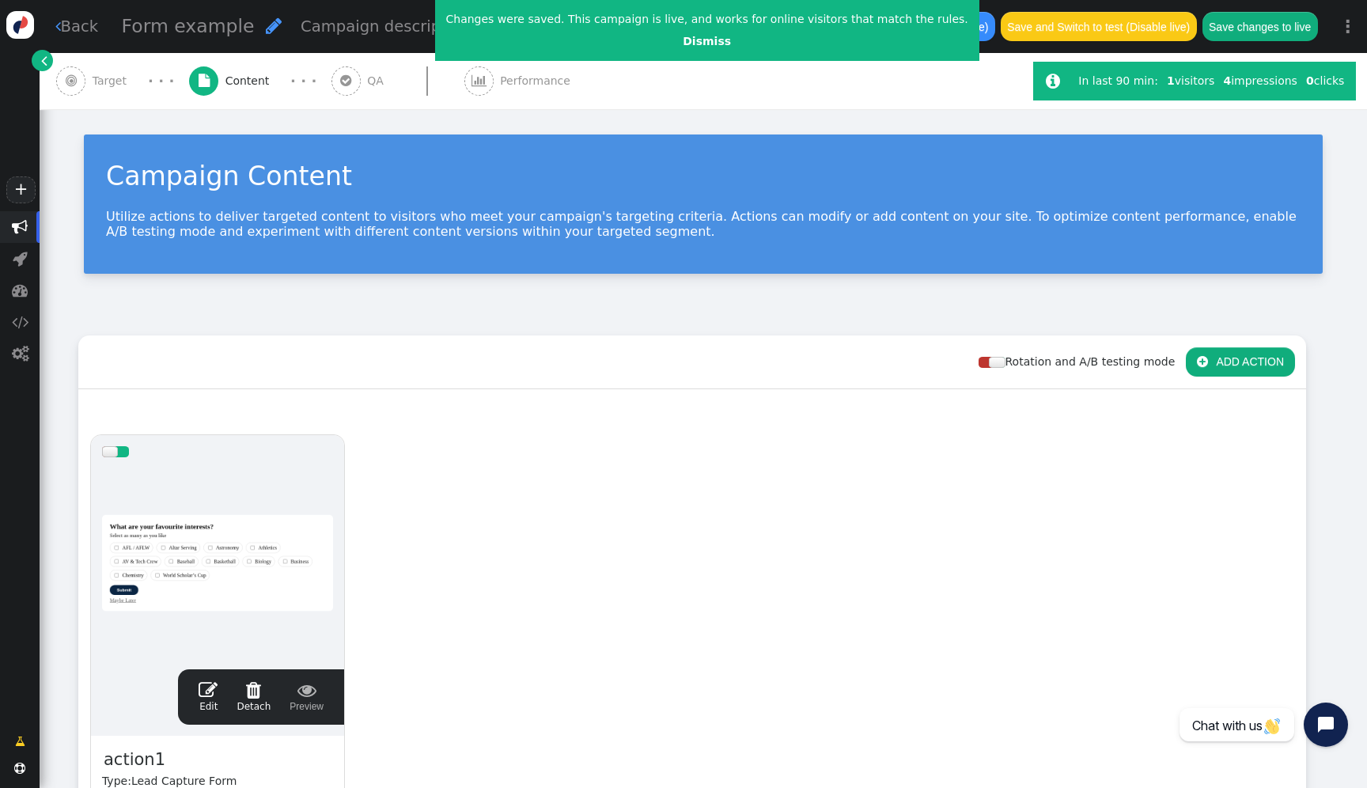
scroll to position [114, 0]
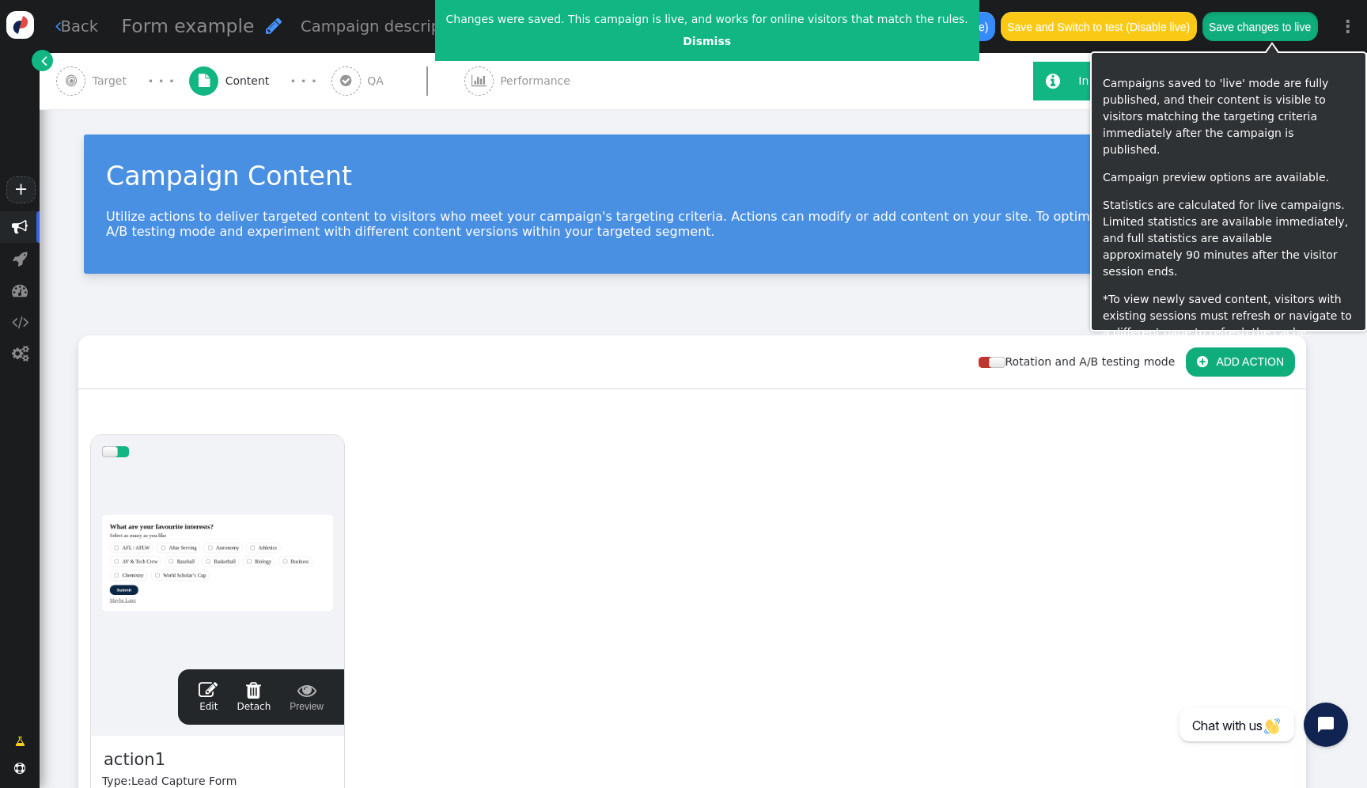
click at [1271, 28] on button "Save changes to live" at bounding box center [1261, 26] width 116 height 28
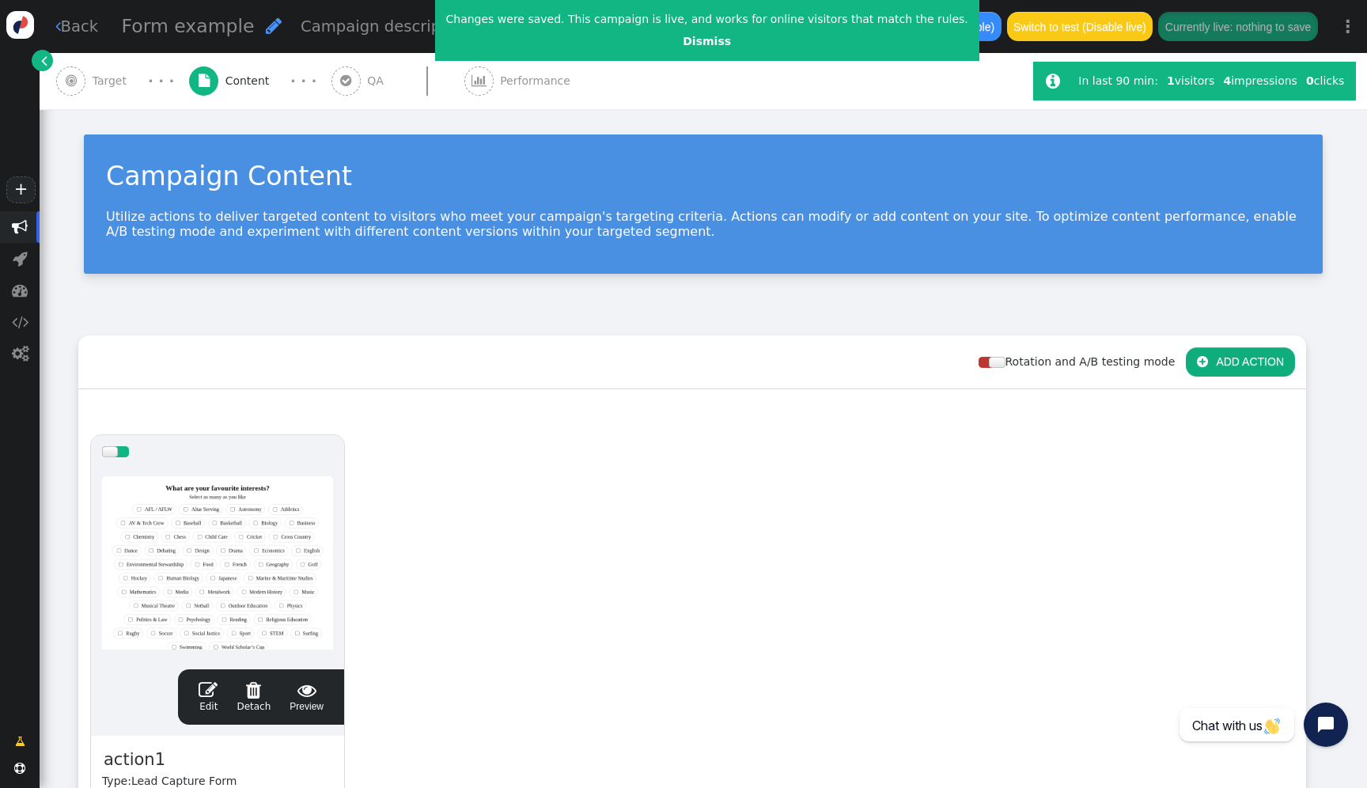
click at [20, 225] on span "" at bounding box center [20, 227] width 16 height 16
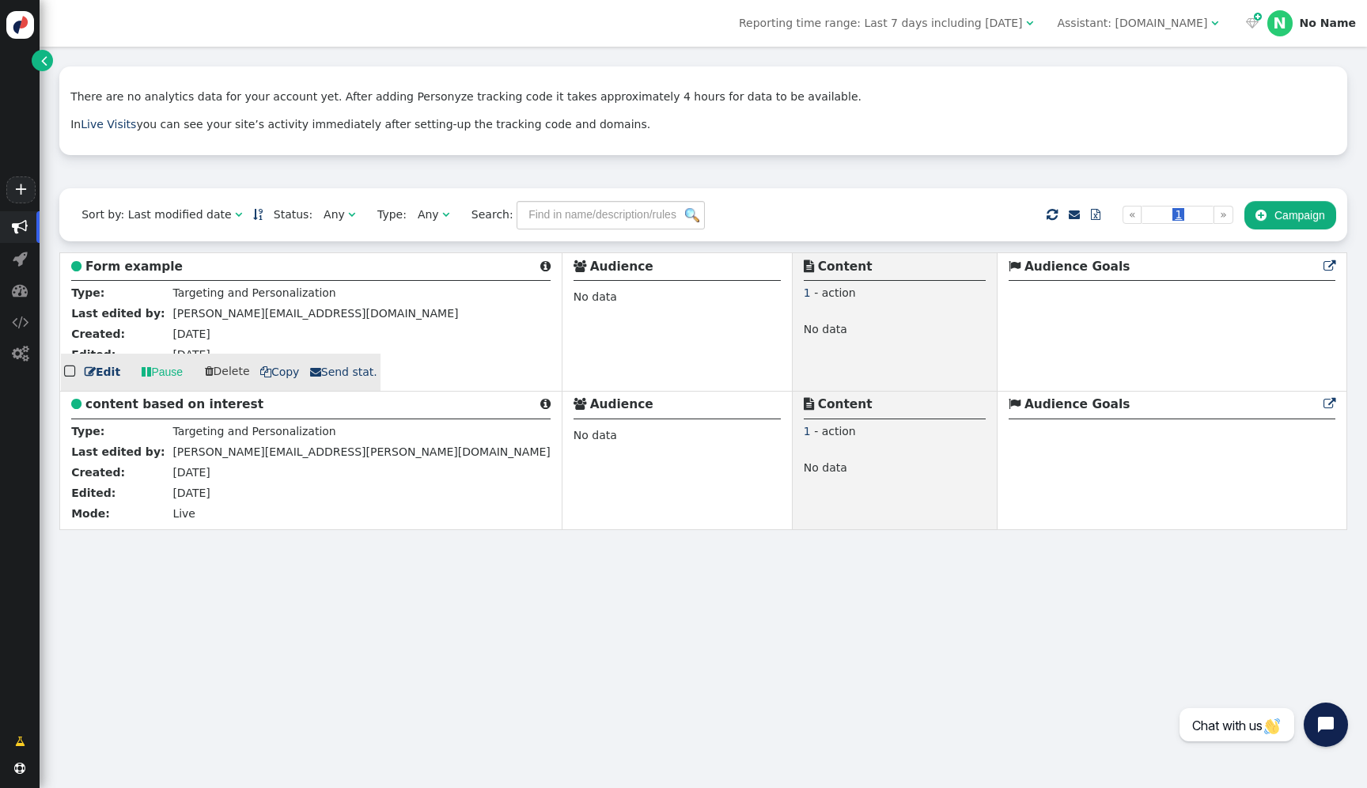
click at [142, 267] on b "Form example" at bounding box center [133, 267] width 97 height 14
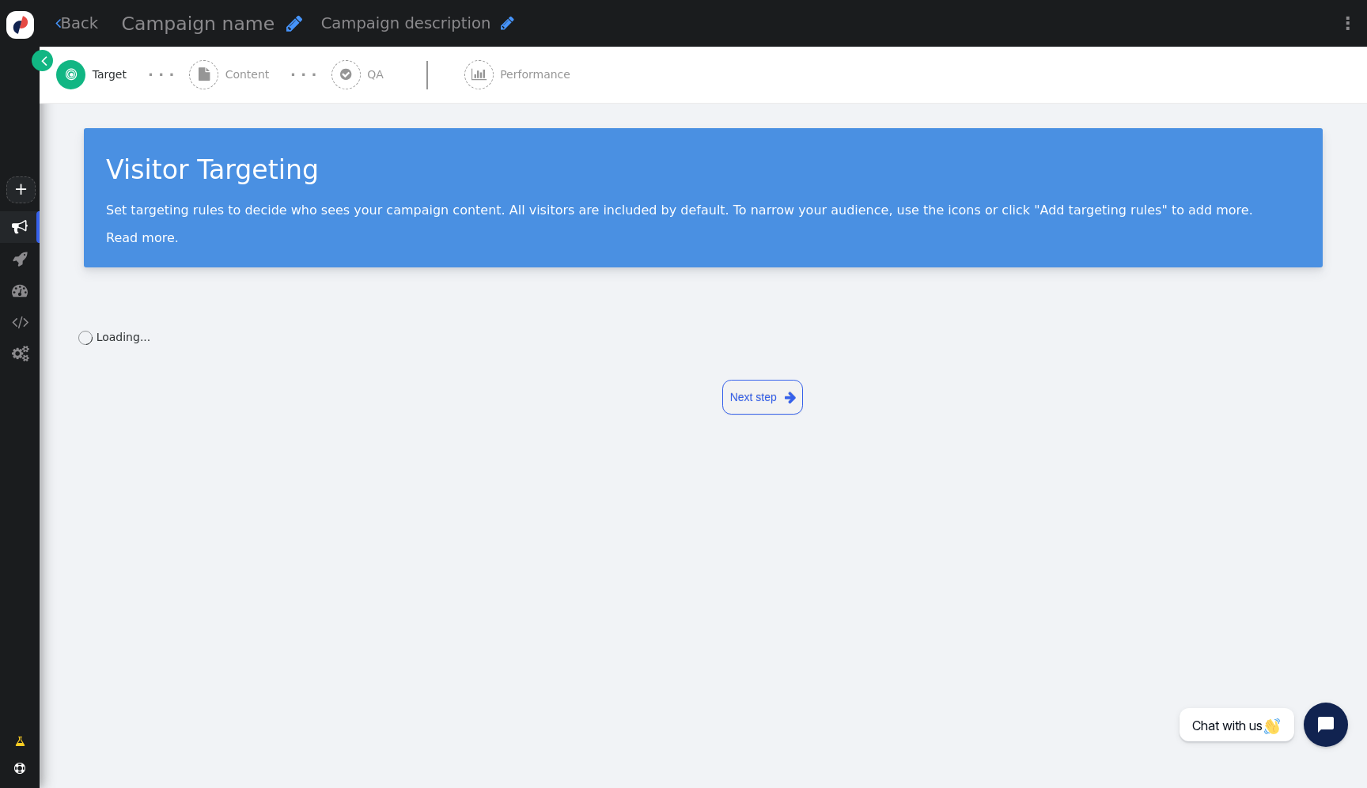
click at [217, 68] on span "" at bounding box center [203, 74] width 29 height 29
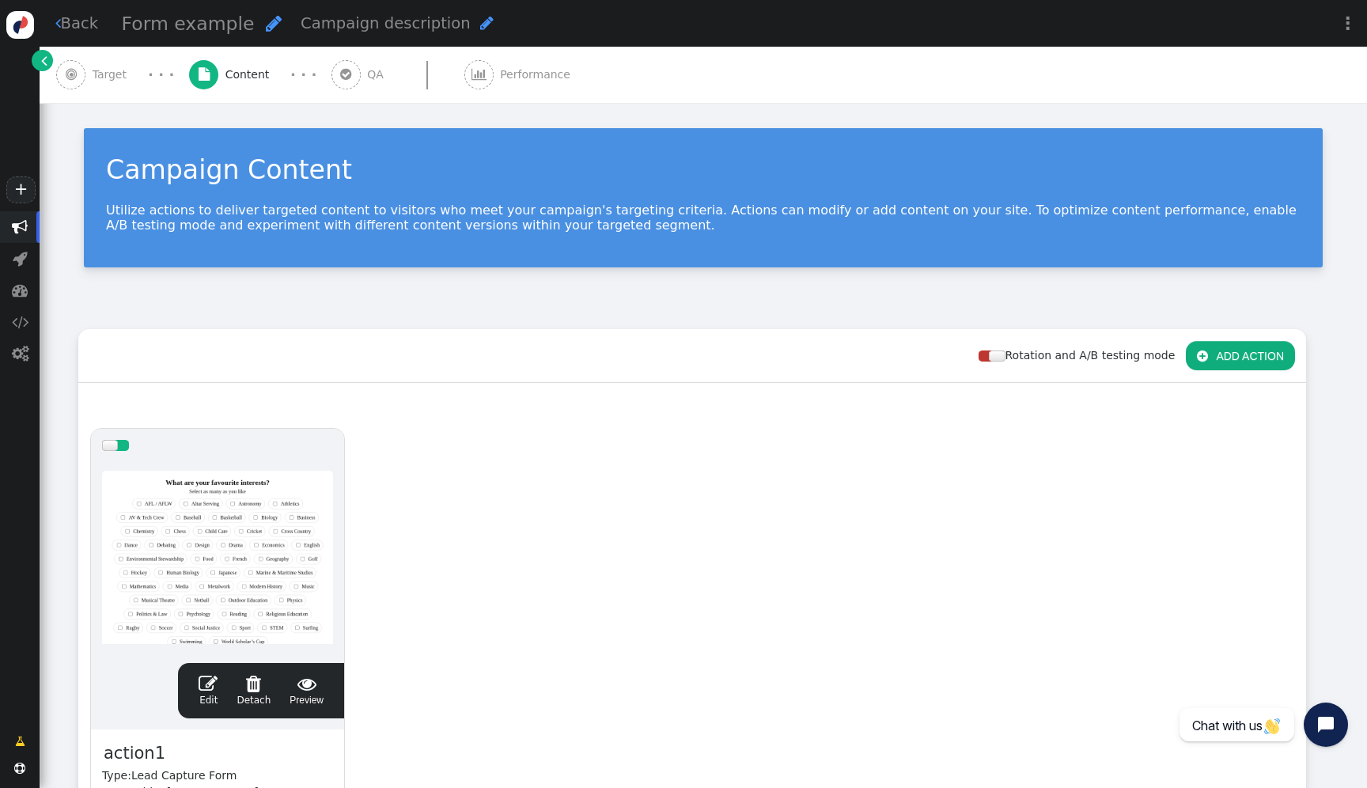
click at [261, 491] on div at bounding box center [217, 557] width 231 height 190
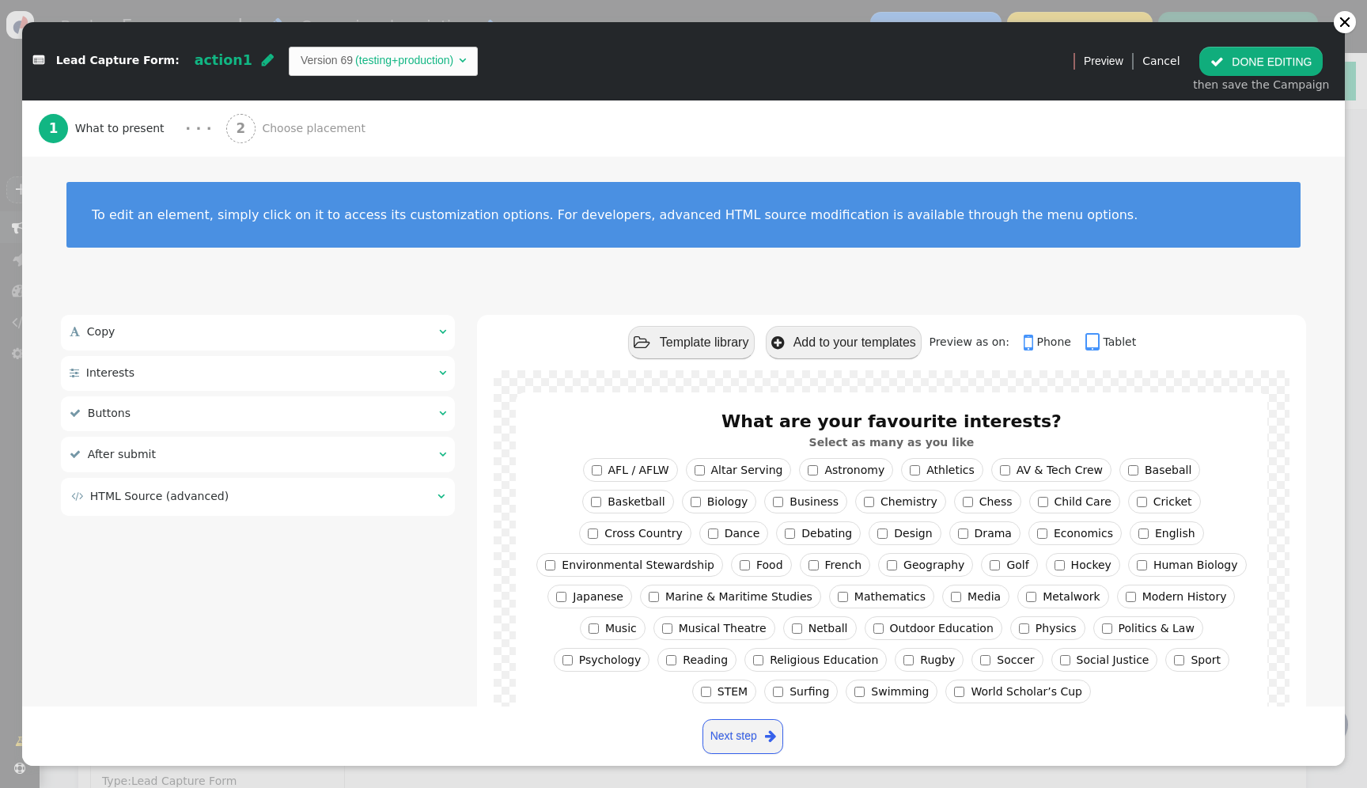
click at [298, 496] on td " HTML Source (advanced)" at bounding box center [248, 496] width 355 height 17
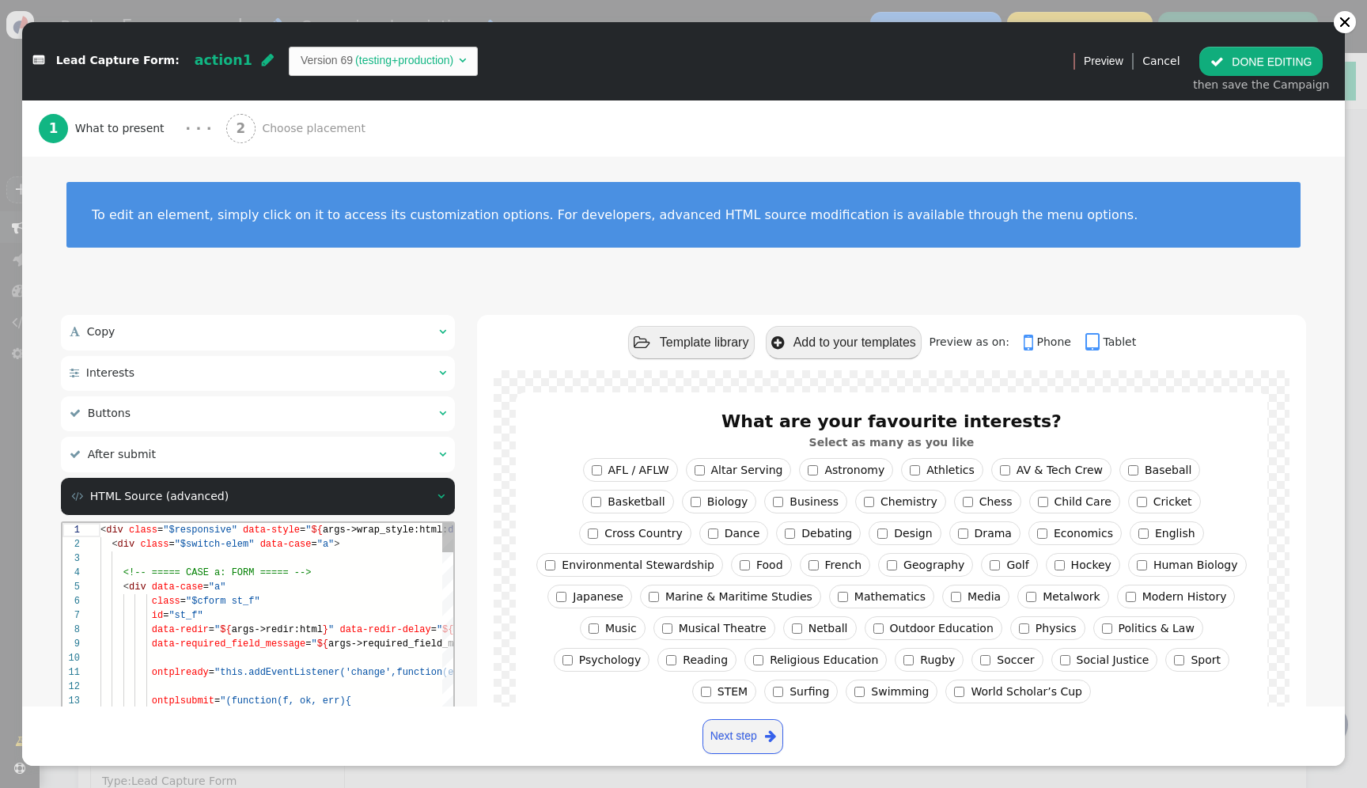
scroll to position [57, 126]
click at [296, 581] on div "< div data-case = "a"" at bounding box center [671, 587] width 1143 height 14
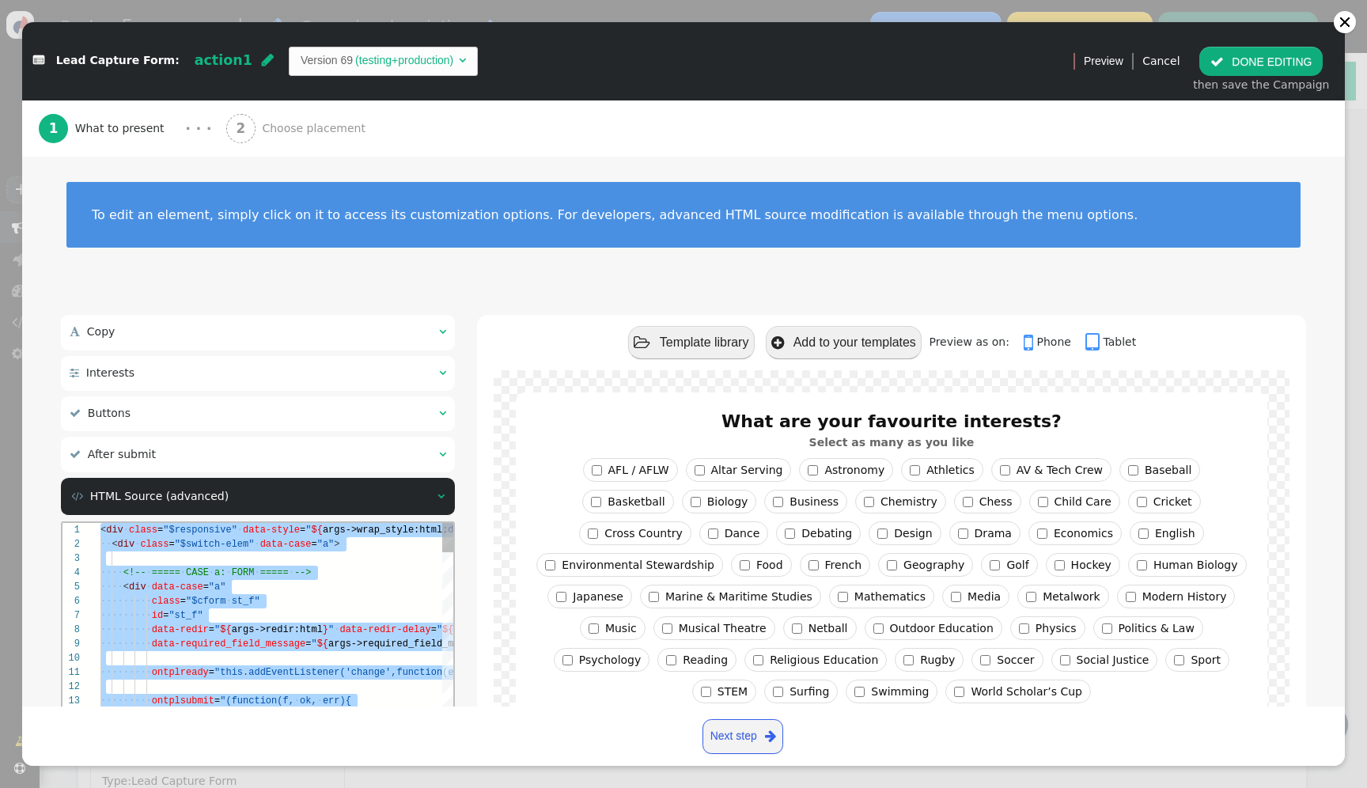
paste textarea "name='Thank-you Title Style', type='css', param='with_responsive=1'} ${menu arg…"
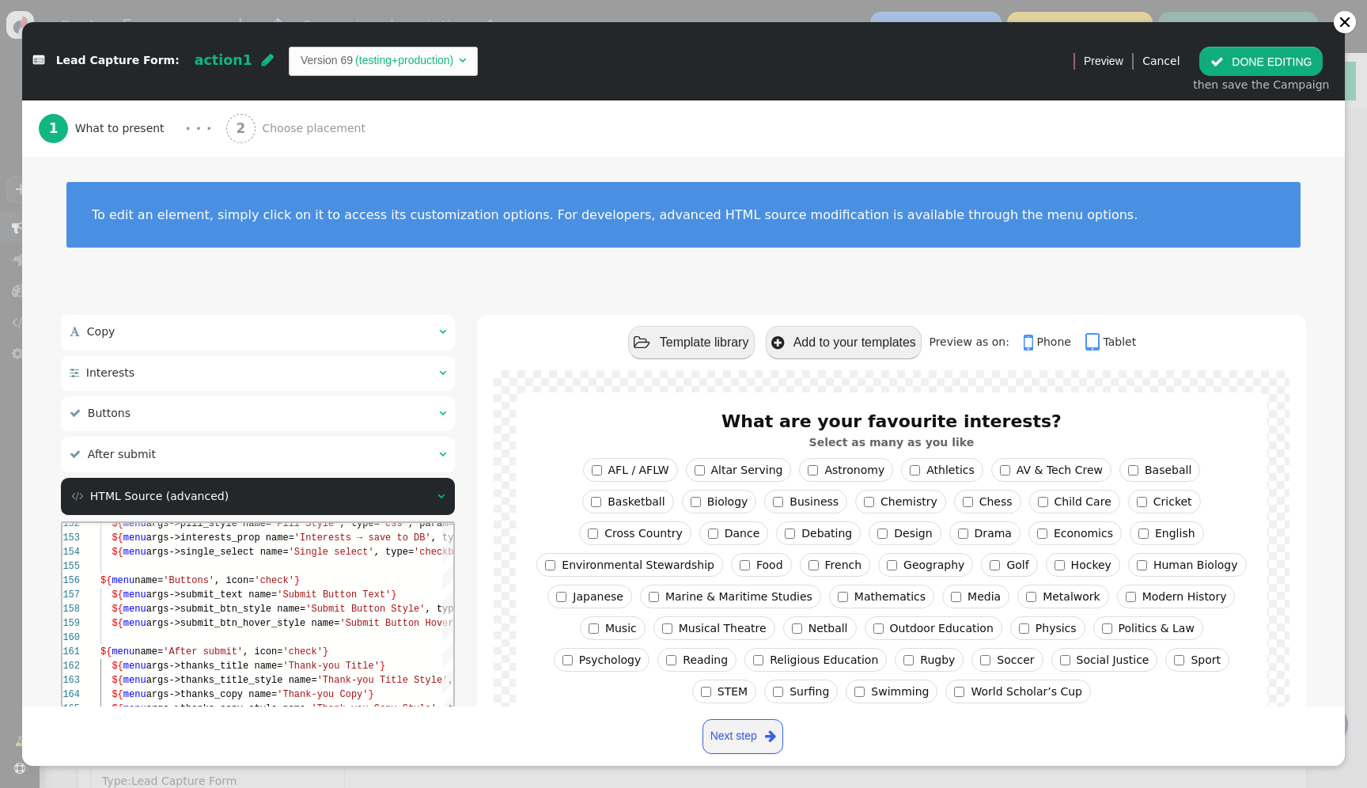
scroll to position [185, 0]
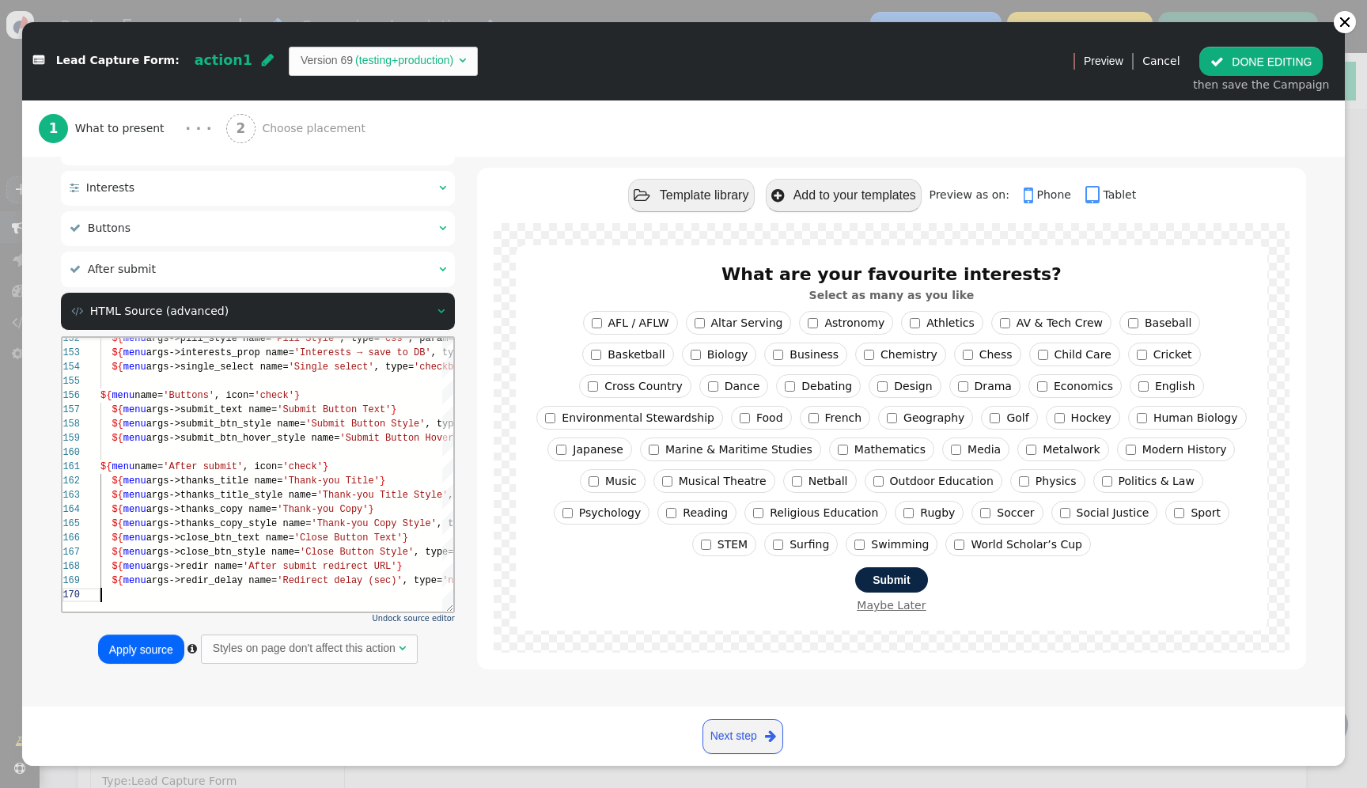
click at [135, 650] on button "Apply source" at bounding box center [141, 649] width 86 height 28
type textarea "${menu args->thanks_copy name='Thank-you Copy'} ${menu args->thanks_copy_style …"
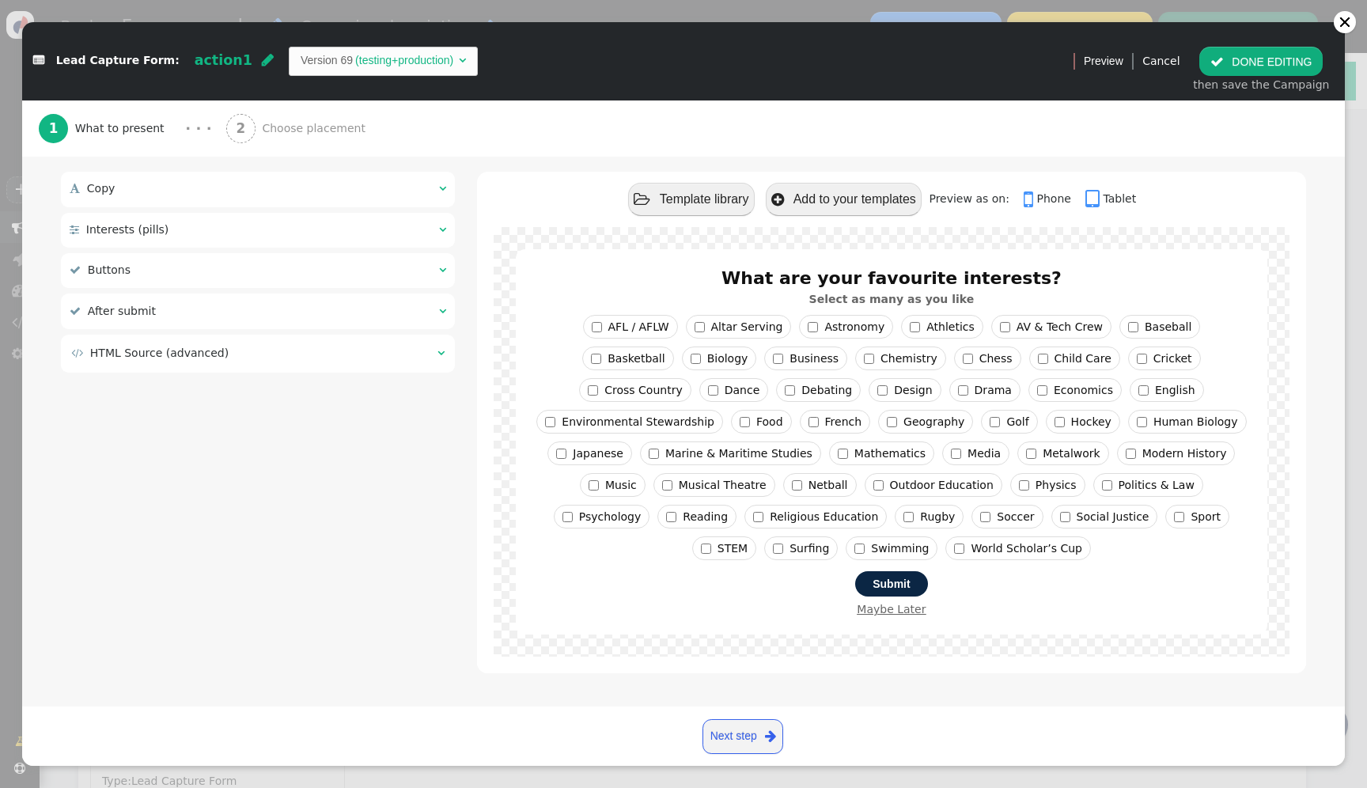
scroll to position [0, 0]
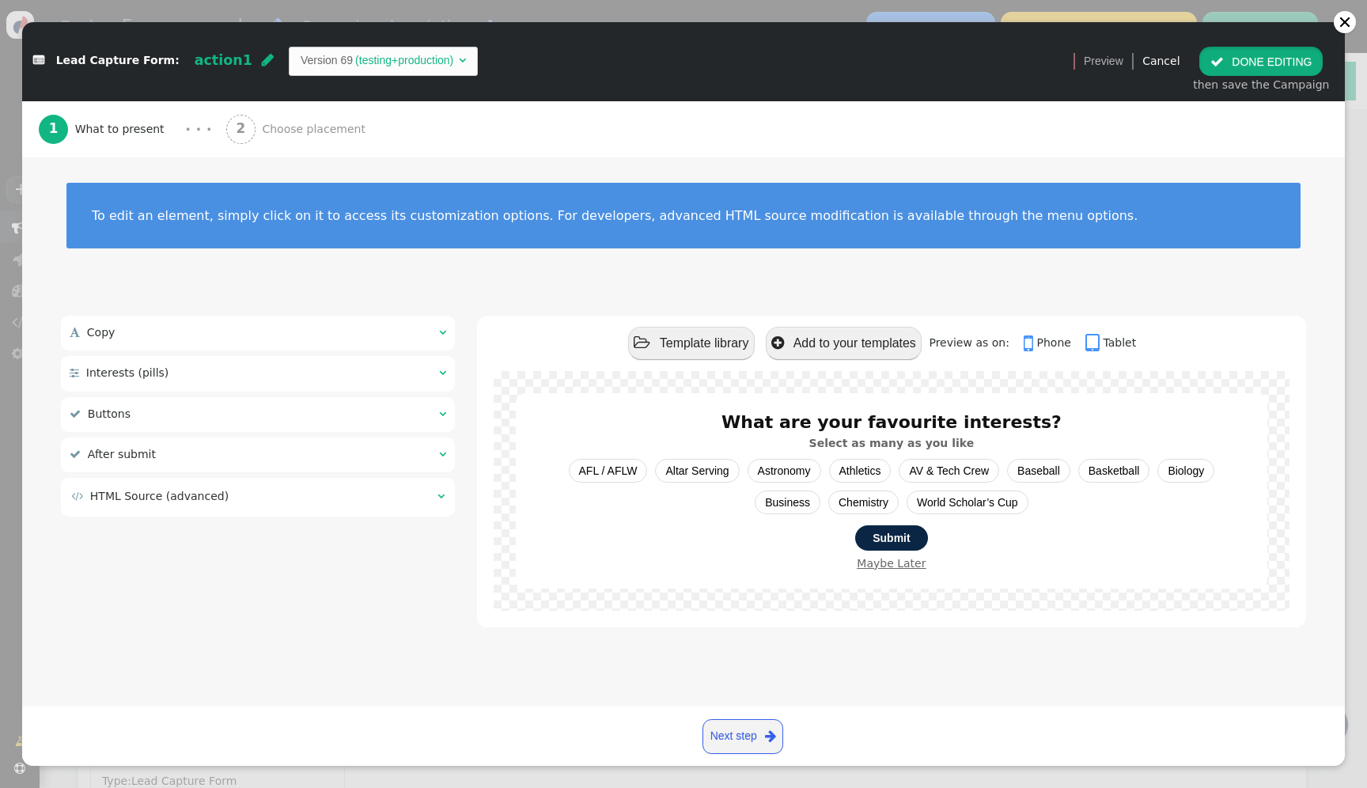
click at [1296, 57] on button " DONE EDITING" at bounding box center [1261, 61] width 123 height 28
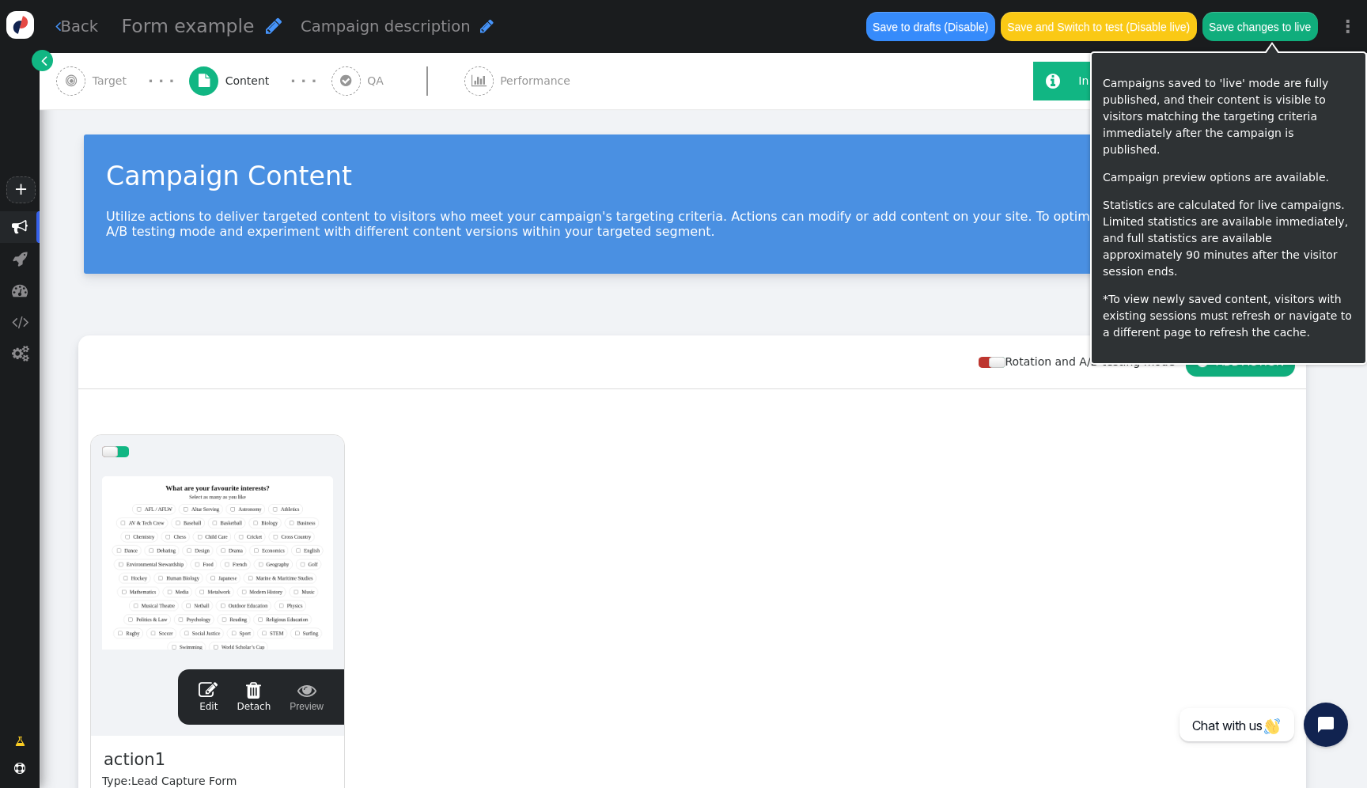
click at [1242, 36] on button "Save changes to live" at bounding box center [1261, 26] width 116 height 28
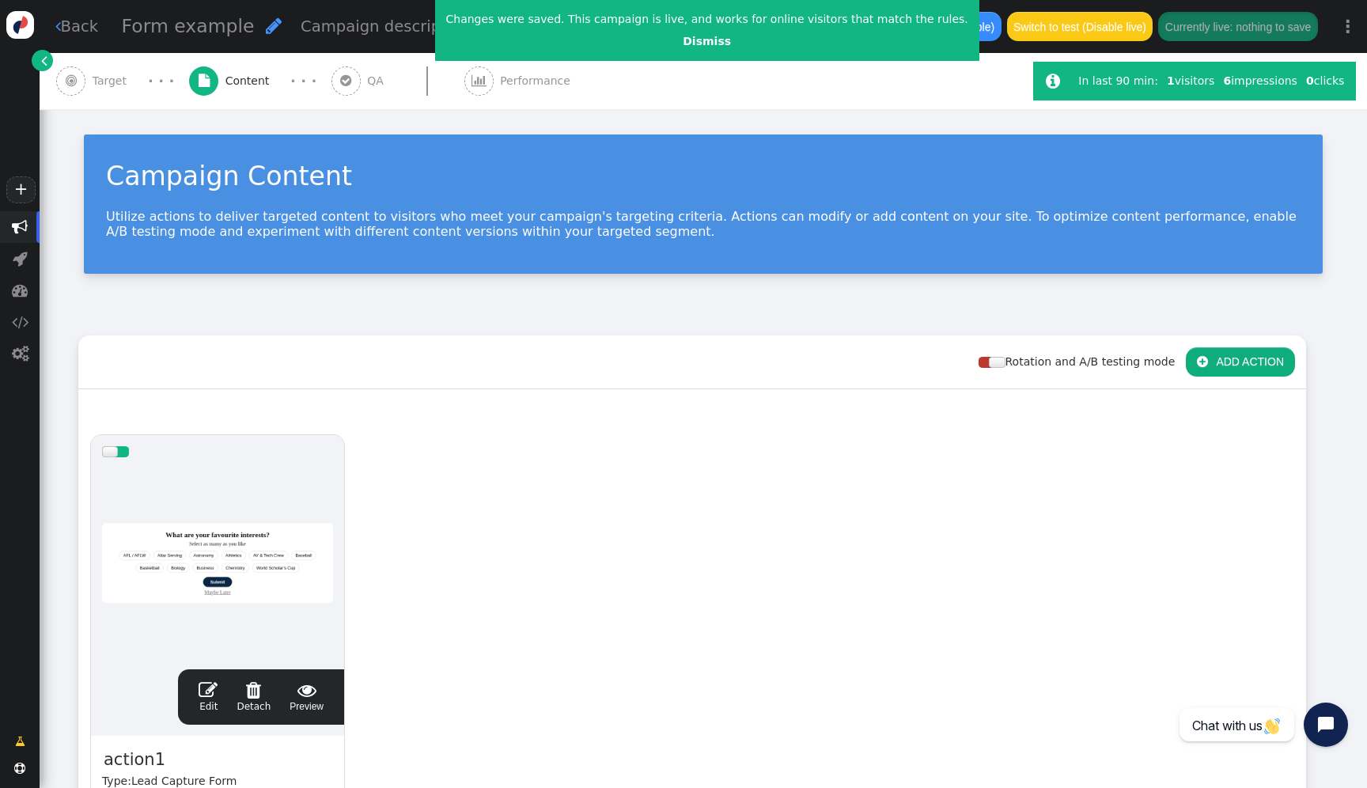
click at [214, 620] on div at bounding box center [217, 563] width 231 height 190
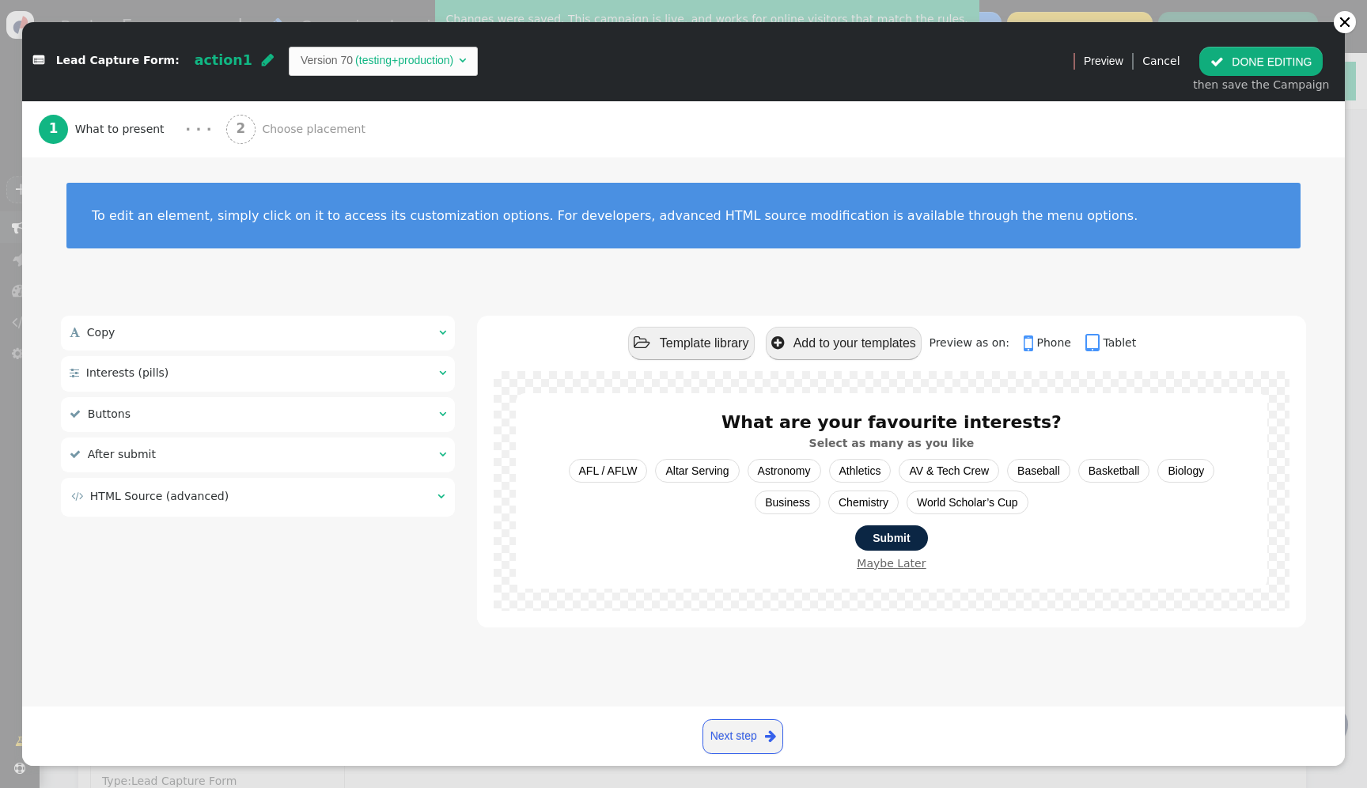
click at [315, 495] on td " HTML Source (advanced)" at bounding box center [248, 496] width 355 height 17
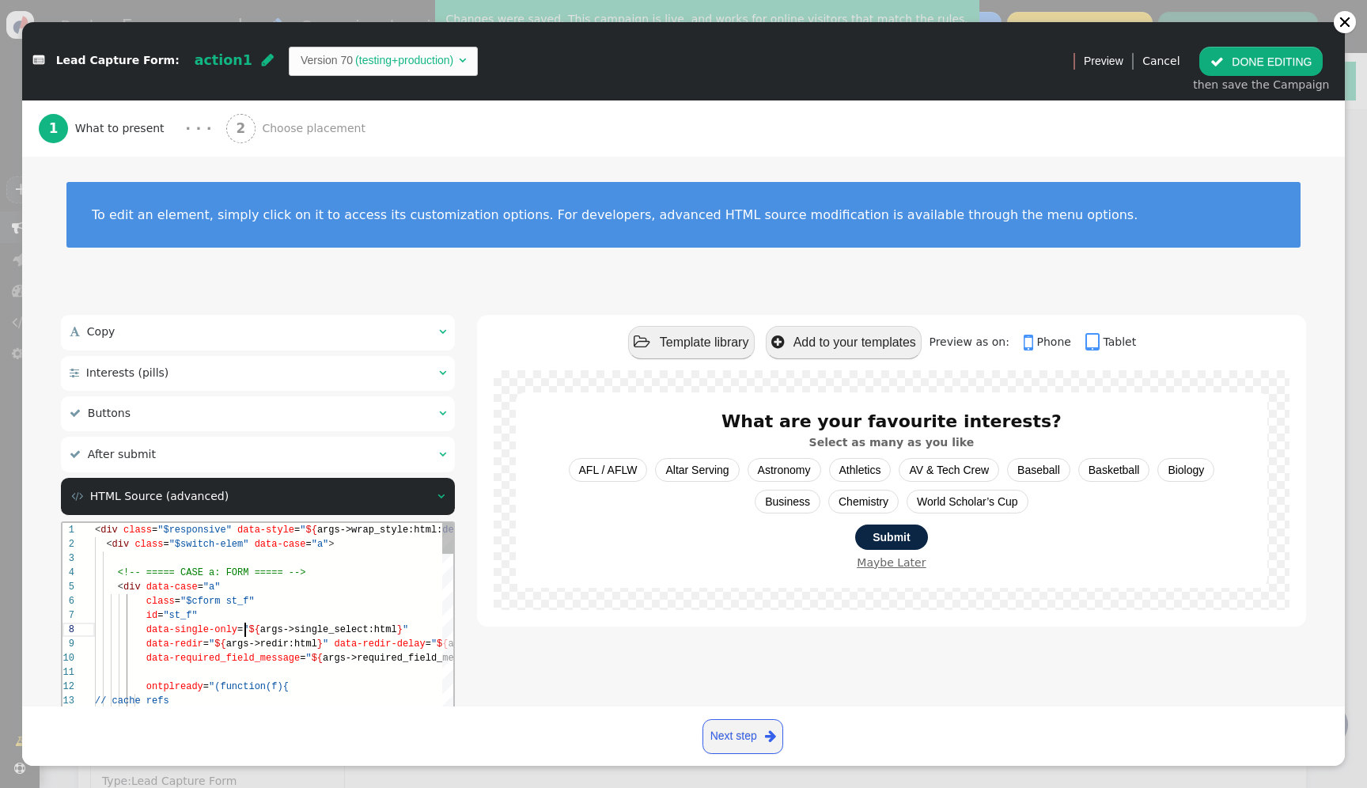
scroll to position [100, 150]
click at [313, 623] on div "data-single-only = " ${ args->single_select:html } "" at bounding box center [490, 630] width 791 height 14
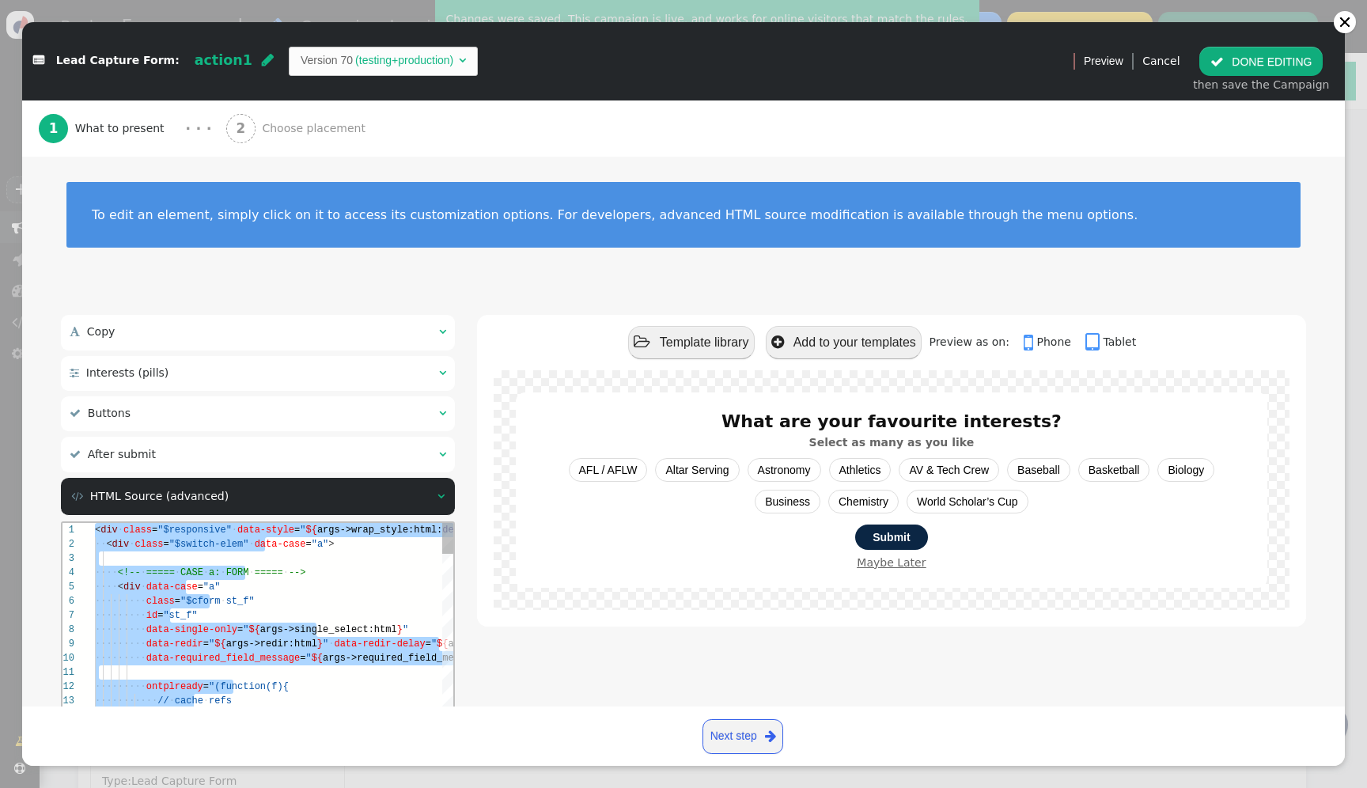
paste textarea "name='Thank-you Title Style', type='css', param='with_responsive=1'} ${menu arg…"
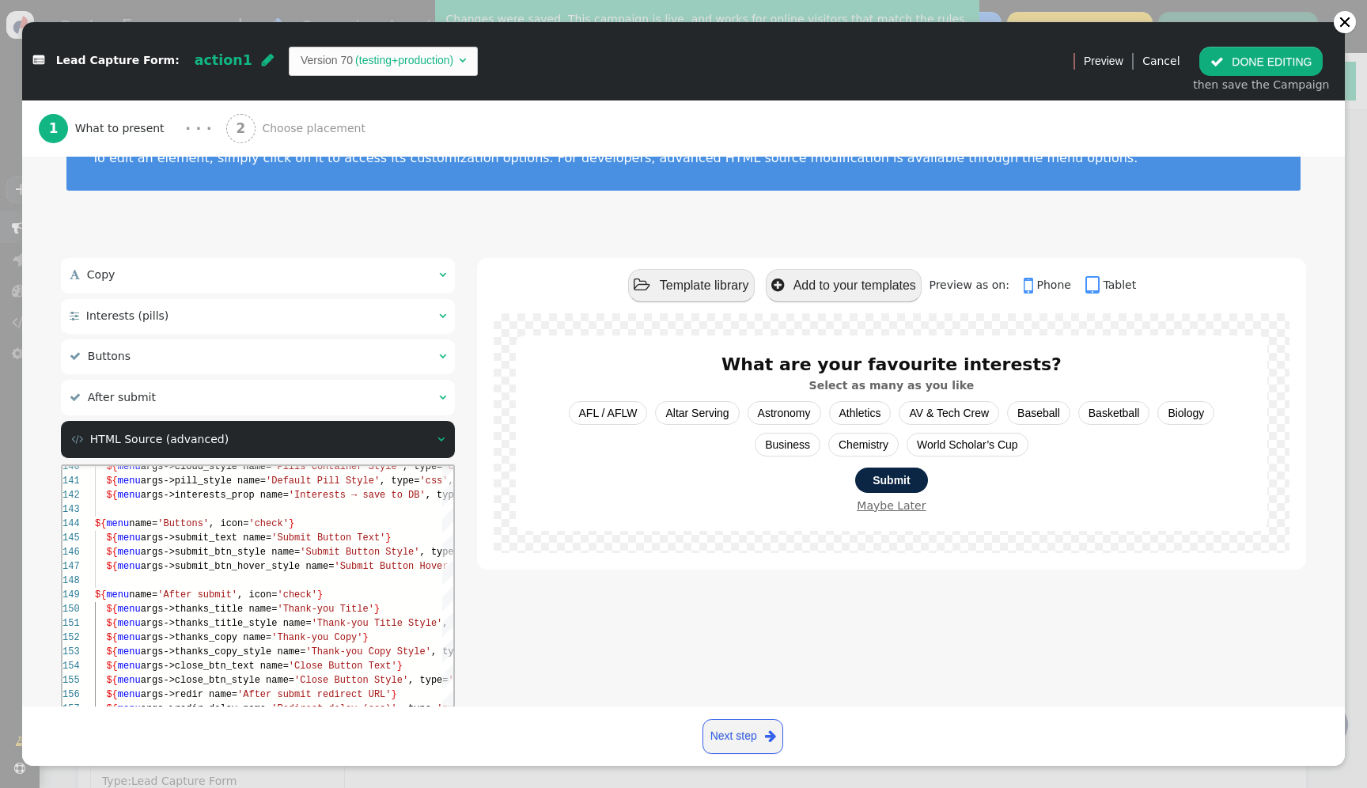
scroll to position [55, 0]
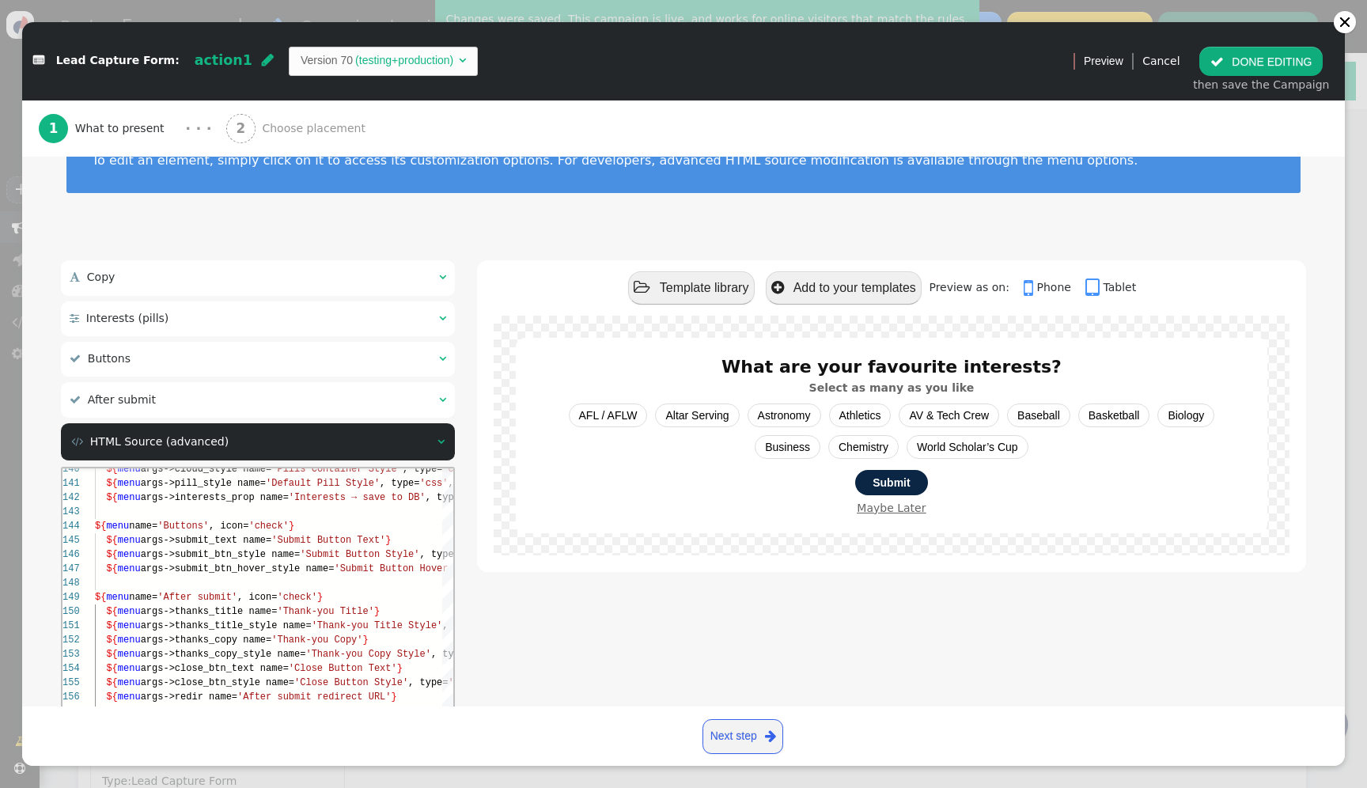
click at [362, 636] on span "'Thank-you Copy'" at bounding box center [316, 640] width 91 height 11
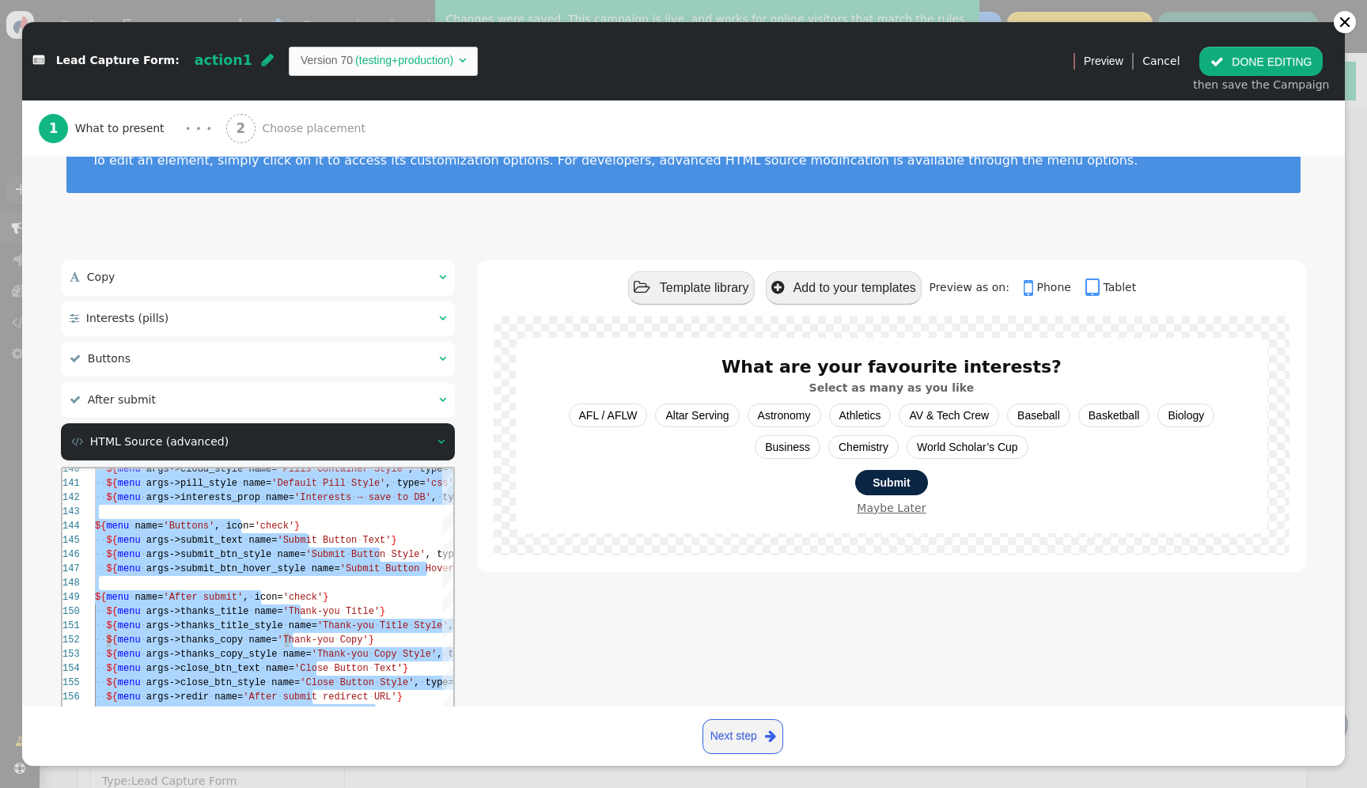
scroll to position [0, 0]
paste textarea "Editor content;Press Alt+F1 for Accessibility Options."
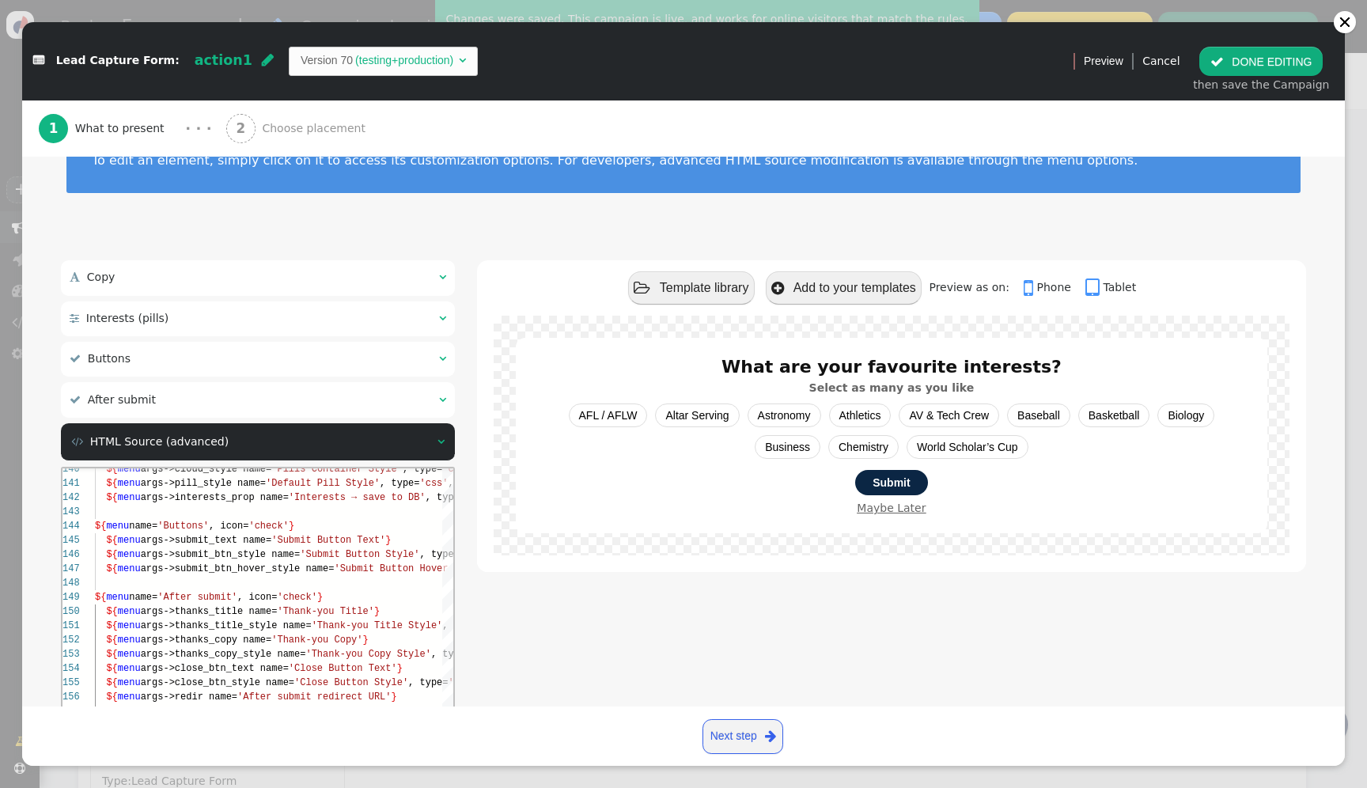
scroll to position [185, 0]
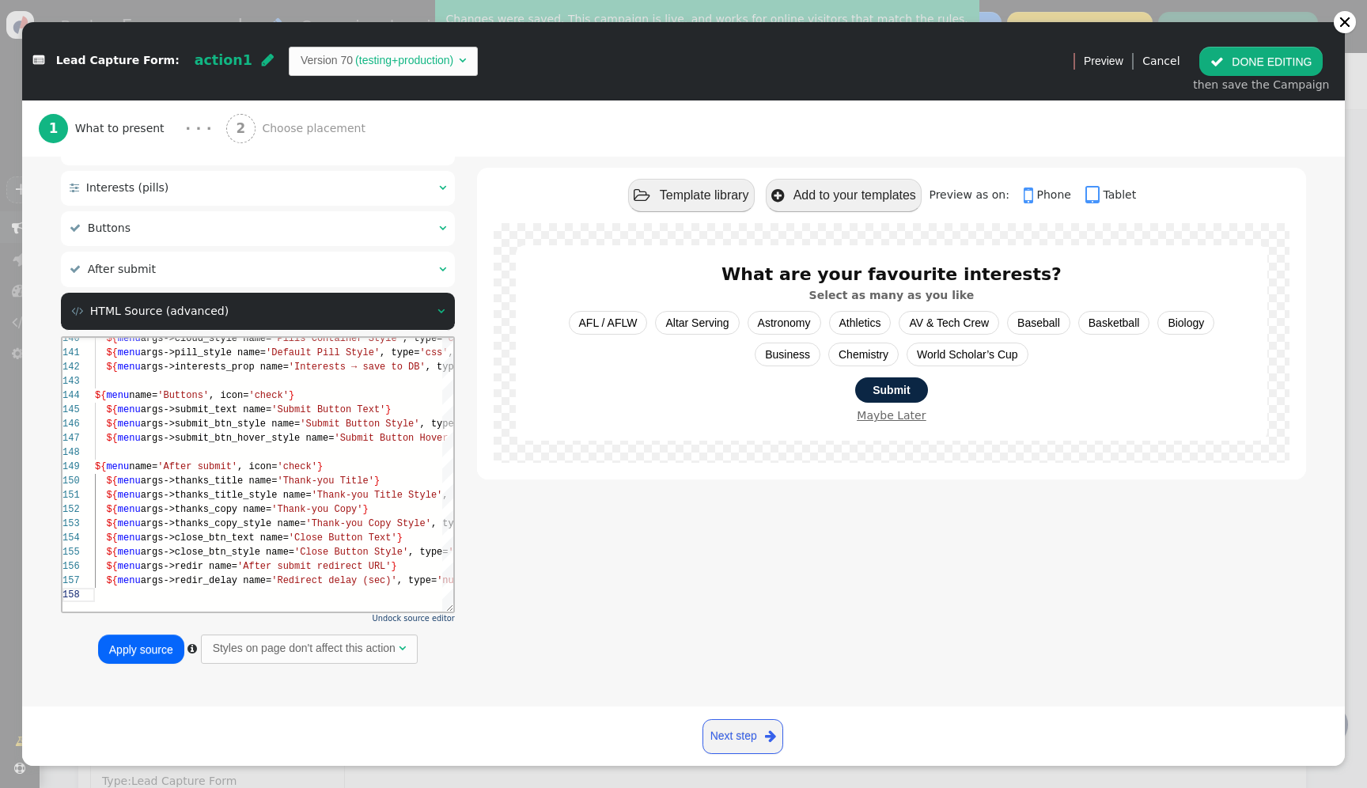
click at [146, 650] on button "Apply source" at bounding box center [141, 649] width 86 height 28
type textarea "${menu args->close_btn_style name='Close Button Style', type='css', param='with…"
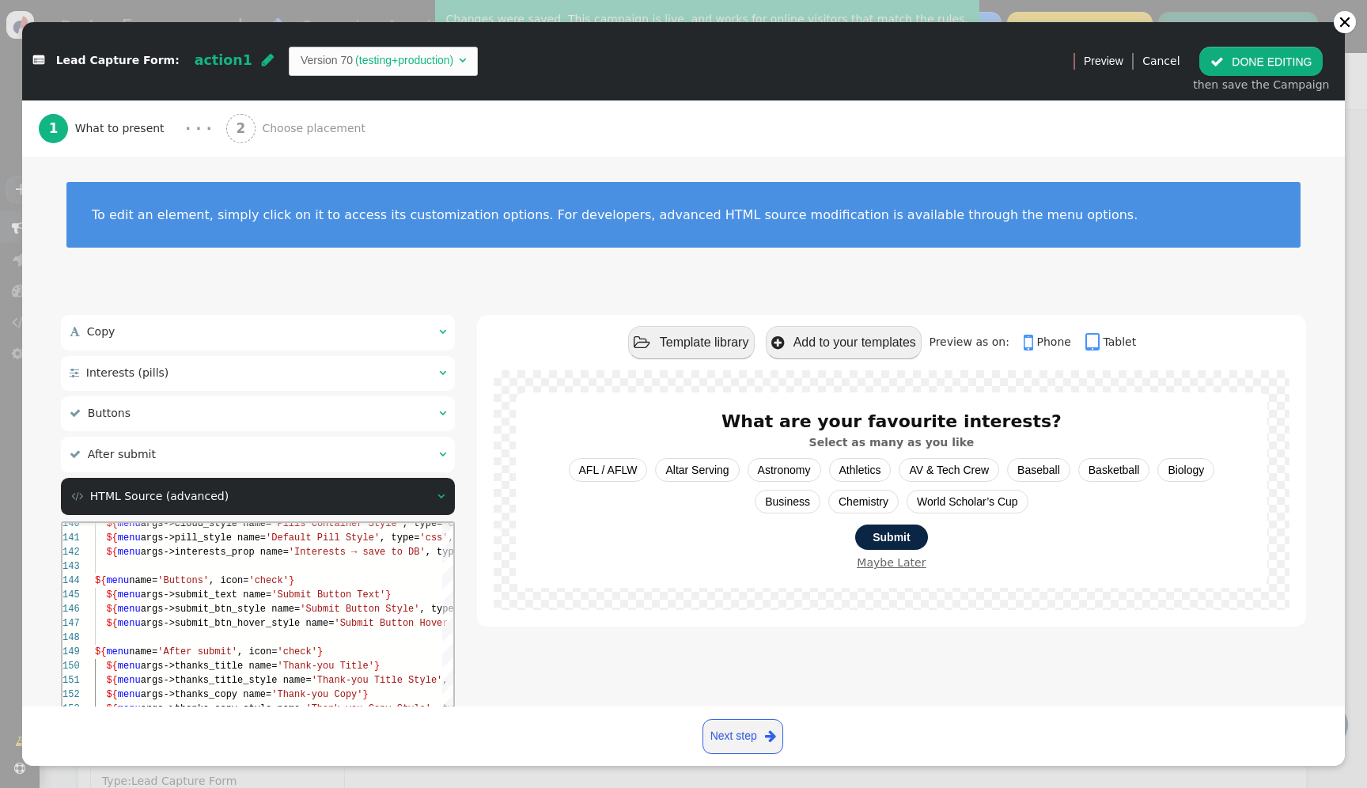
scroll to position [28, 277]
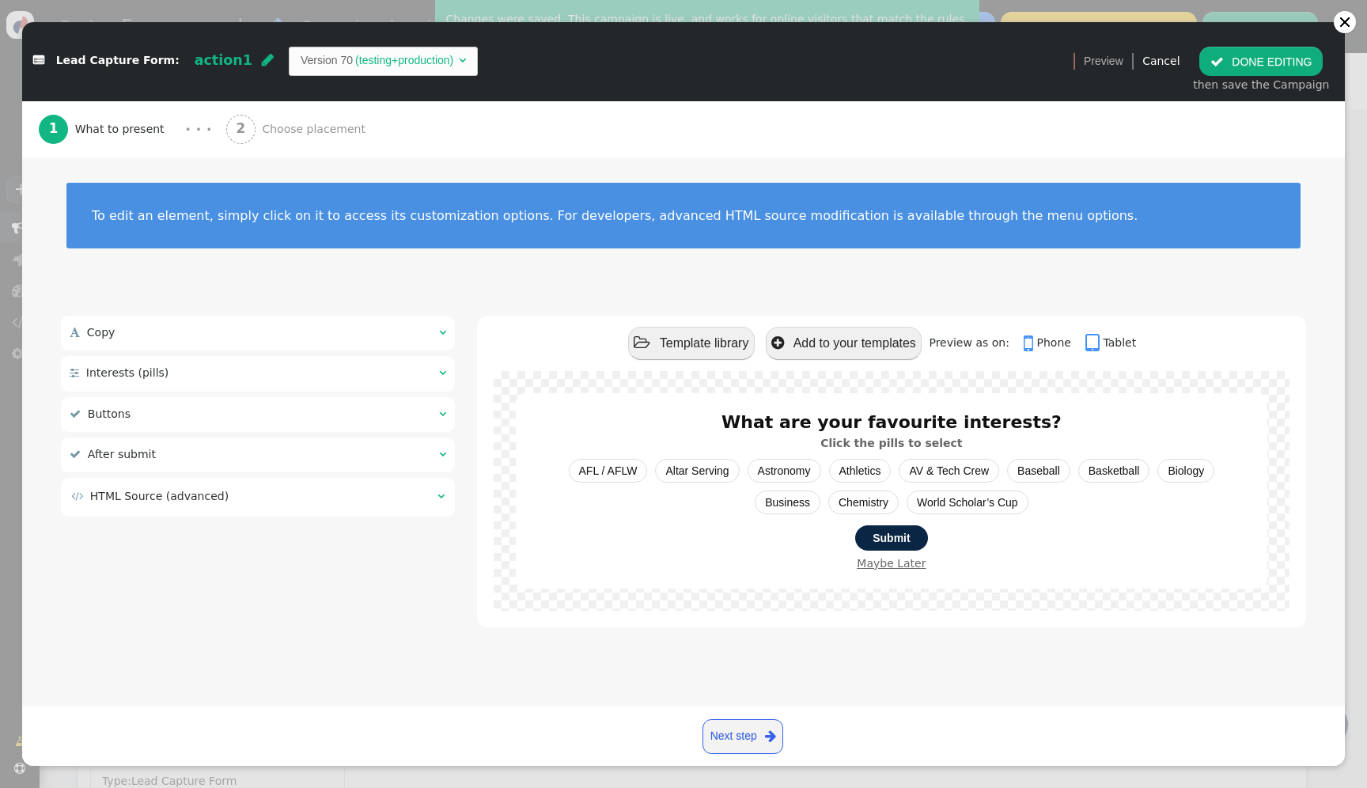
click at [1270, 48] on button " DONE EDITING" at bounding box center [1261, 61] width 123 height 28
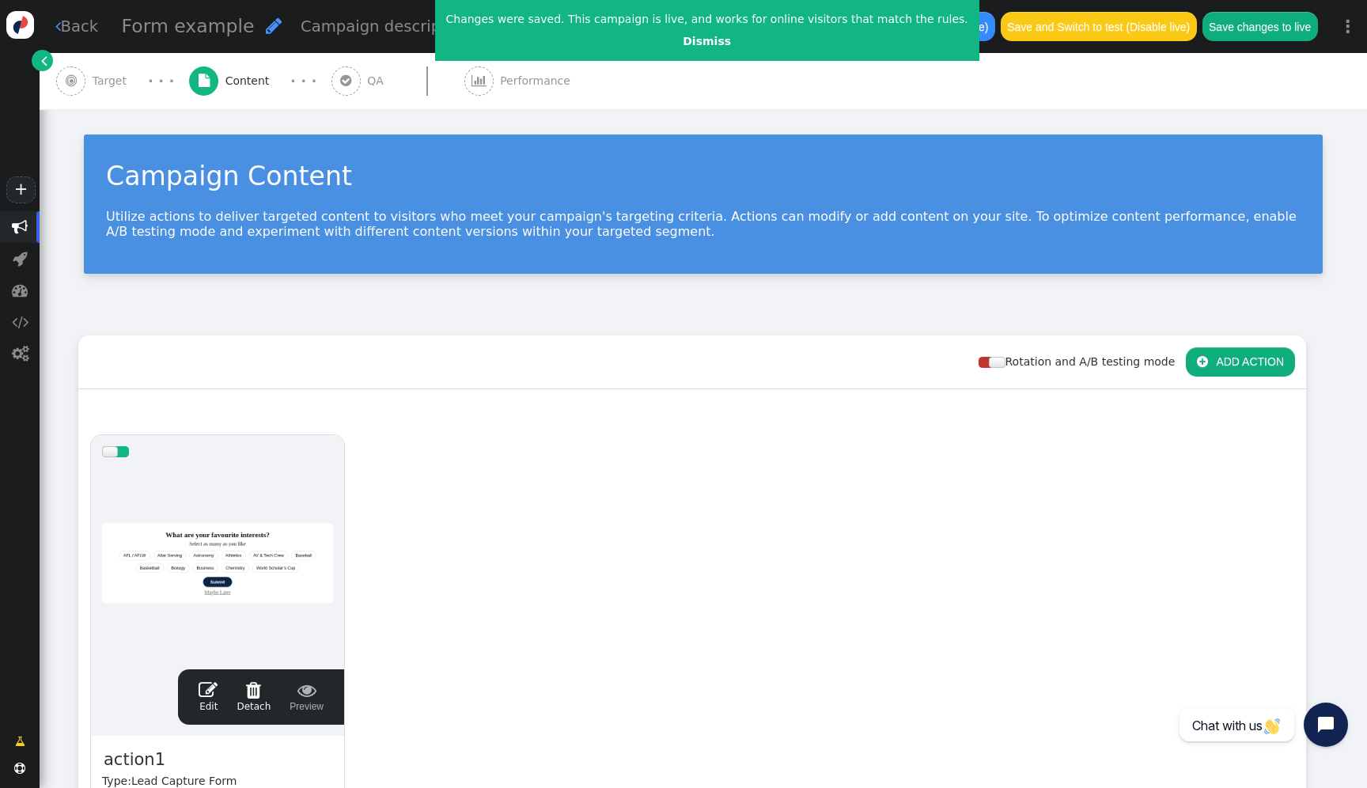
scroll to position [0, 0]
click at [1273, 32] on button "Save changes to live" at bounding box center [1261, 26] width 116 height 28
click at [219, 514] on div at bounding box center [217, 563] width 231 height 190
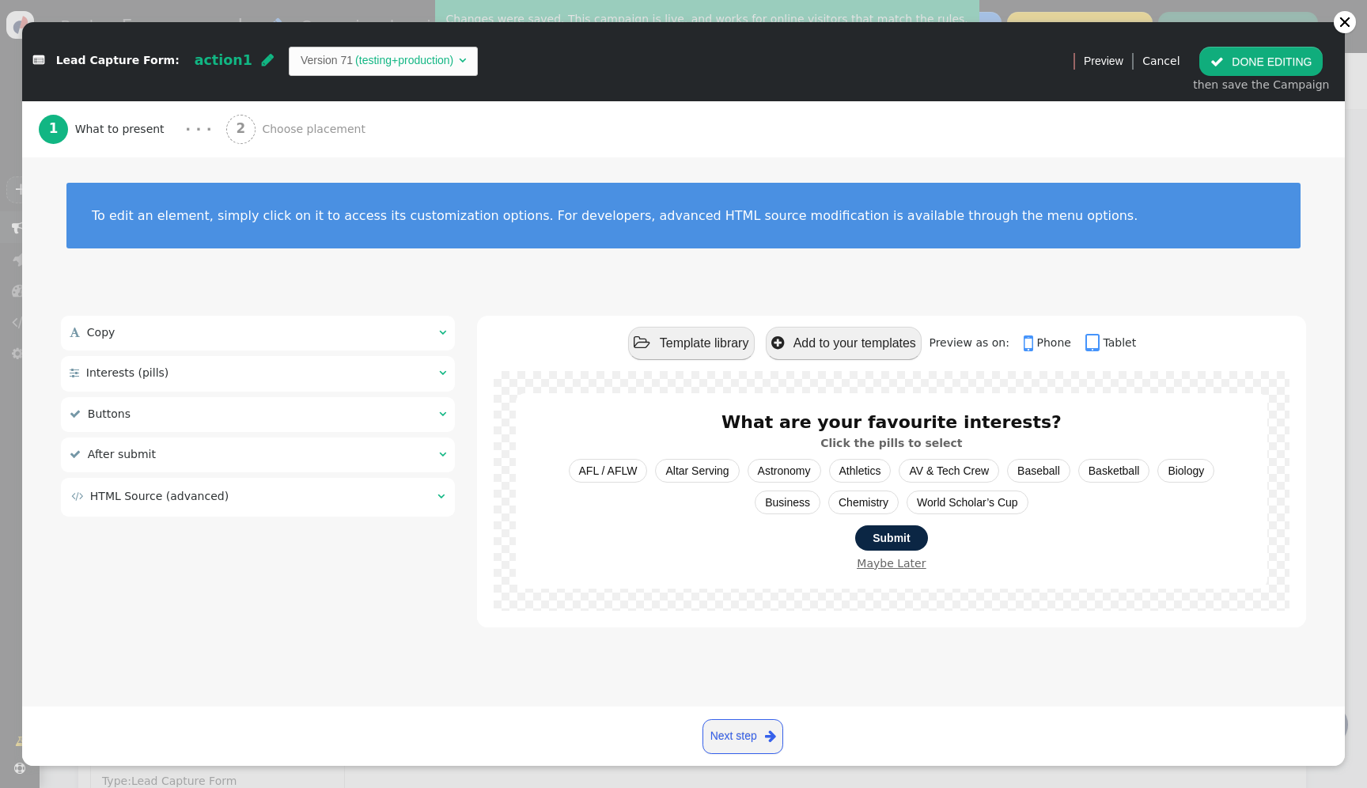
click at [267, 131] on span "Choose placement" at bounding box center [317, 129] width 110 height 17
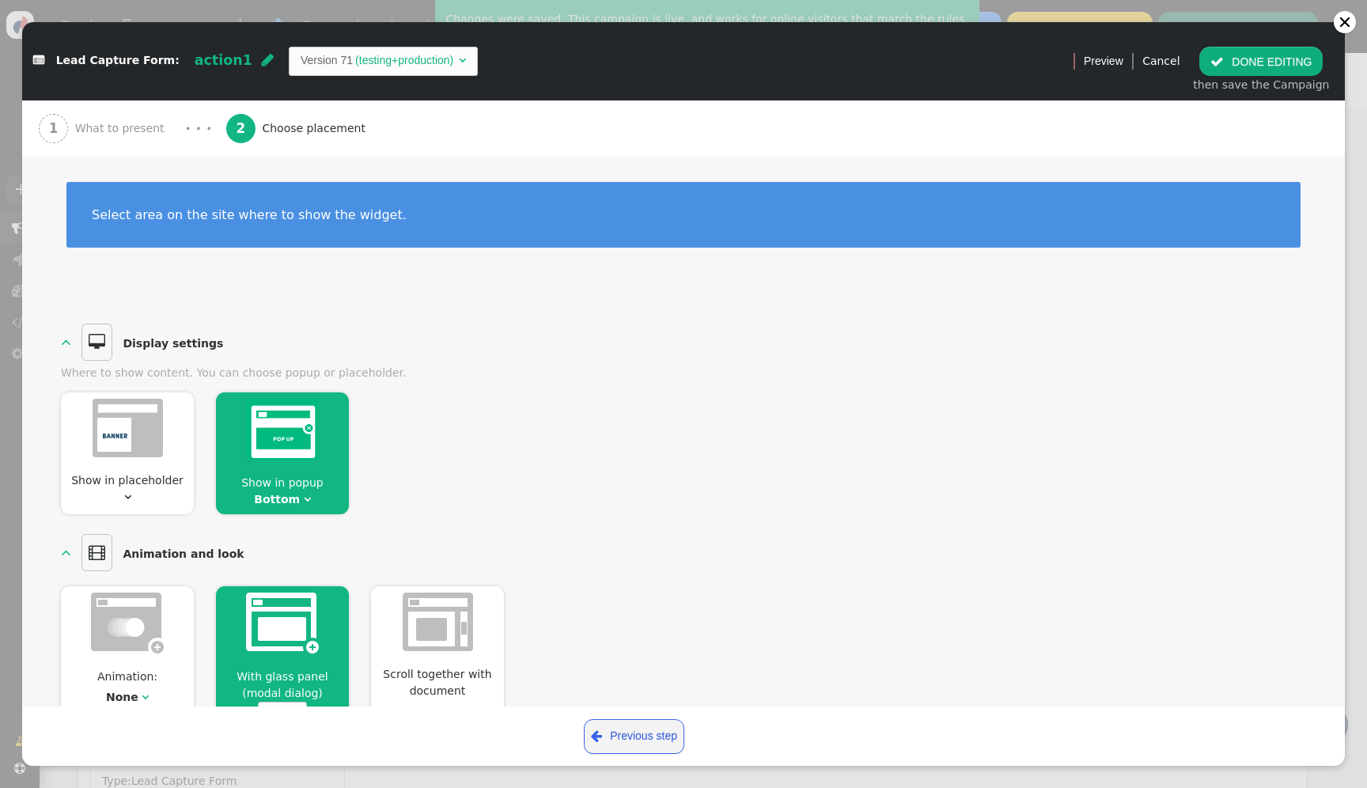
click at [106, 138] on div "1 What to present" at bounding box center [105, 128] width 132 height 56
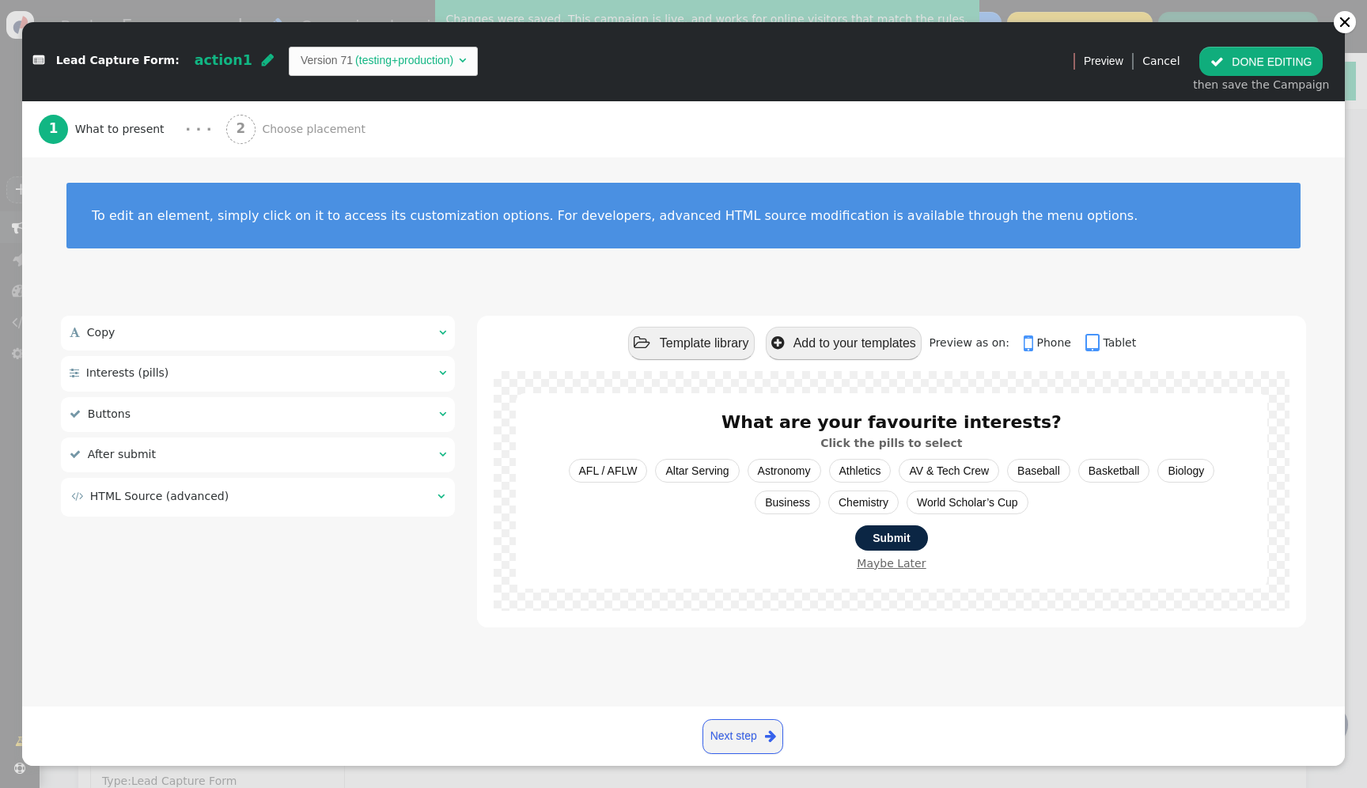
click at [192, 453] on div " After submit  " at bounding box center [258, 455] width 394 height 35
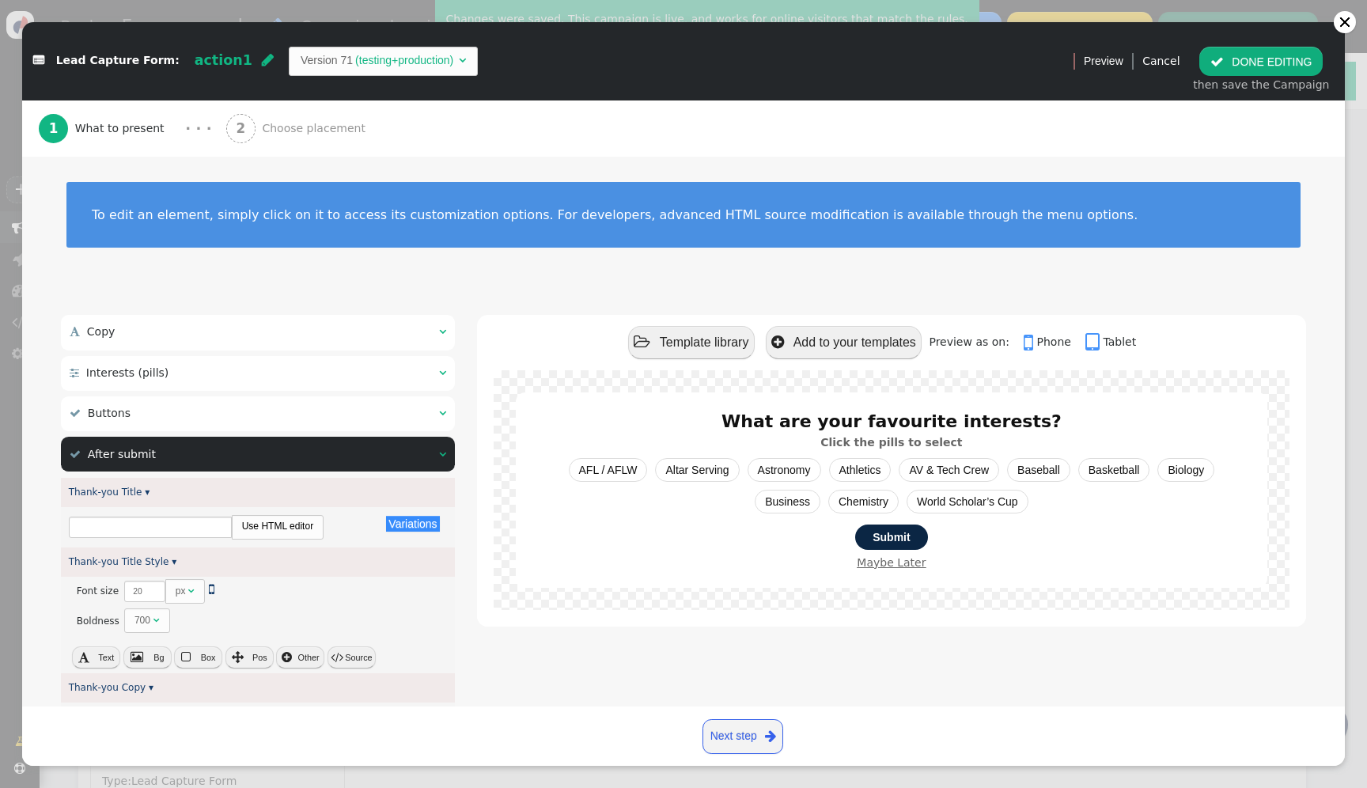
type input "Thanks! Your preferences are saved."
type input "We’ll use these details to personalize your experience."
type input "Close"
click at [186, 368] on div " Interests (pills) " at bounding box center [132, 373] width 125 height 17
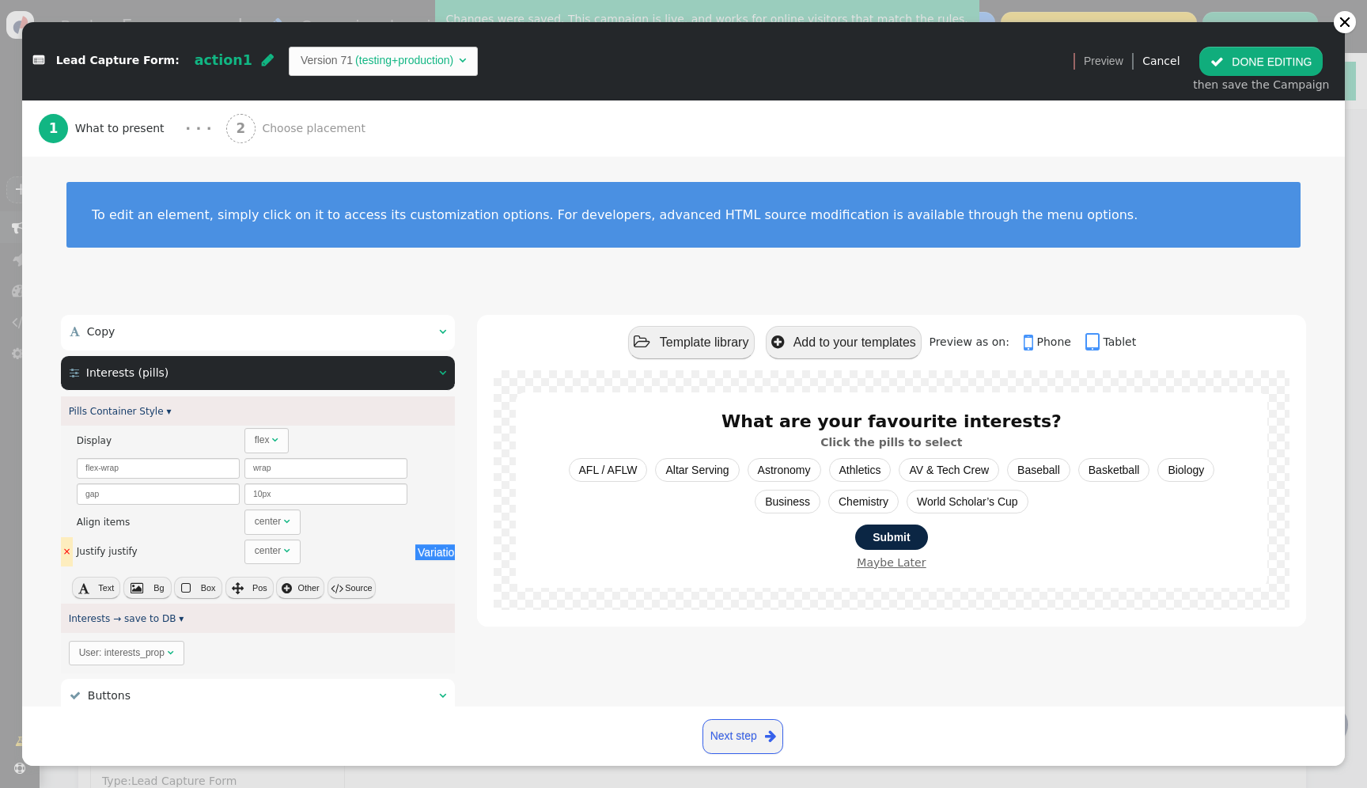
scroll to position [131, 0]
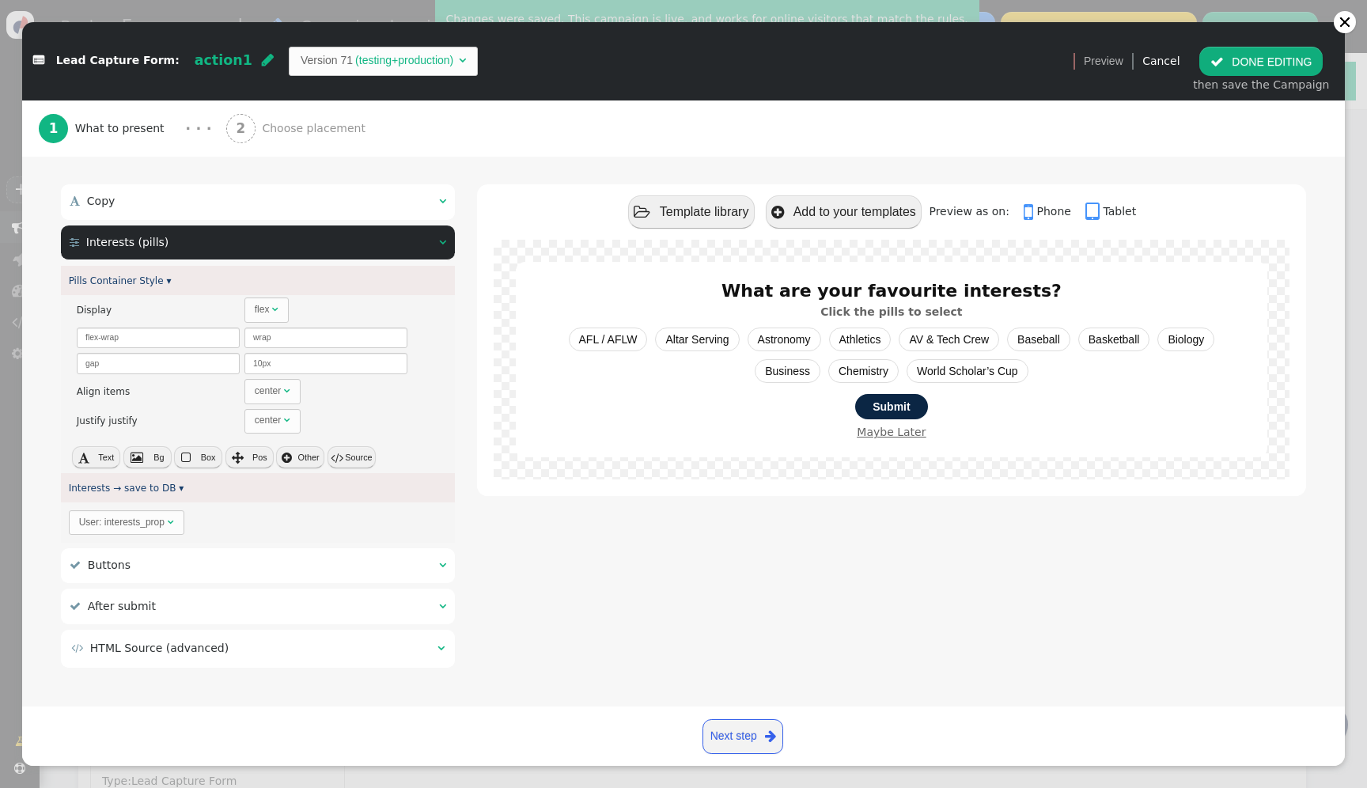
click at [165, 529] on div "User: interests_prop" at bounding box center [123, 522] width 89 height 14
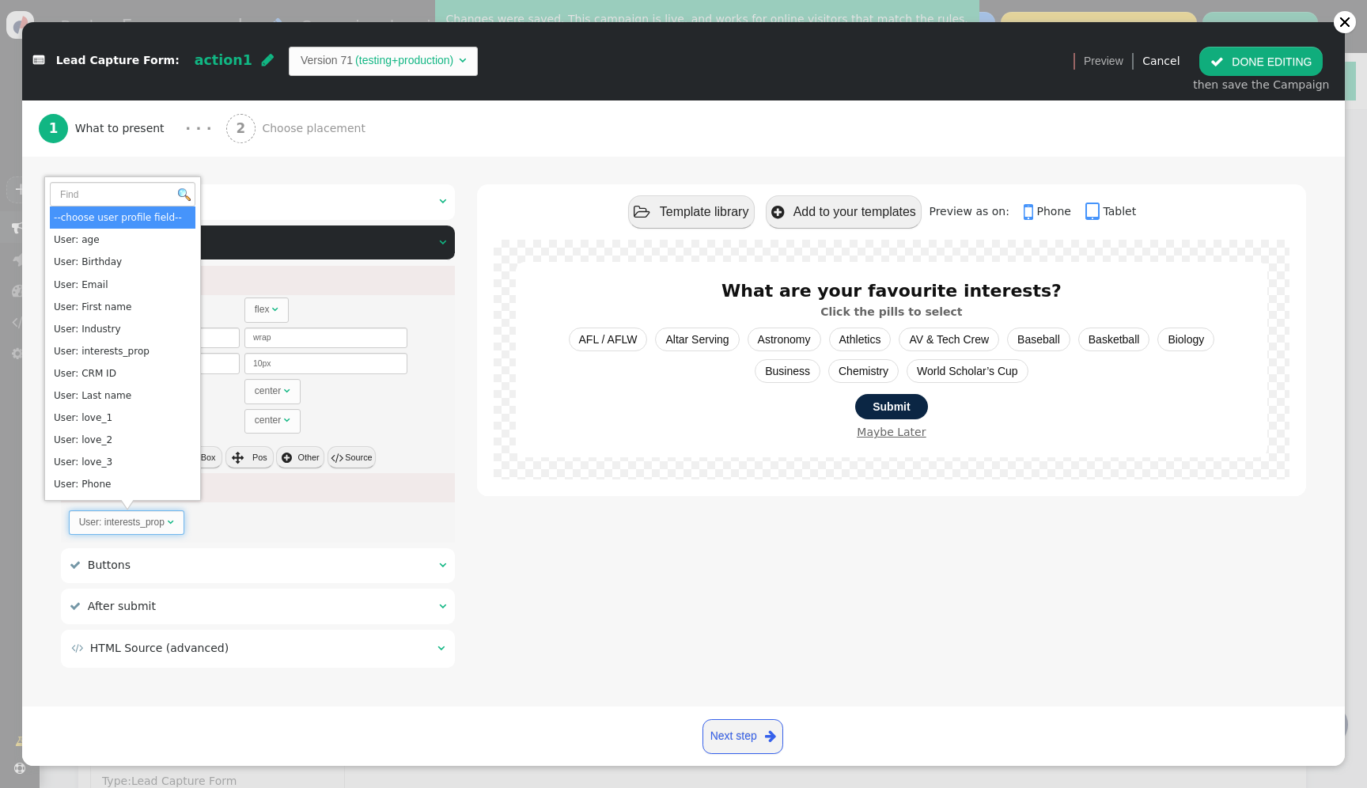
click at [195, 529] on div "User: interests_prop " at bounding box center [258, 522] width 394 height 40
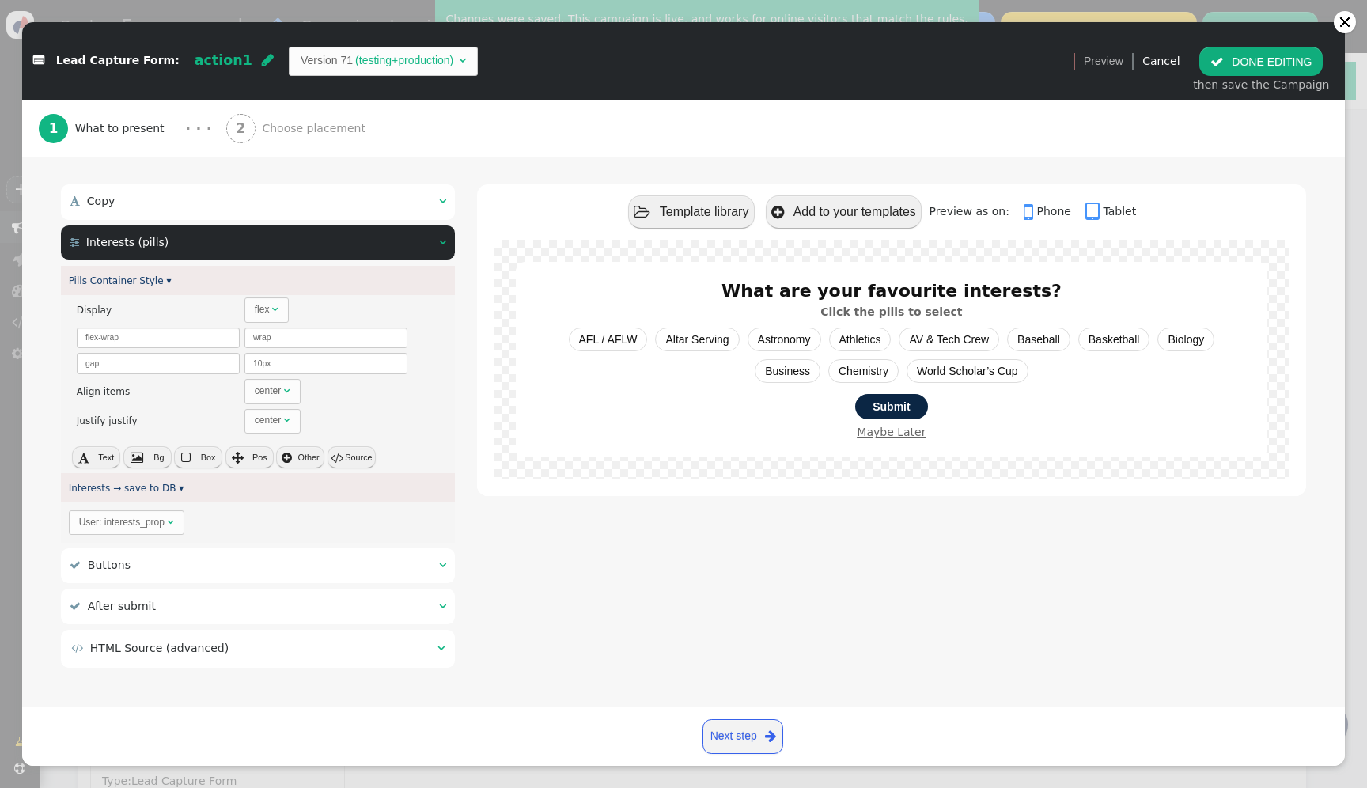
click at [228, 213] on div " Copy  " at bounding box center [258, 201] width 394 height 35
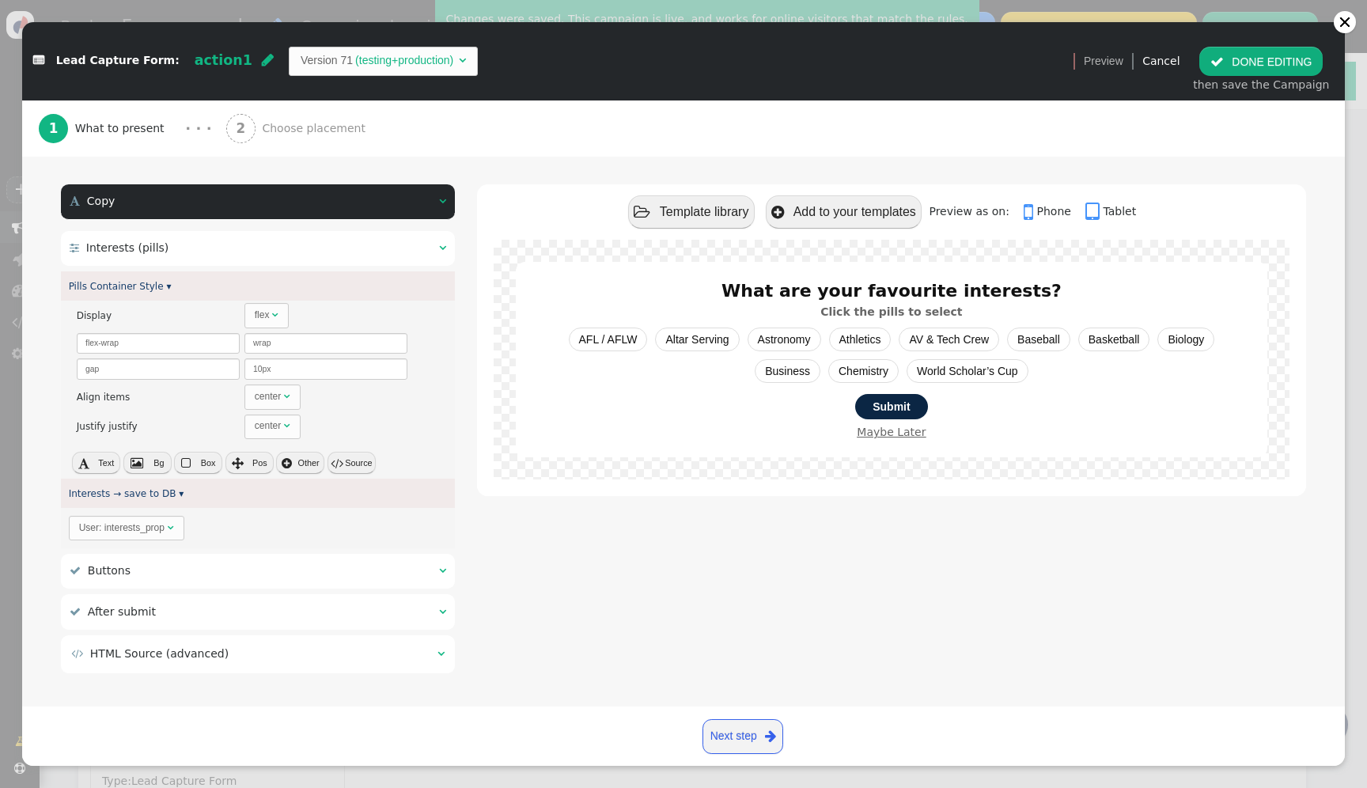
scroll to position [0, 0]
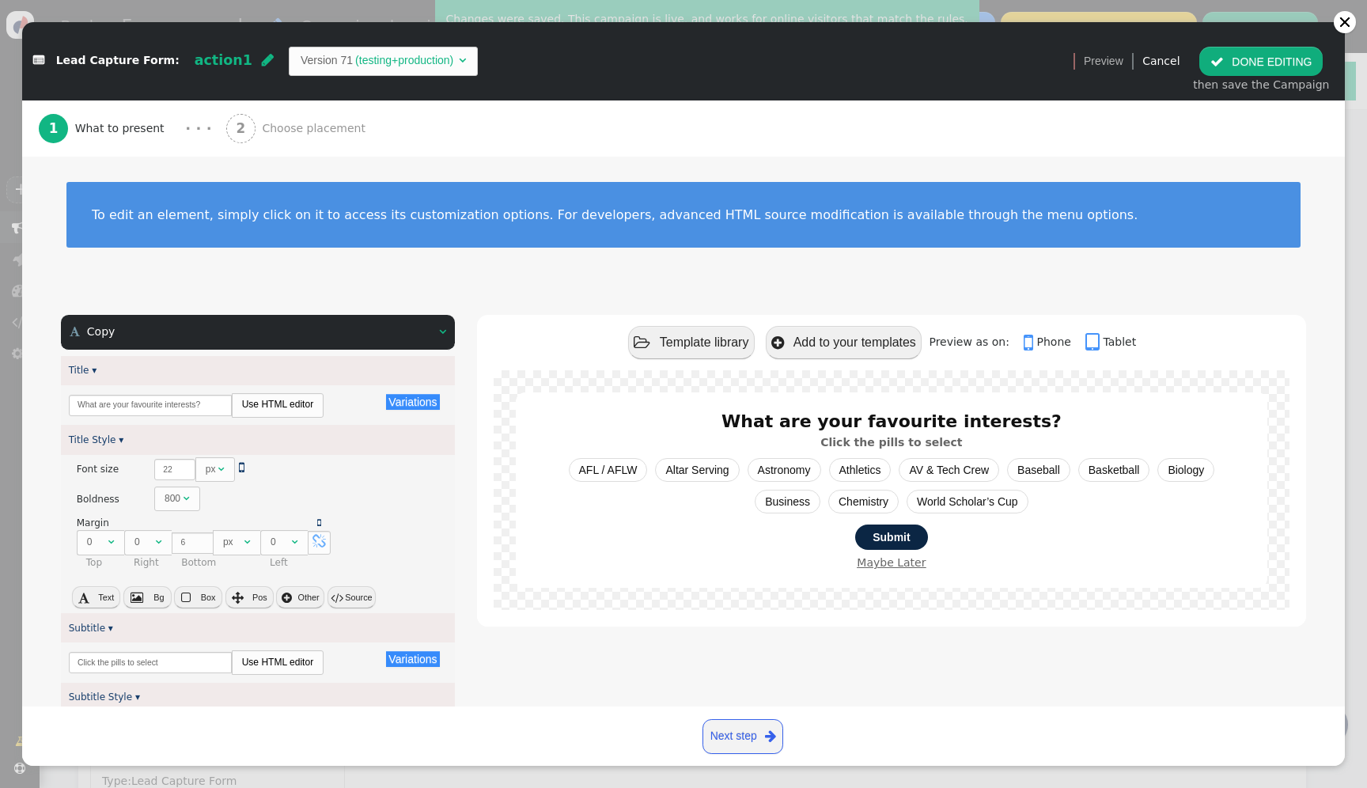
click at [362, 339] on div " Copy  " at bounding box center [258, 332] width 394 height 35
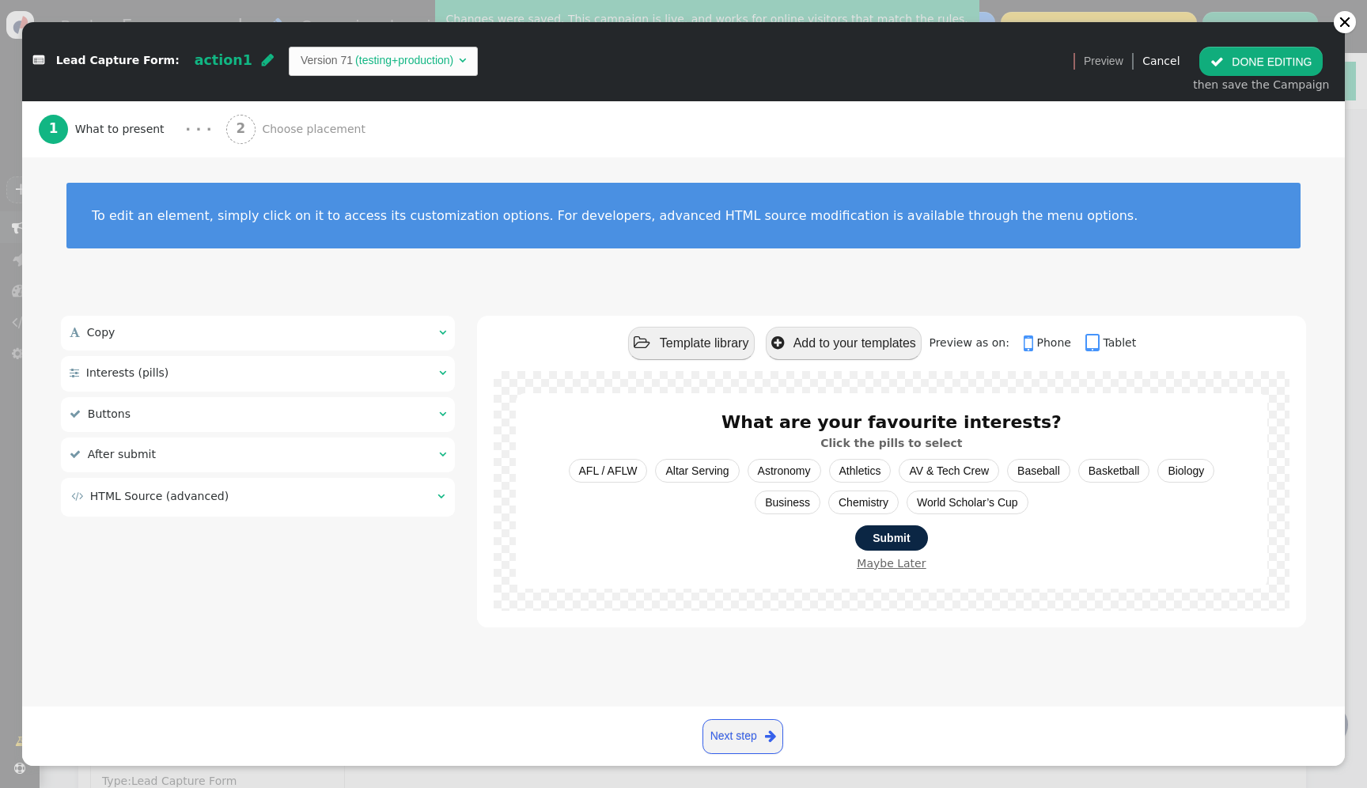
click at [328, 491] on td " HTML Source (advanced)" at bounding box center [248, 496] width 355 height 17
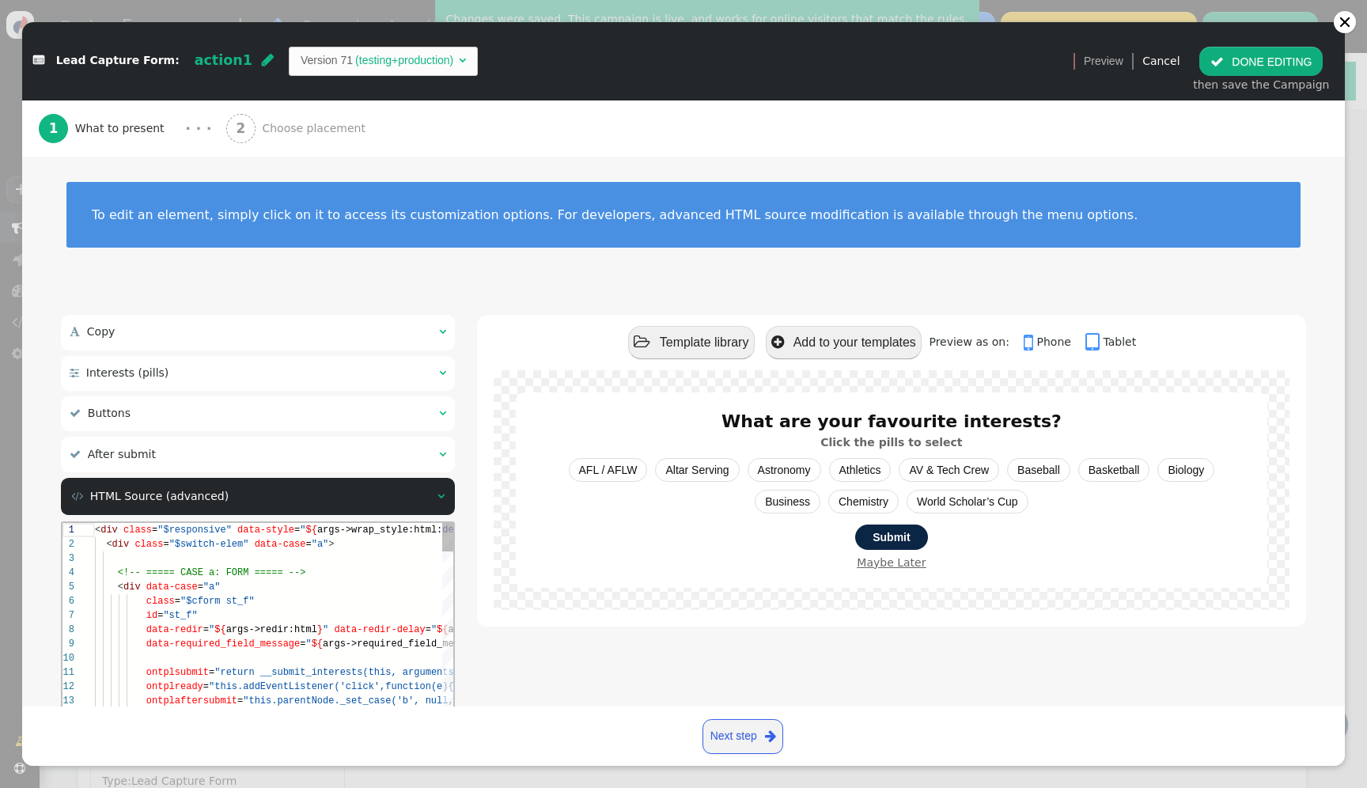
scroll to position [43, 146]
click at [324, 569] on div "<!-- ===== CASE a: FORM ===== -->" at bounding box center [522, 573] width 855 height 14
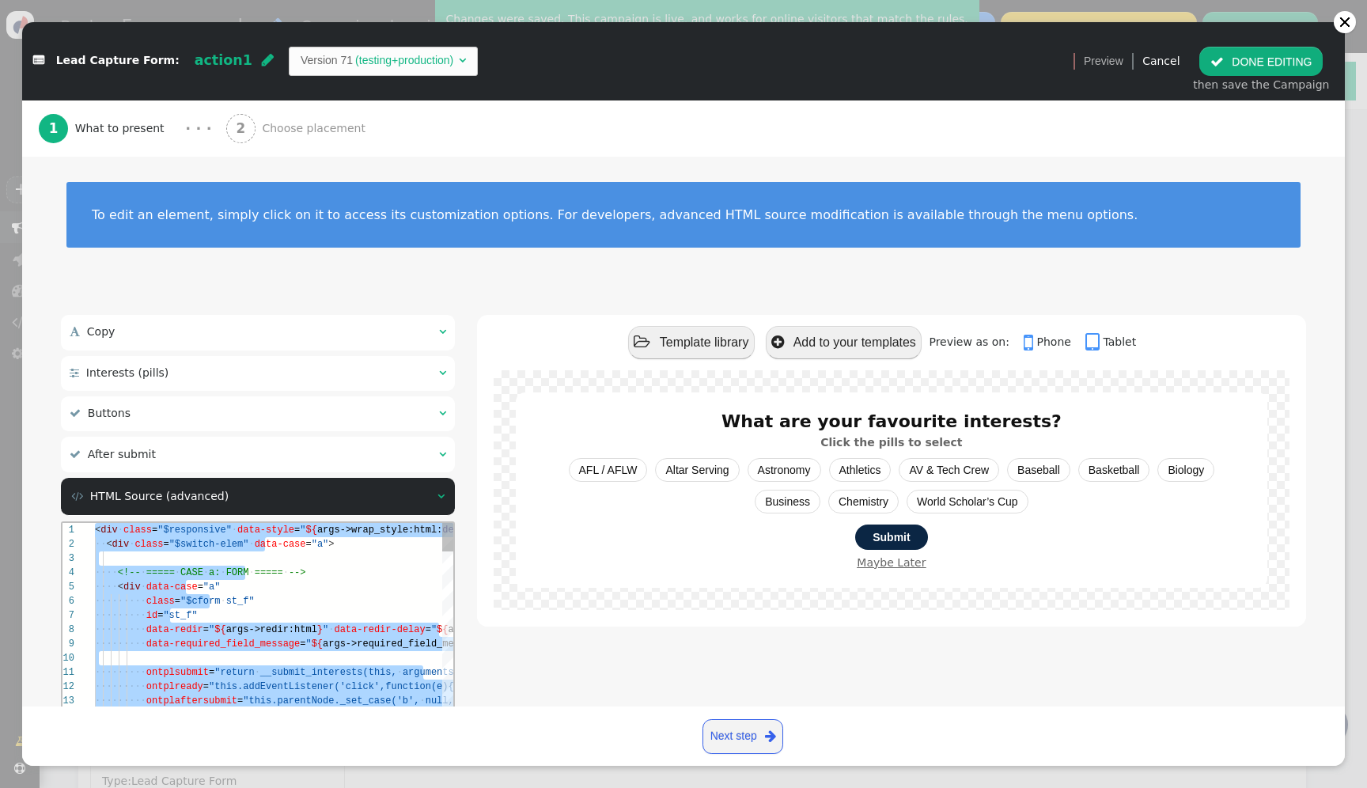
paste textarea "name='Thank-you Title Style', type='css', param='with_responsive=1'} ${menu arg…"
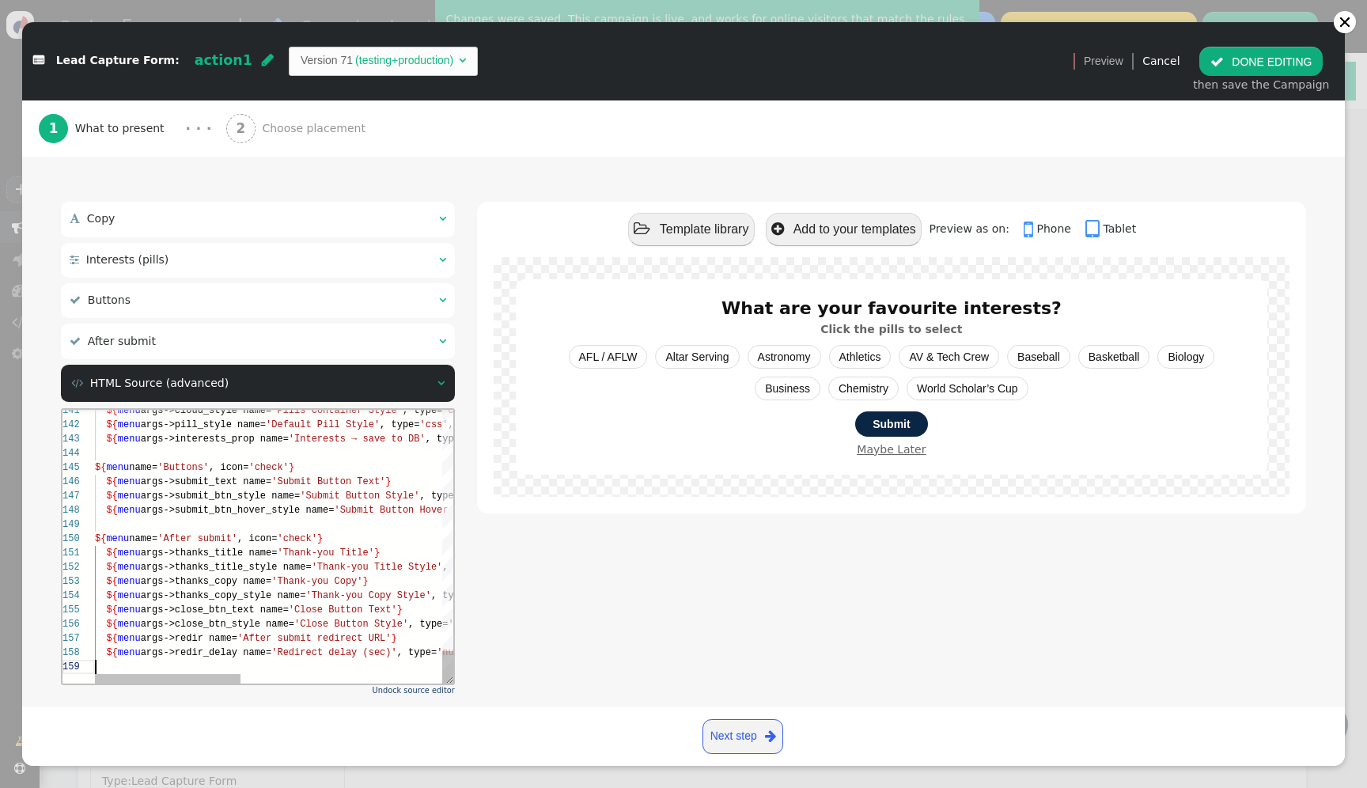
scroll to position [185, 0]
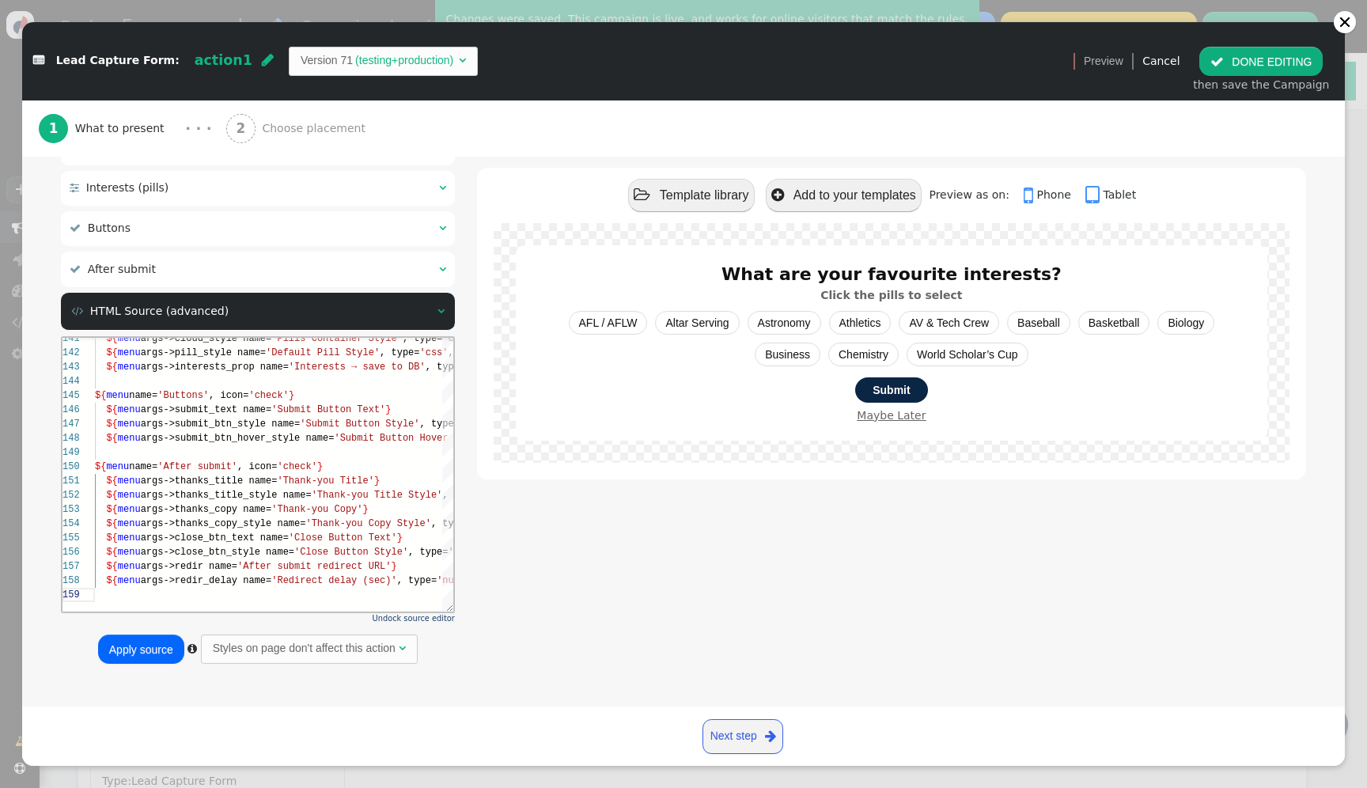
click at [157, 643] on button "Apply source" at bounding box center [141, 649] width 86 height 28
type textarea "${menu args->close_btn_text name='Close Button Text'} ${menu args->close_btn_st…"
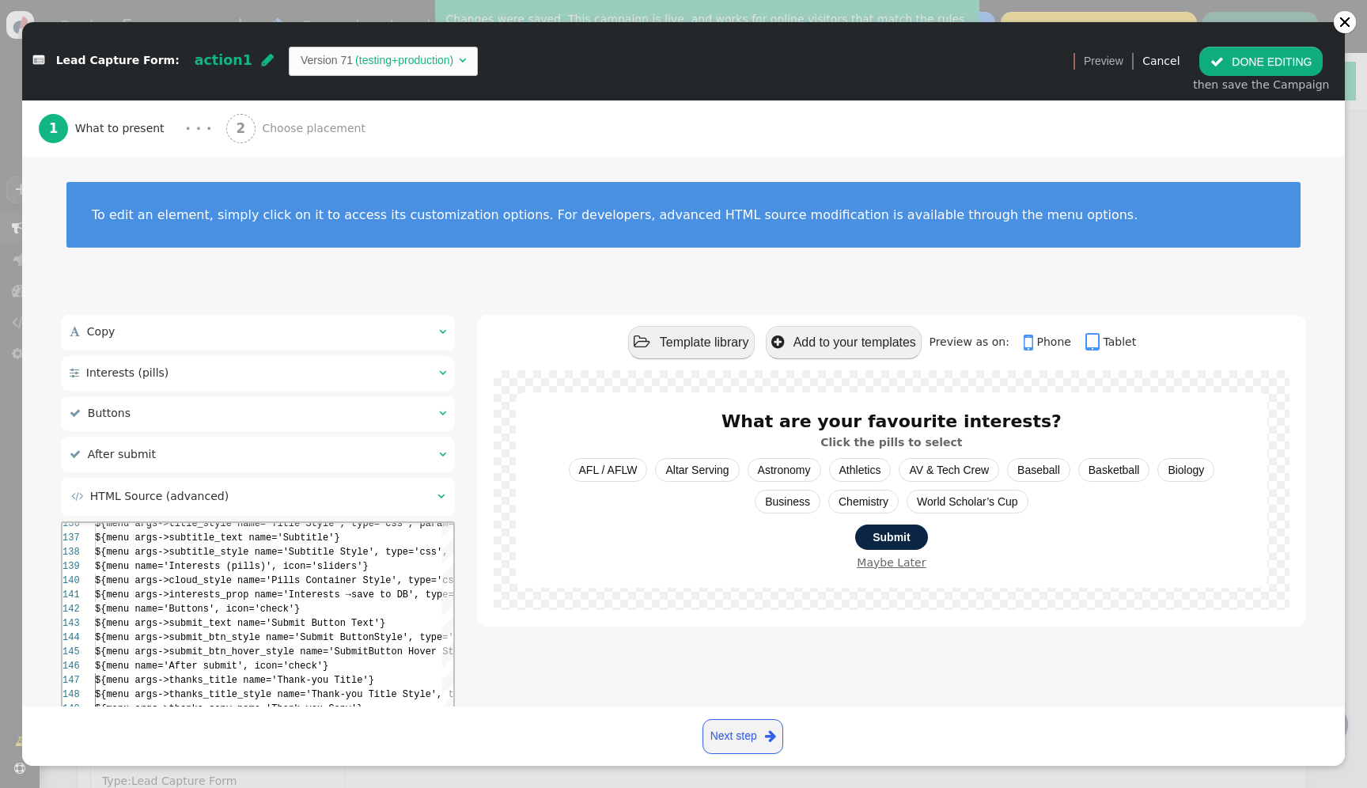
scroll to position [43, 277]
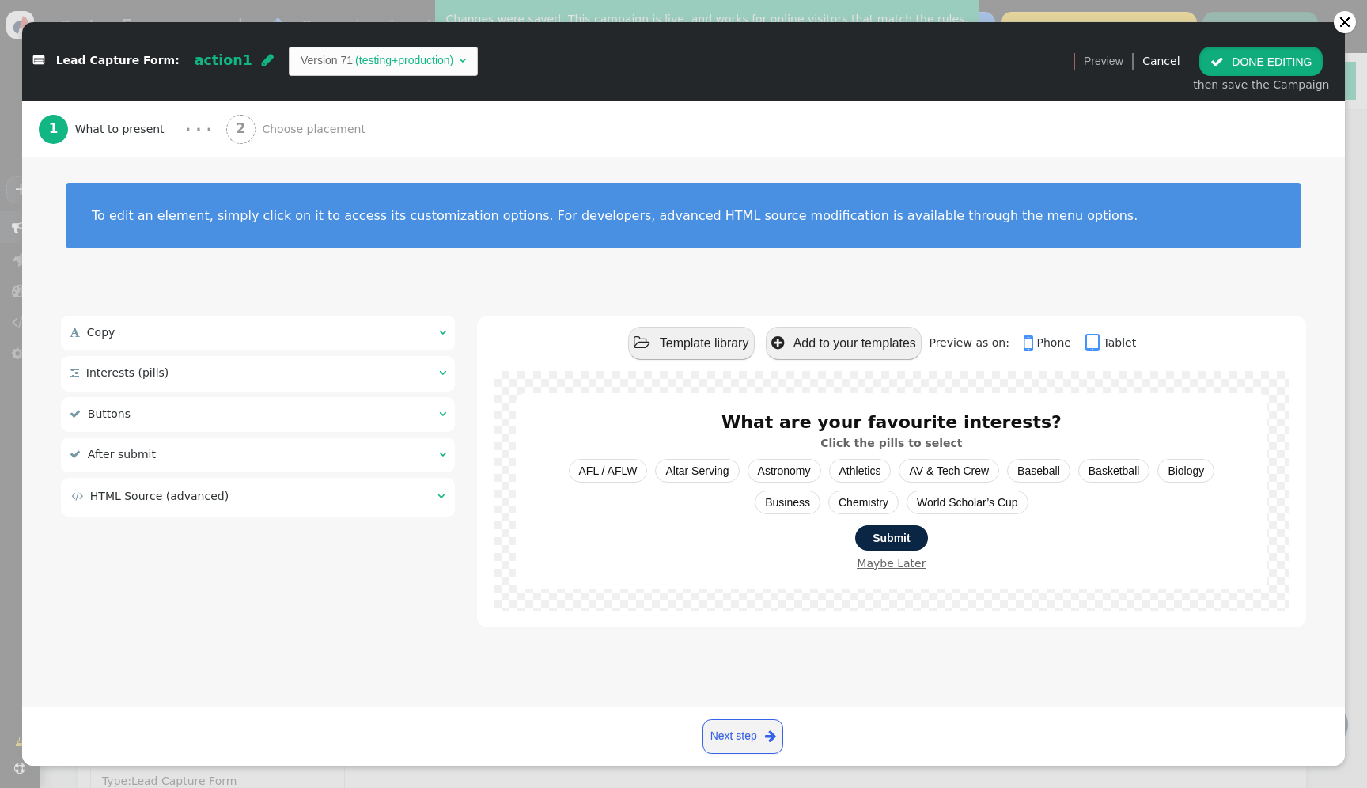
click at [1279, 49] on button " DONE EDITING" at bounding box center [1261, 61] width 123 height 28
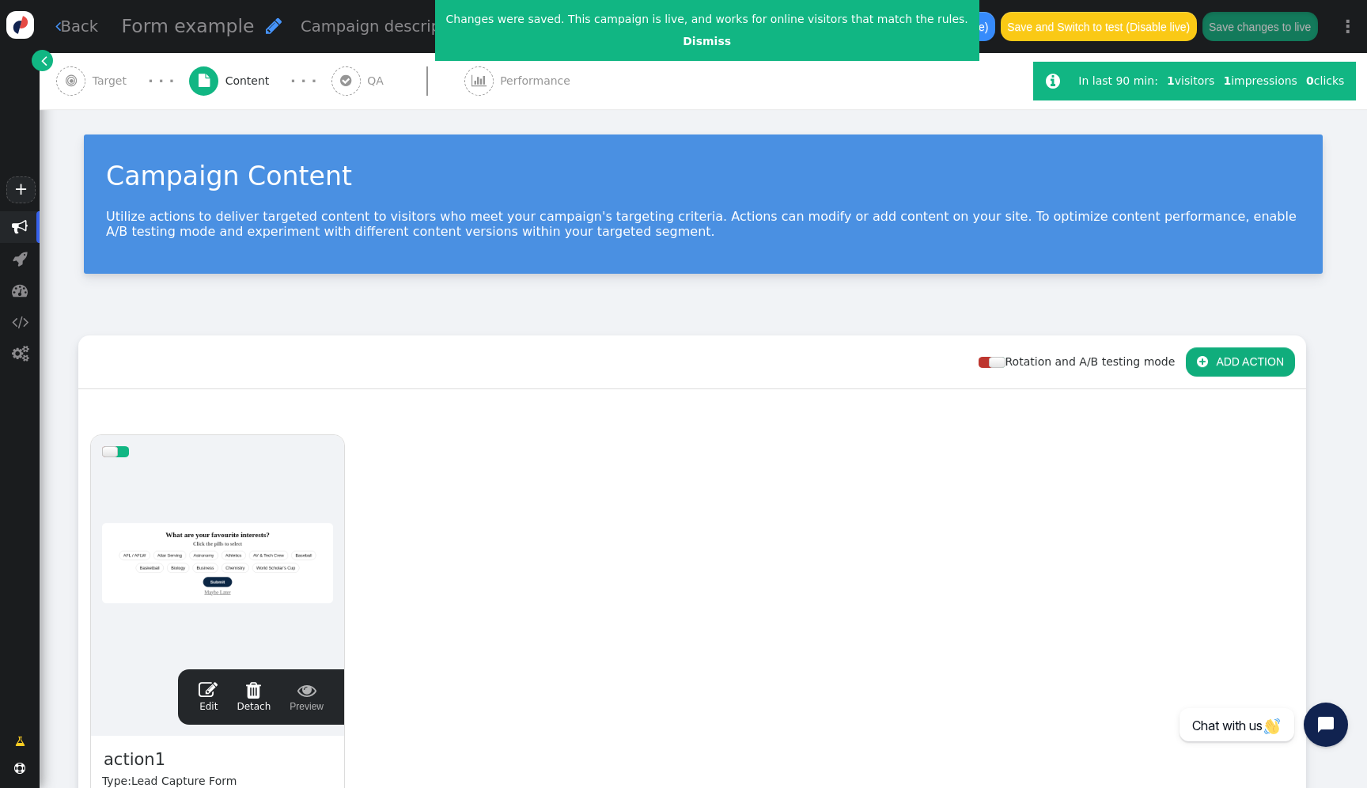
scroll to position [0, 0]
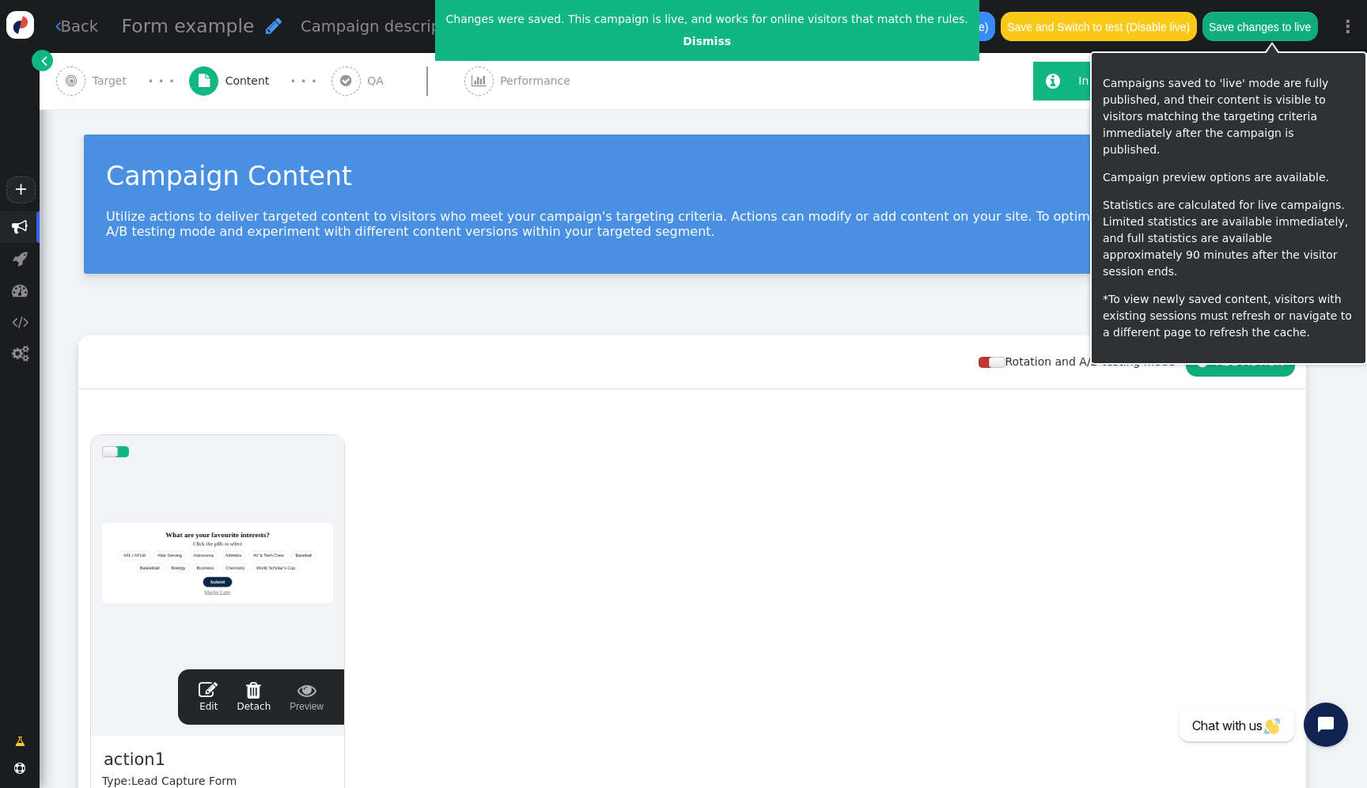
click at [1264, 22] on button "Save changes to live" at bounding box center [1261, 26] width 116 height 28
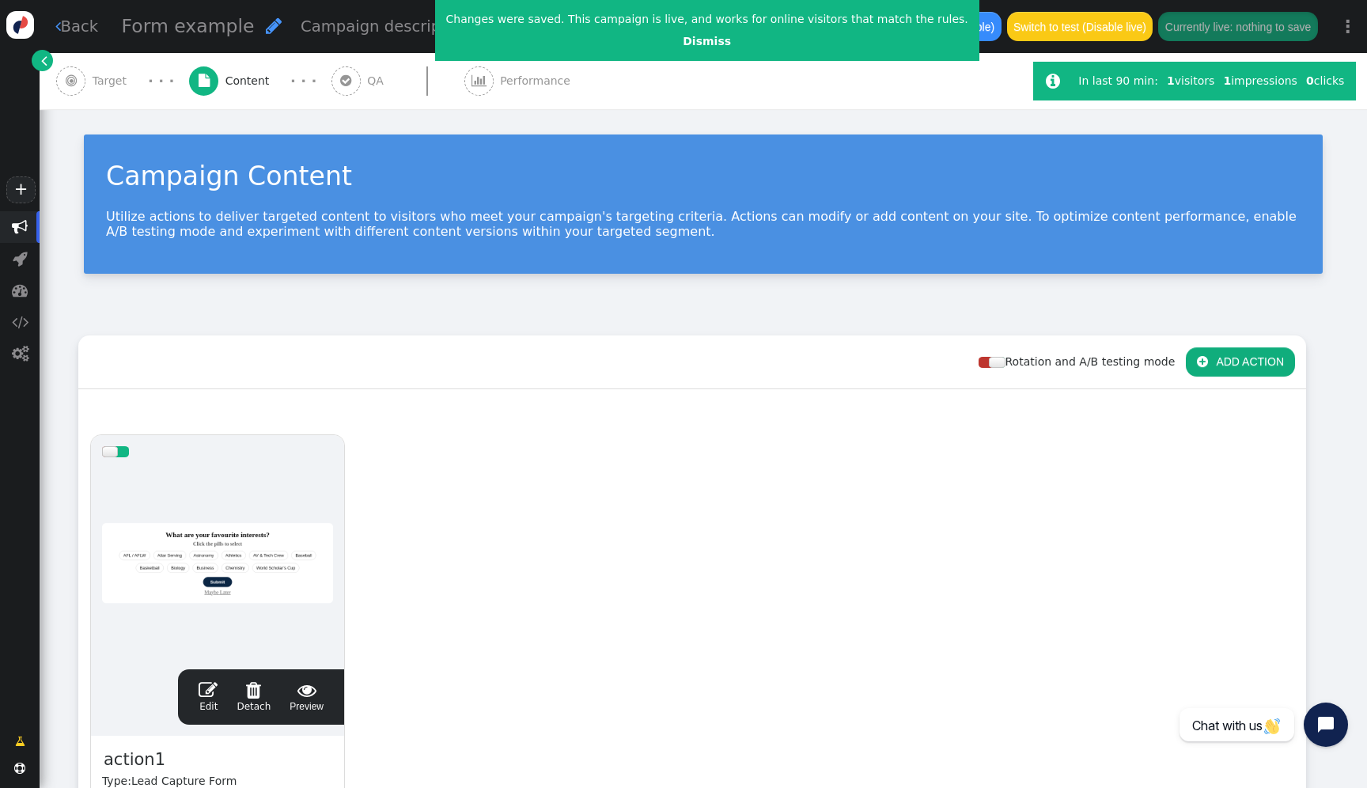
click at [283, 464] on div "drag this" at bounding box center [217, 451] width 253 height 33
click at [280, 497] on div at bounding box center [217, 563] width 231 height 190
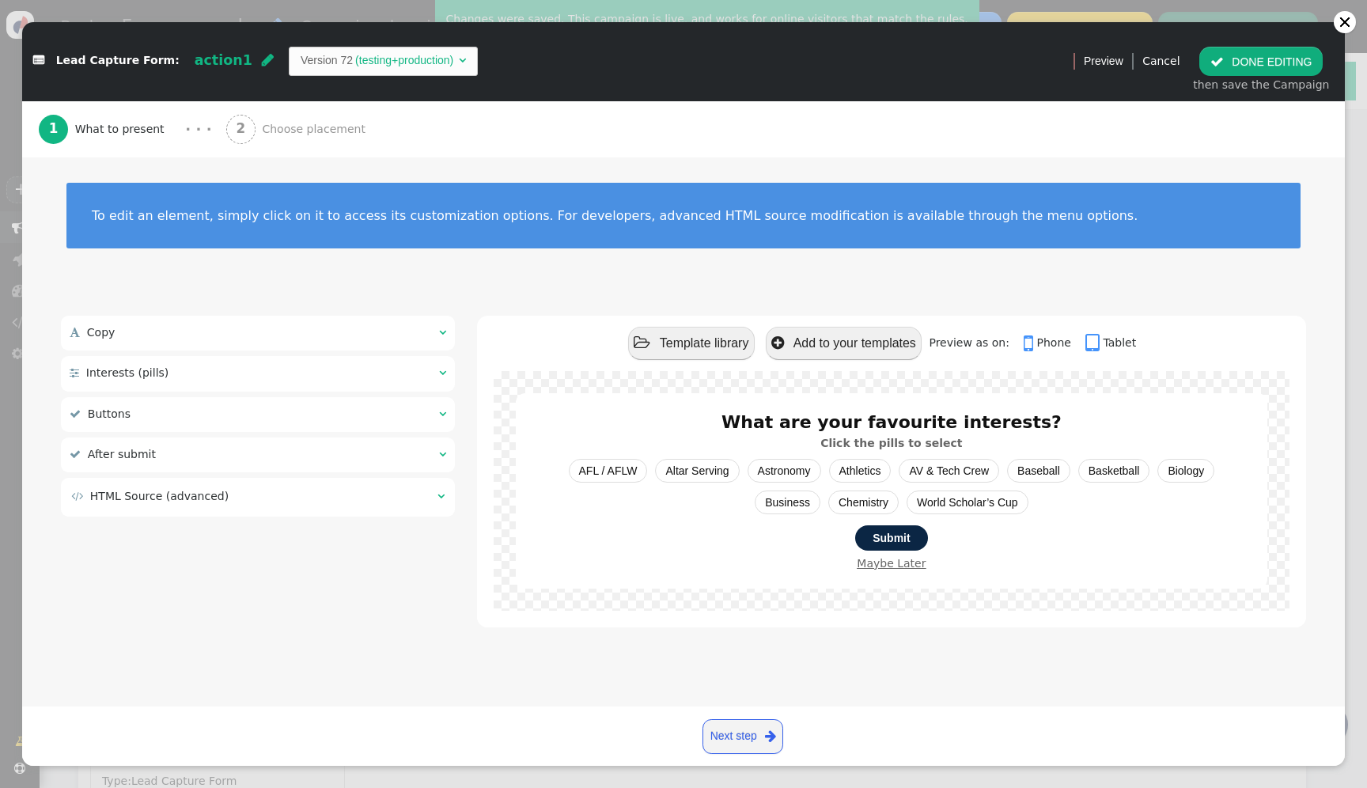
click at [279, 515] on div " HTML Source (advanced) " at bounding box center [258, 497] width 394 height 38
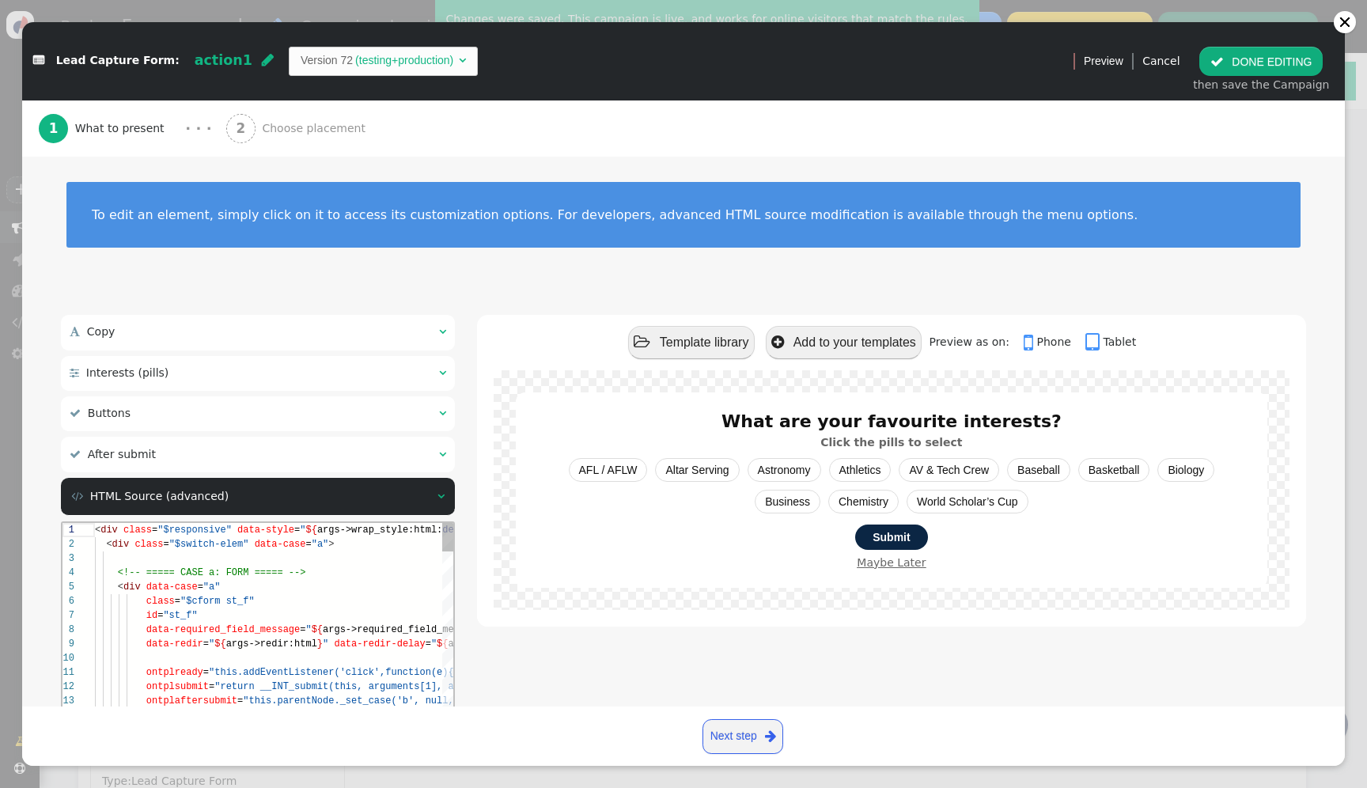
scroll to position [43, 146]
click at [309, 577] on div "<!-- ===== CASE a: FORM ===== -->" at bounding box center [522, 573] width 855 height 14
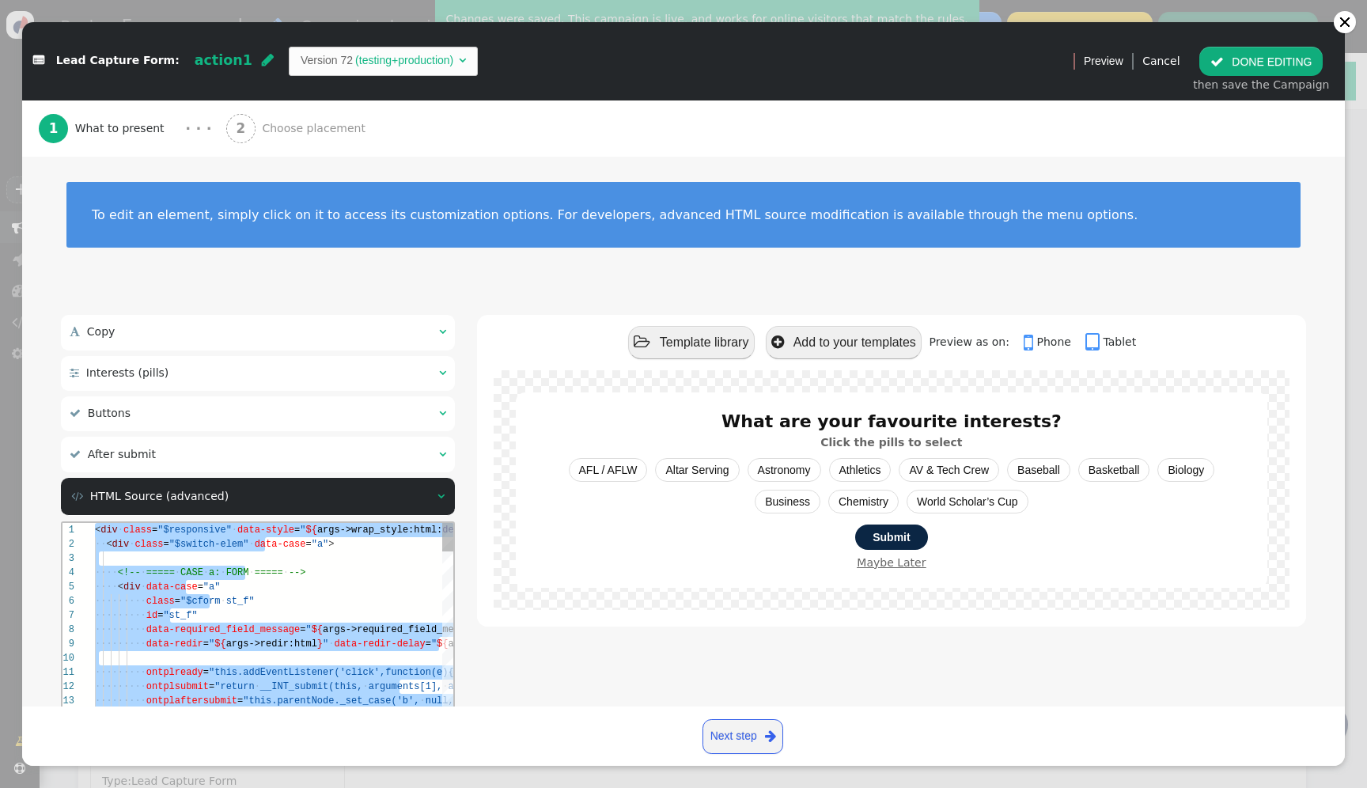
paste textarea "name='Thank-you Title Style', type='css', param='with_responsive=1'} ${menu arg…"
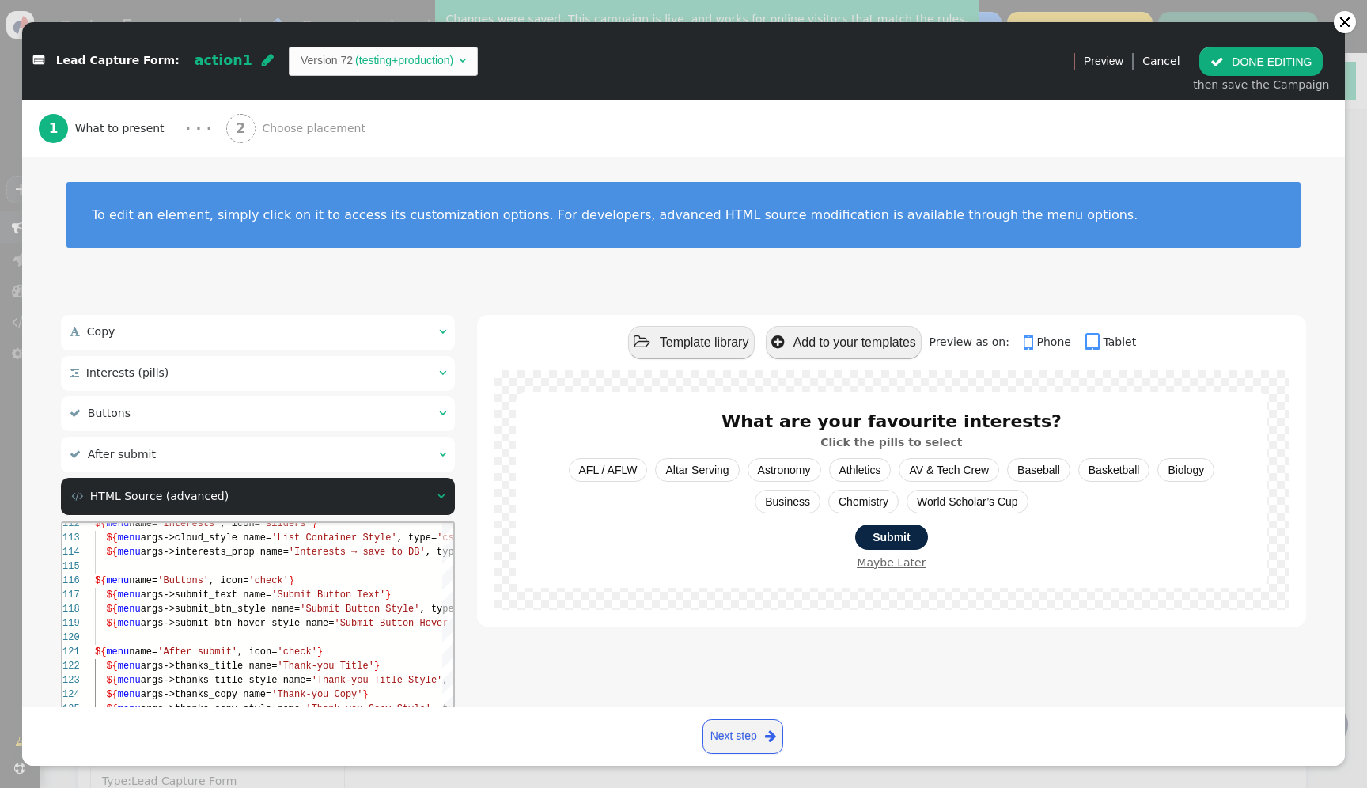
scroll to position [185, 0]
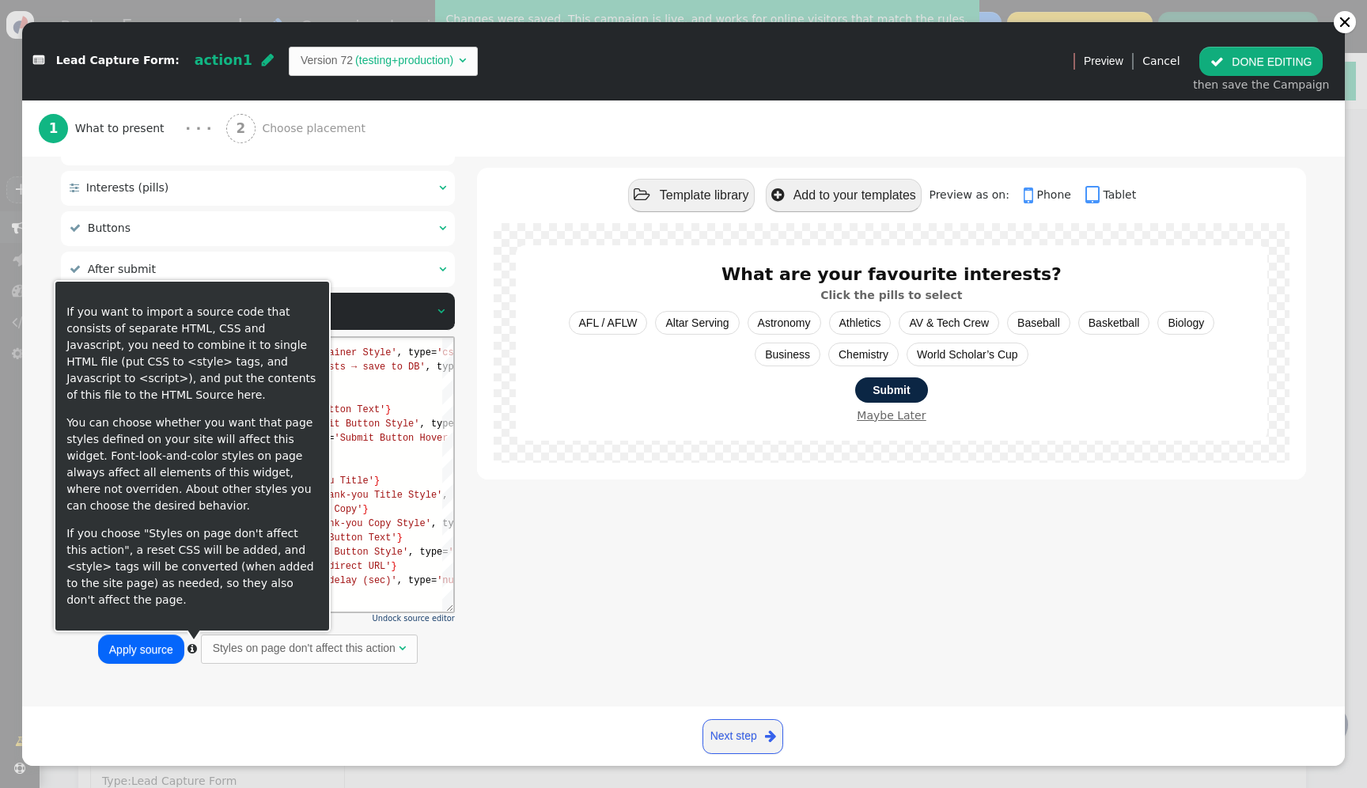
click at [159, 650] on button "Apply source" at bounding box center [141, 649] width 86 height 28
type textarea "${menu args->thanks_copy name='Thank-you Copy'} ${menu args->thanks_copy_style …"
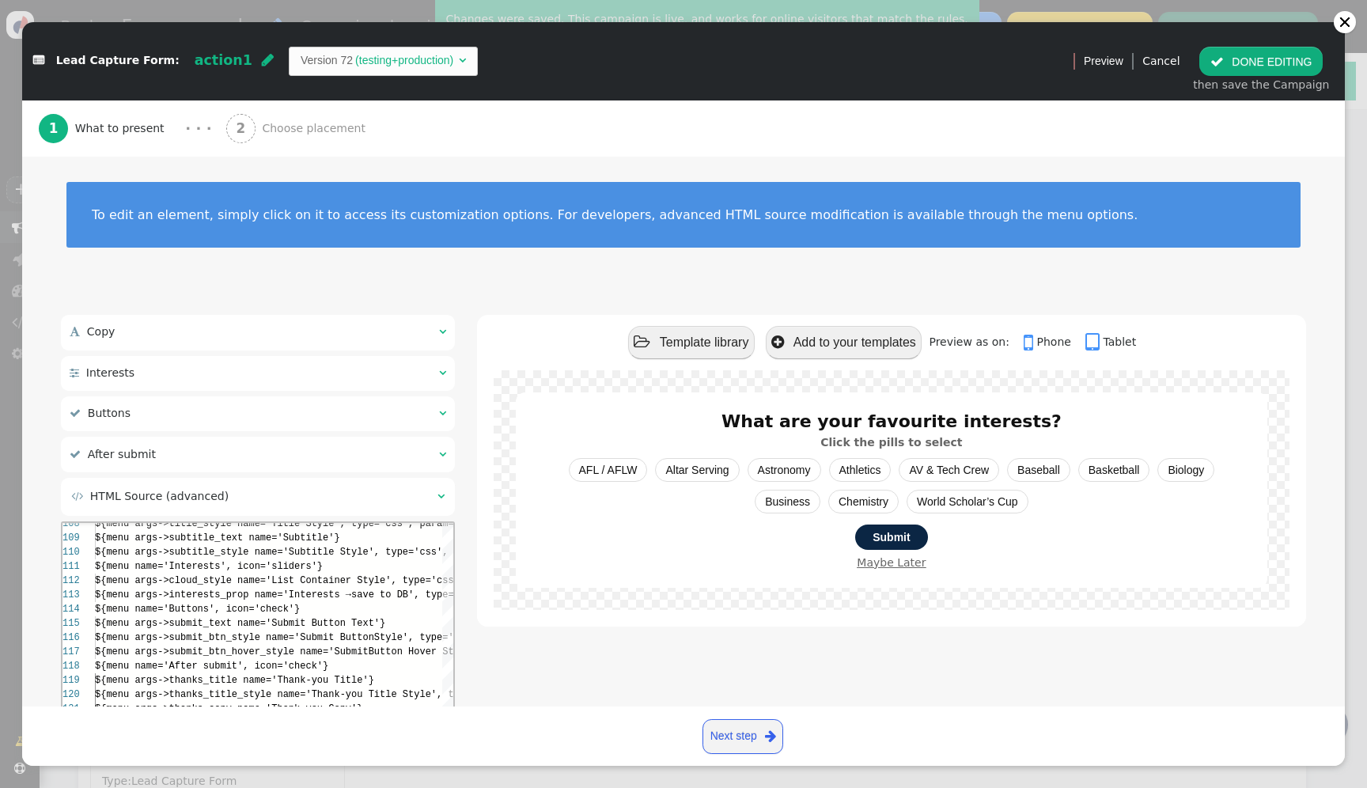
scroll to position [71, 277]
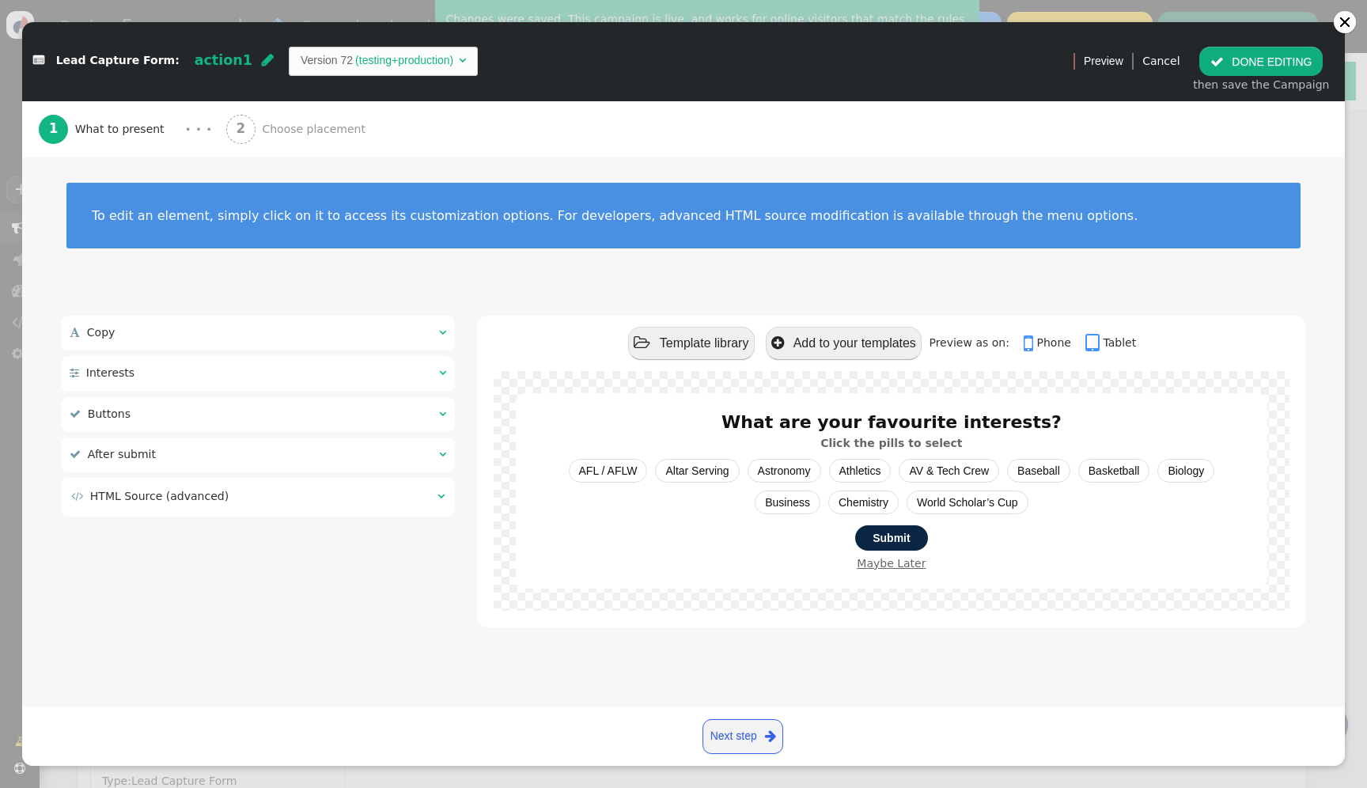
click at [1263, 60] on button " DONE EDITING" at bounding box center [1261, 61] width 123 height 28
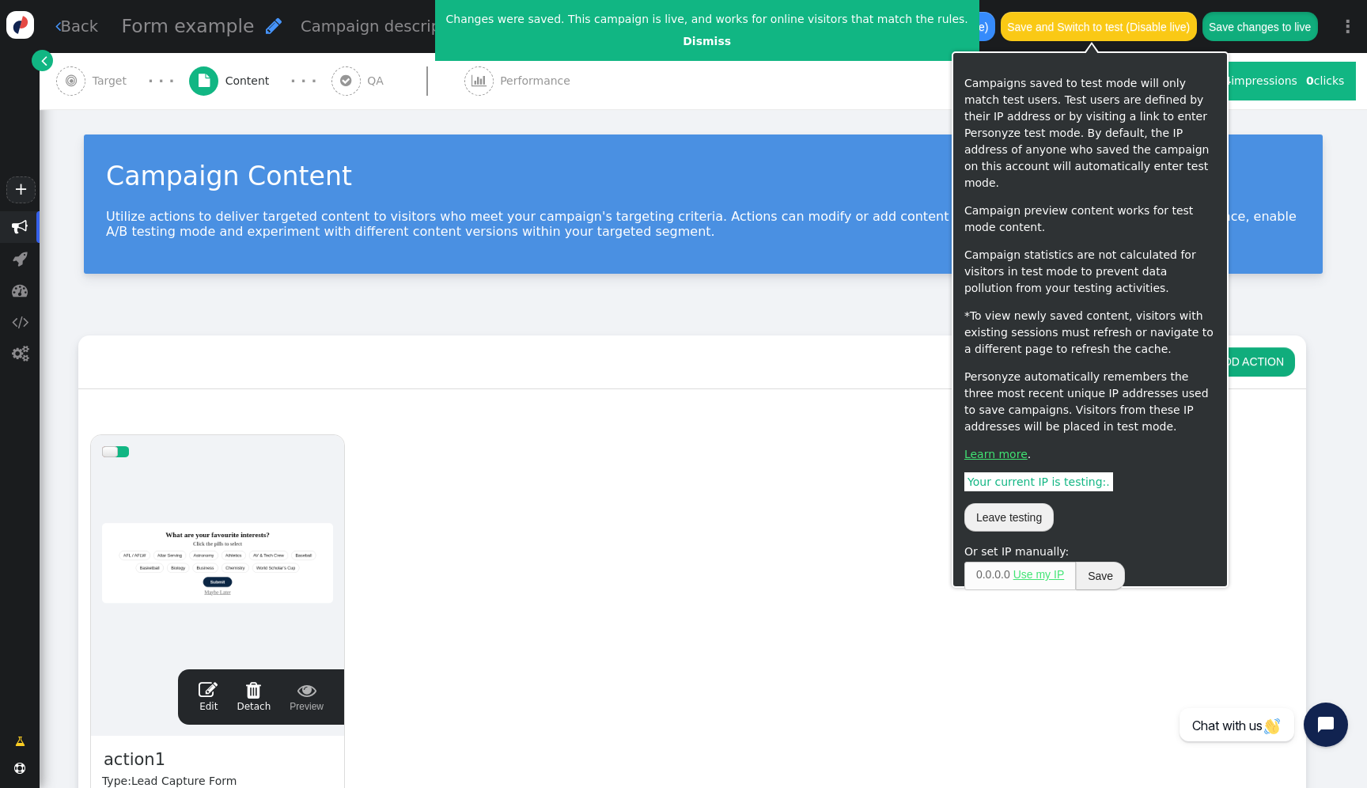
click at [1279, 21] on button "Save changes to live" at bounding box center [1261, 26] width 116 height 28
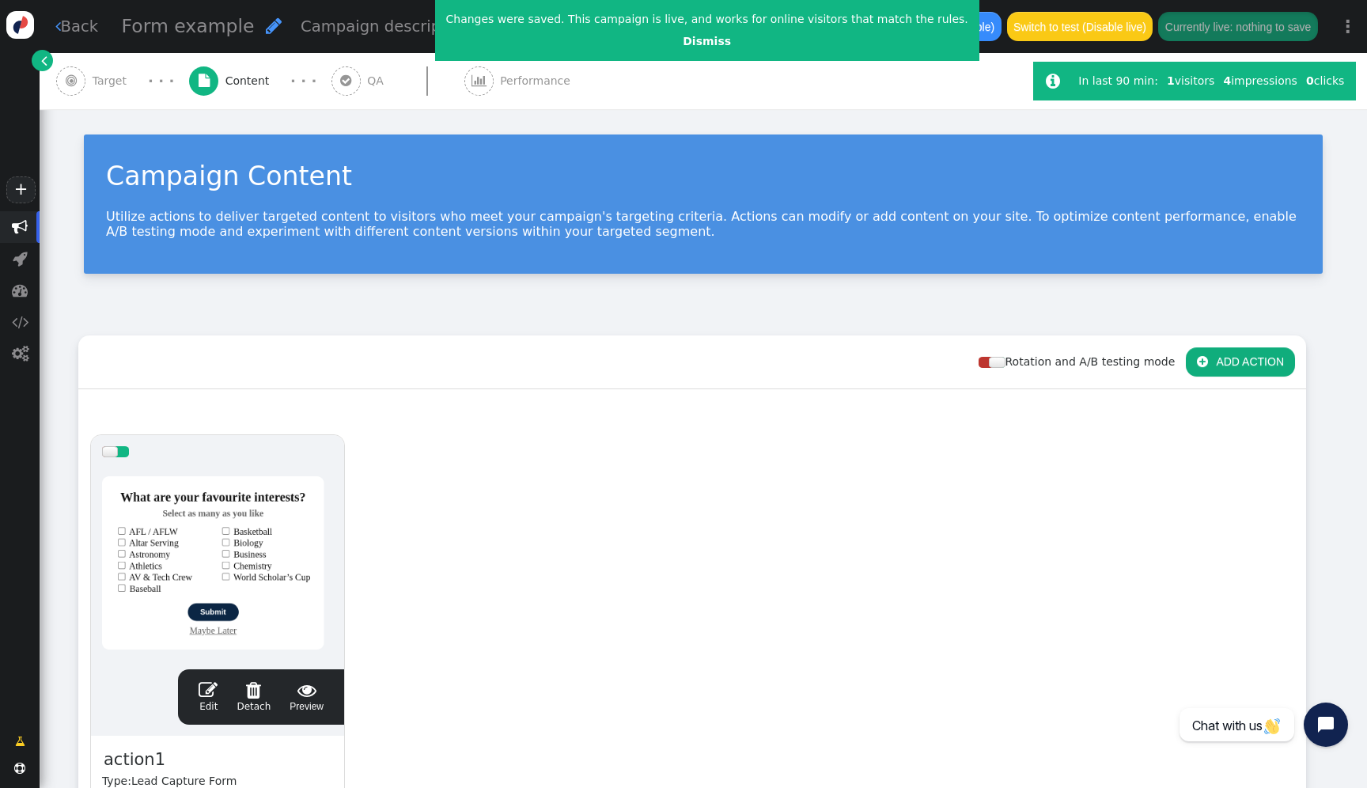
click at [291, 552] on div at bounding box center [217, 563] width 231 height 190
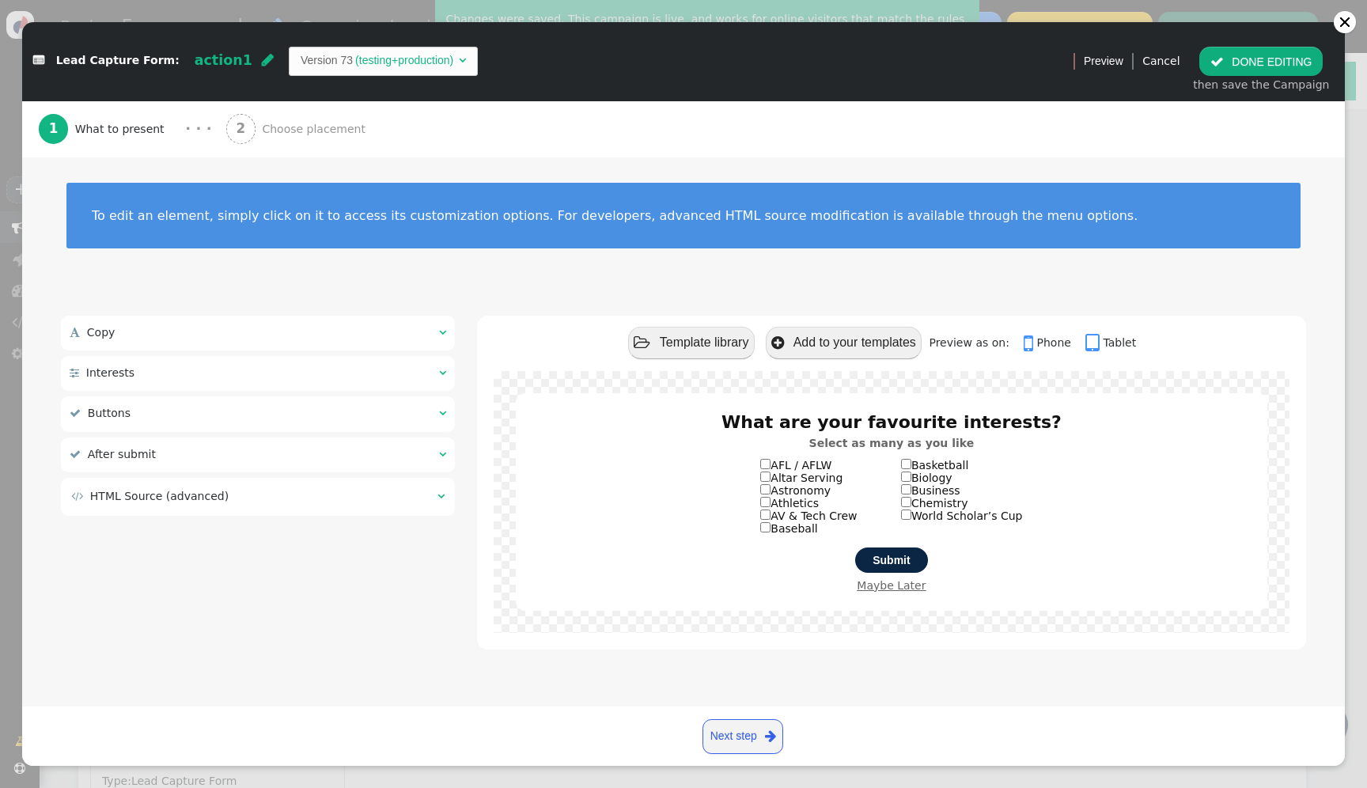
click at [1296, 68] on button " DONE EDITING" at bounding box center [1261, 61] width 123 height 28
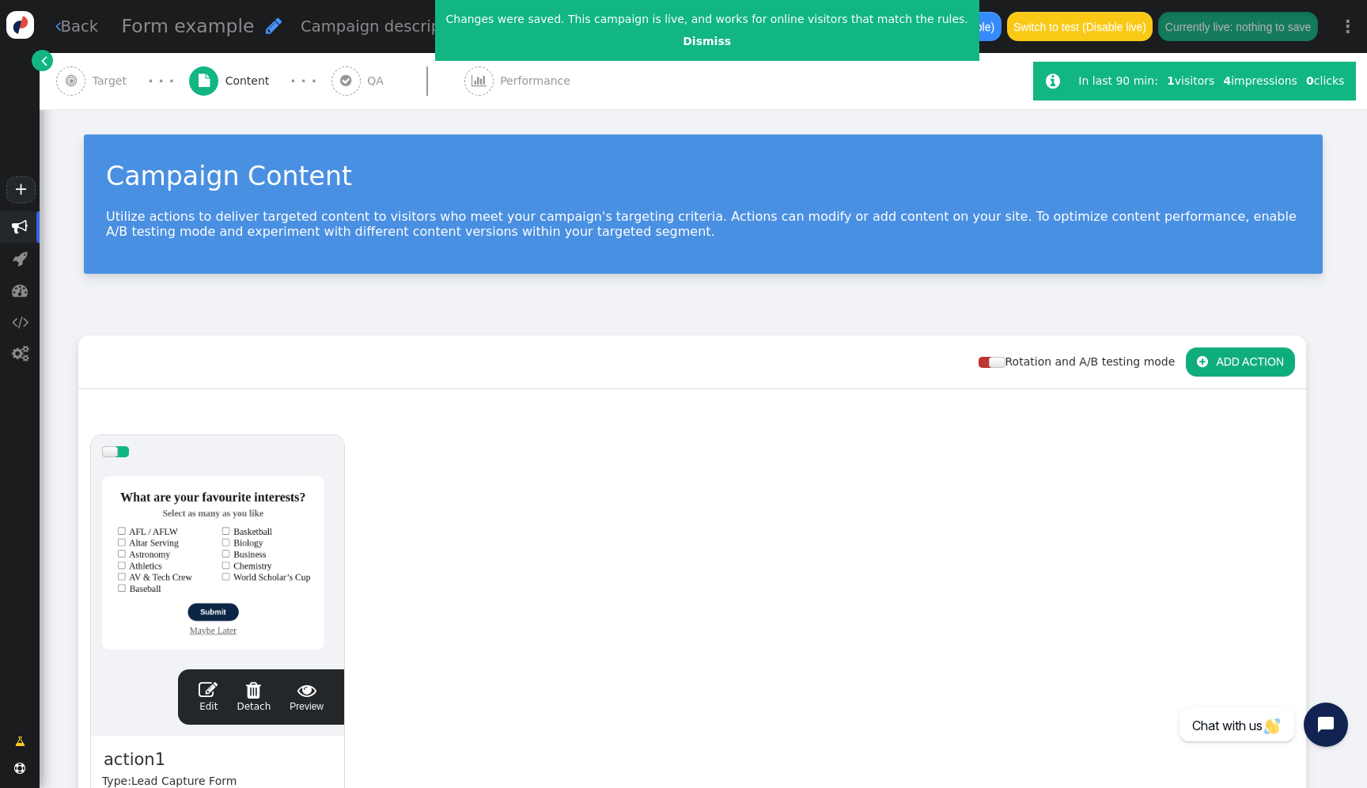
click at [214, 464] on div "drag this" at bounding box center [217, 451] width 253 height 33
click at [216, 480] on div at bounding box center [217, 563] width 231 height 190
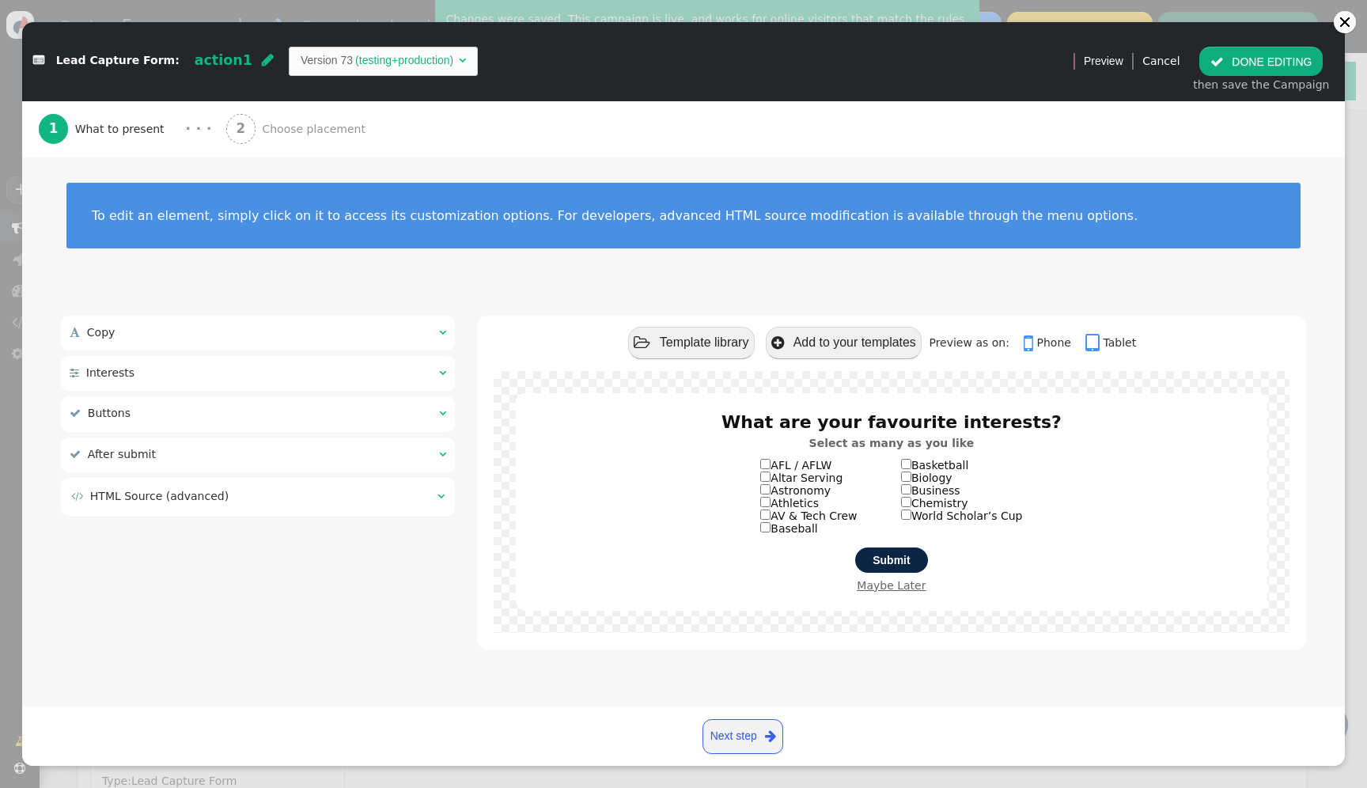
click at [216, 488] on td " HTML Source (advanced)" at bounding box center [248, 496] width 355 height 17
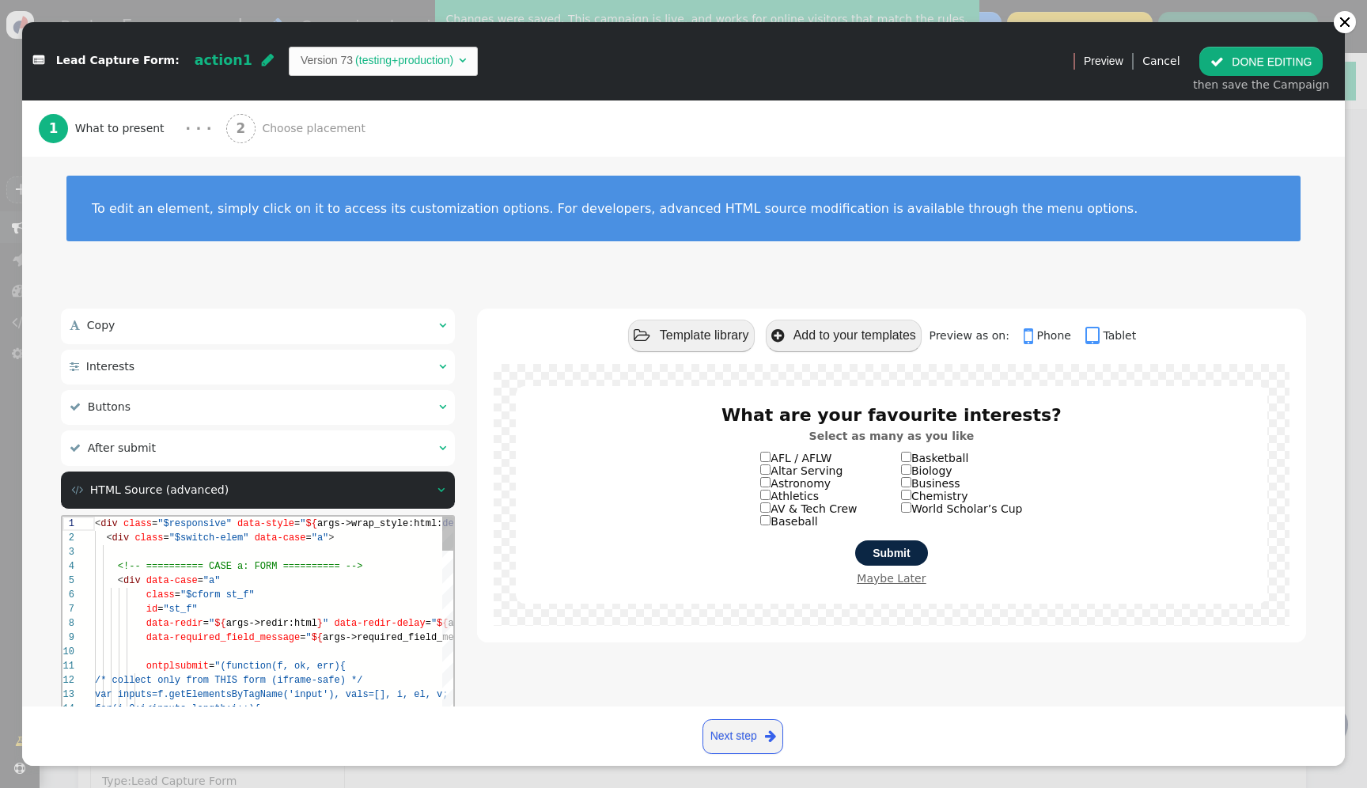
scroll to position [43, 91]
click at [226, 561] on span "<!-- ========== CASE a: FORM ========== -->" at bounding box center [240, 566] width 245 height 11
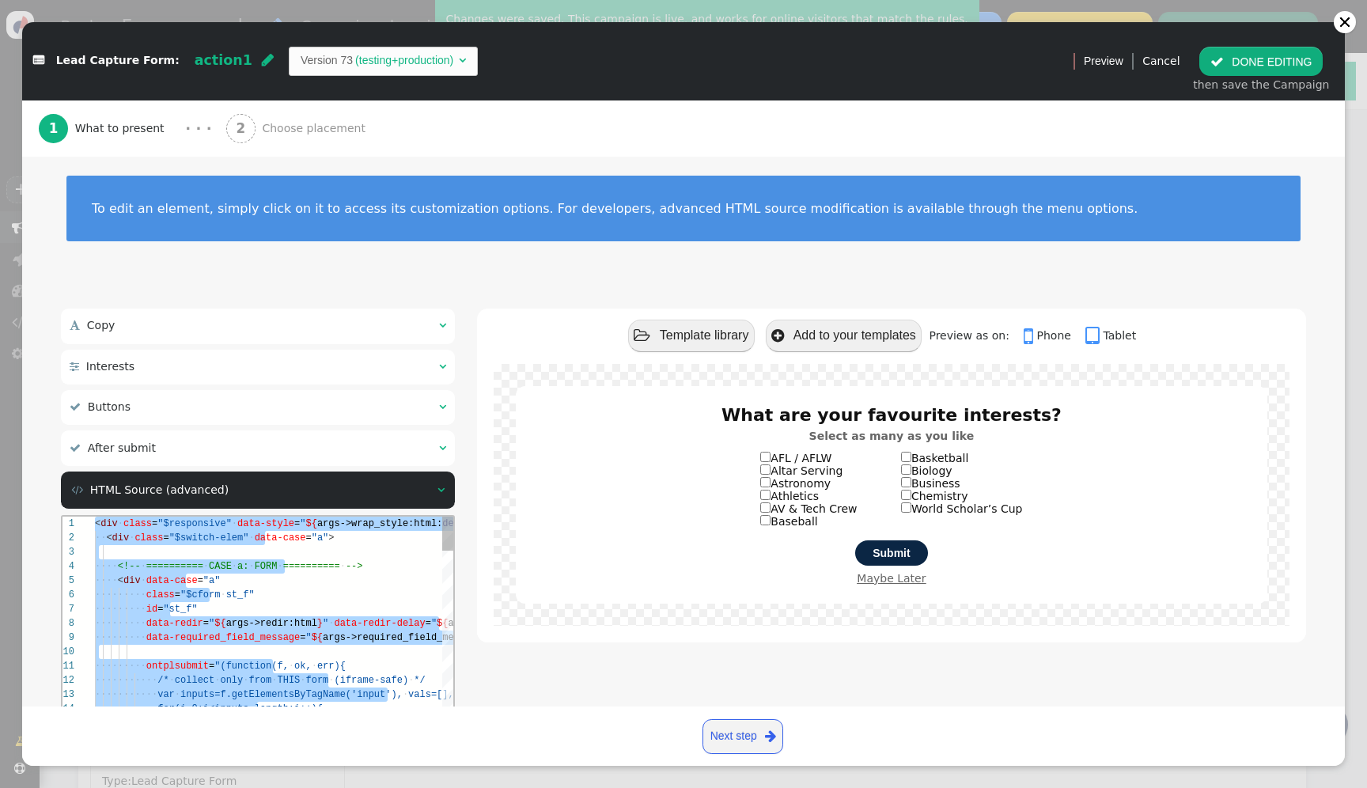
paste textarea "${menu args->close_btn_text name='Close Button Text'} ${menu args->close_btn_st…"
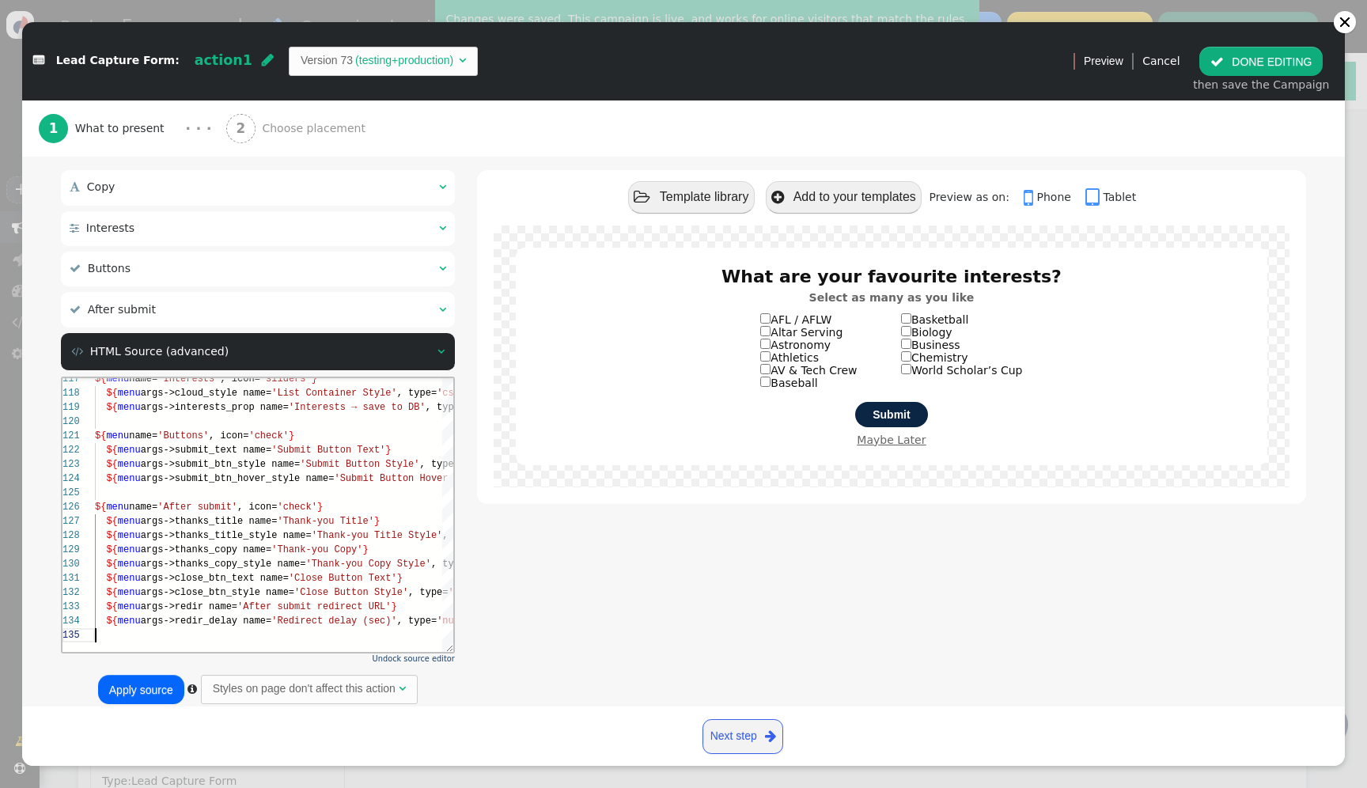
scroll to position [185, 0]
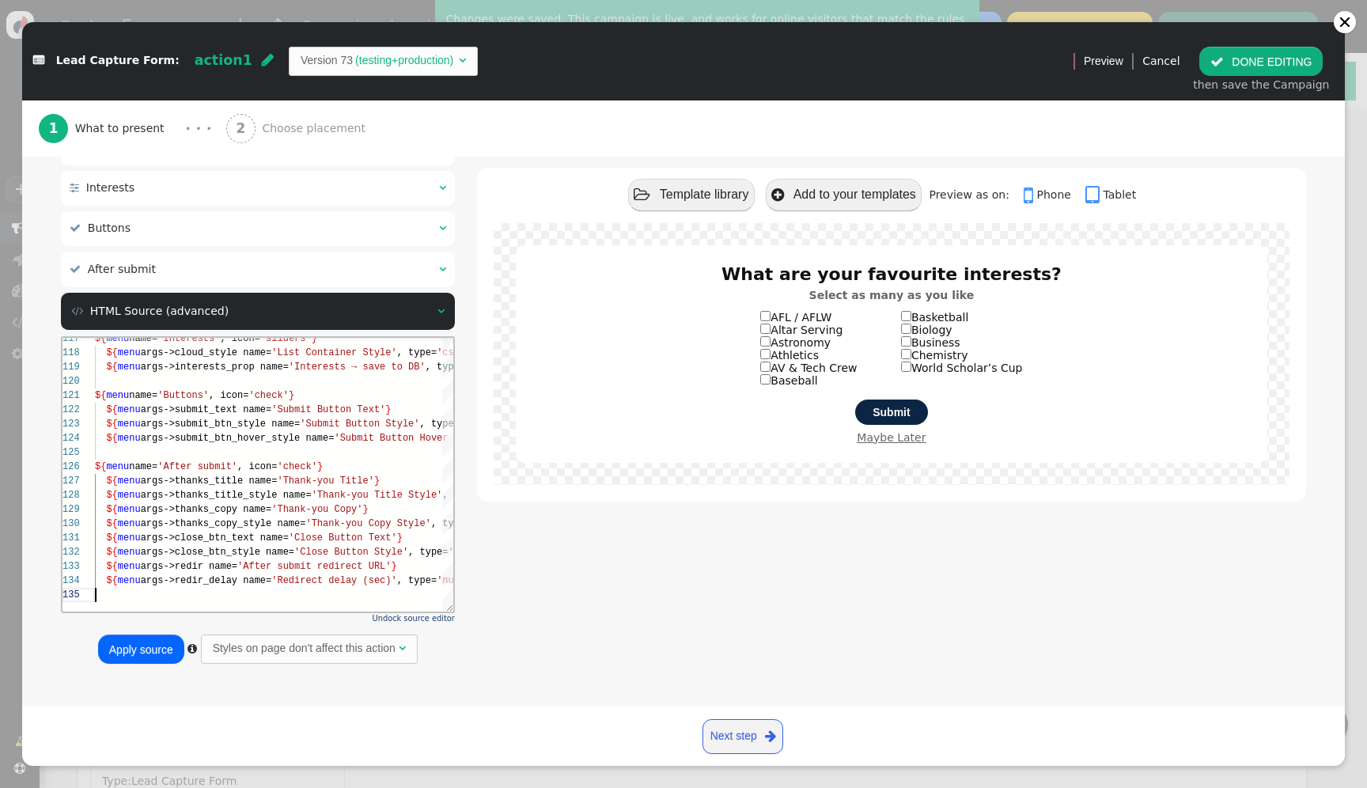
click at [133, 659] on button "Apply source" at bounding box center [141, 649] width 86 height 28
type textarea "${menu args->redir_delay name='Redirect delay (sec)', type='number'}"
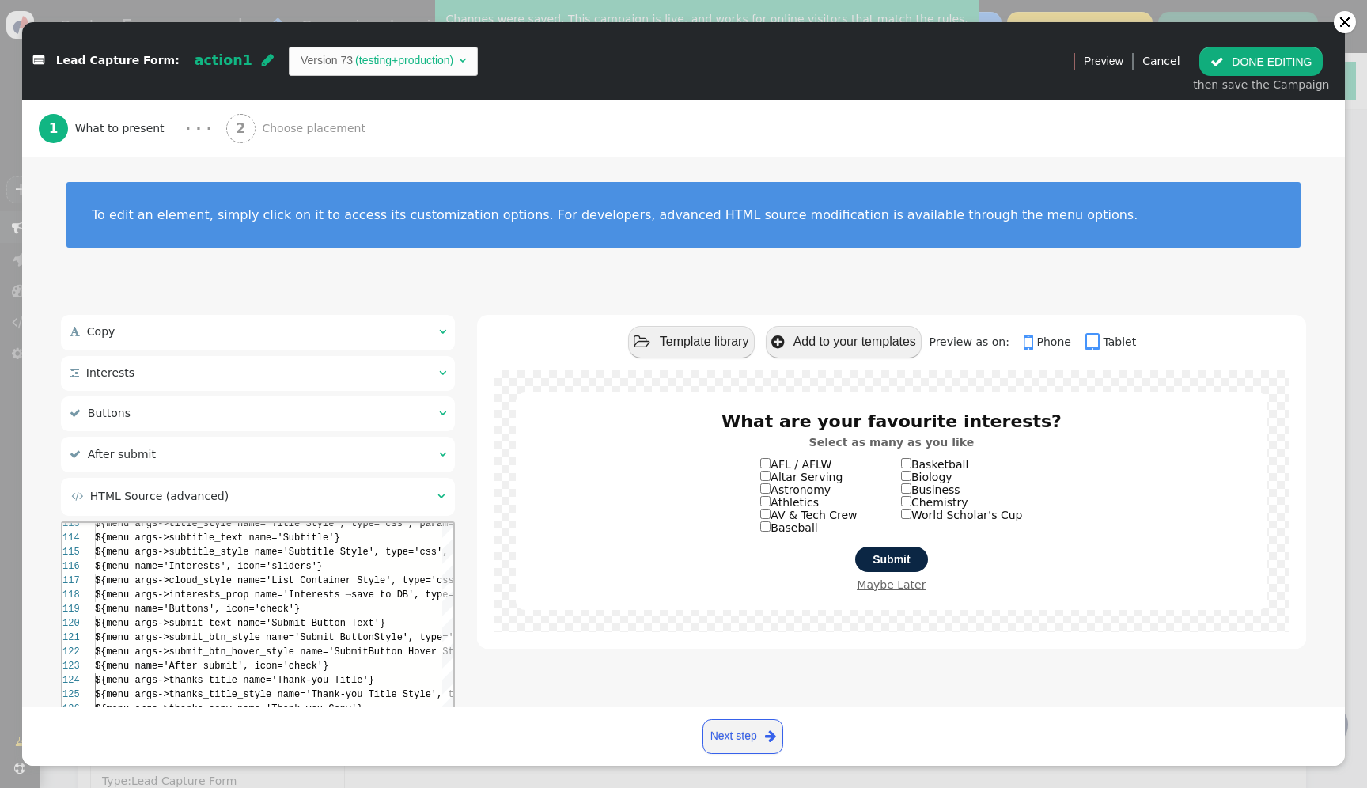
scroll to position [0, 277]
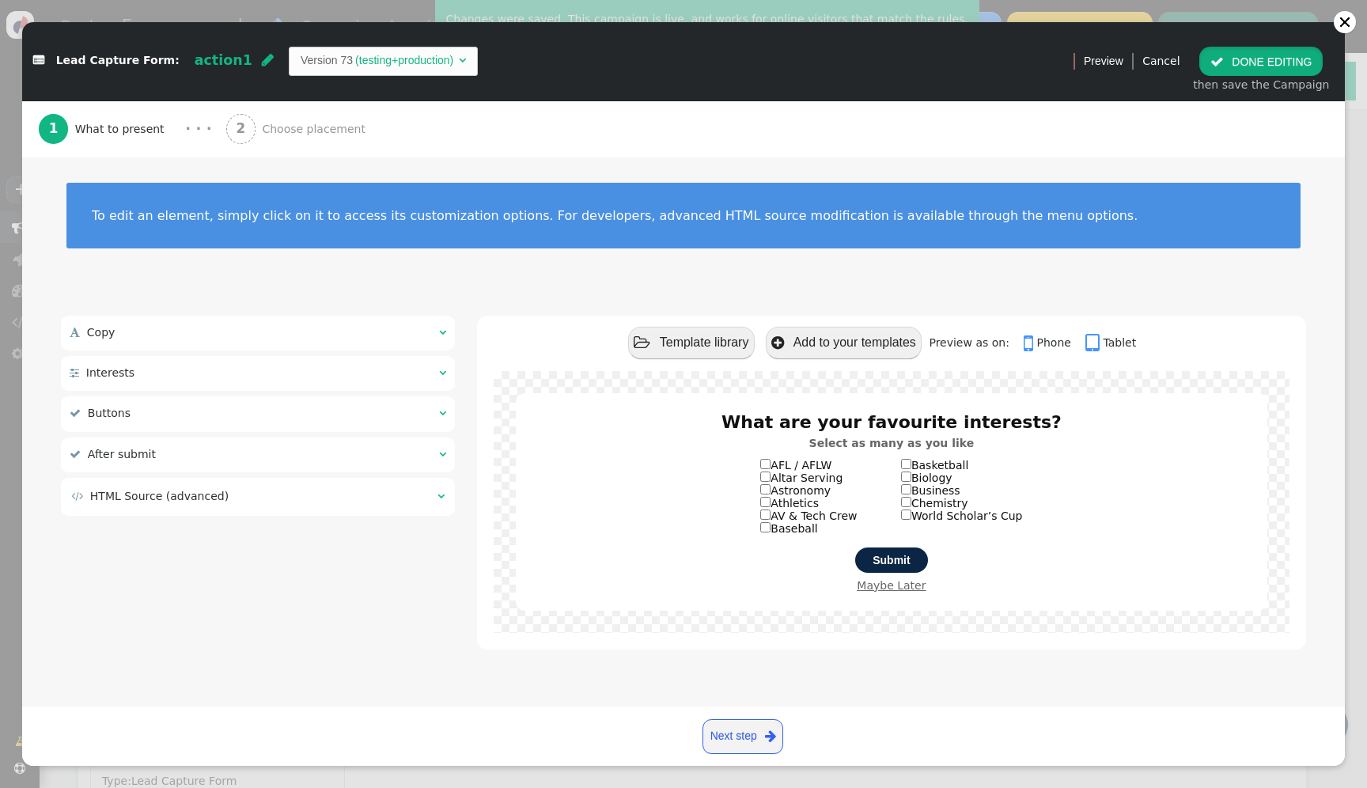
click at [1292, 65] on button " DONE EDITING" at bounding box center [1261, 61] width 123 height 28
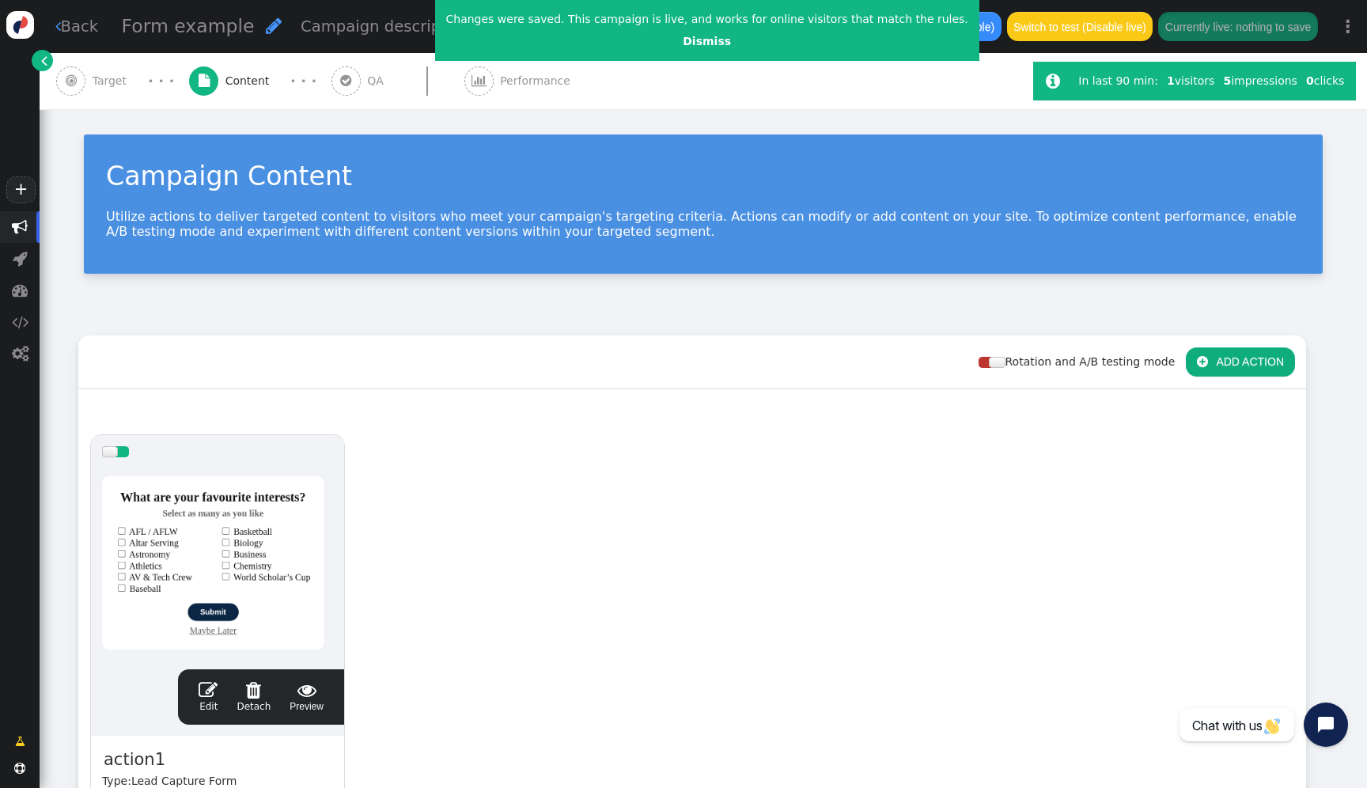
scroll to position [0, 0]
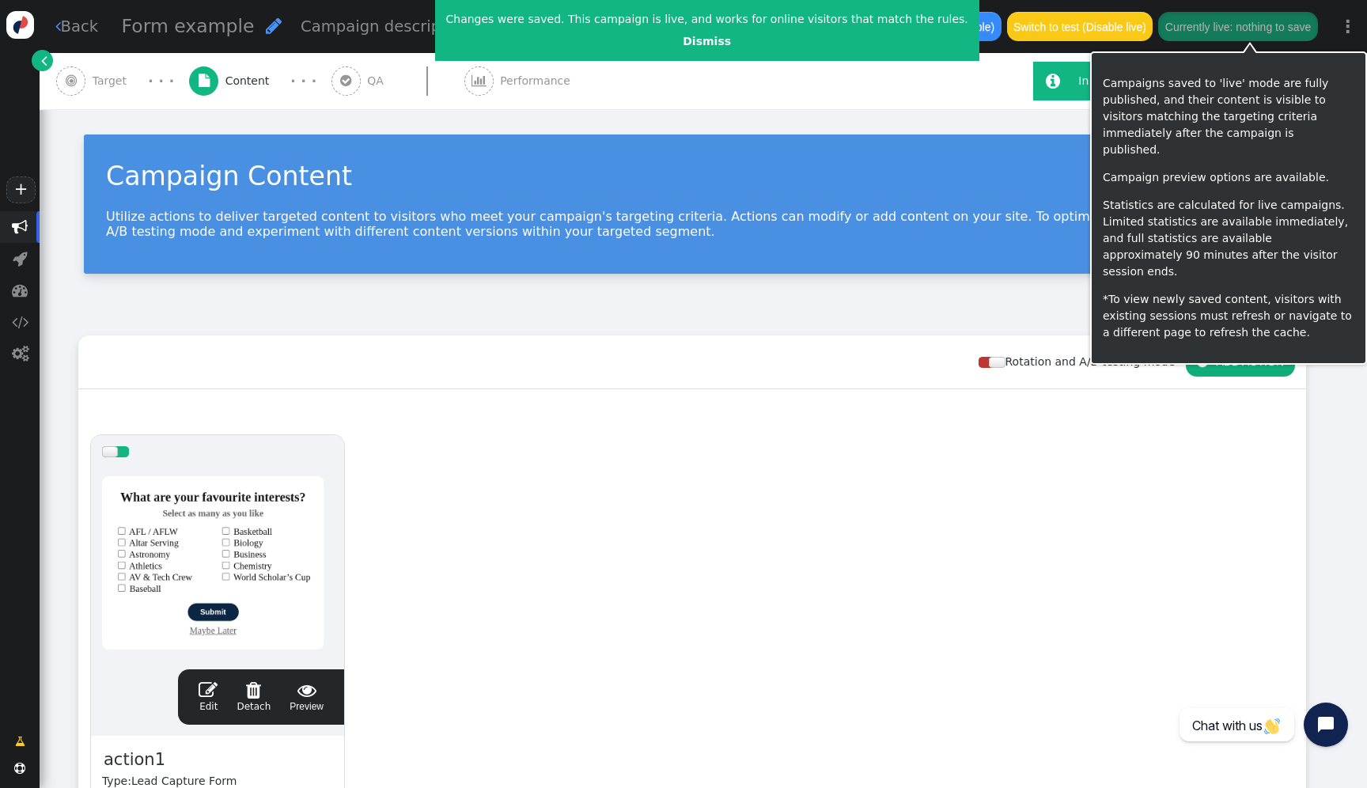
click at [1285, 24] on button "Currently live: nothing to save" at bounding box center [1237, 26] width 159 height 28
click at [1283, 27] on button "Save changes to live" at bounding box center [1261, 26] width 116 height 28
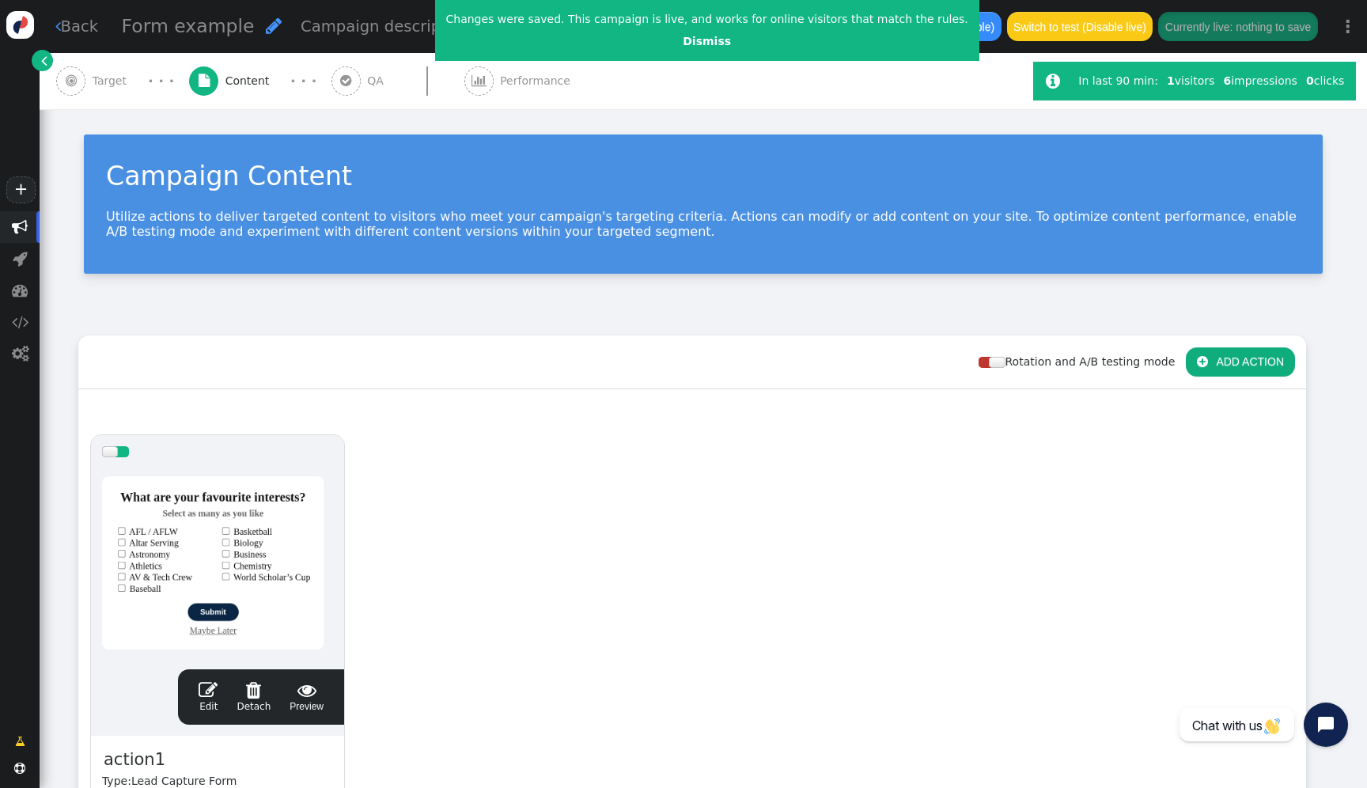
click at [316, 525] on div at bounding box center [217, 563] width 231 height 190
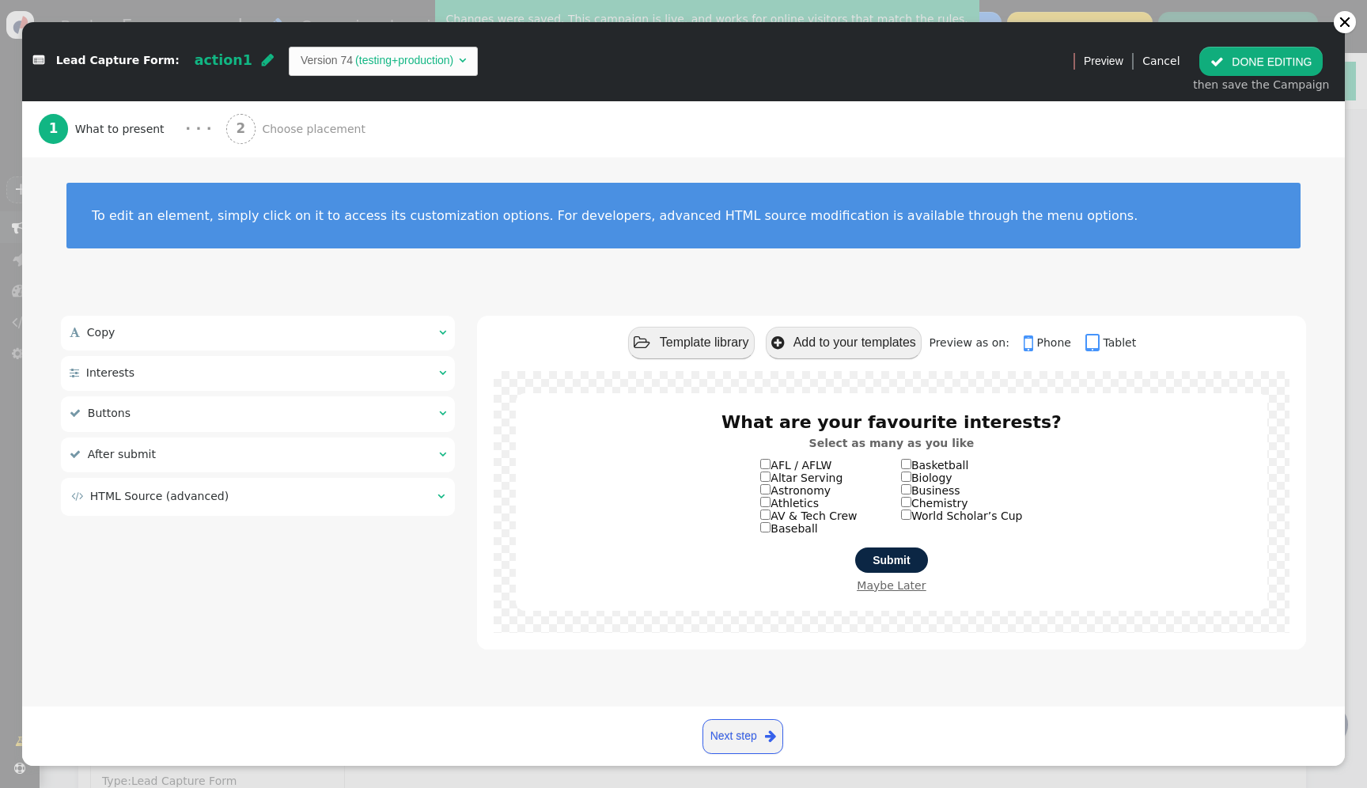
click at [319, 501] on td " HTML Source (advanced)" at bounding box center [248, 496] width 355 height 17
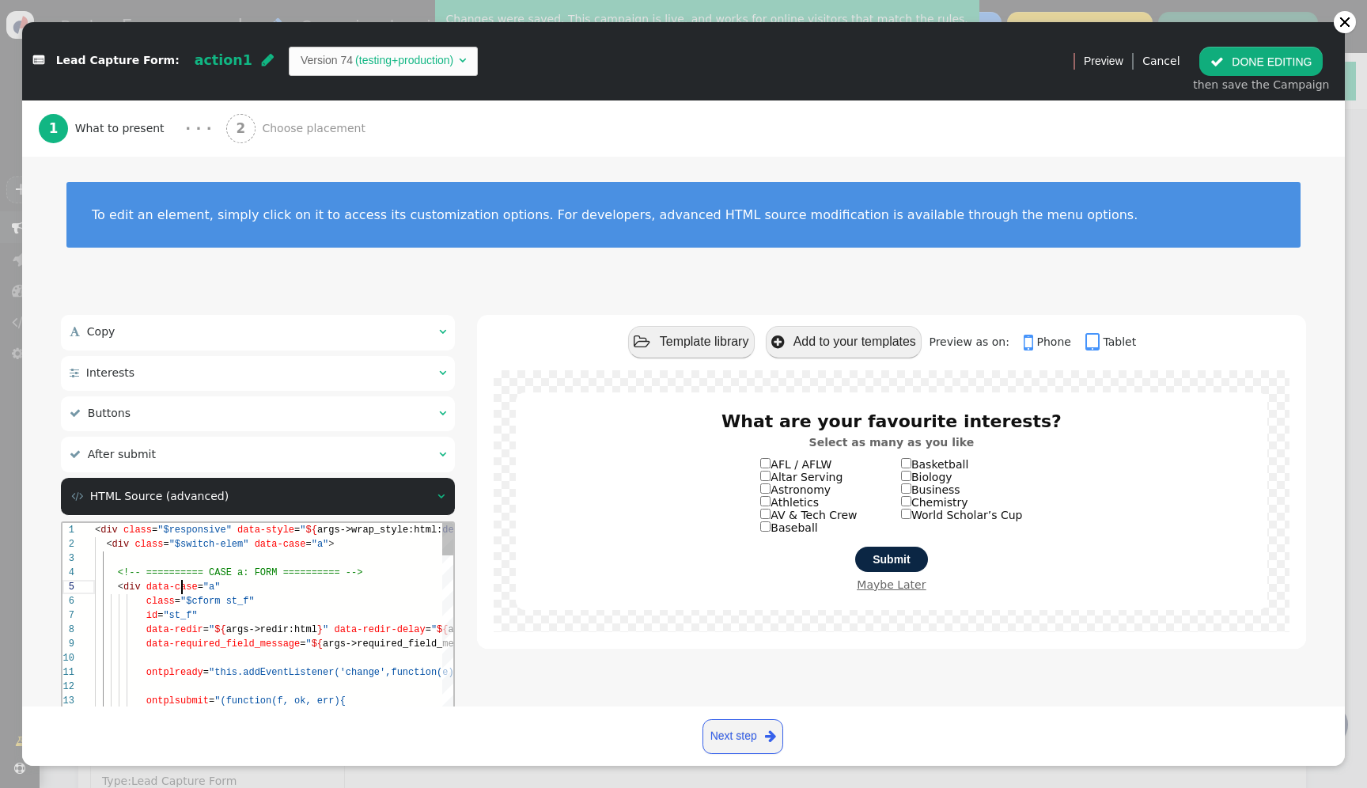
scroll to position [57, 87]
click at [310, 584] on div "< div data-case = "a"" at bounding box center [490, 587] width 791 height 14
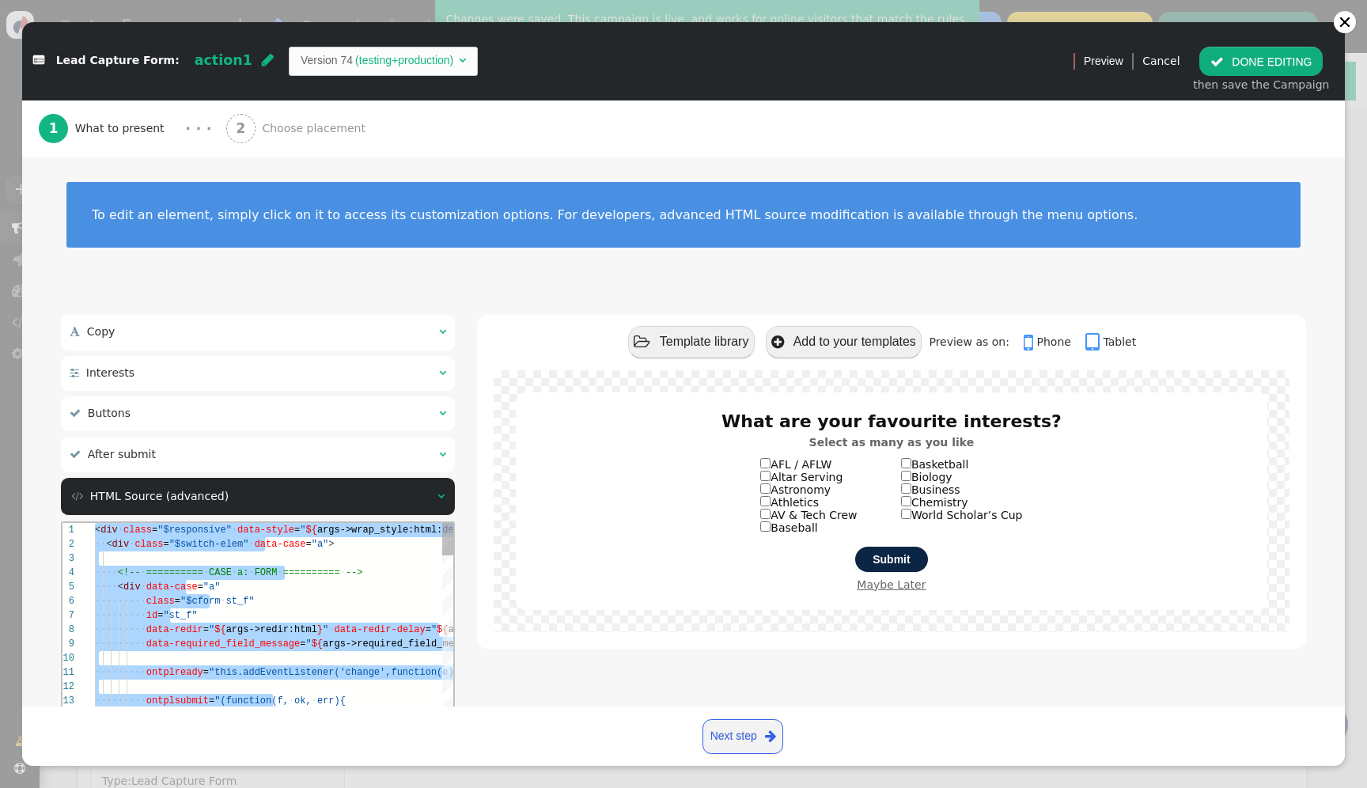
paste textarea "${menu args->subtitle_style name='Subtitle Style', type='css', param='with_resp…"
type textarea "${menu args->subtitle_style name='Subtitle Style', type='css', param='with_resp…"
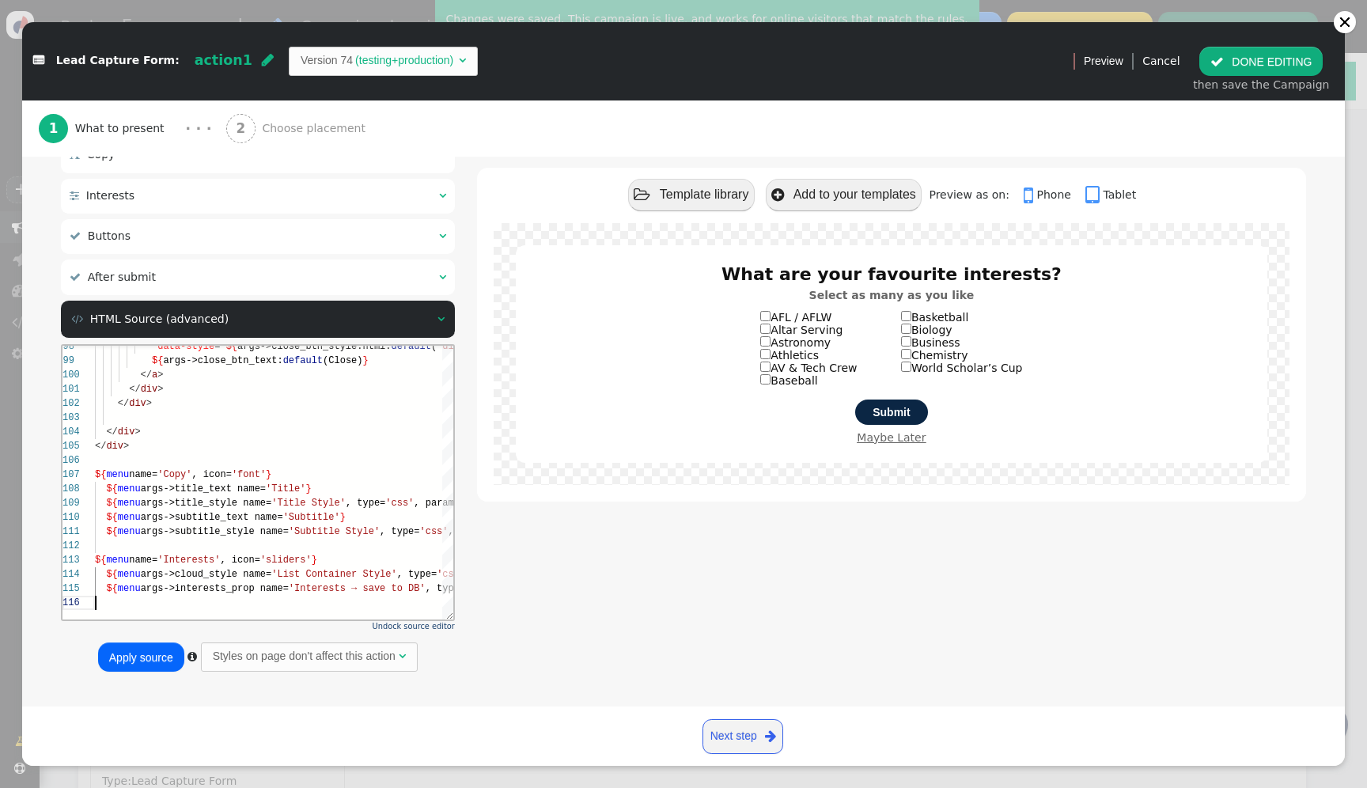
scroll to position [185, 0]
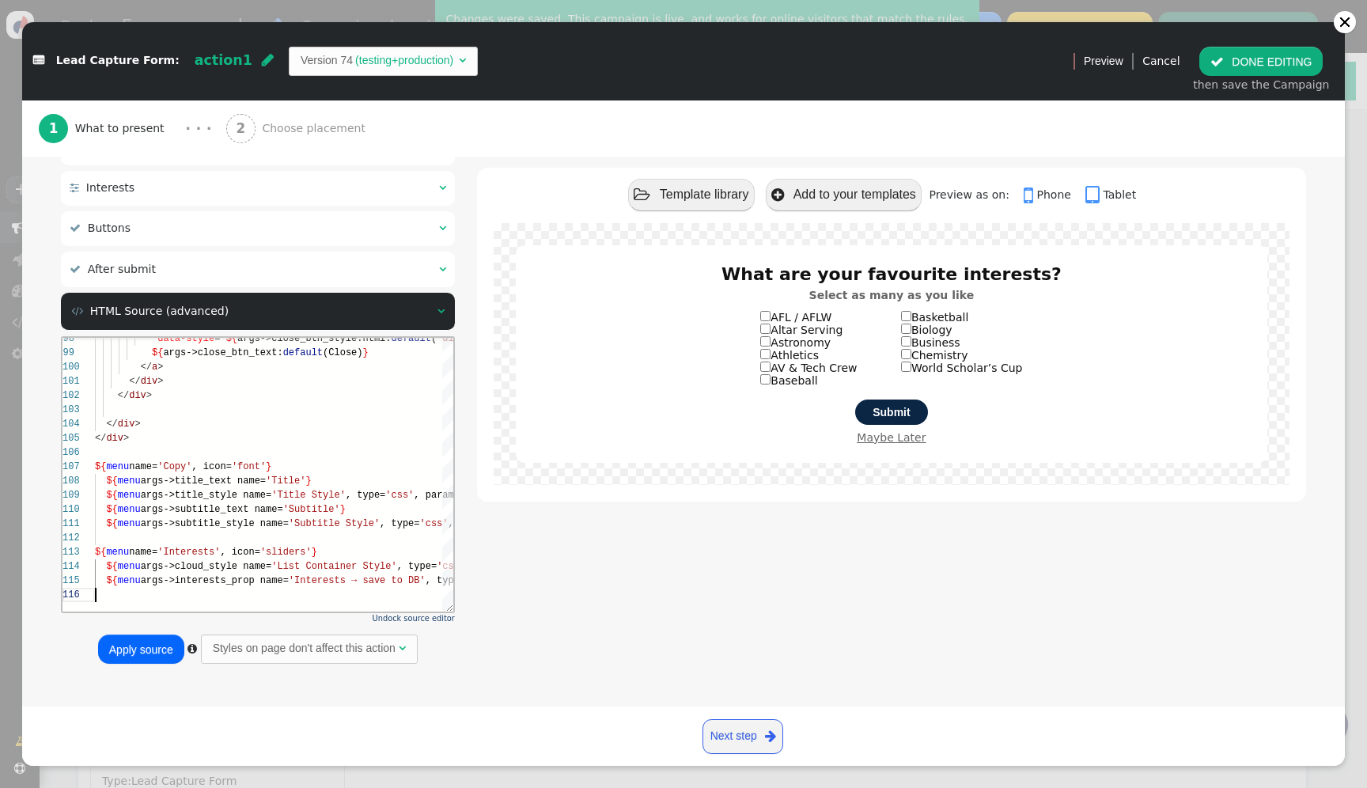
click at [123, 645] on button "Apply source" at bounding box center [141, 649] width 86 height 28
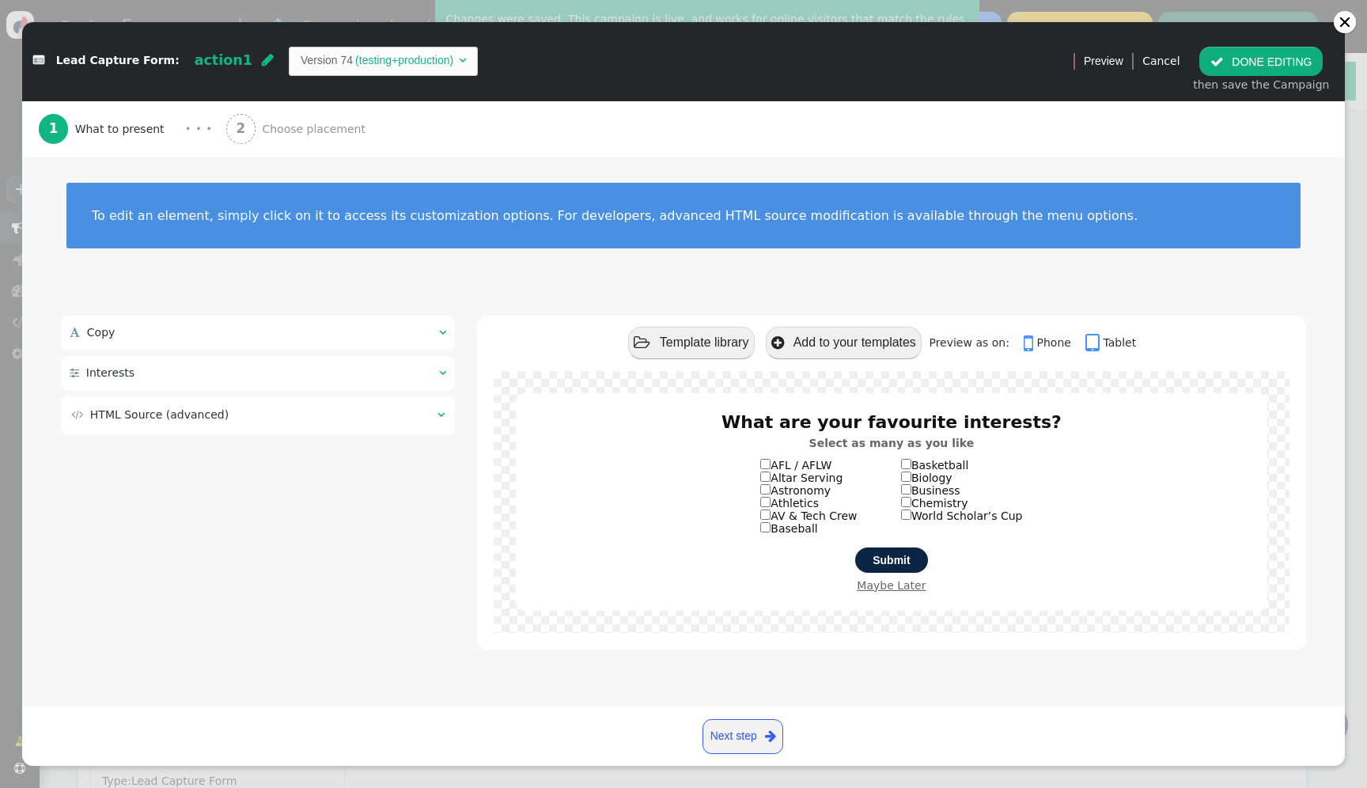
scroll to position [0, 0]
click at [1268, 70] on button " DONE EDITING" at bounding box center [1261, 61] width 123 height 28
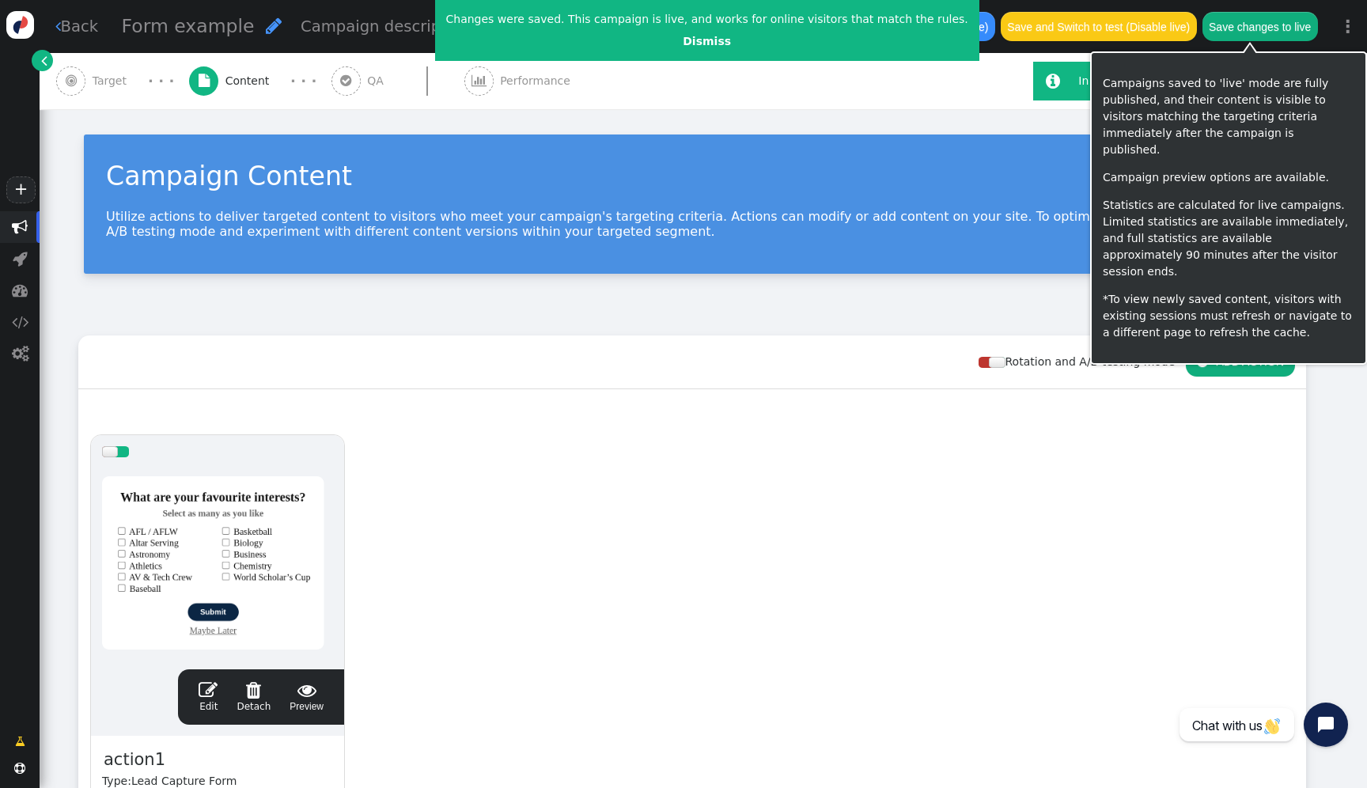
click at [1269, 30] on button "Save changes to live" at bounding box center [1261, 26] width 116 height 28
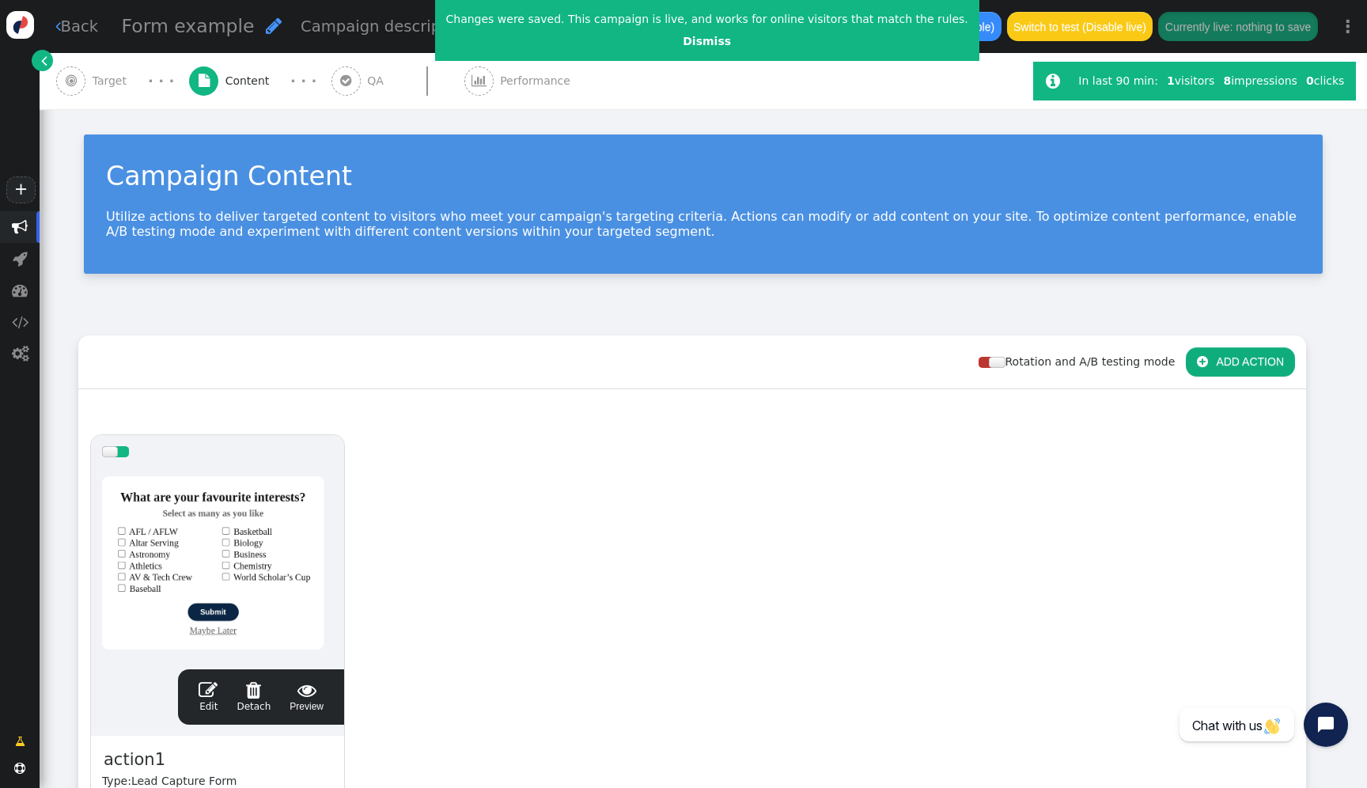
click at [239, 499] on div at bounding box center [217, 563] width 231 height 190
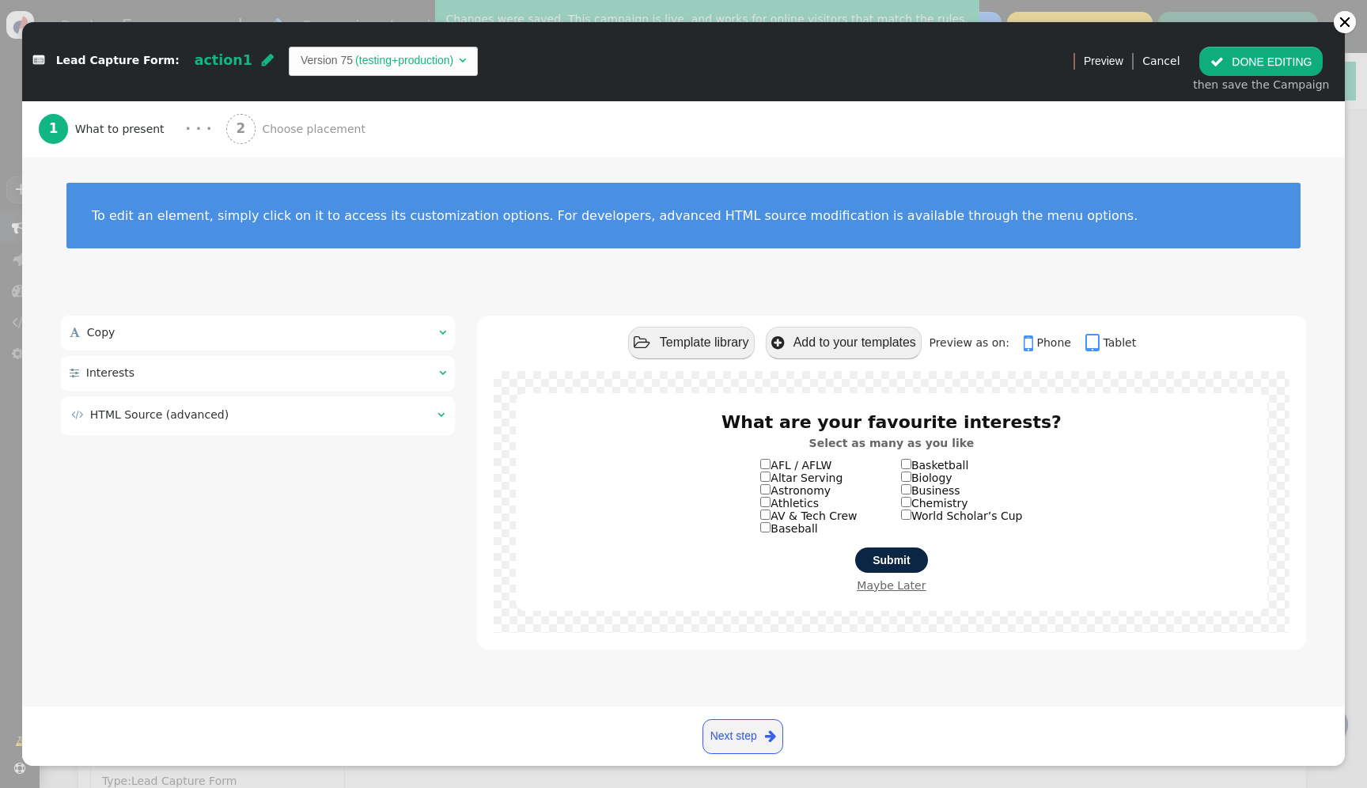
click at [280, 422] on td " HTML Source (advanced)" at bounding box center [248, 415] width 355 height 17
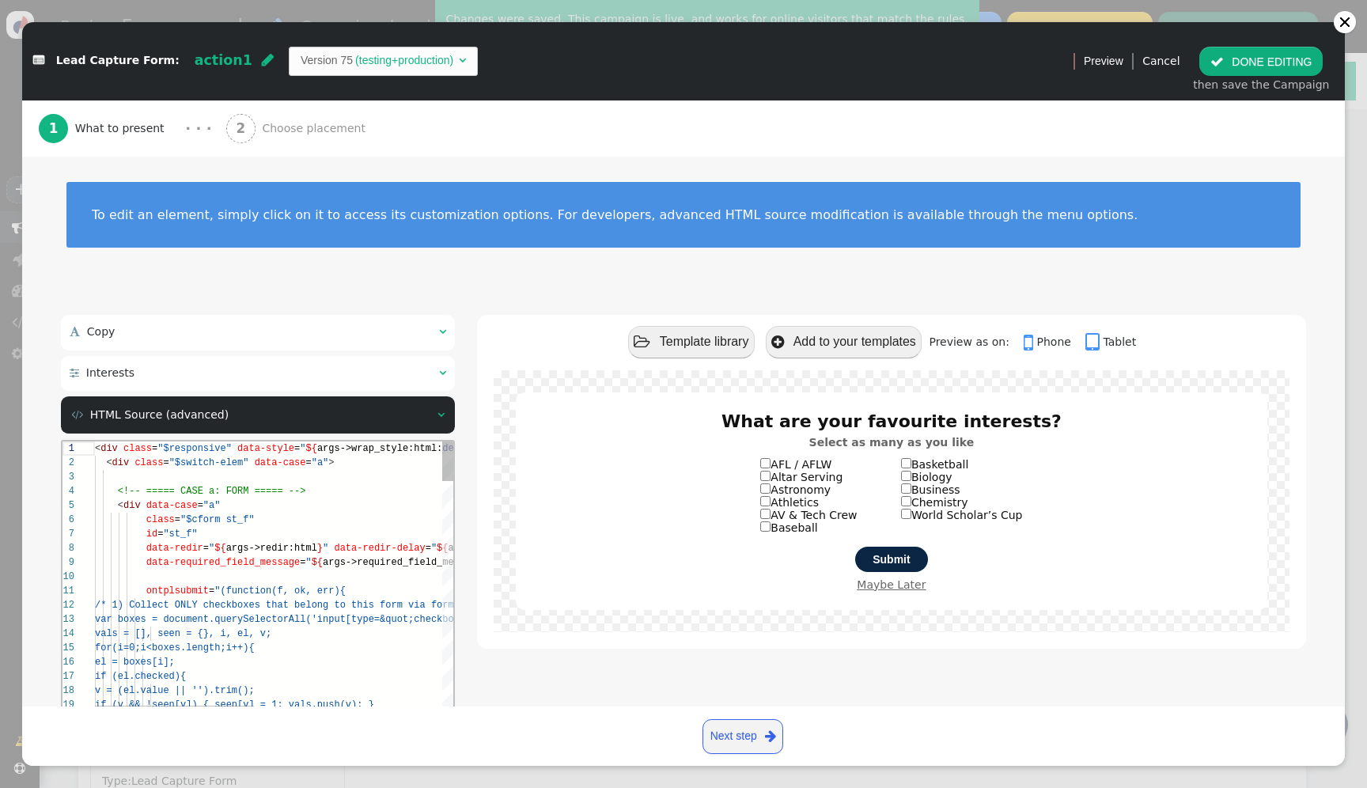
click at [279, 503] on div "< div data-case = "a"" at bounding box center [484, 506] width 779 height 14
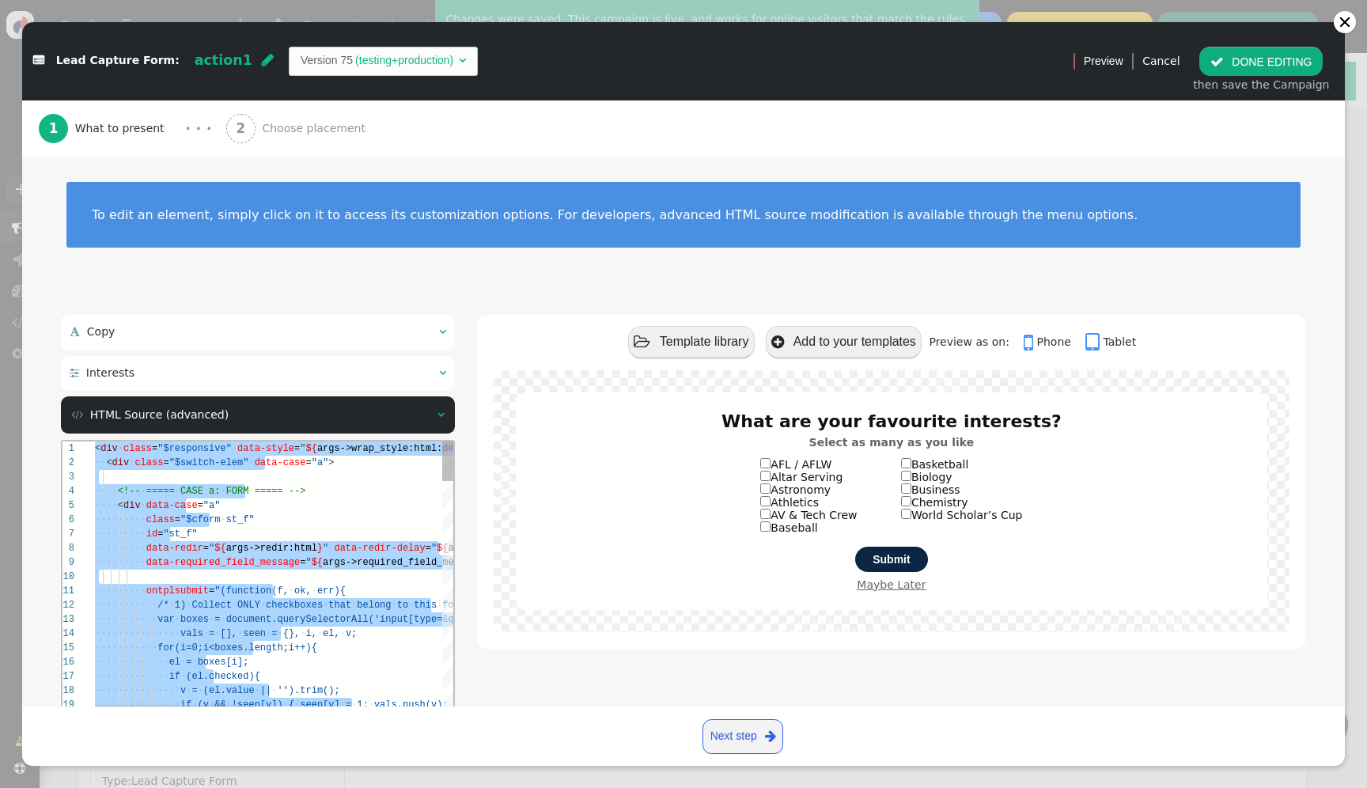
paste textarea "name='Thank-you Title Style', type='css', param='with_responsive=1'} ${menu arg…"
type textarea "name='Thank-you Title Style', type='css', param='with_responsive=1'} ${menu arg…"
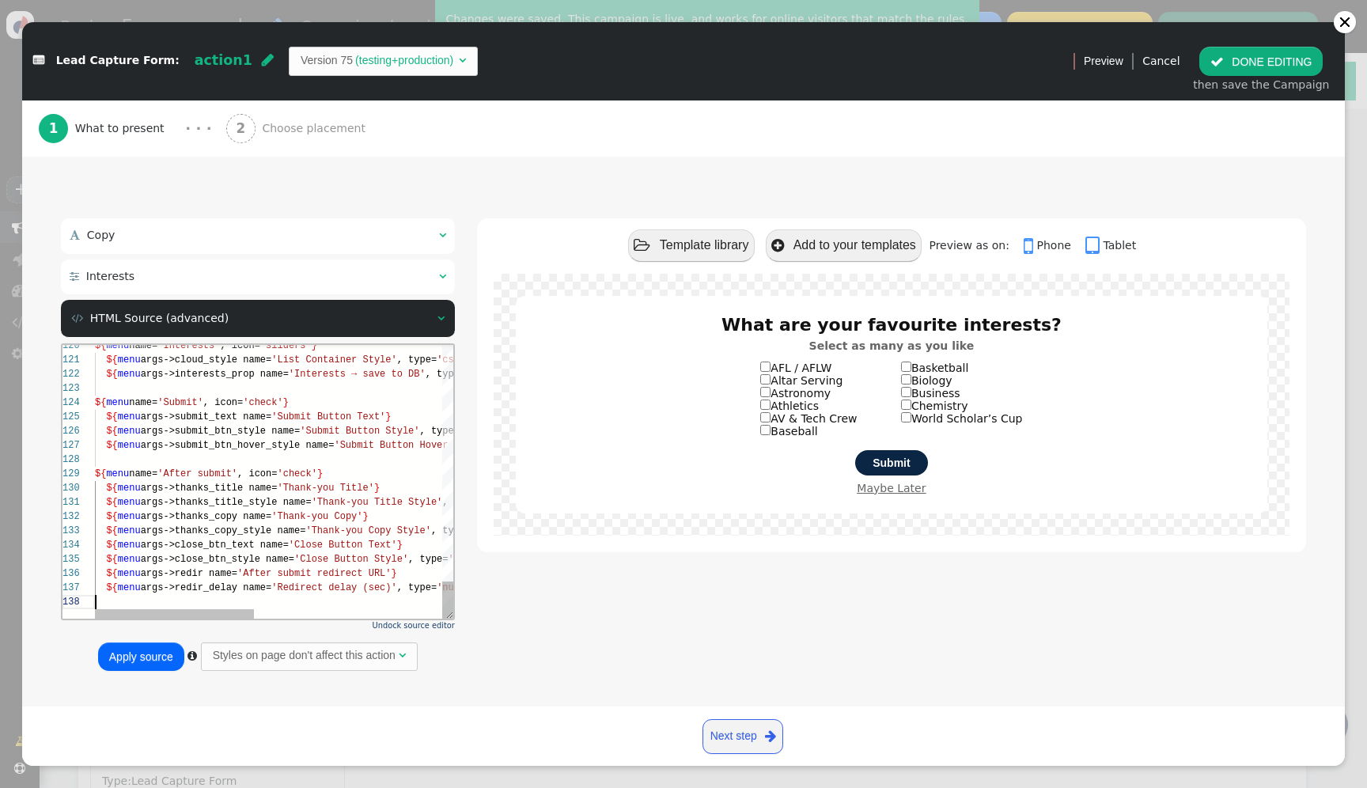
scroll to position [104, 0]
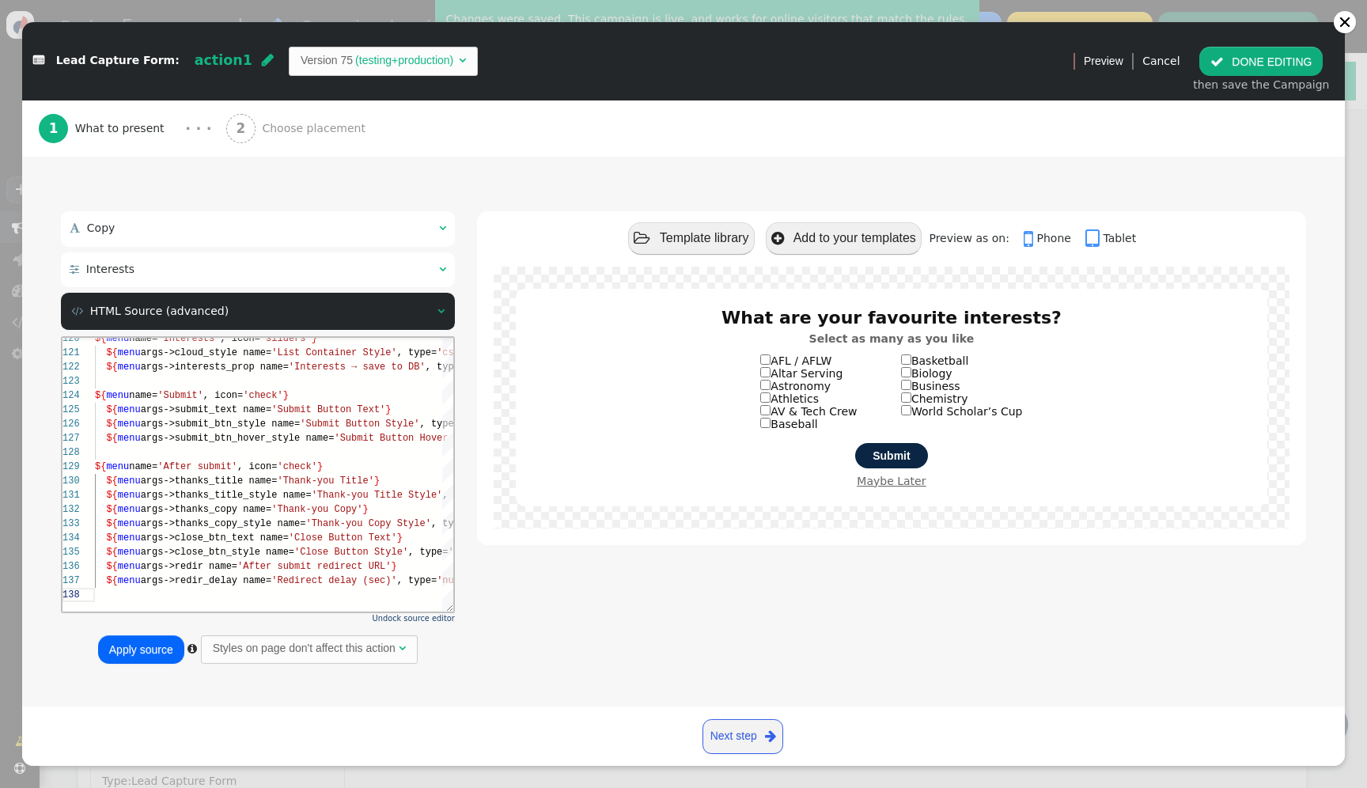
click at [116, 647] on button "Apply source" at bounding box center [141, 649] width 86 height 28
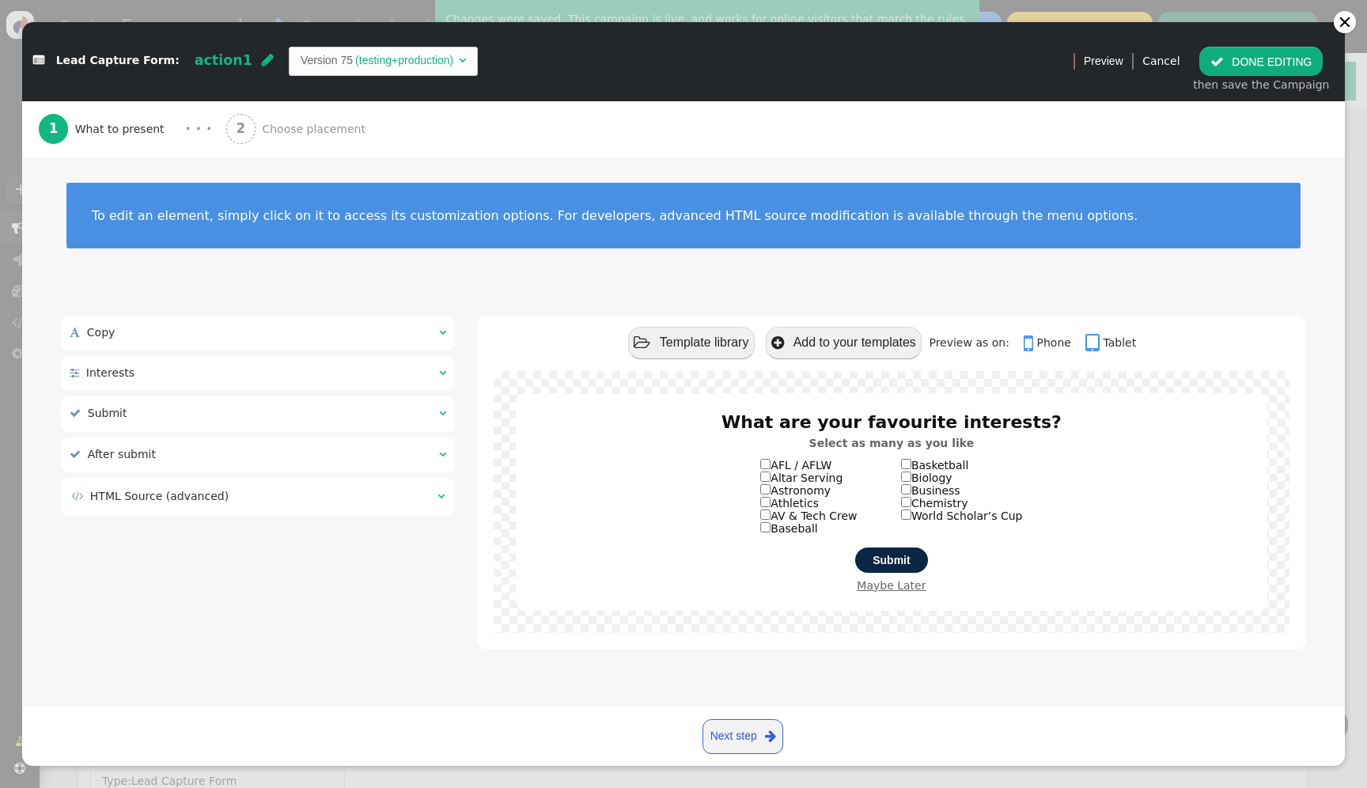
scroll to position [0, 0]
click at [353, 510] on div " HTML Source (advanced) " at bounding box center [258, 497] width 394 height 38
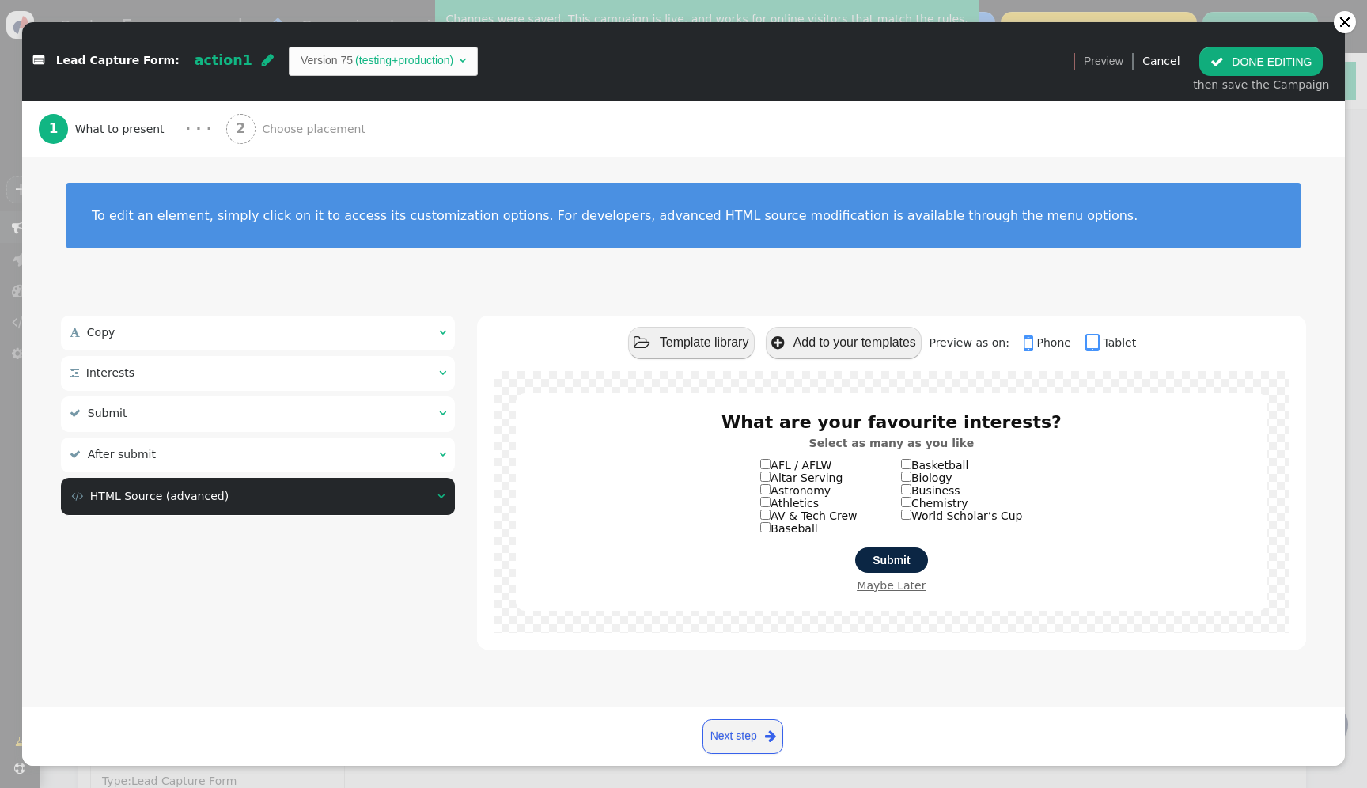
scroll to position [99, 0]
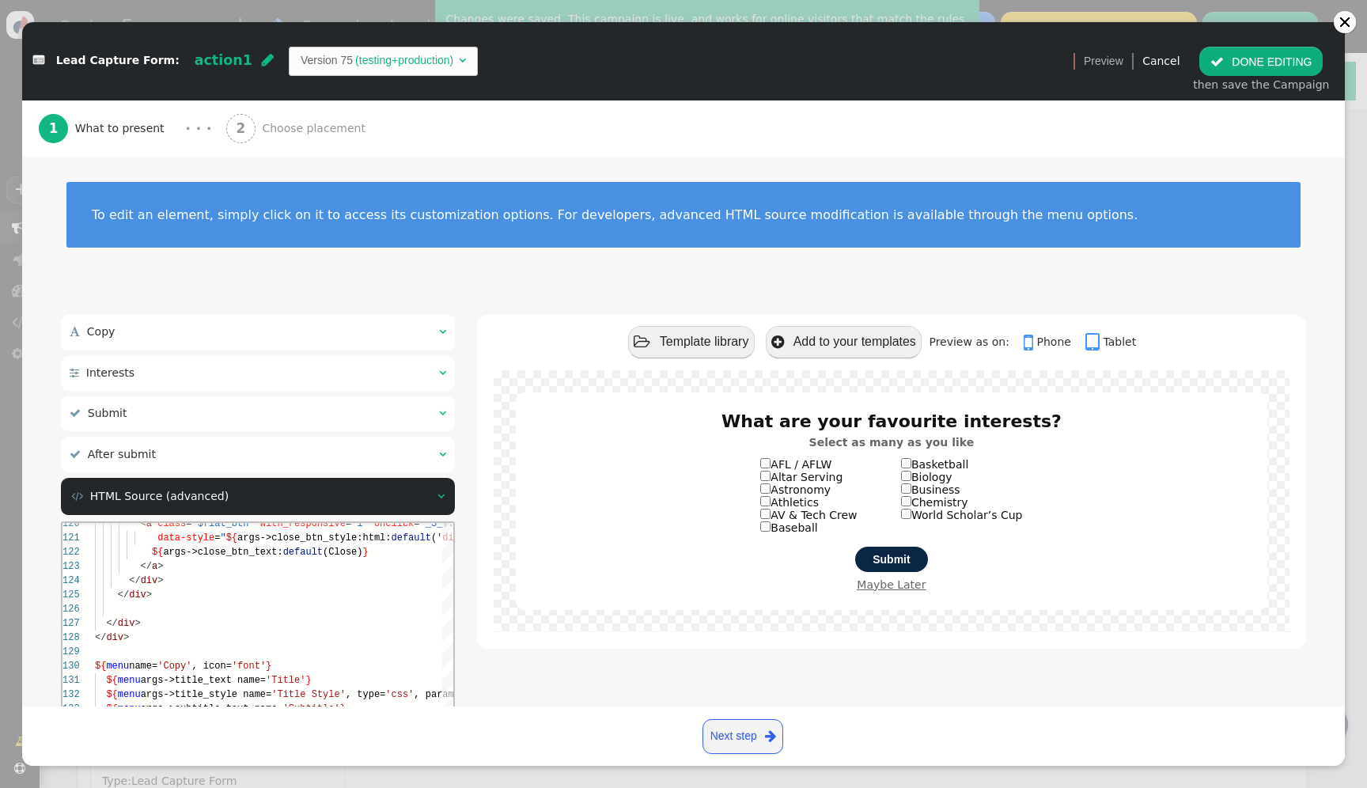
click at [359, 552] on span "(Close)" at bounding box center [343, 552] width 40 height 11
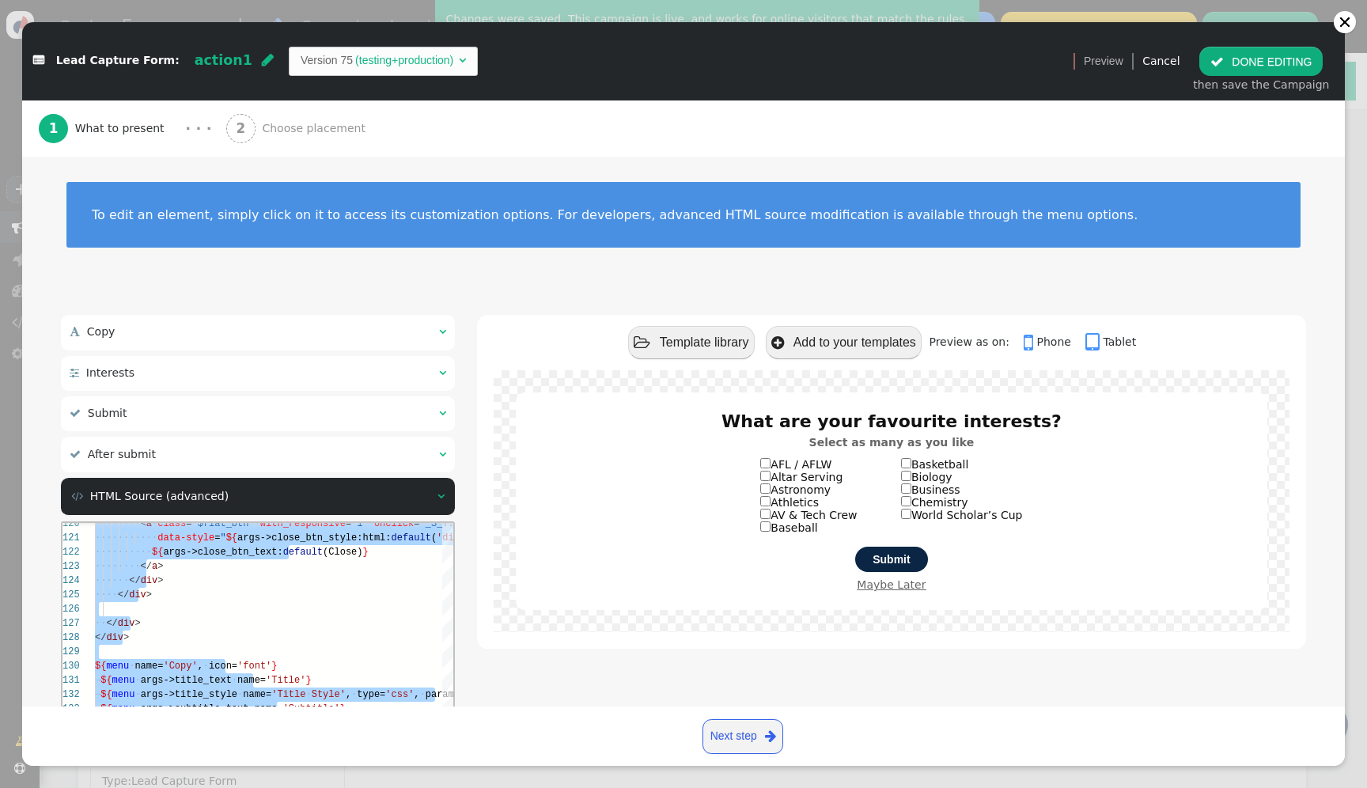
paste textarea "name='Thank-you Title Style', type='css', param='with_responsive=1'} ${menu arg…"
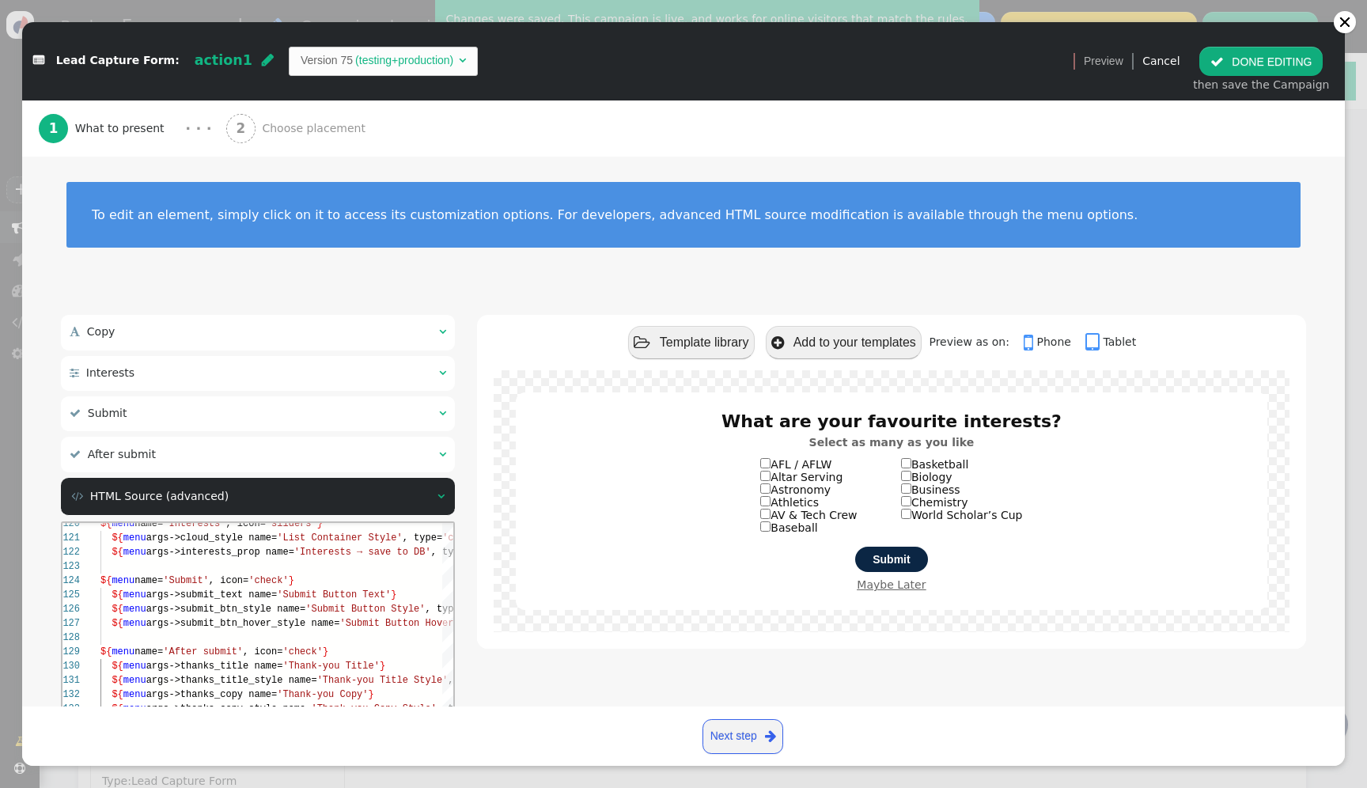
scroll to position [185, 0]
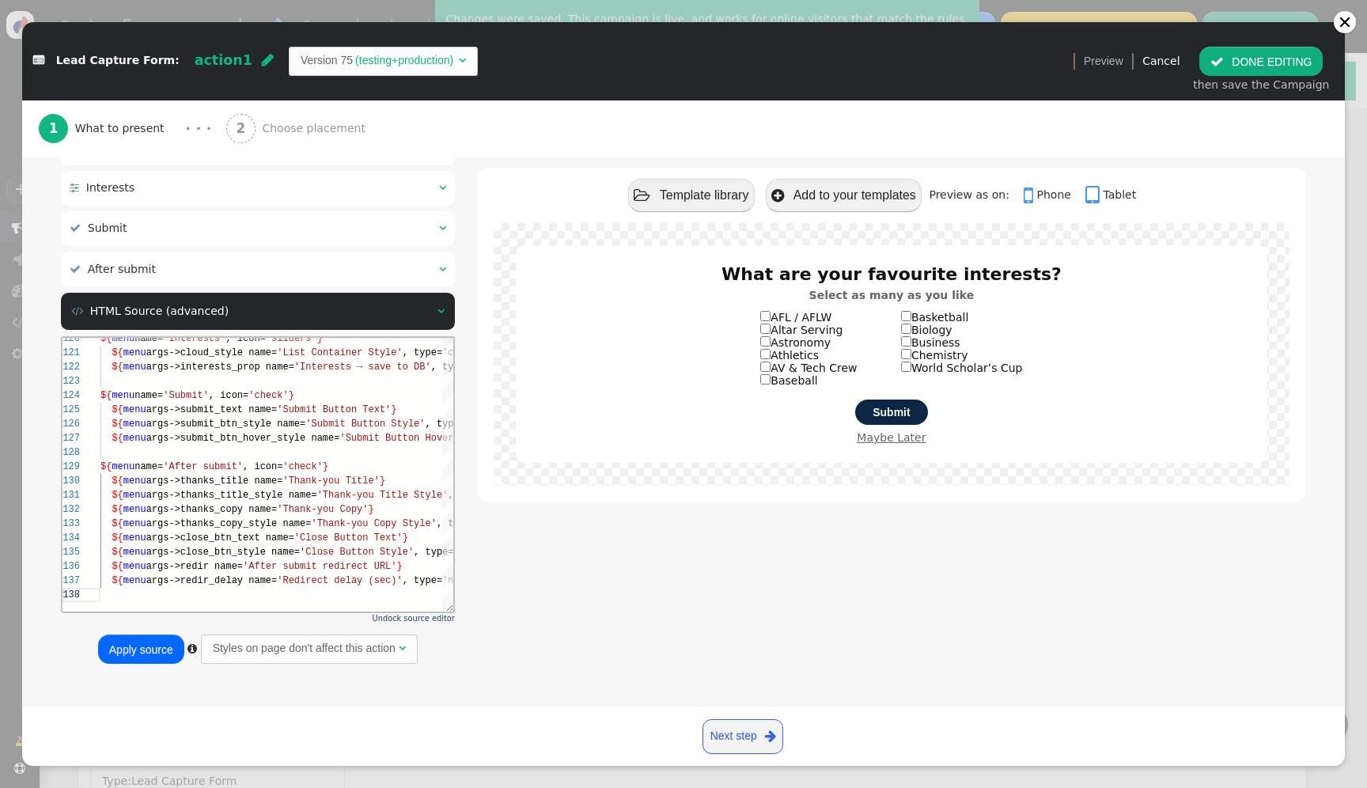
click at [138, 652] on button "Apply source" at bounding box center [141, 649] width 86 height 28
type textarea "${menu args->close_btn_text name='Close Button Text'} ${menu args->close_btn_st…"
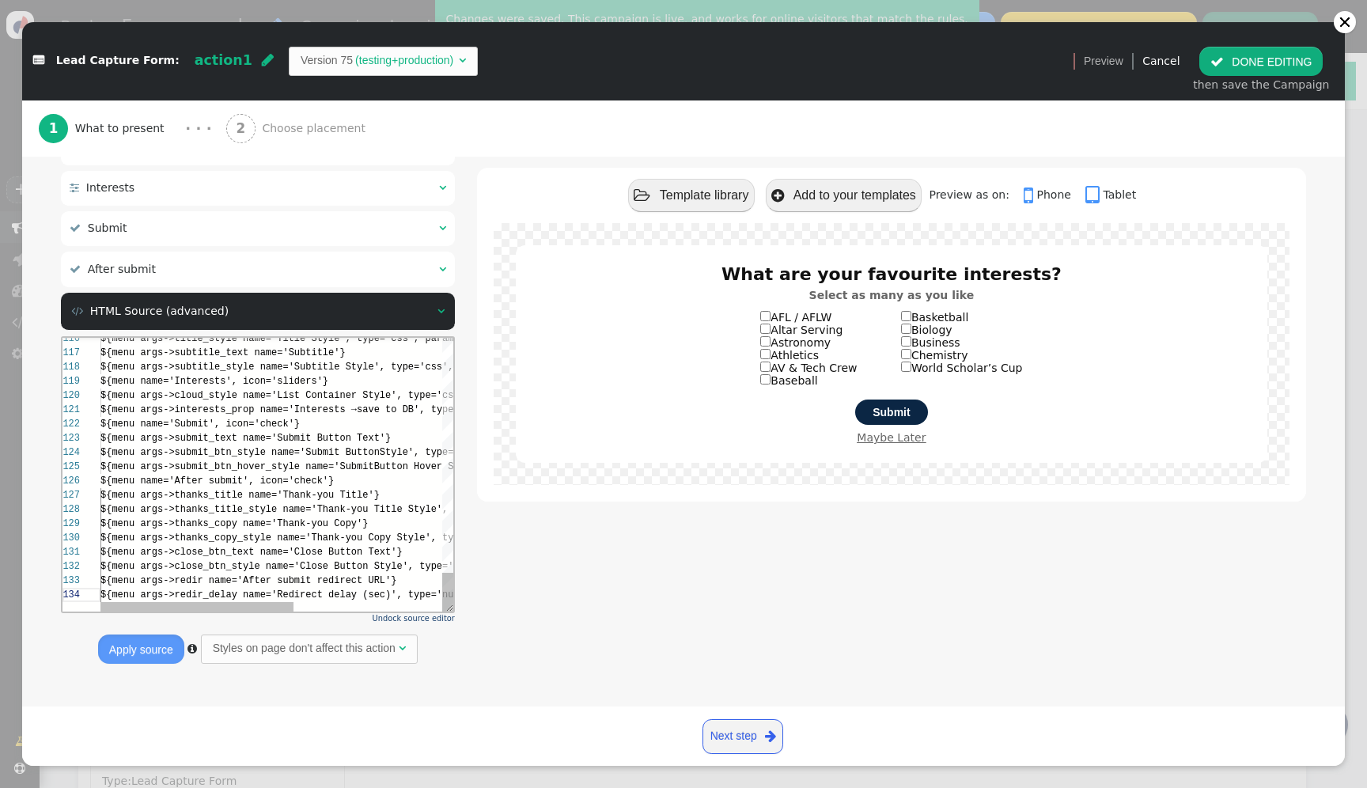
scroll to position [43, 0]
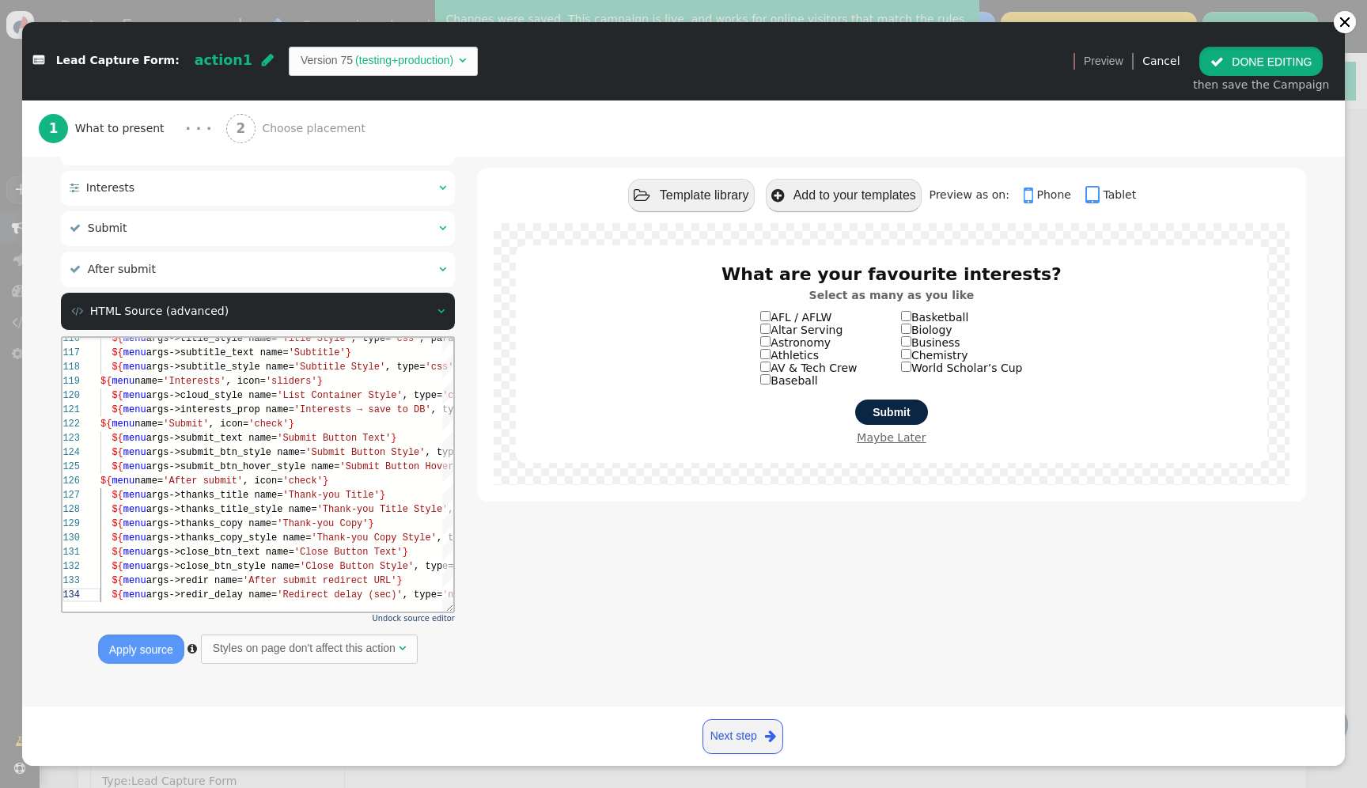
click at [1253, 55] on button " DONE EDITING" at bounding box center [1261, 61] width 123 height 28
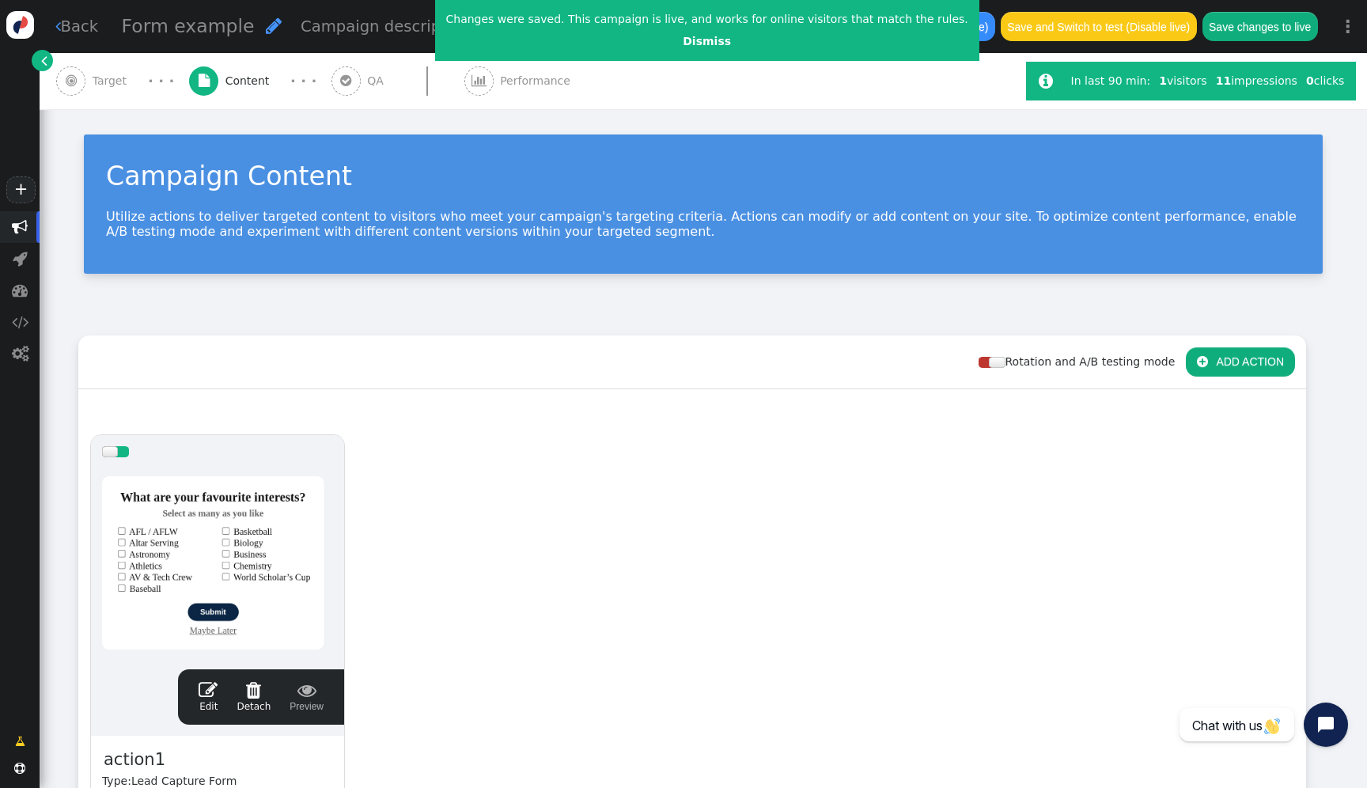
scroll to position [0, 0]
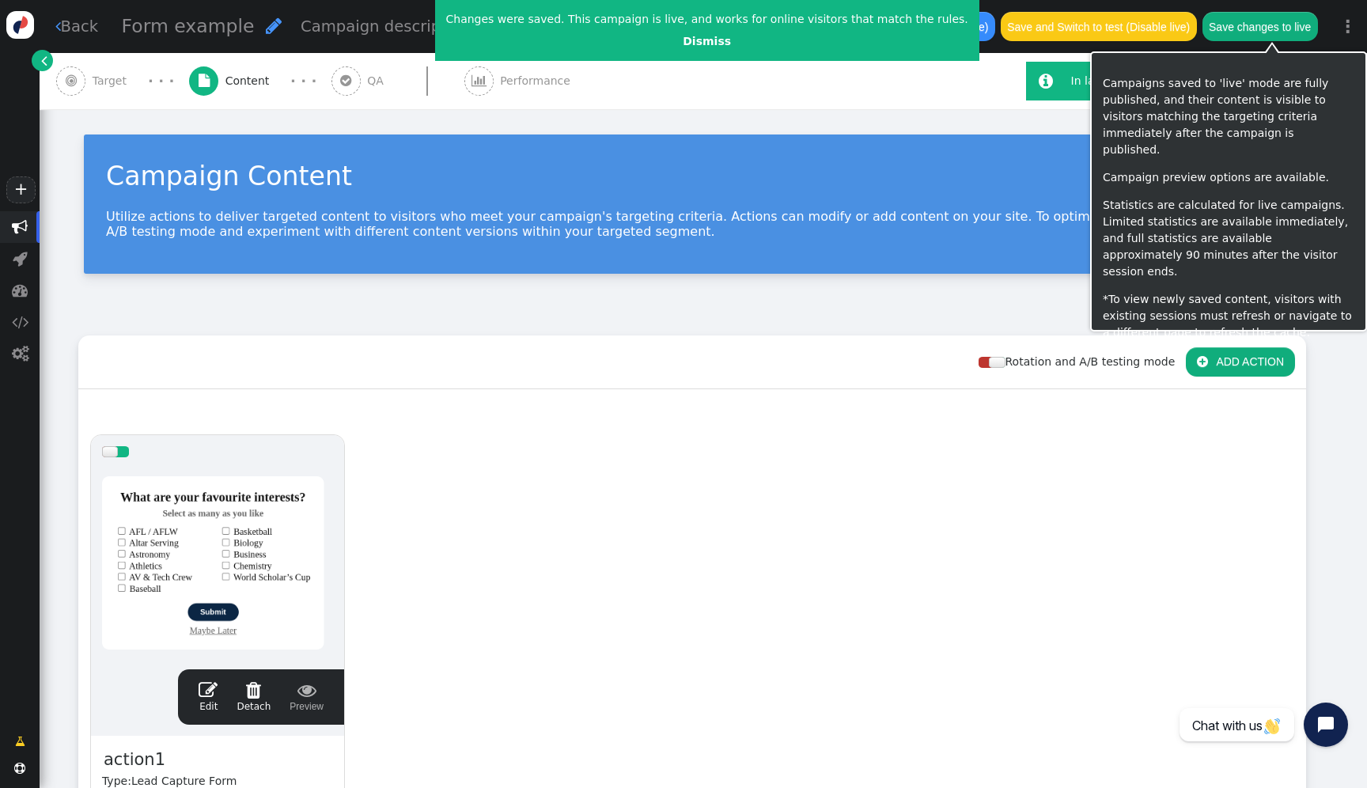
click at [1246, 25] on button "Save changes to live" at bounding box center [1261, 26] width 116 height 28
